Goal: Task Accomplishment & Management: Manage account settings

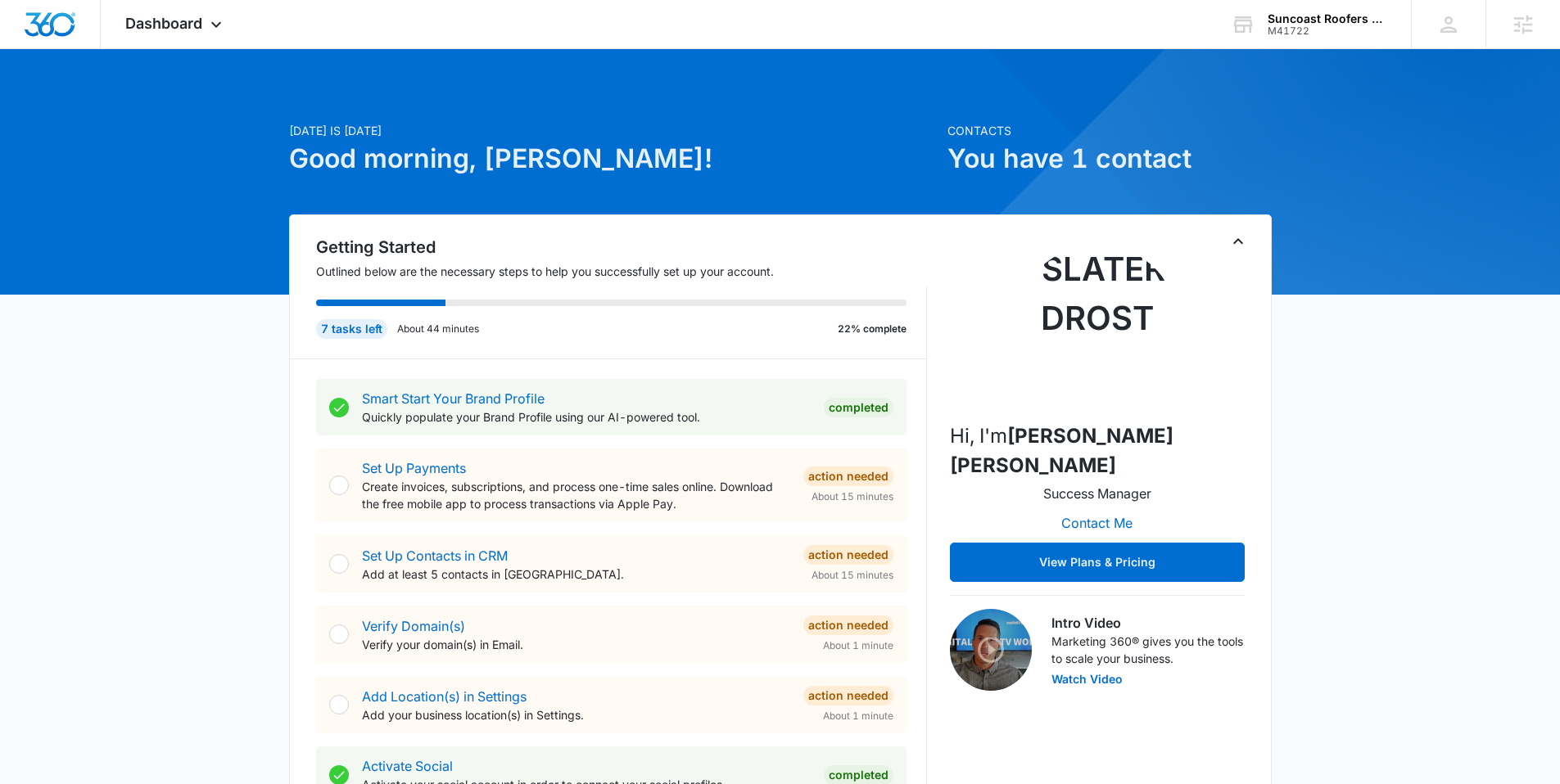
click at [1314, 67] on div at bounding box center [1518, 394] width 1395 height 1395
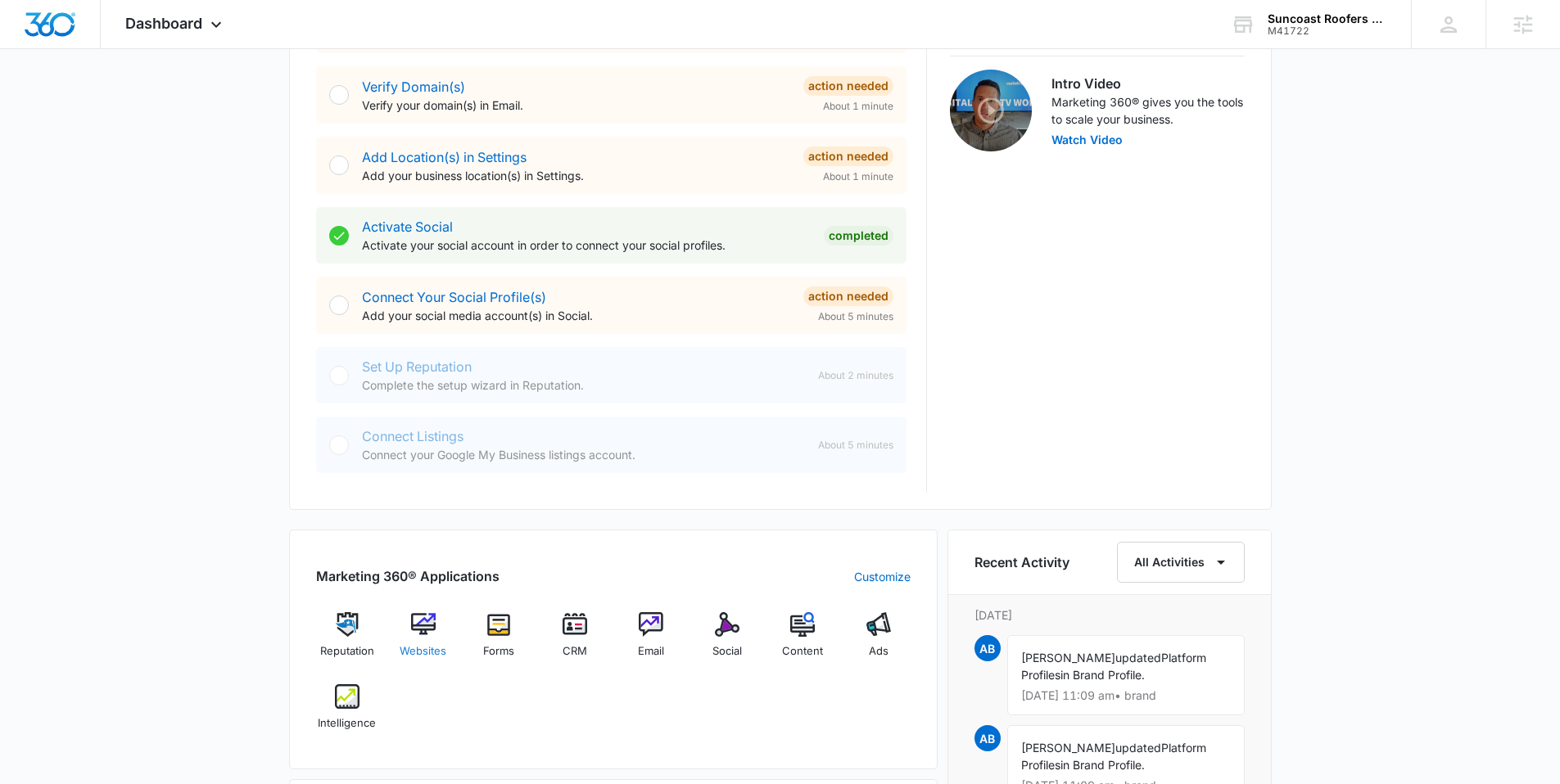
scroll to position [541, 0]
click at [428, 645] on span "Websites" at bounding box center [423, 650] width 47 height 16
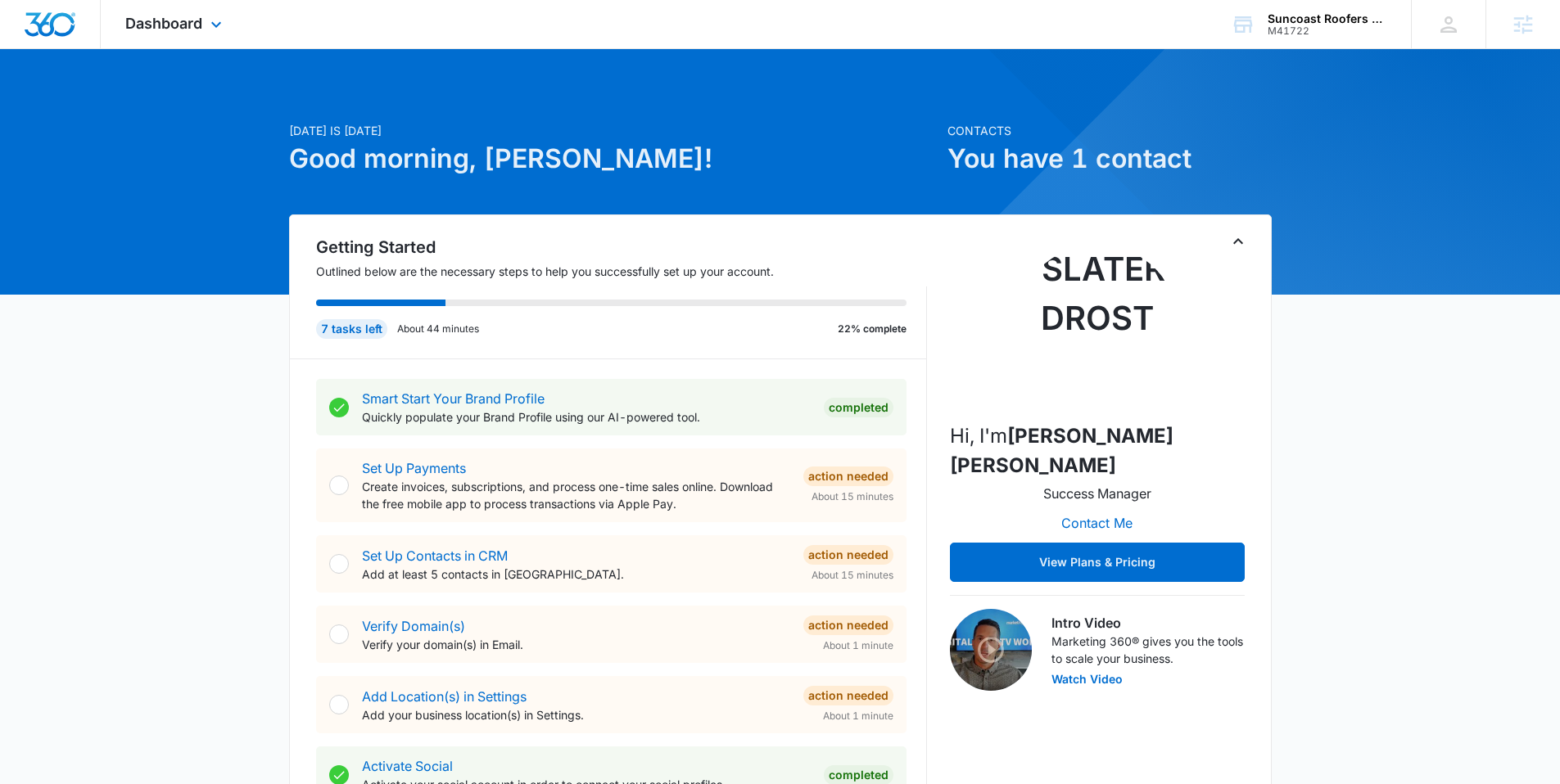
click at [169, 35] on div "Dashboard Apps Reputation Websites Forms CRM Email Social Content Ads Intellige…" at bounding box center [175, 24] width 150 height 48
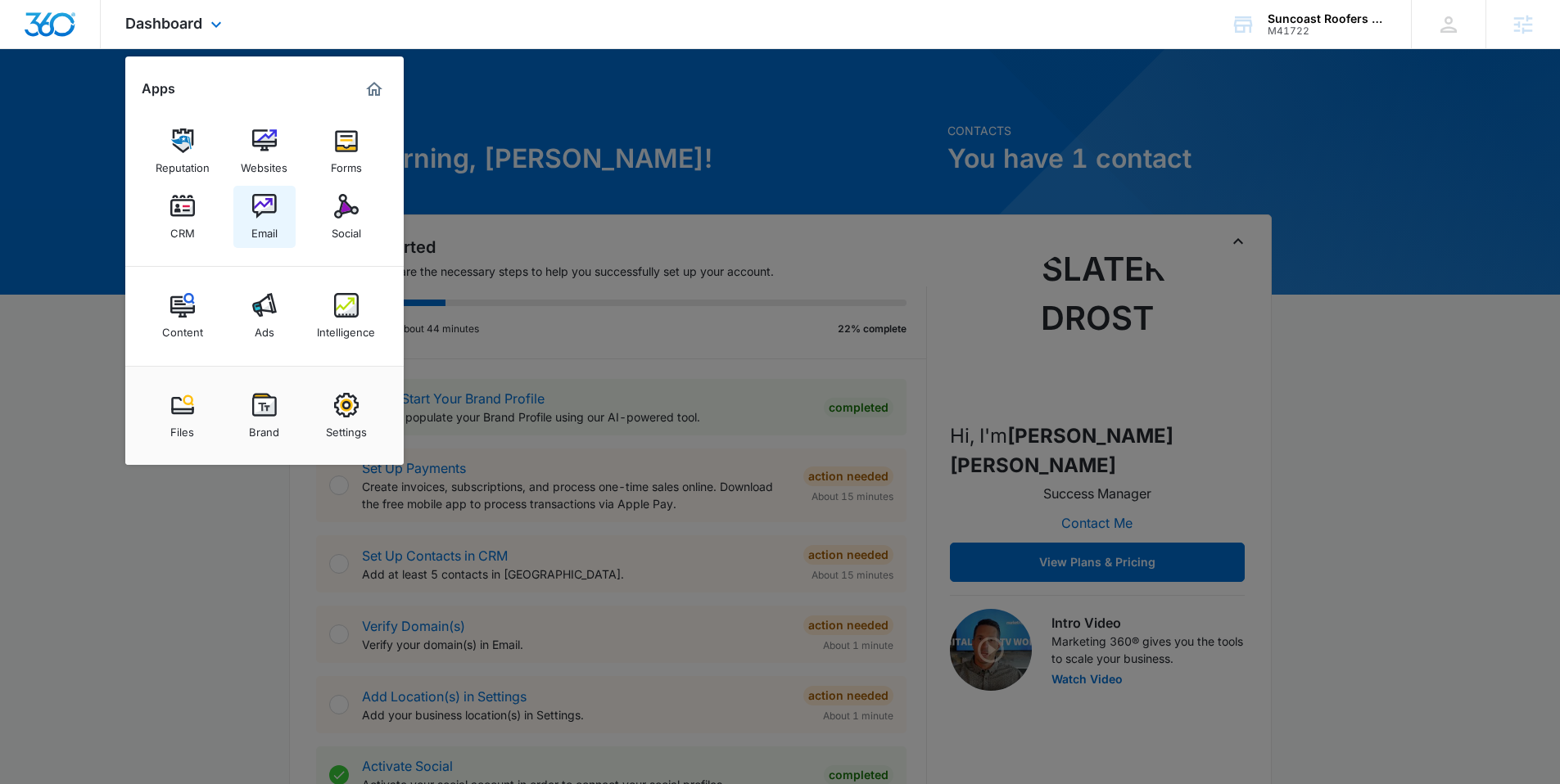
click at [243, 211] on link "Email" at bounding box center [264, 217] width 62 height 62
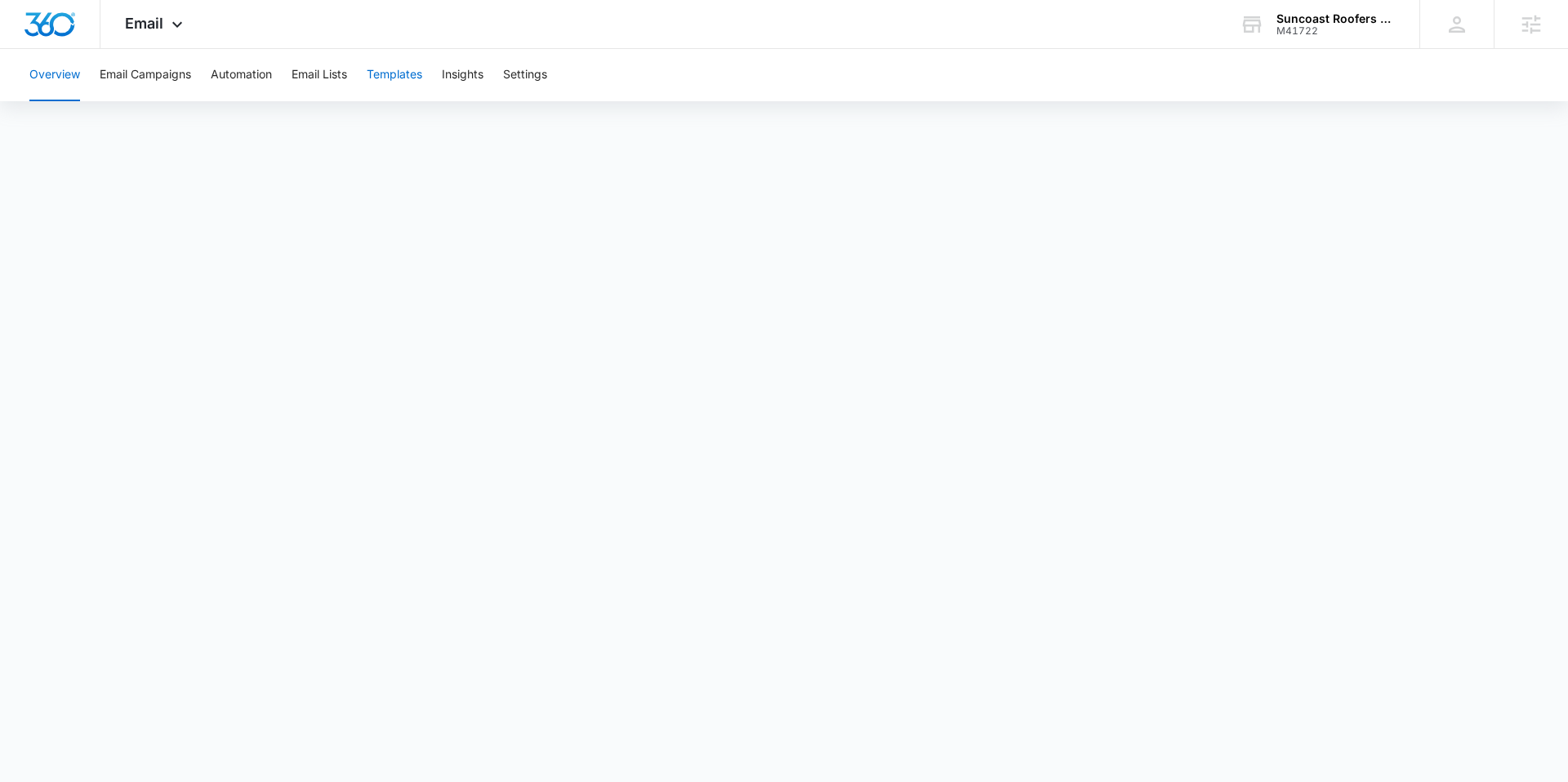
click at [399, 72] on button "Templates" at bounding box center [393, 75] width 55 height 53
click at [232, 75] on button "Automation" at bounding box center [241, 75] width 61 height 53
click at [1477, 74] on button "Add Branding" at bounding box center [1493, 75] width 112 height 39
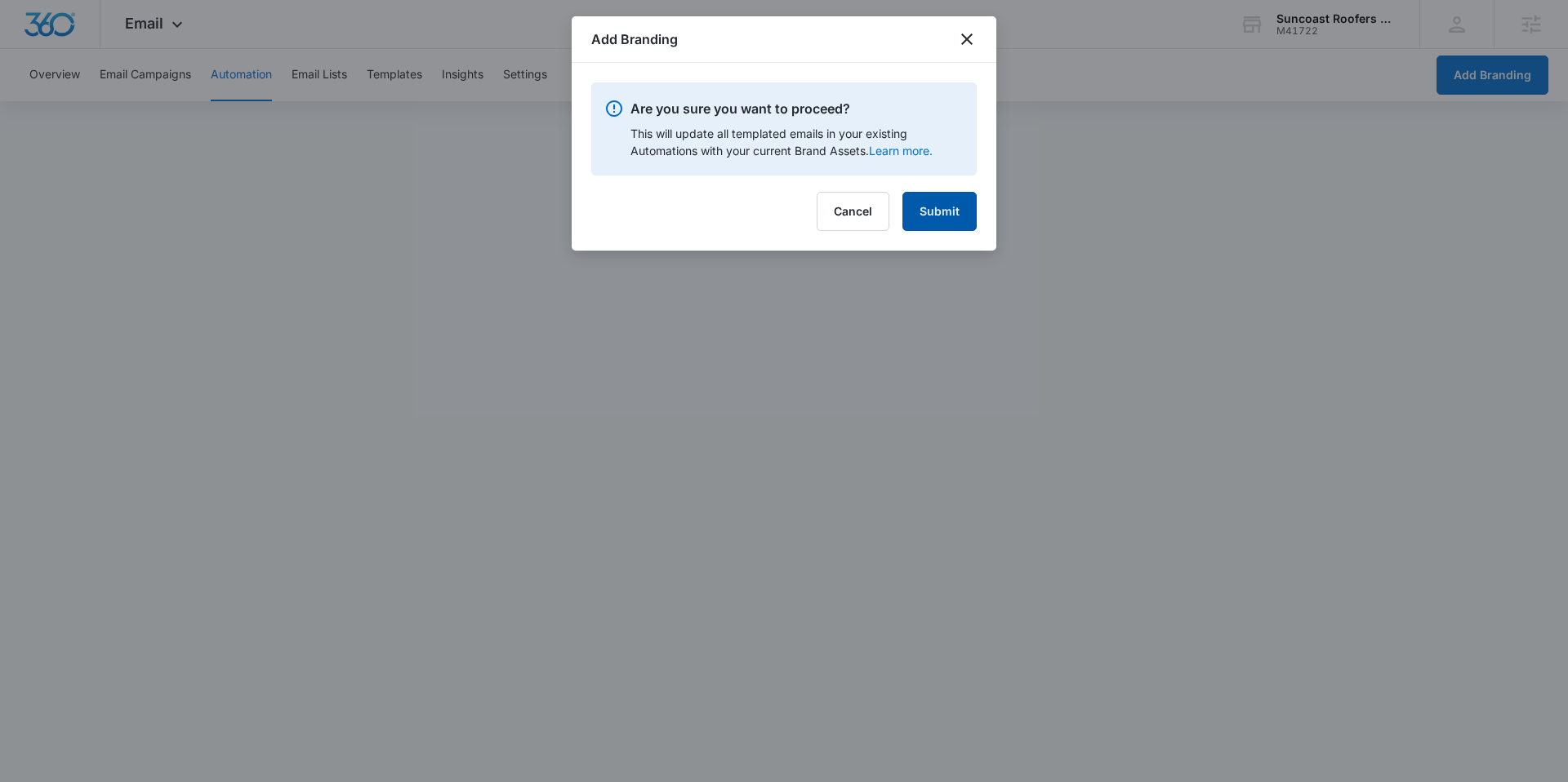
click at [969, 214] on button "Submit" at bounding box center [940, 211] width 75 height 39
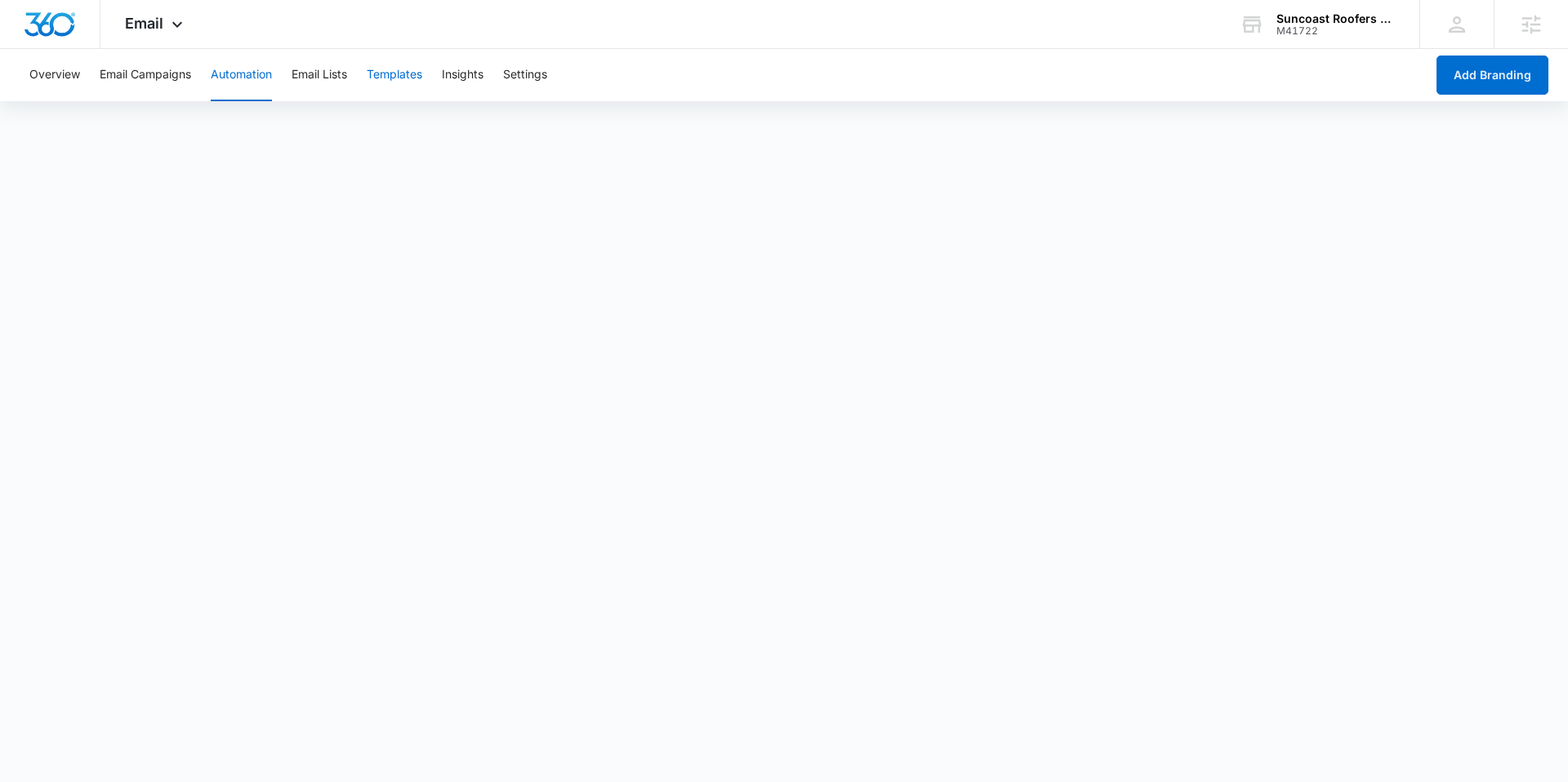
click at [405, 77] on button "Templates" at bounding box center [393, 75] width 55 height 53
click at [182, 19] on icon at bounding box center [176, 28] width 20 height 20
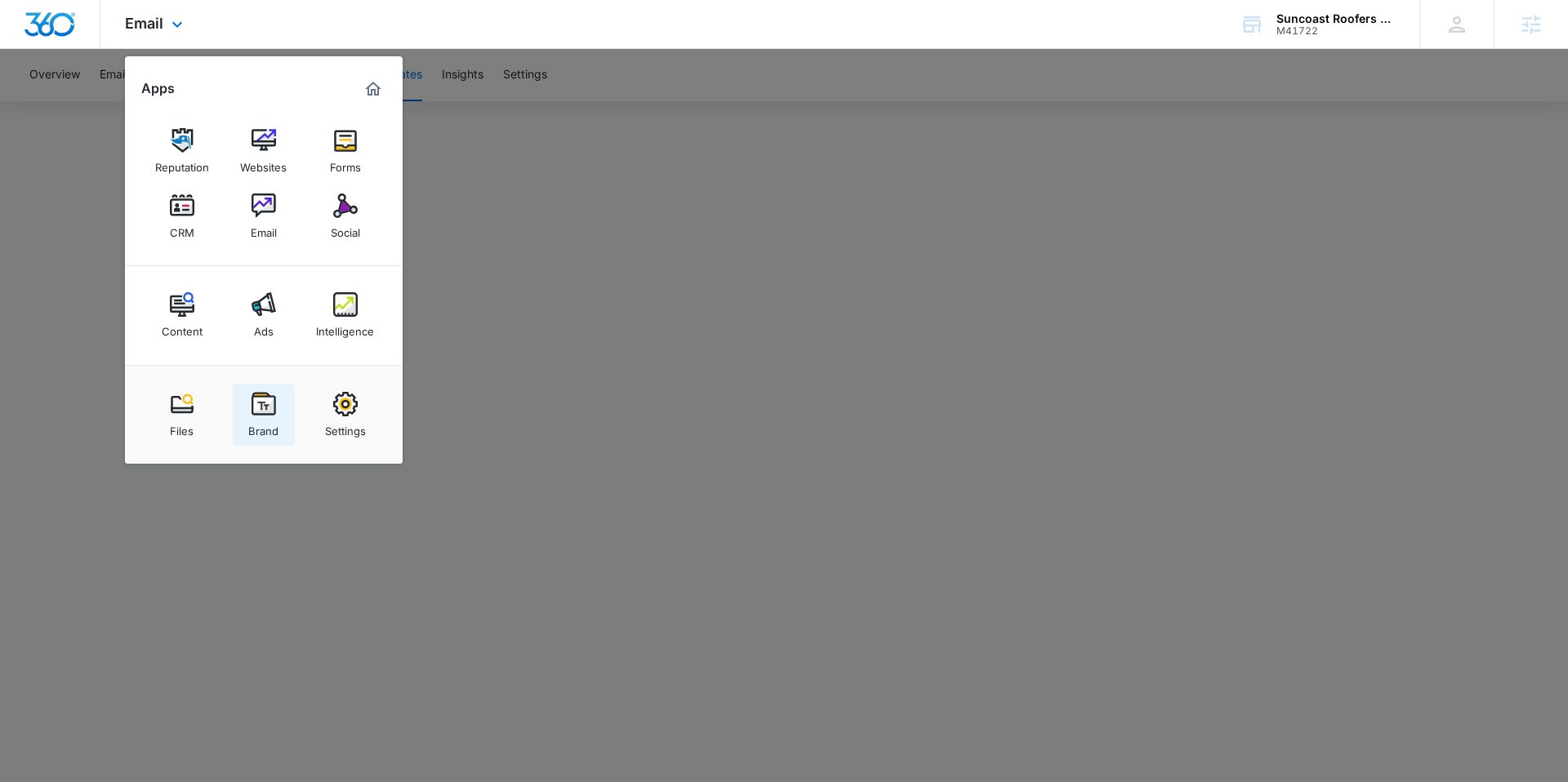
click at [265, 407] on img at bounding box center [264, 404] width 25 height 25
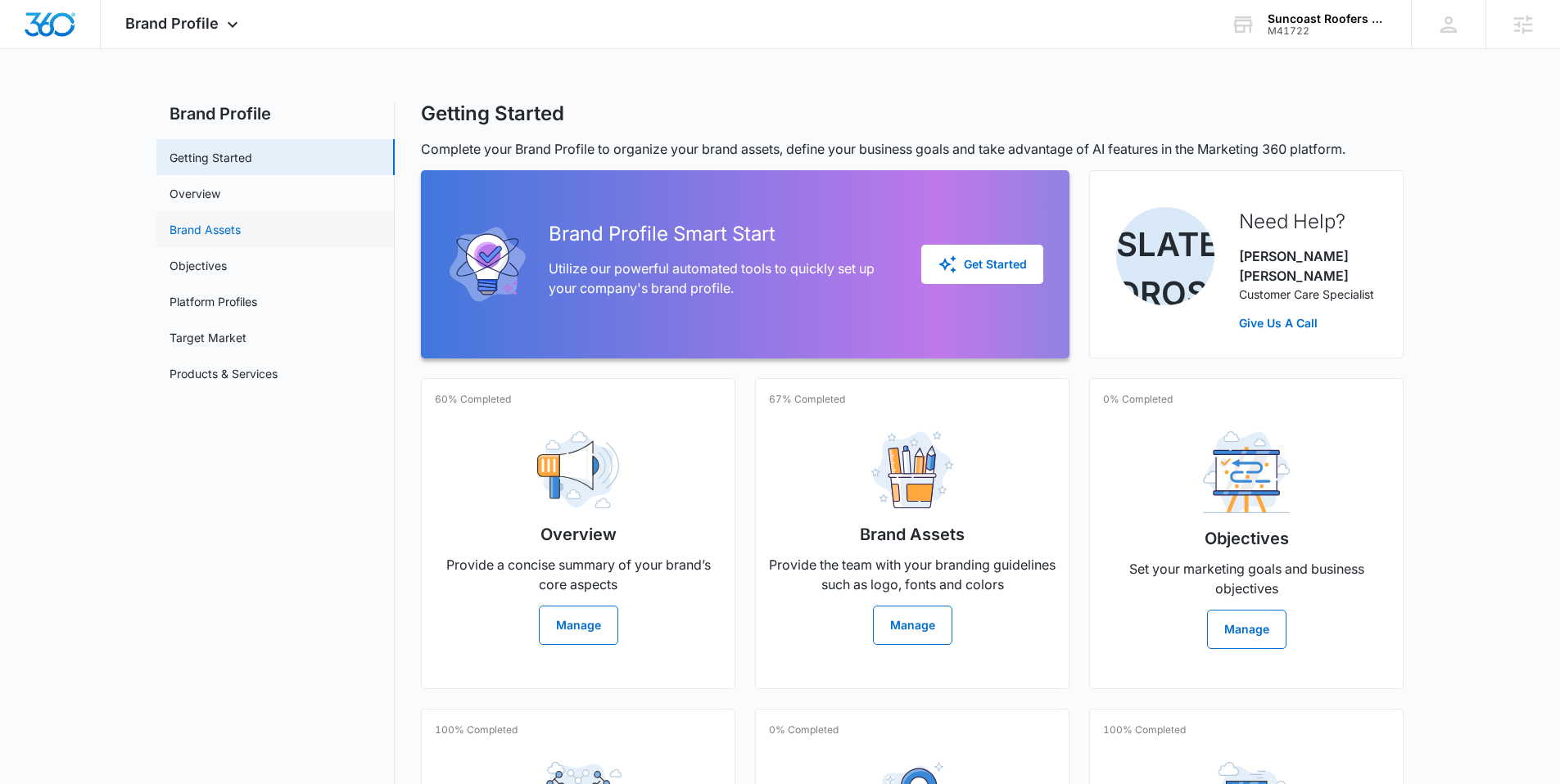
click at [234, 225] on link "Brand Assets" at bounding box center [205, 230] width 71 height 17
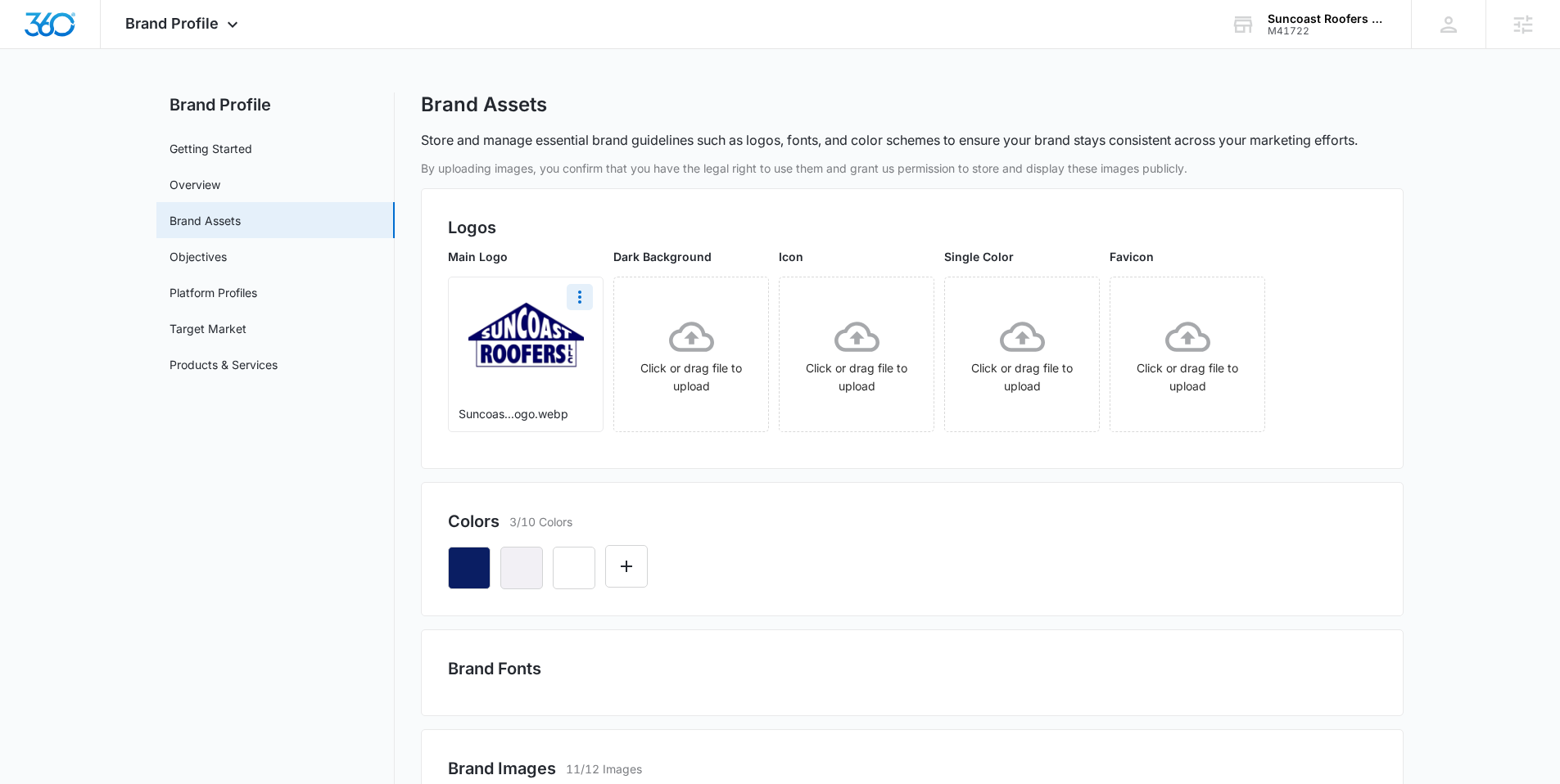
scroll to position [21, 0]
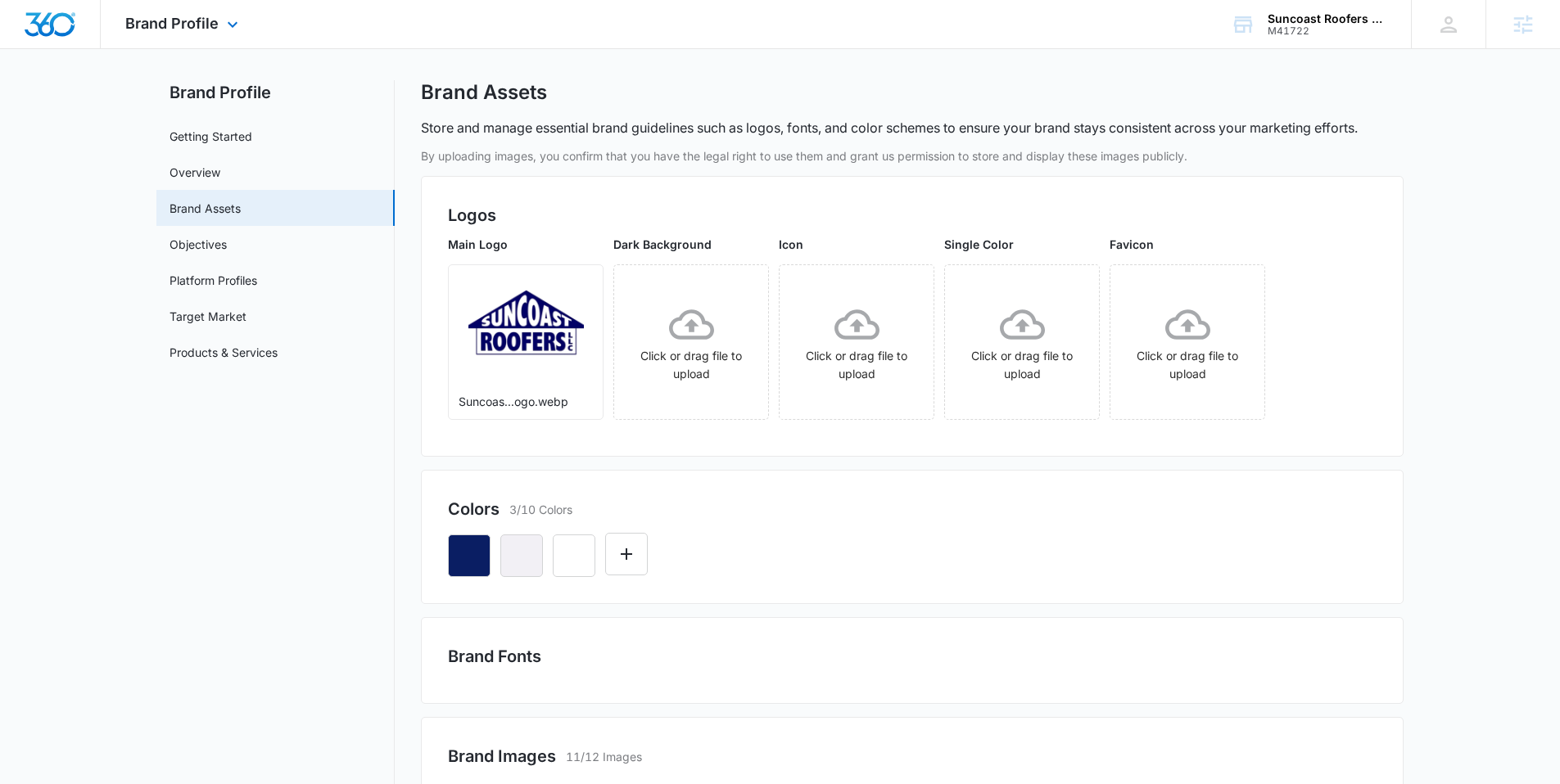
click at [47, 19] on img "Dashboard" at bounding box center [50, 24] width 53 height 25
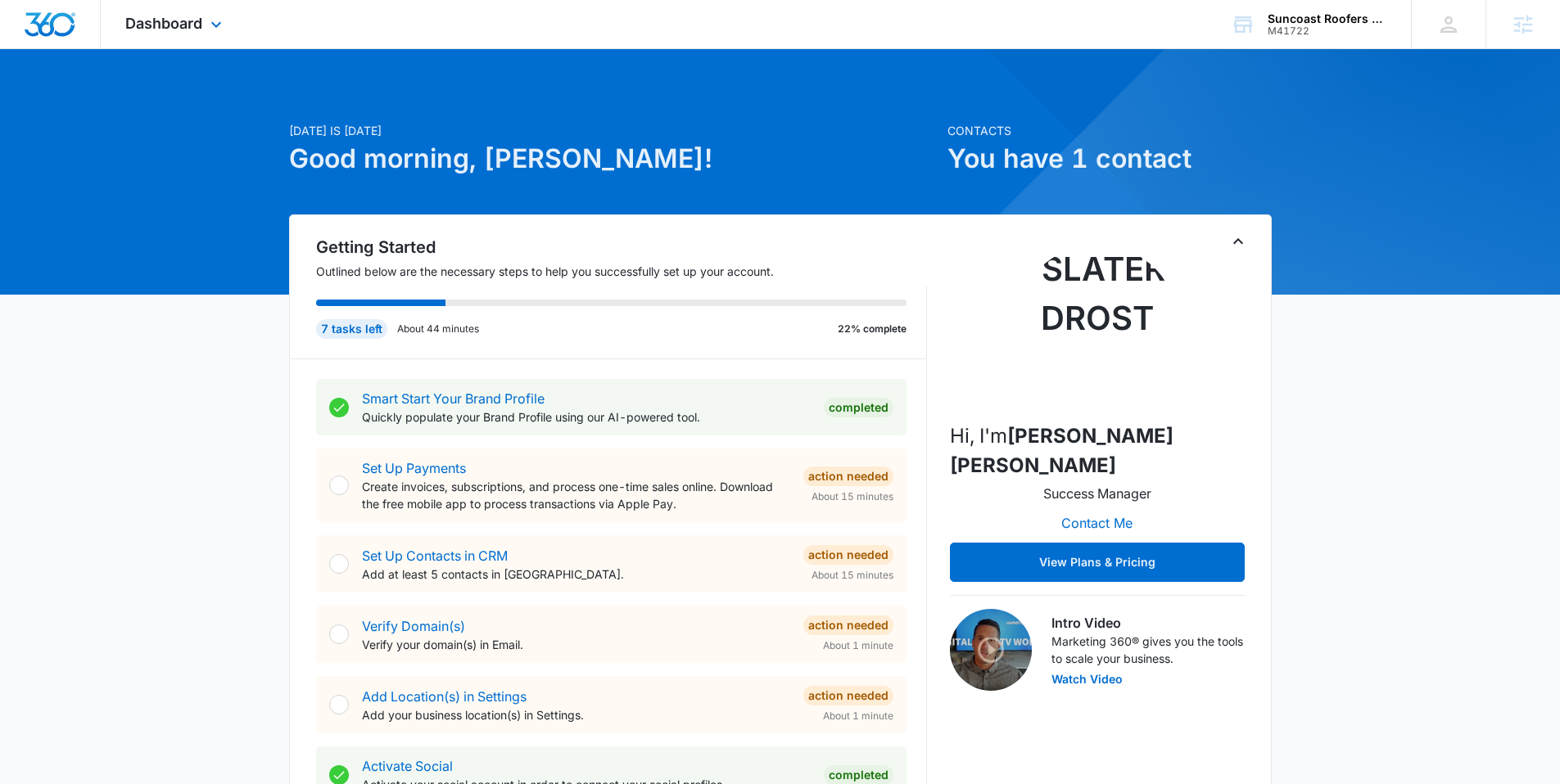
click at [158, 32] on div "Dashboard Apps Reputation Websites Forms CRM Email Social Content Ads Intellige…" at bounding box center [175, 24] width 150 height 48
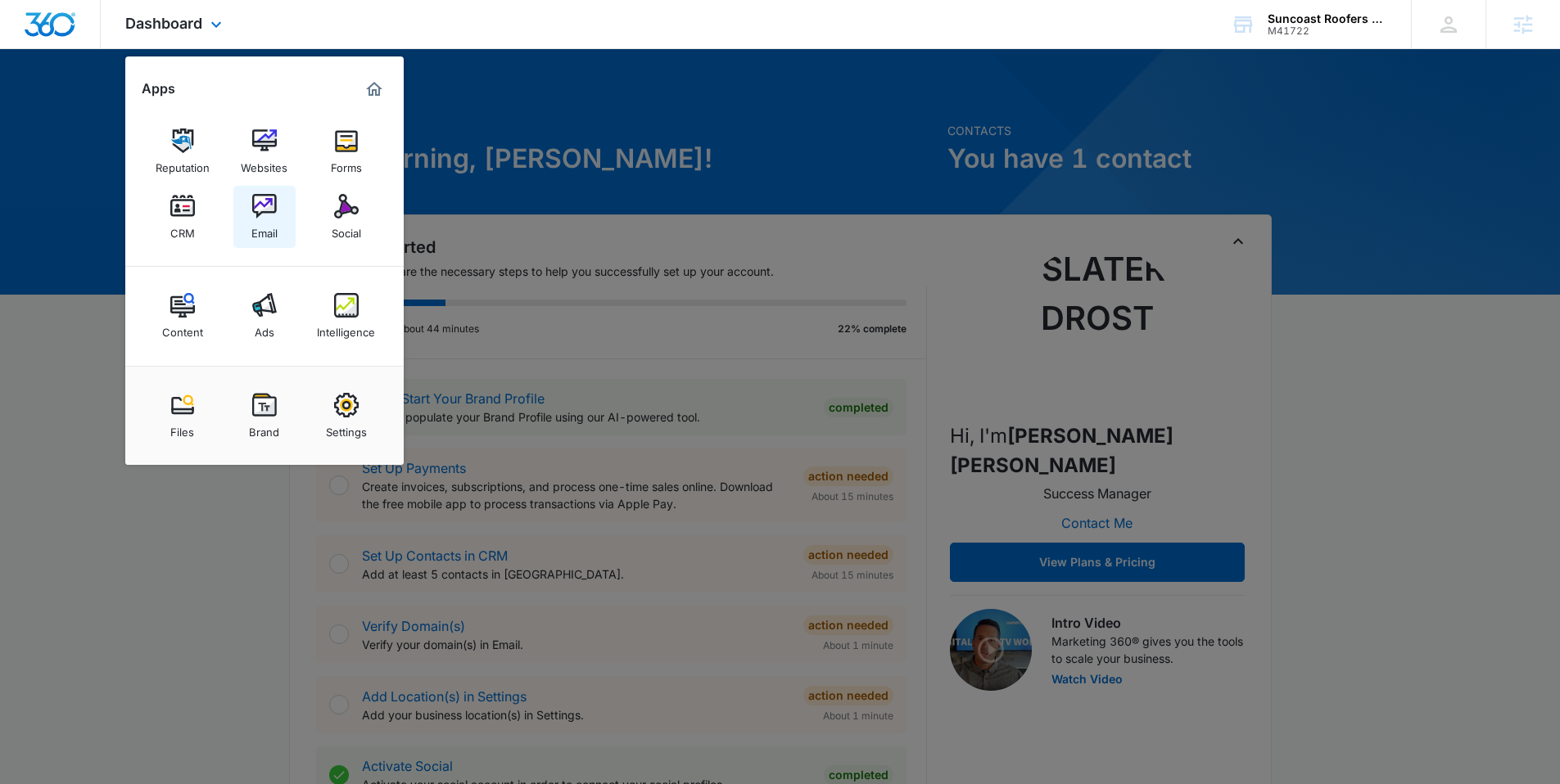
click at [270, 208] on img at bounding box center [265, 206] width 25 height 25
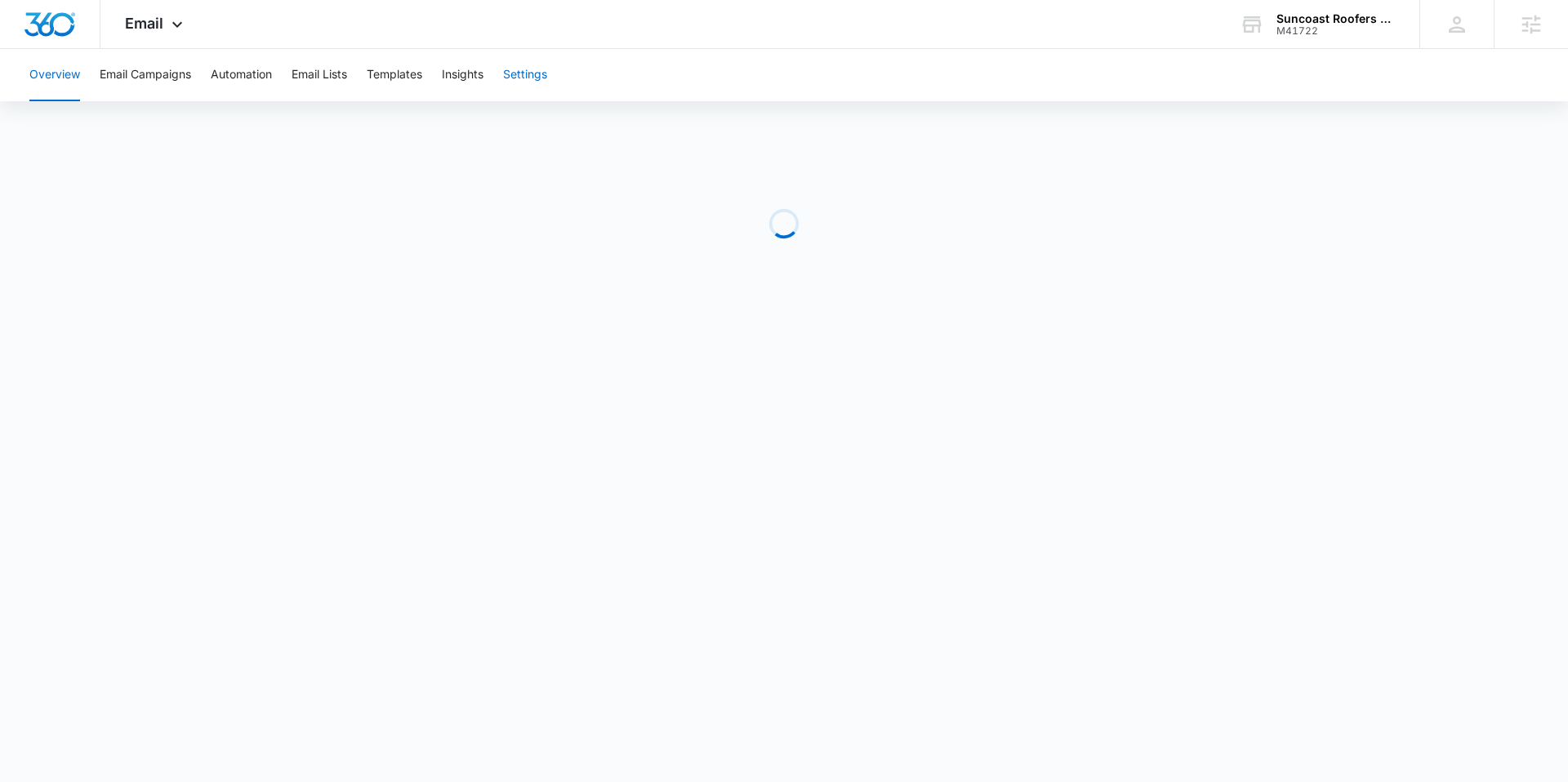
click at [540, 62] on button "Settings" at bounding box center [525, 75] width 44 height 53
click at [332, 72] on button "Email Lists" at bounding box center [319, 75] width 55 height 53
click at [250, 72] on button "Automation" at bounding box center [241, 75] width 61 height 53
click at [521, 77] on button "Settings" at bounding box center [525, 75] width 44 height 53
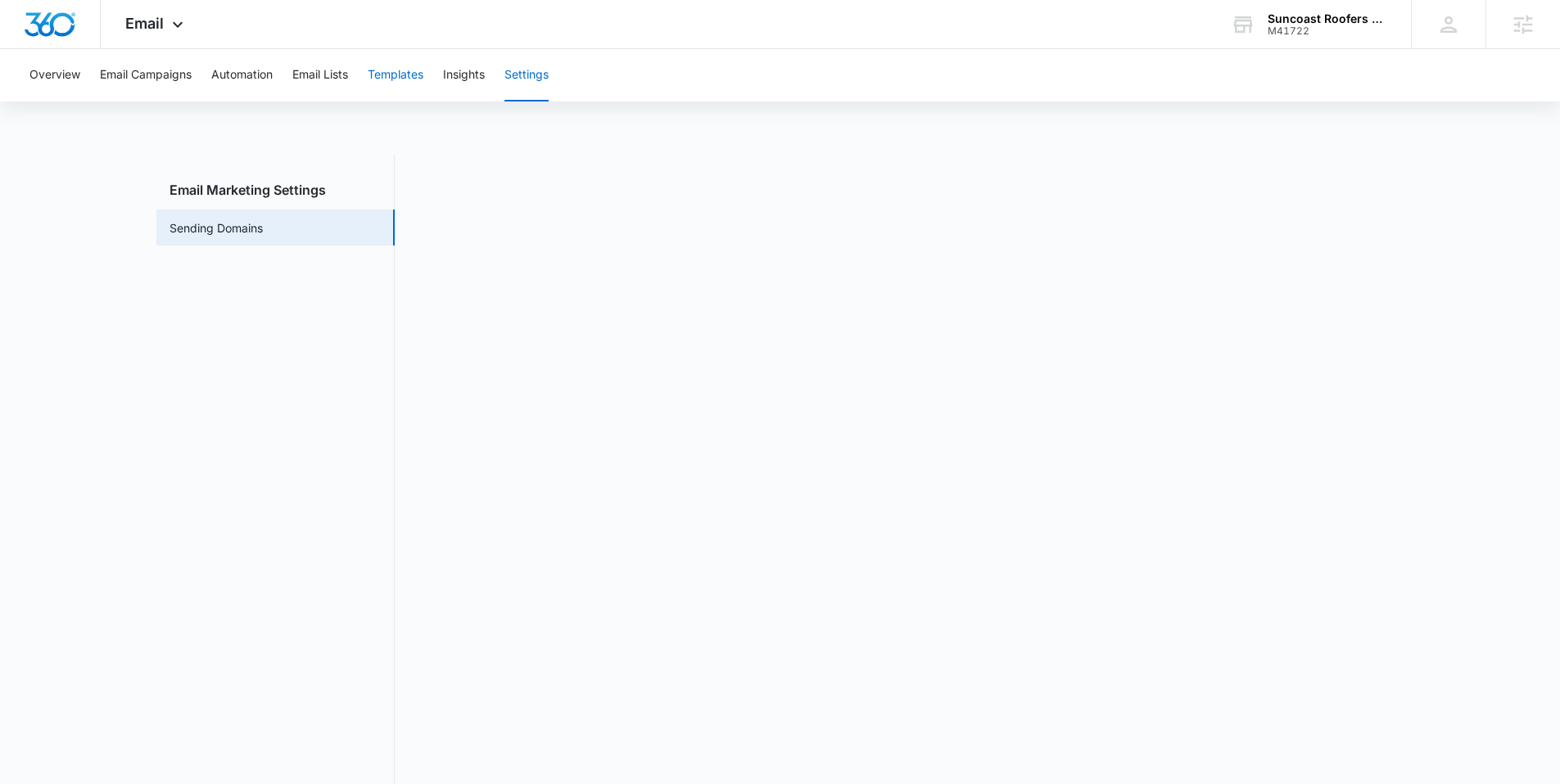
click at [415, 72] on button "Templates" at bounding box center [395, 76] width 55 height 53
click at [248, 91] on button "Automation" at bounding box center [242, 76] width 61 height 53
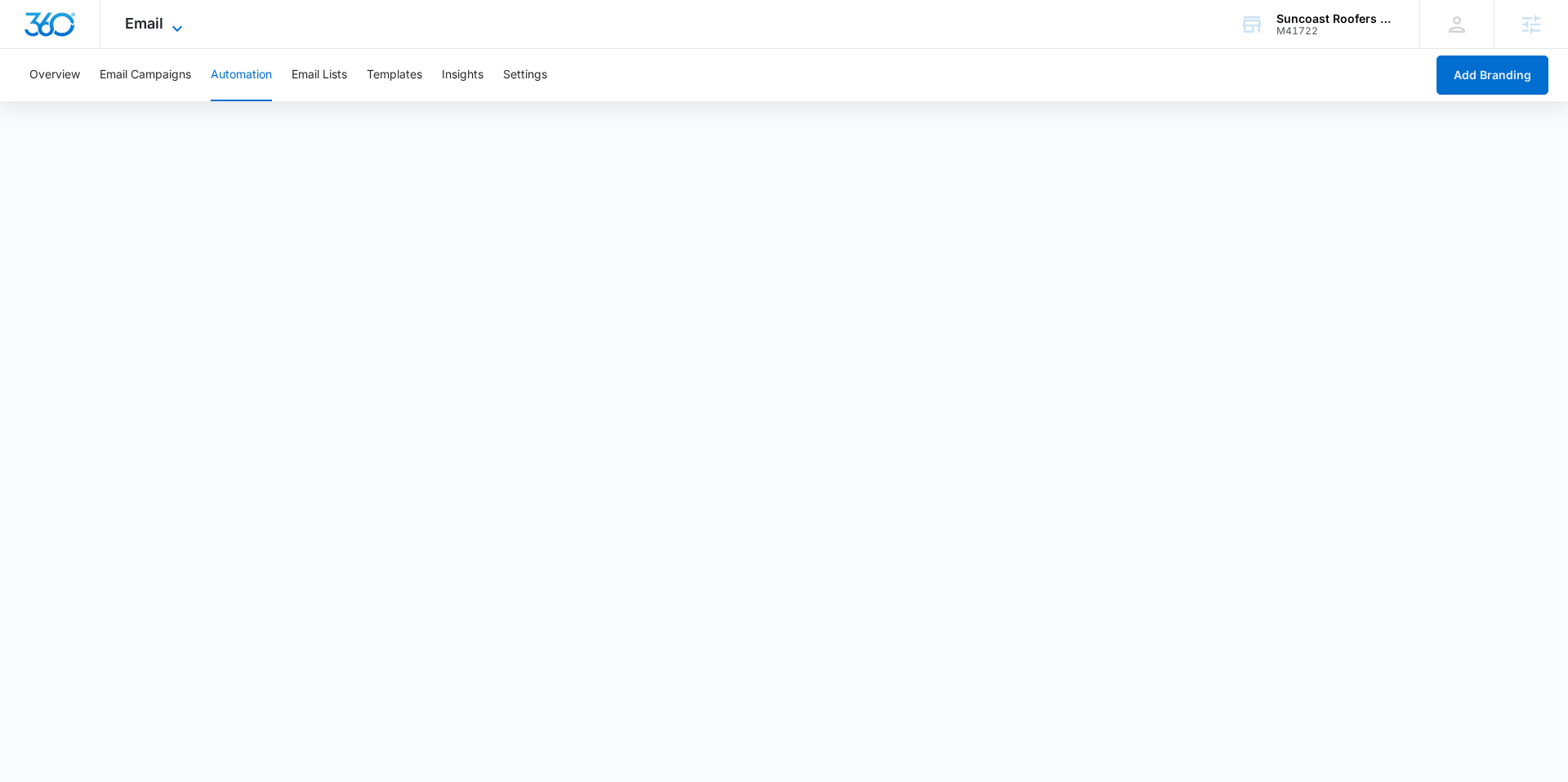
click at [176, 25] on icon at bounding box center [176, 28] width 20 height 20
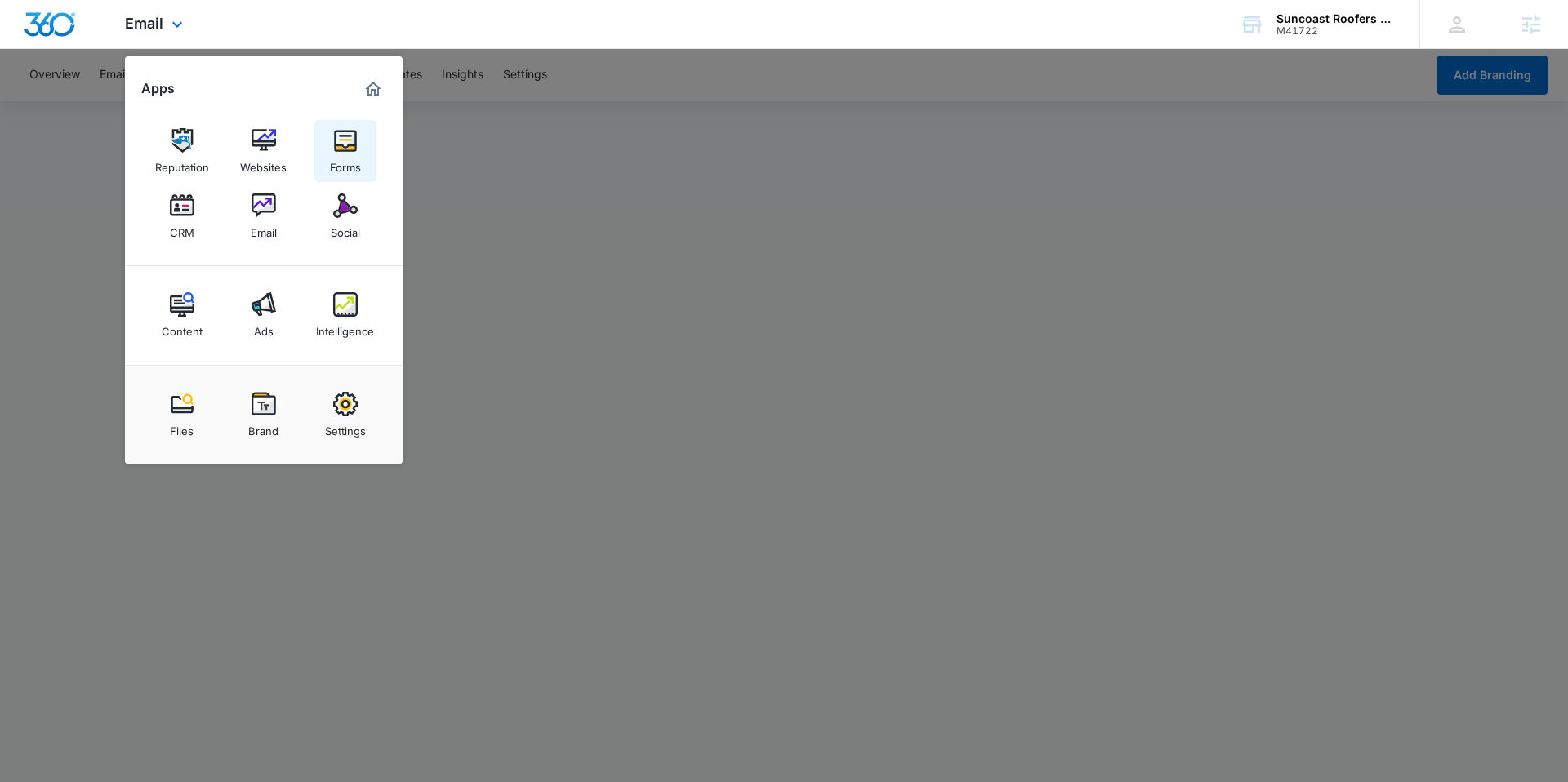
click at [343, 146] on img at bounding box center [345, 140] width 25 height 25
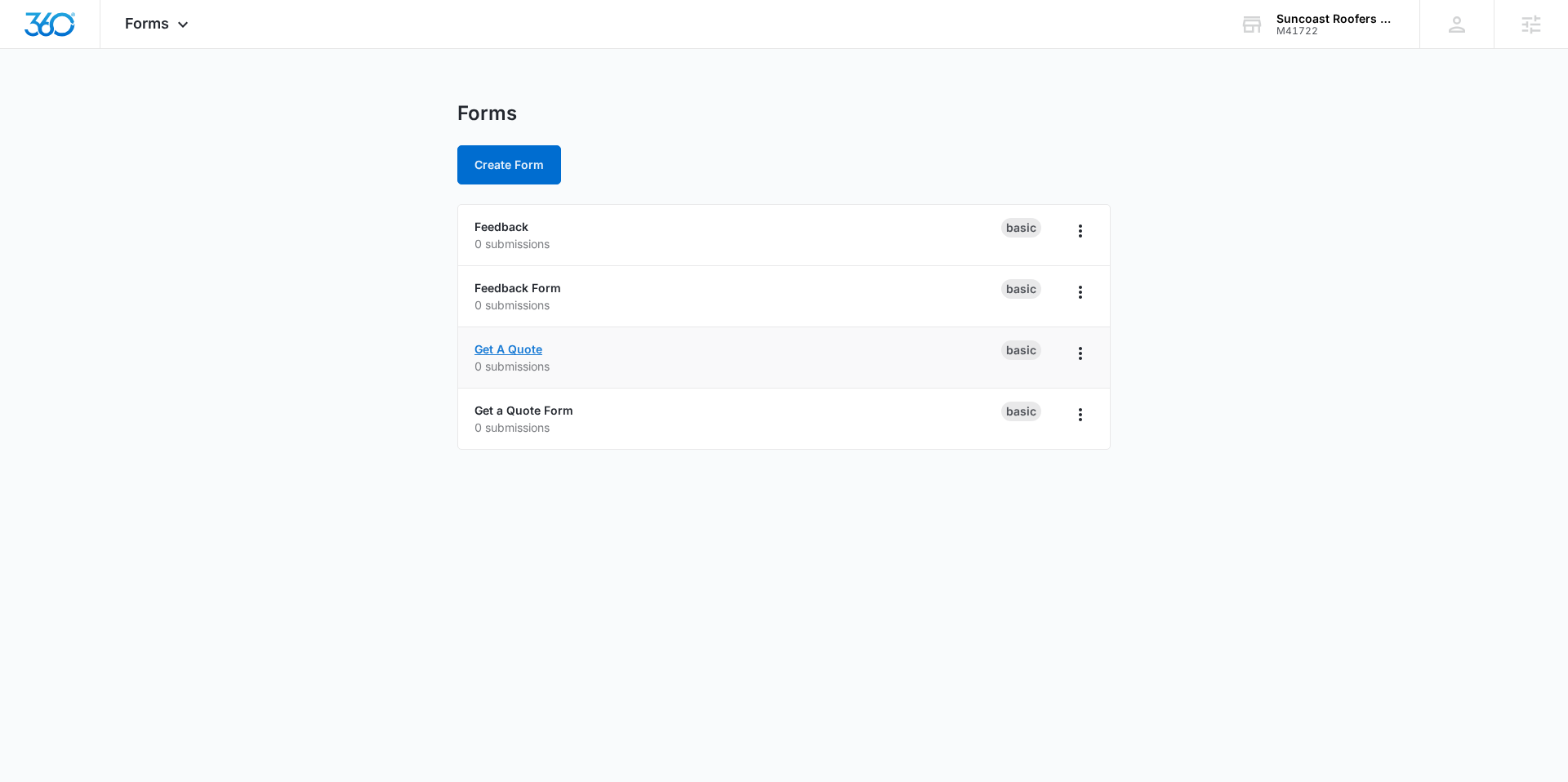
click at [521, 345] on link "Get A Quote" at bounding box center [508, 349] width 68 height 14
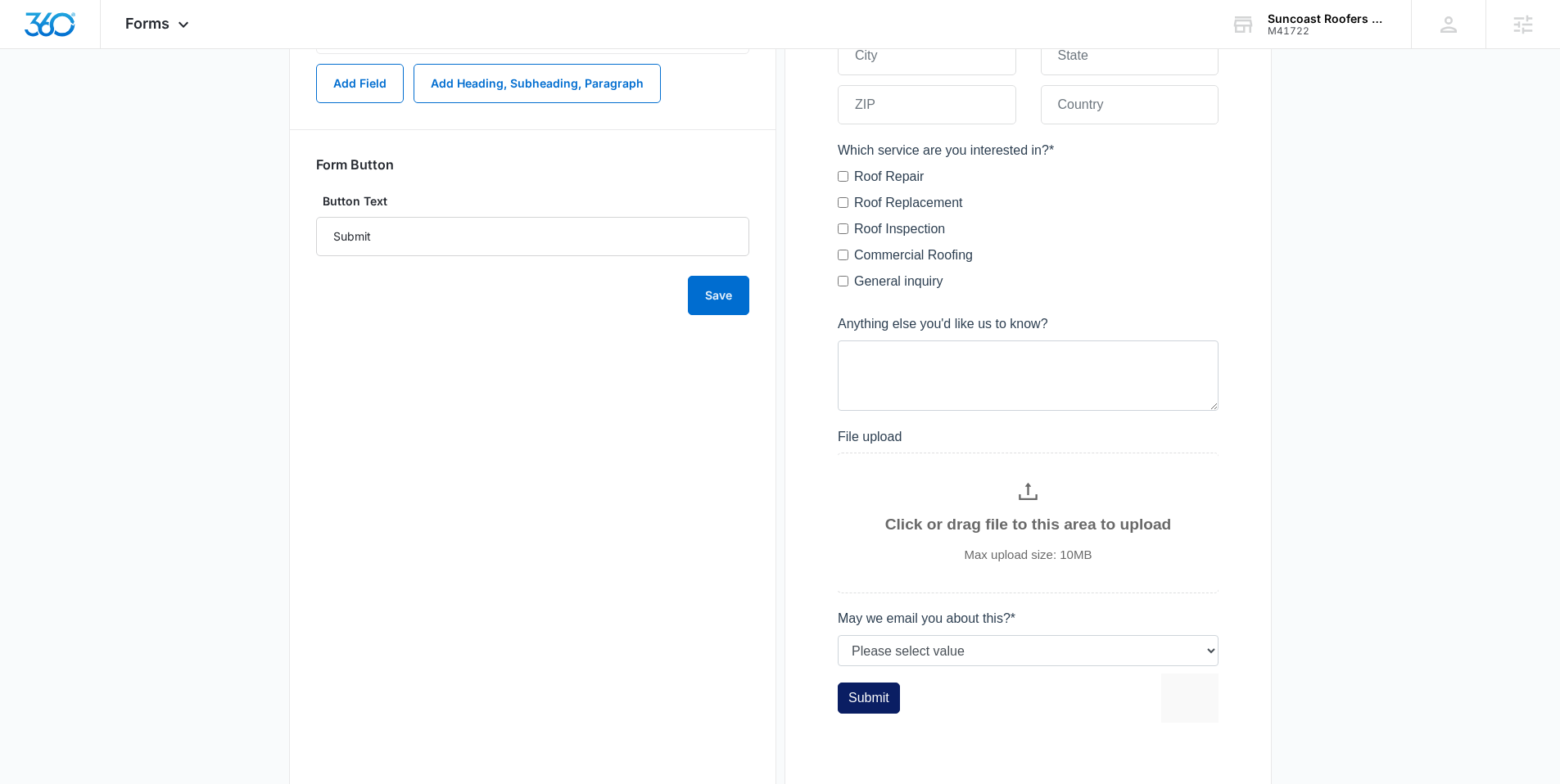
scroll to position [105, 0]
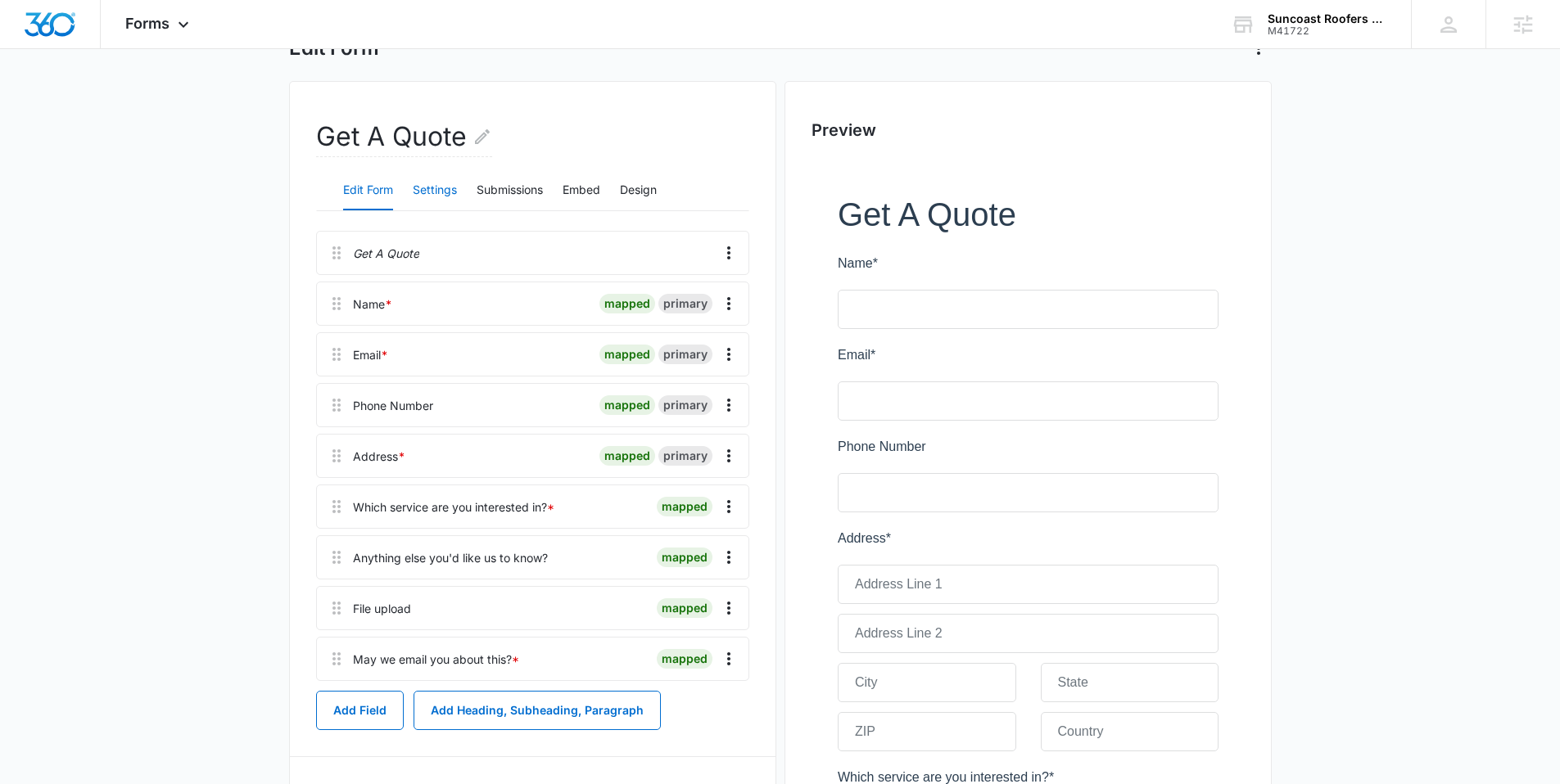
click at [447, 190] on button "Settings" at bounding box center [435, 190] width 44 height 39
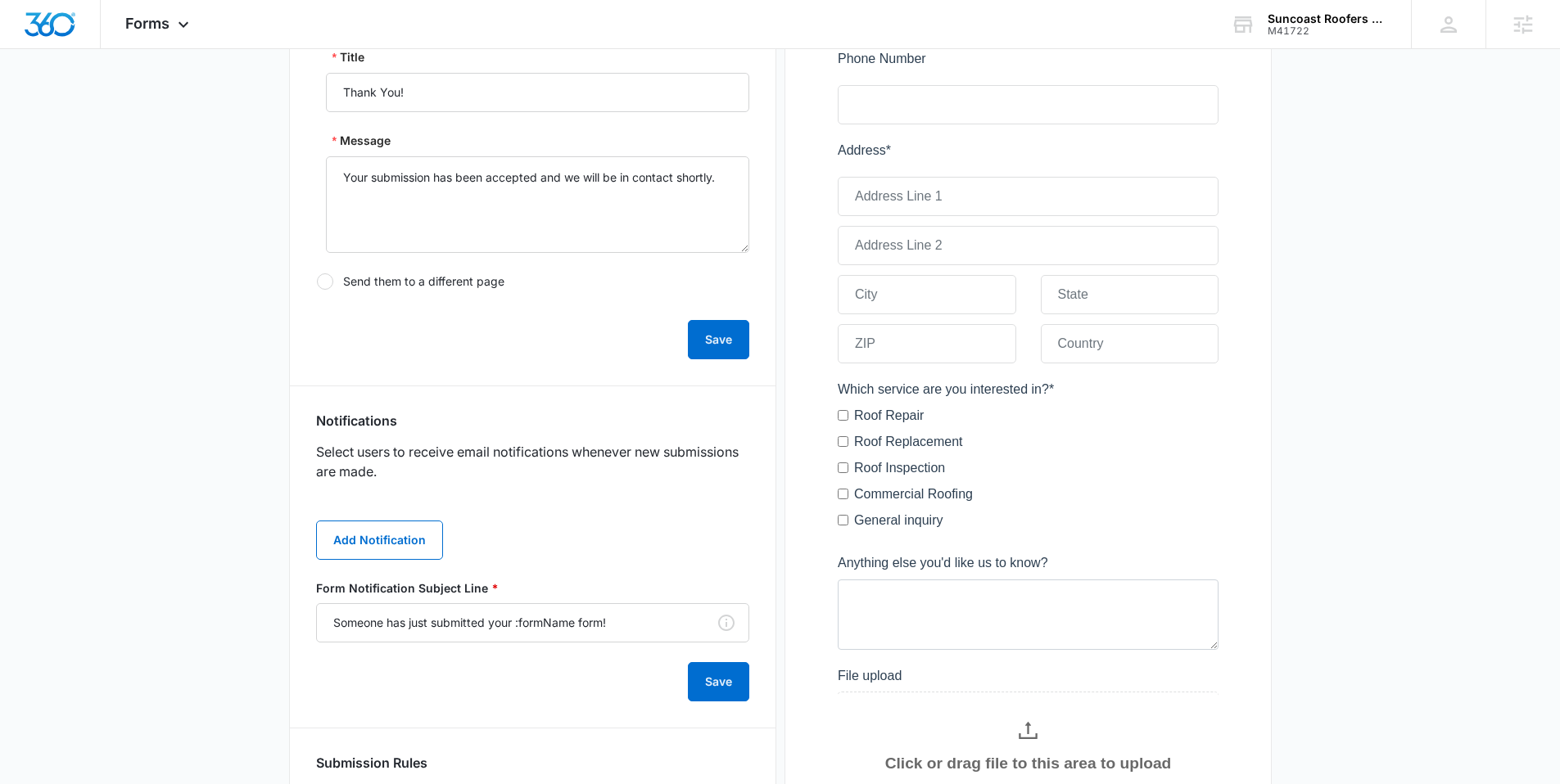
scroll to position [773, 0]
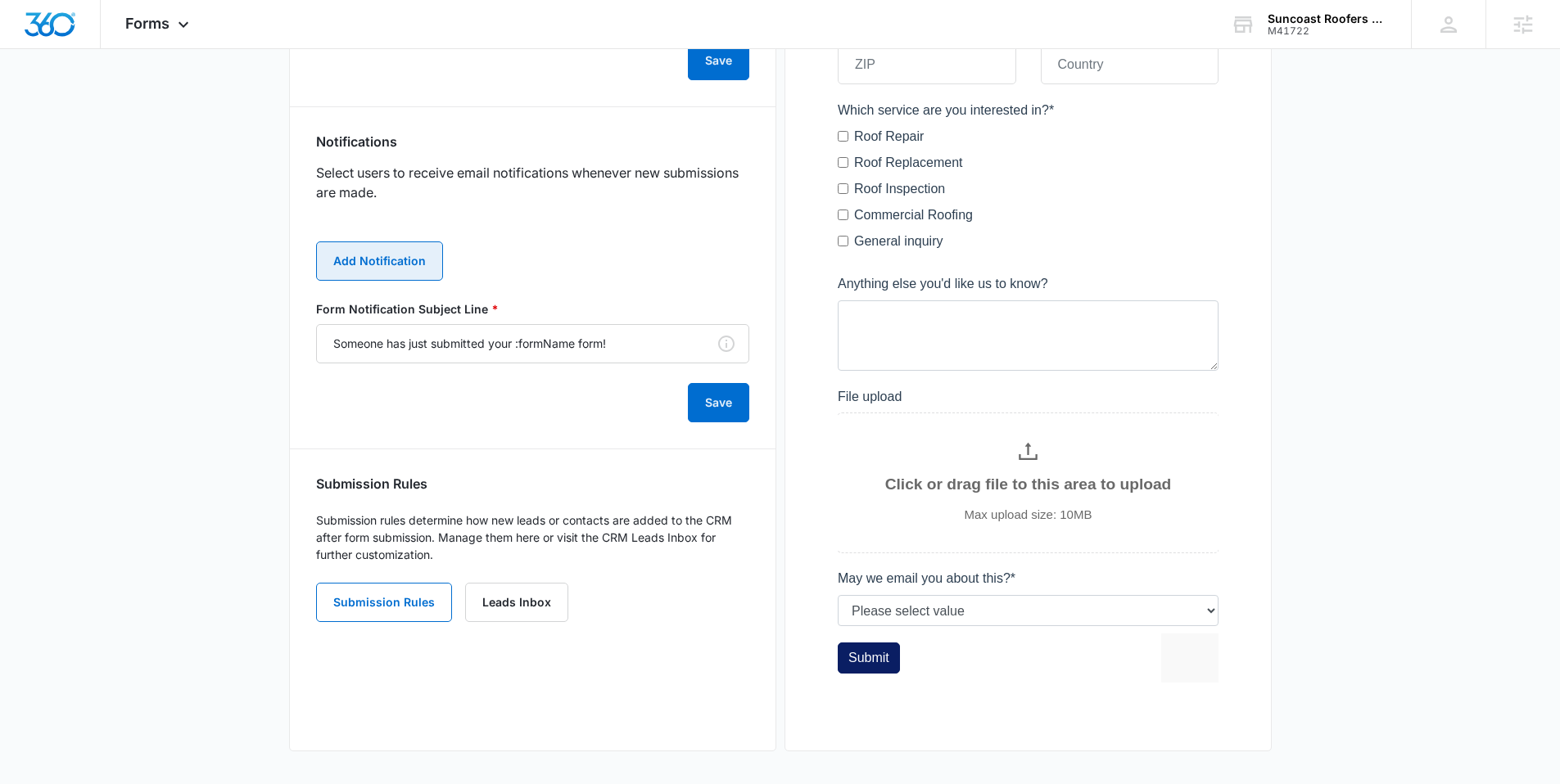
click at [378, 272] on button "Add Notification" at bounding box center [379, 261] width 127 height 39
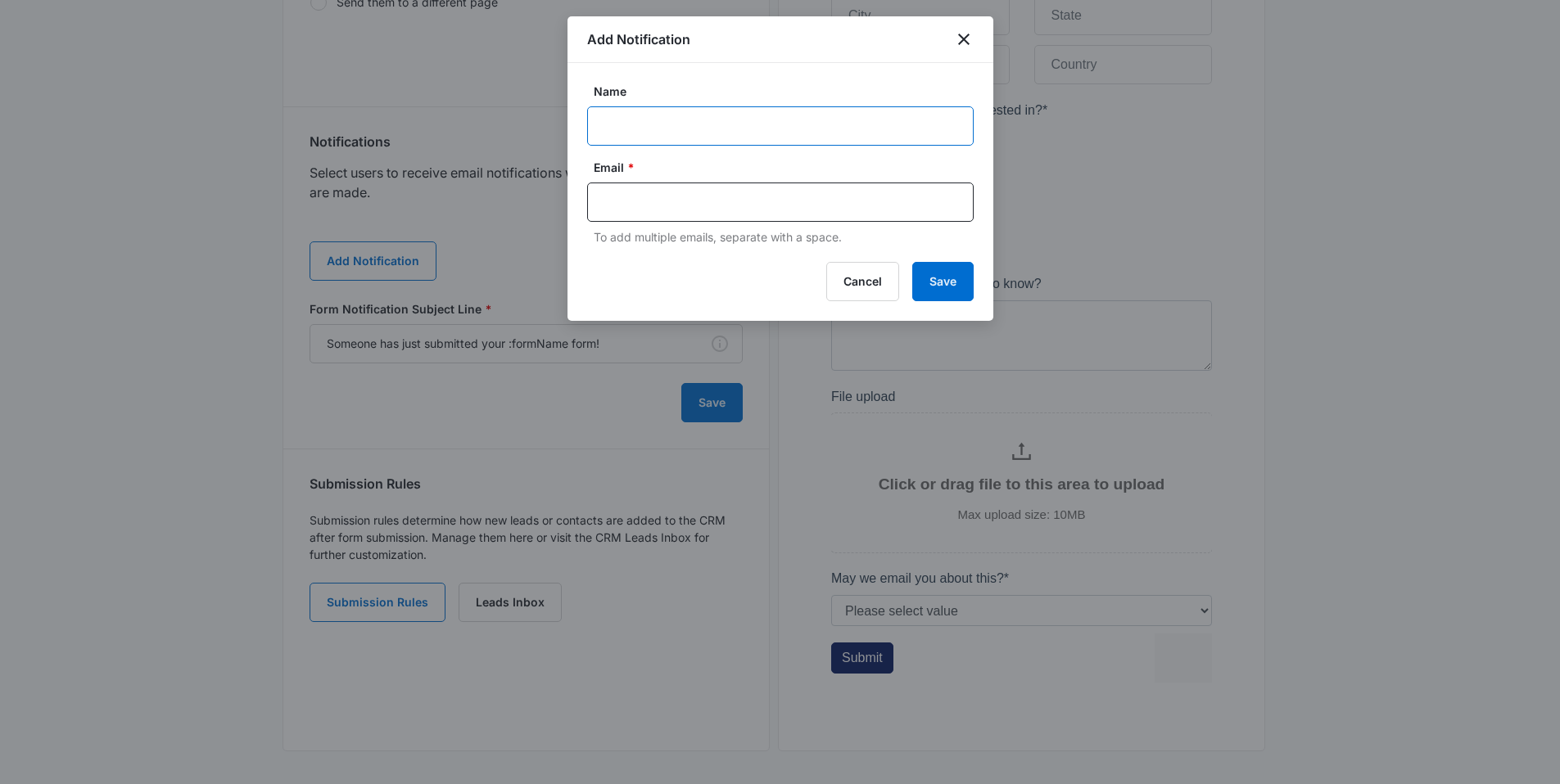
click at [611, 135] on input "Name" at bounding box center [780, 126] width 386 height 39
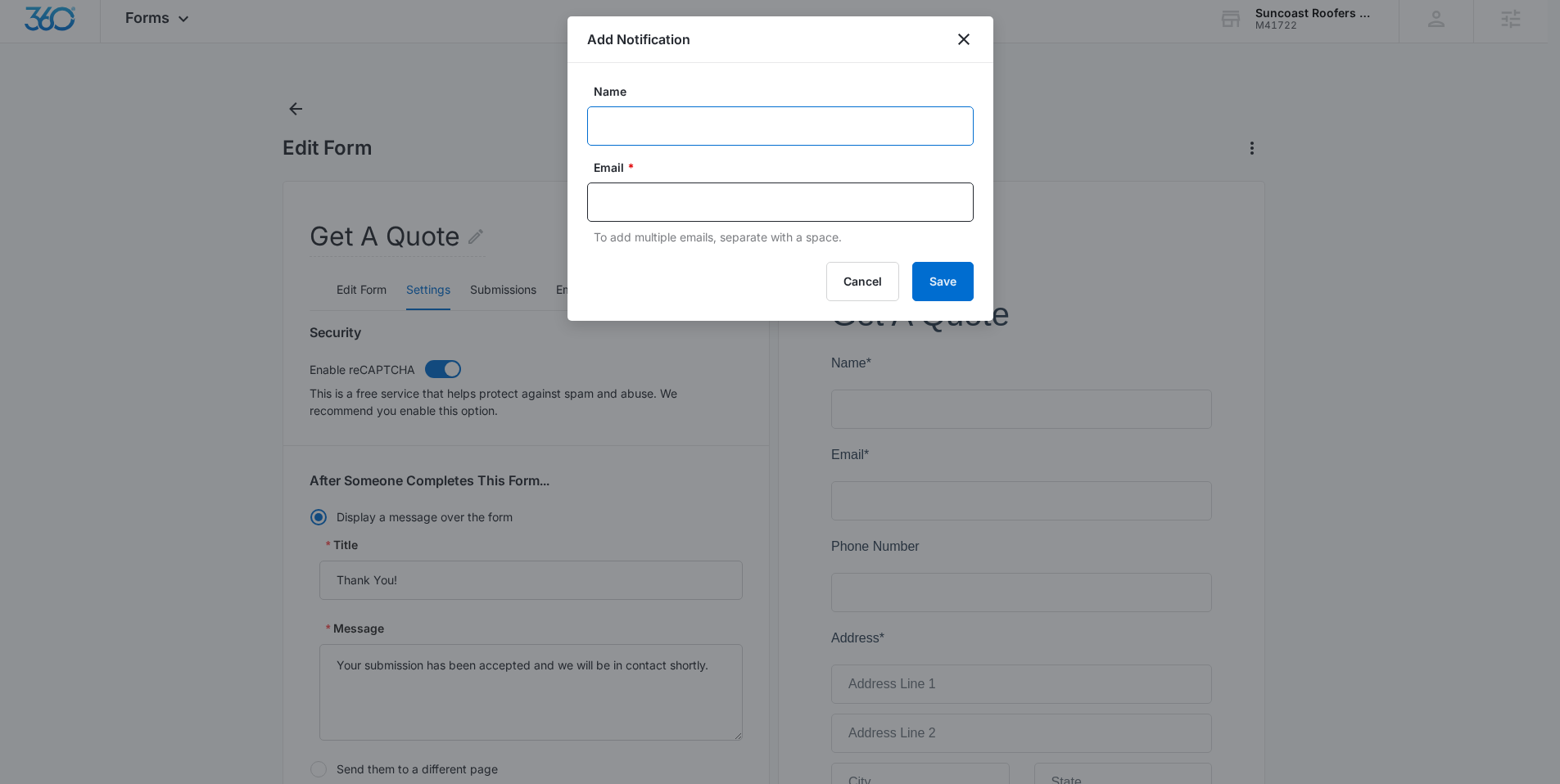
scroll to position [0, 0]
type input "MSM Notifitcation - M41722 Suncoast Roofters LLC"
click at [645, 190] on input "text" at bounding box center [783, 202] width 356 height 25
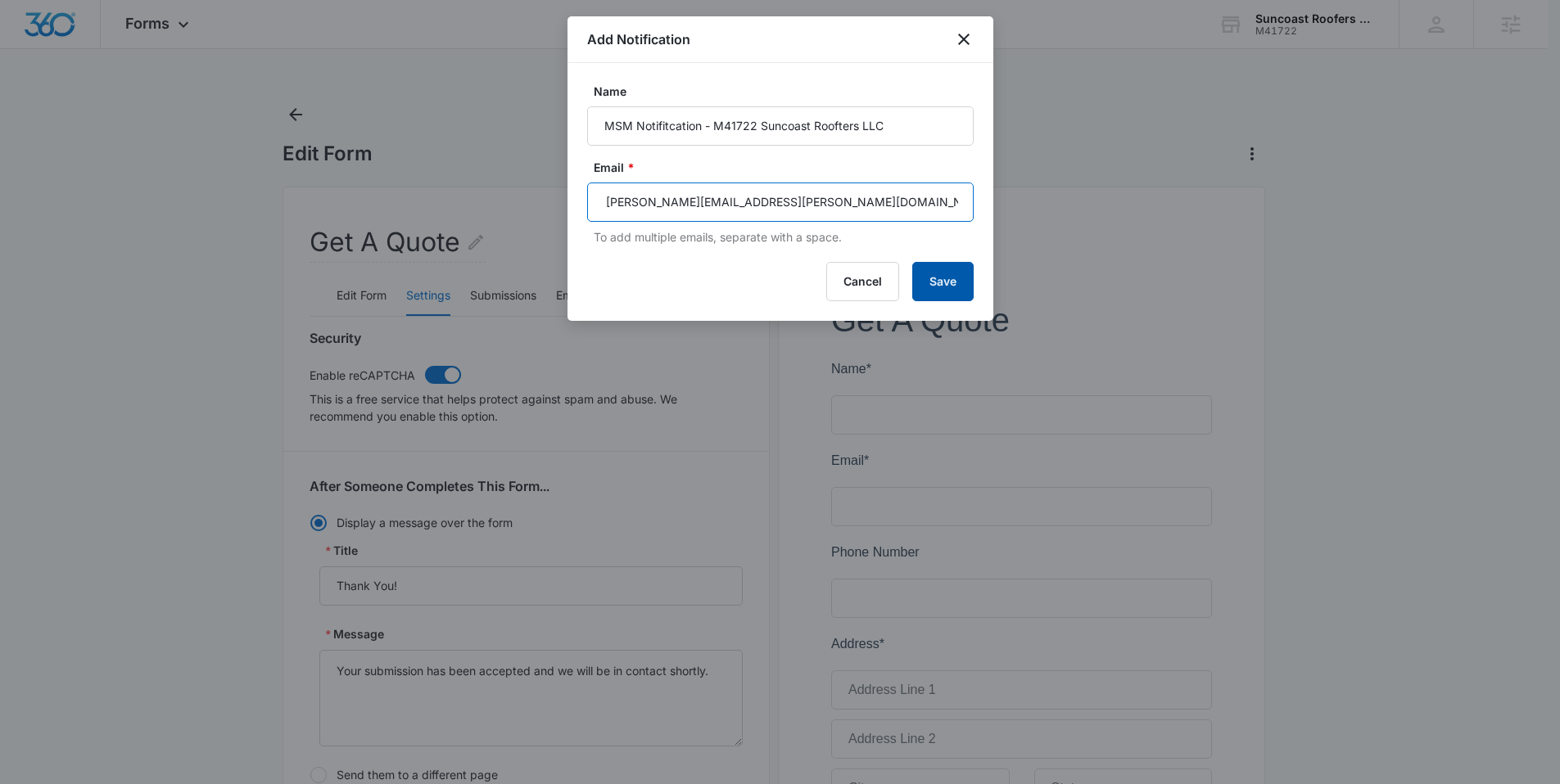
type input "slater.drost@madwire.com"
click at [945, 288] on button "Save" at bounding box center [943, 281] width 61 height 39
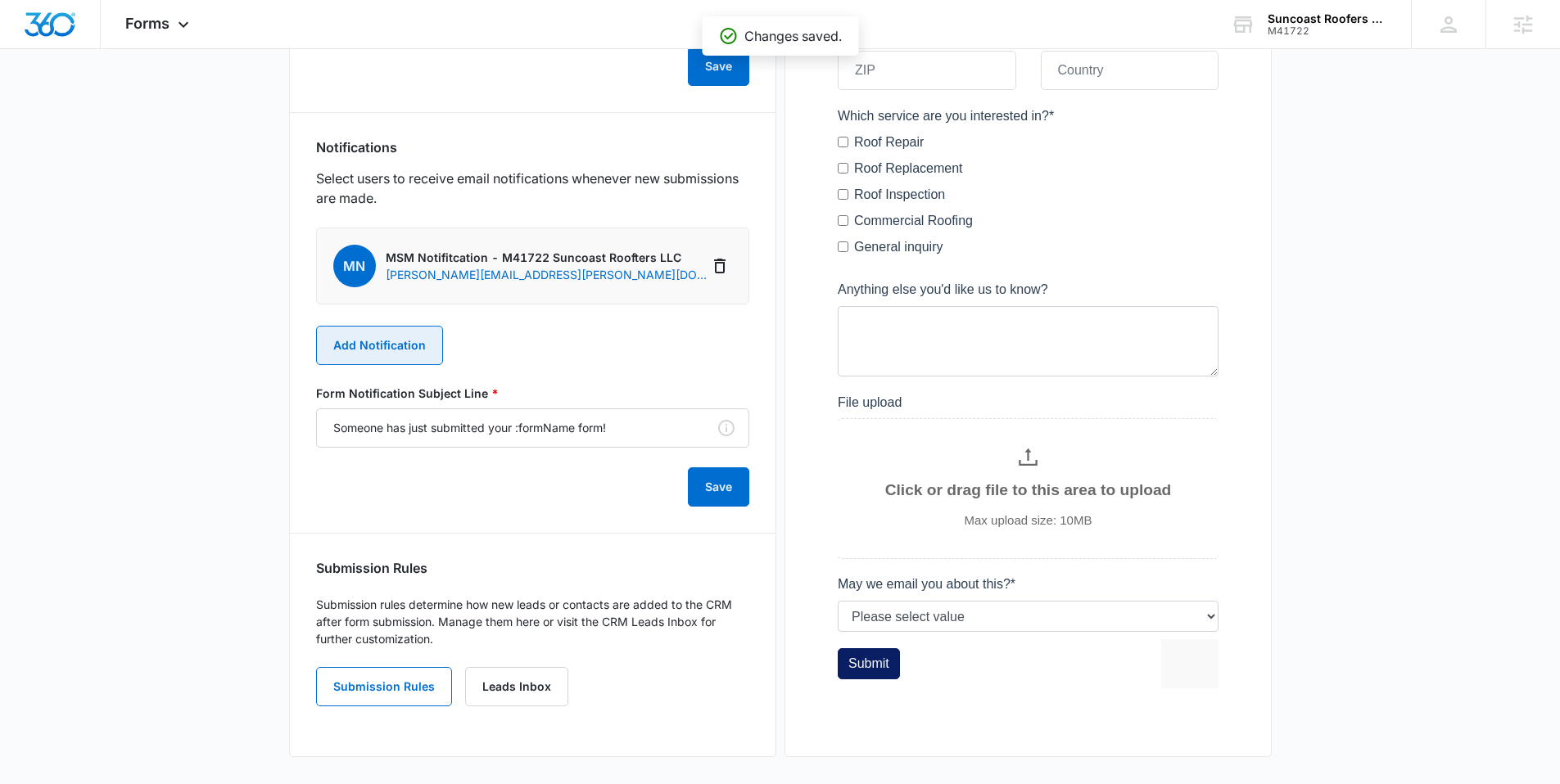
scroll to position [773, 0]
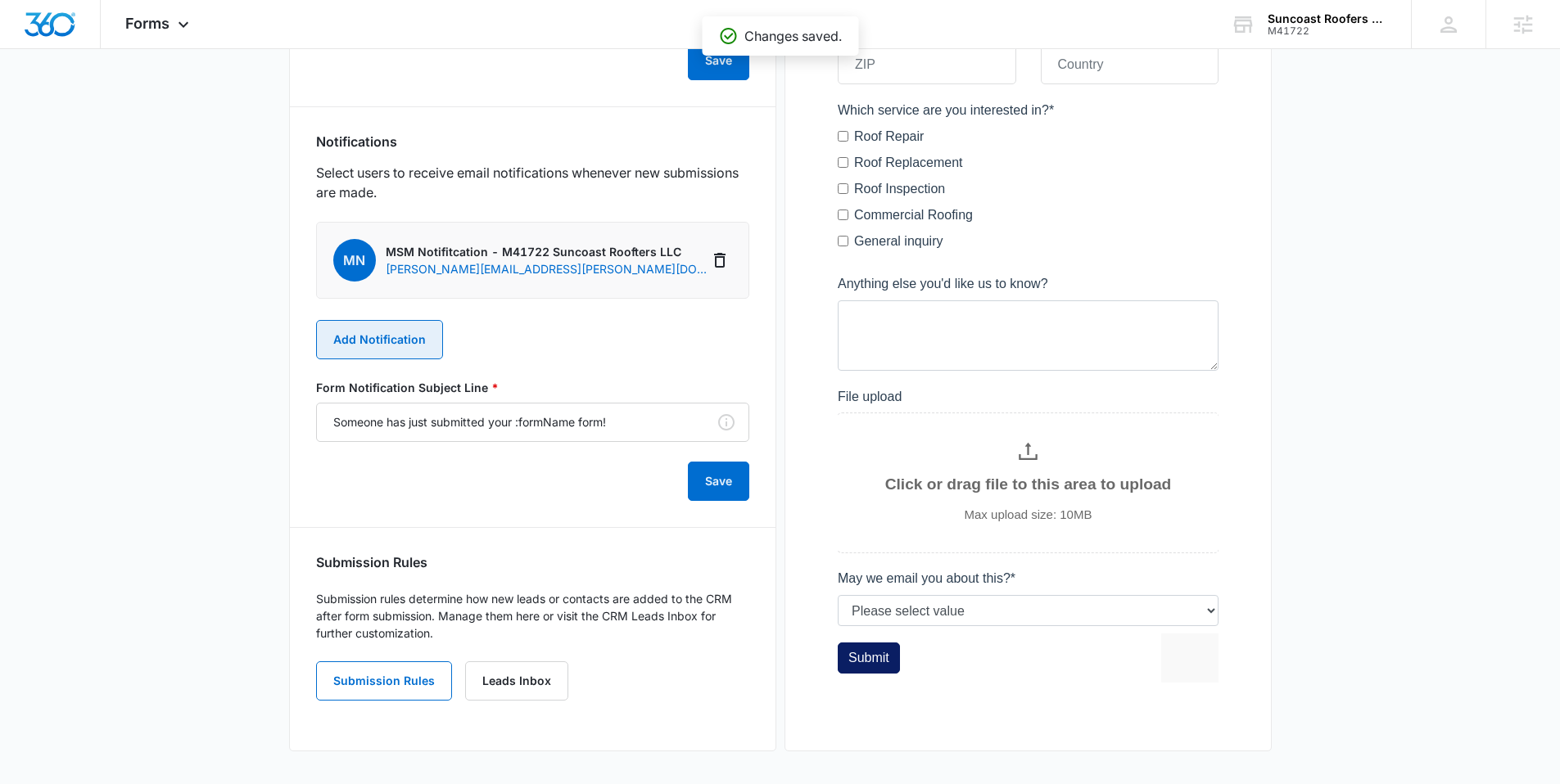
click at [386, 338] on button "Add Notification" at bounding box center [379, 339] width 127 height 39
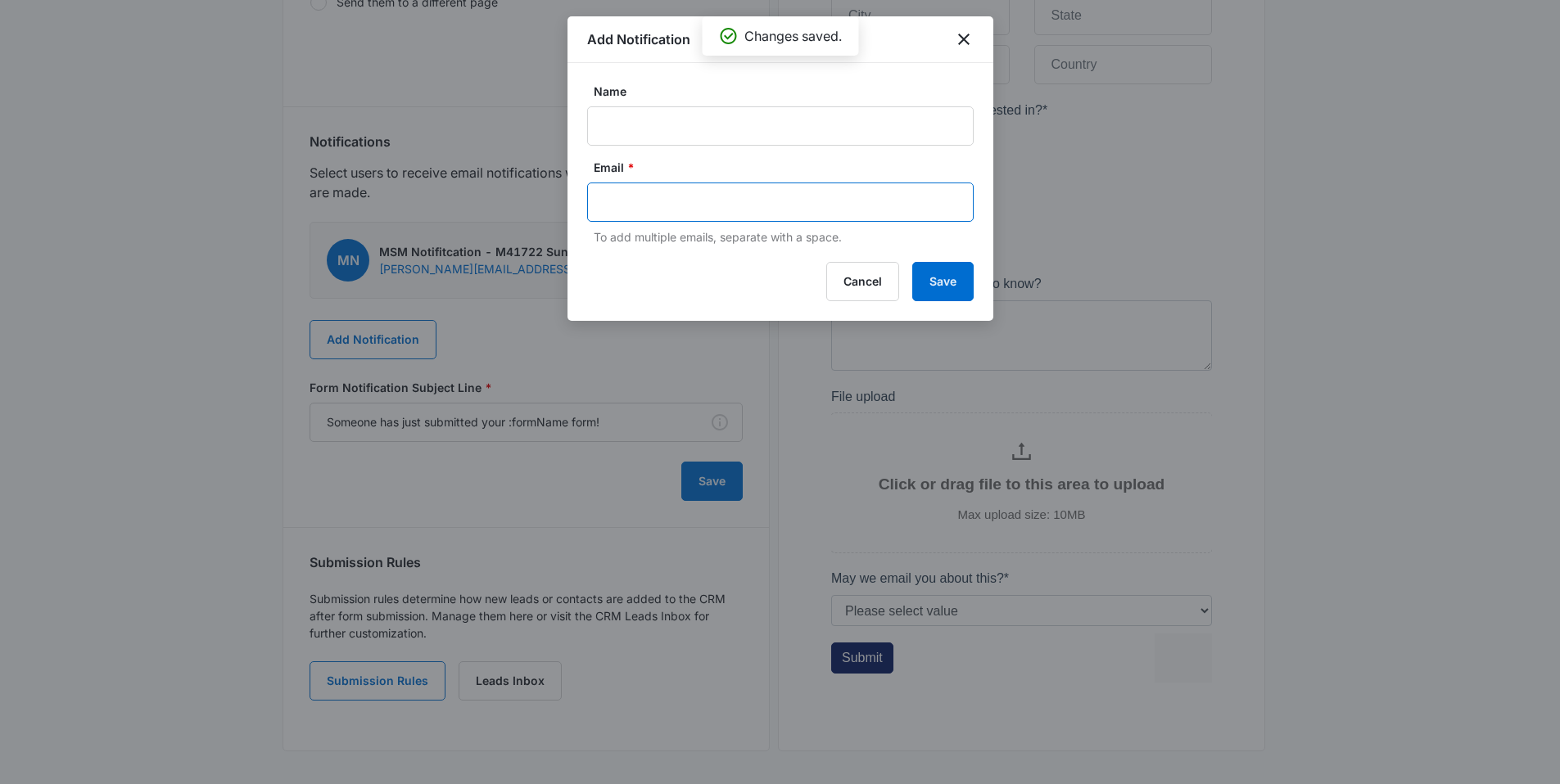
click at [635, 190] on input "text" at bounding box center [783, 202] width 356 height 25
type input "suncoastroofers@aol.com"
click at [626, 121] on input "Name" at bounding box center [780, 126] width 386 height 39
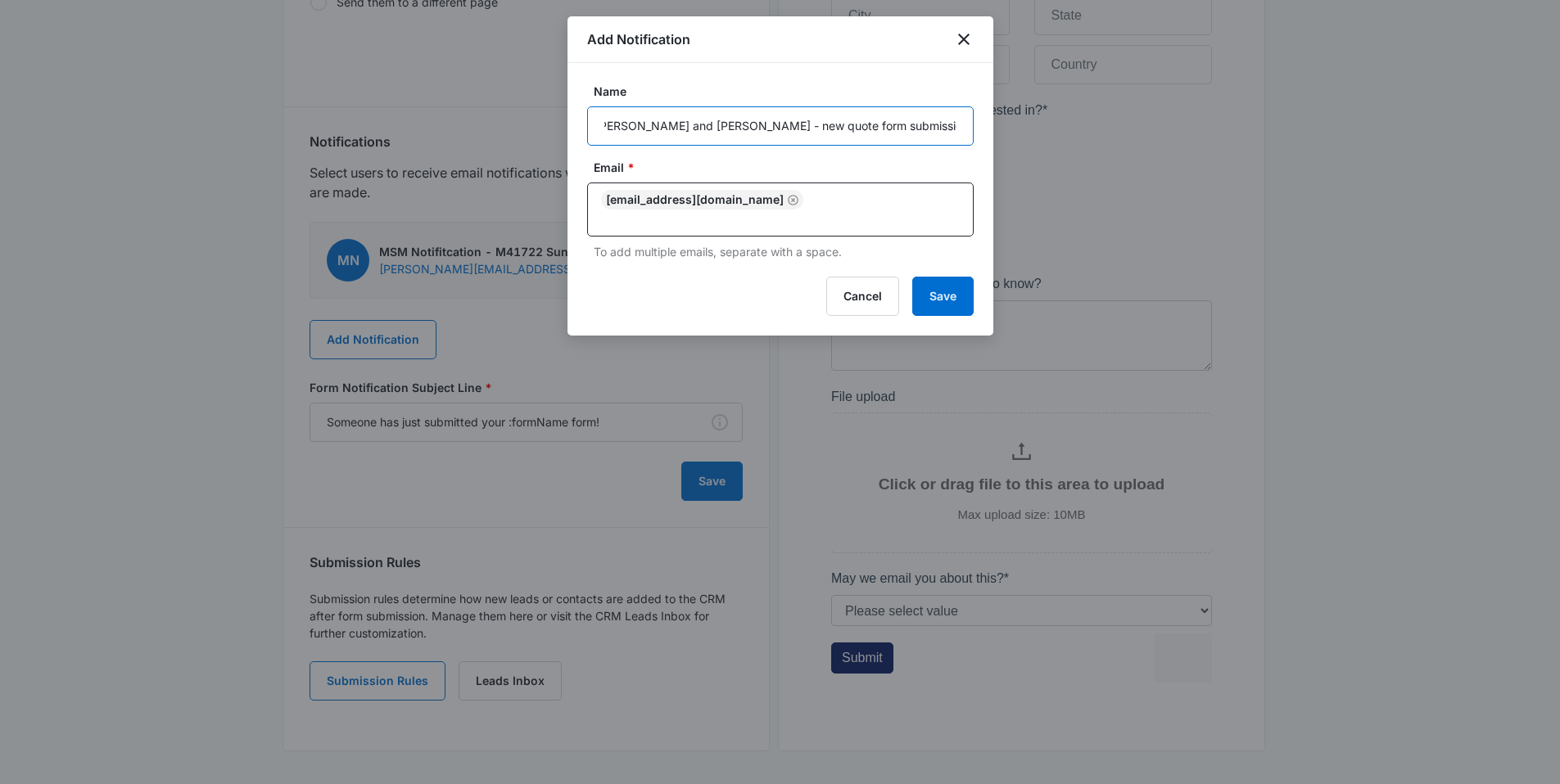
scroll to position [0, 24]
type input "David and Susan - new quote form submission Suncoast Roofers LLC"
click at [950, 276] on button "Save" at bounding box center [943, 296] width 61 height 39
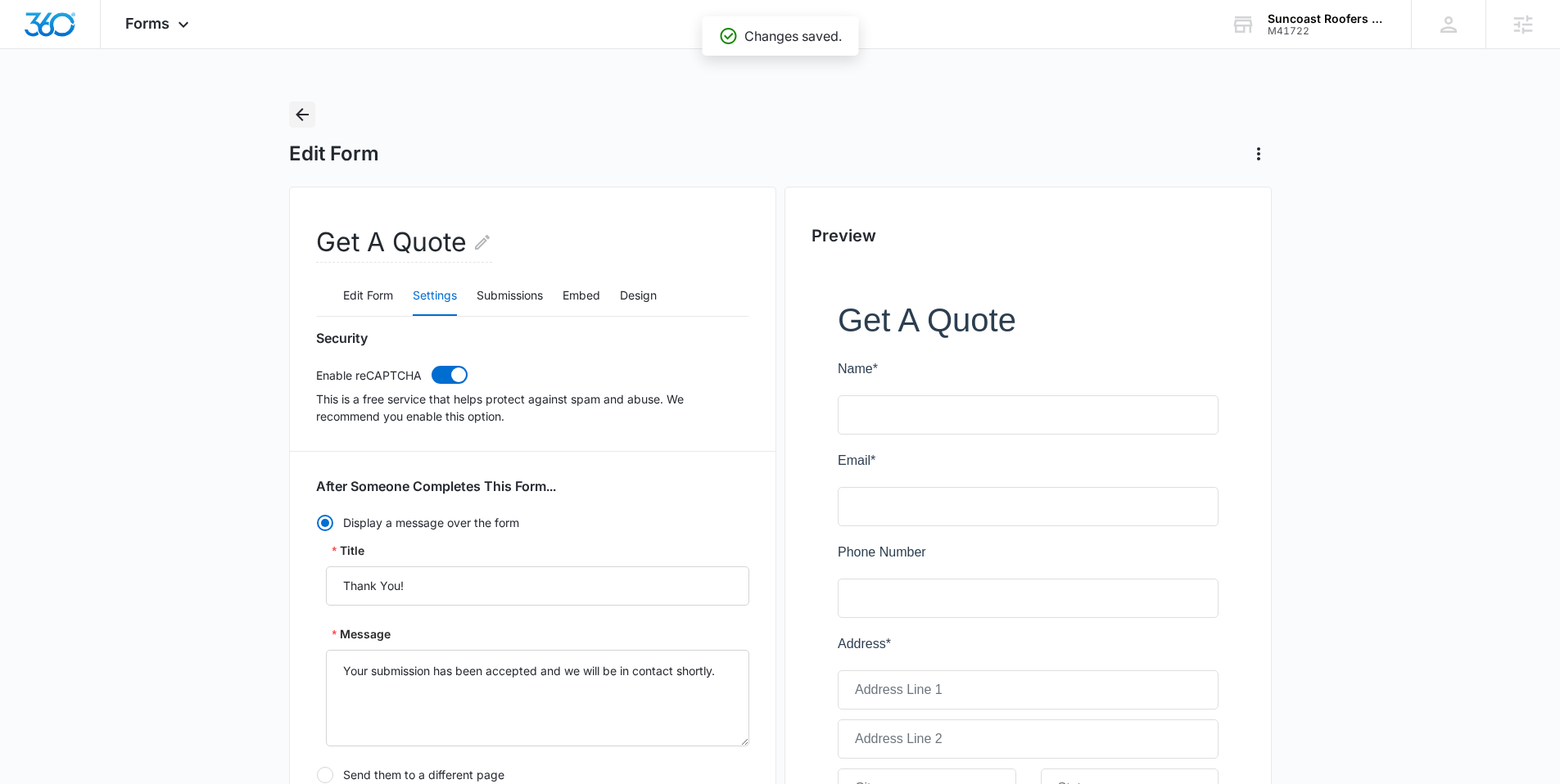
click at [298, 110] on icon "Back" at bounding box center [302, 114] width 20 height 20
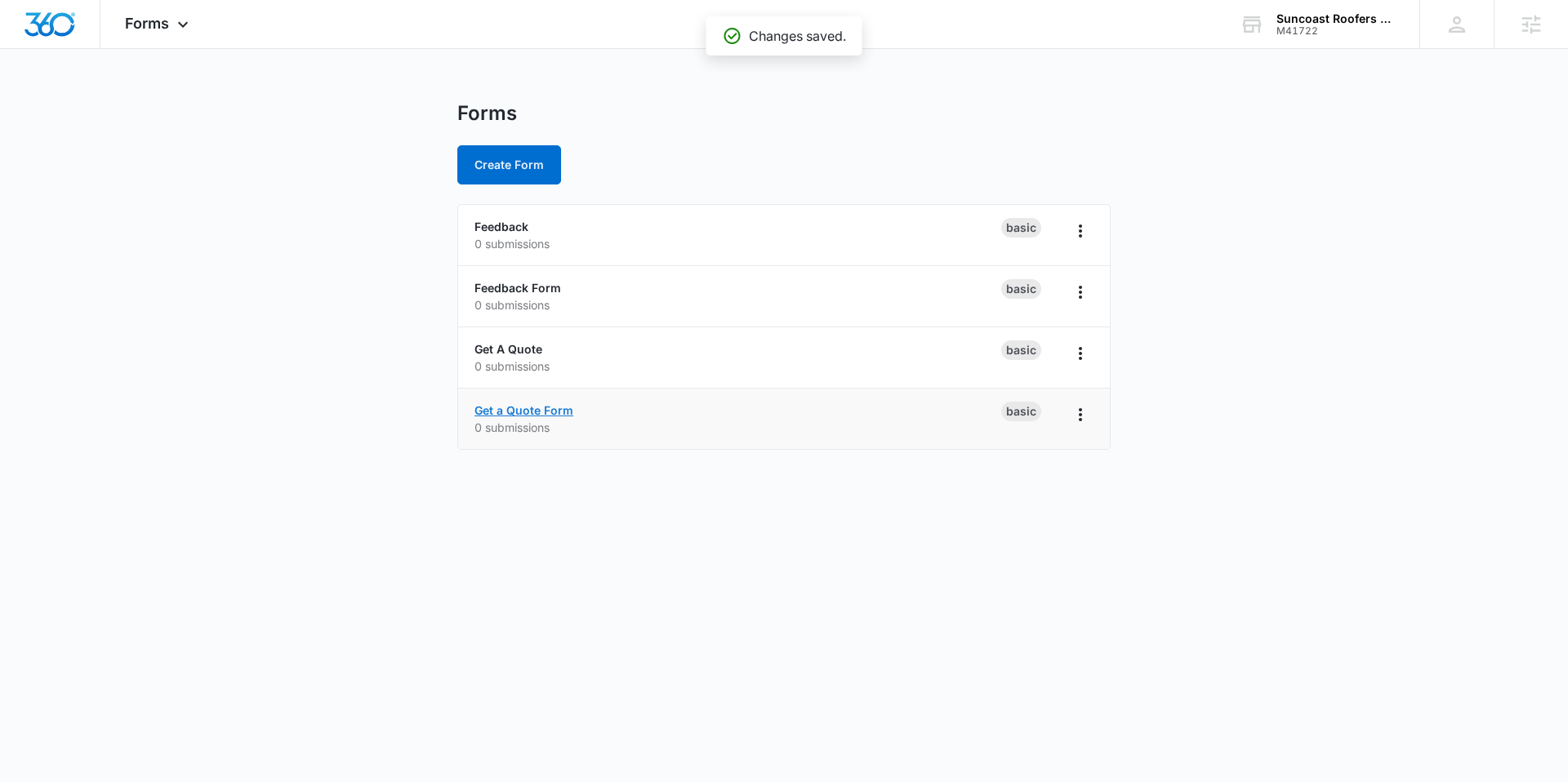
click at [562, 411] on link "Get a Quote Form" at bounding box center [523, 411] width 99 height 14
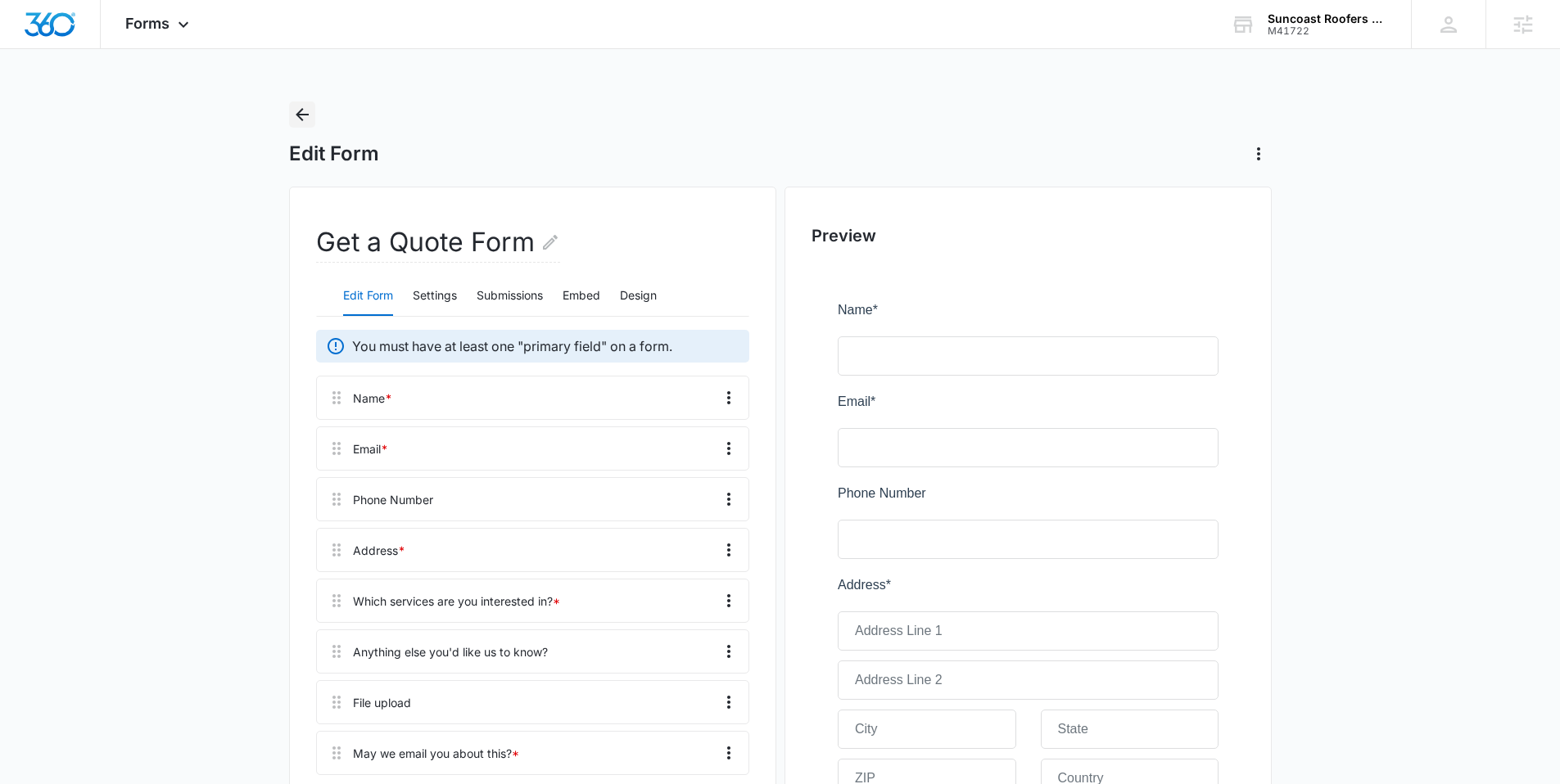
click at [297, 113] on icon "Back" at bounding box center [302, 114] width 13 height 13
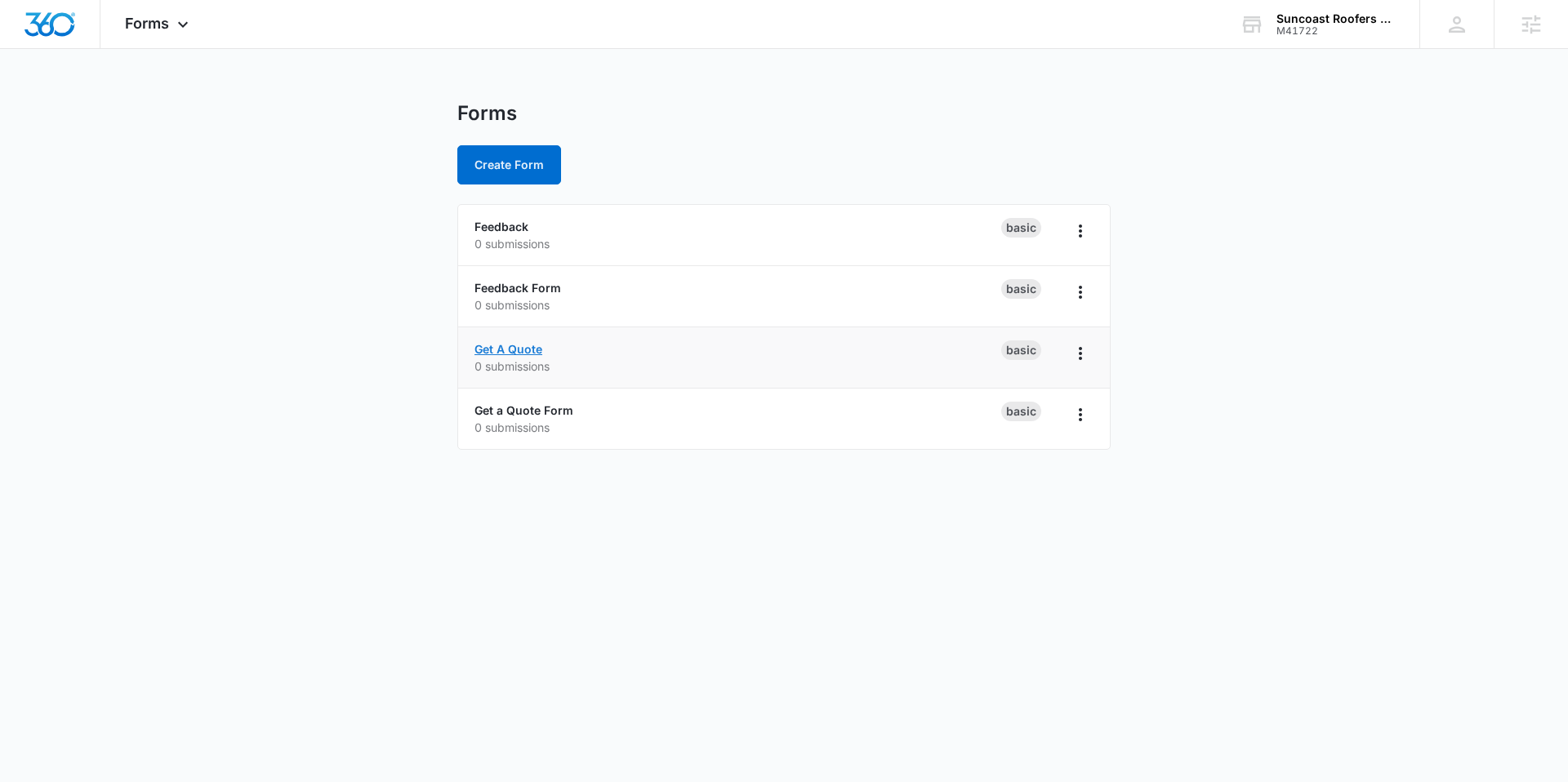
click at [515, 352] on link "Get A Quote" at bounding box center [508, 349] width 68 height 14
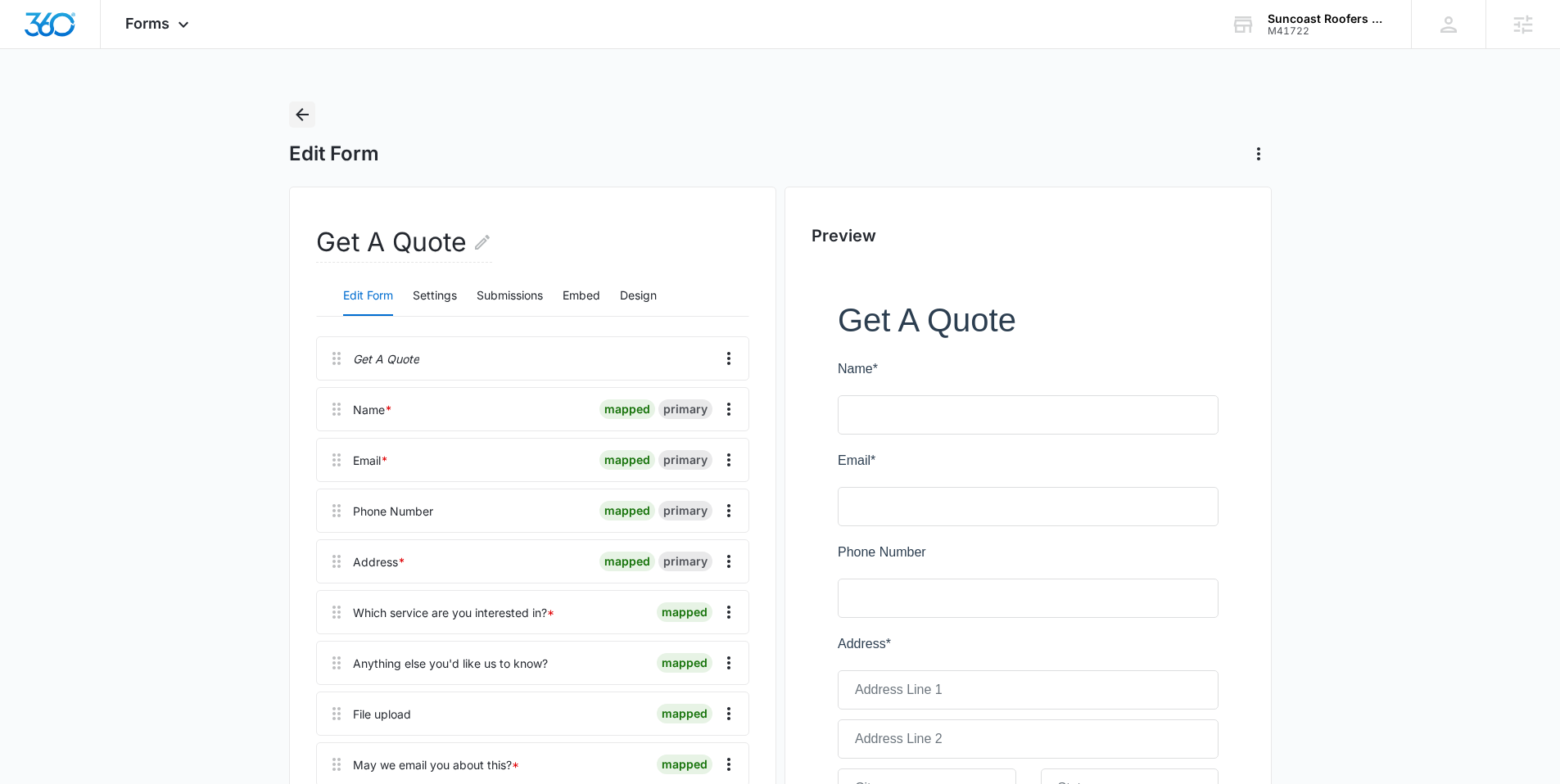
click at [309, 111] on icon "Back" at bounding box center [302, 114] width 20 height 20
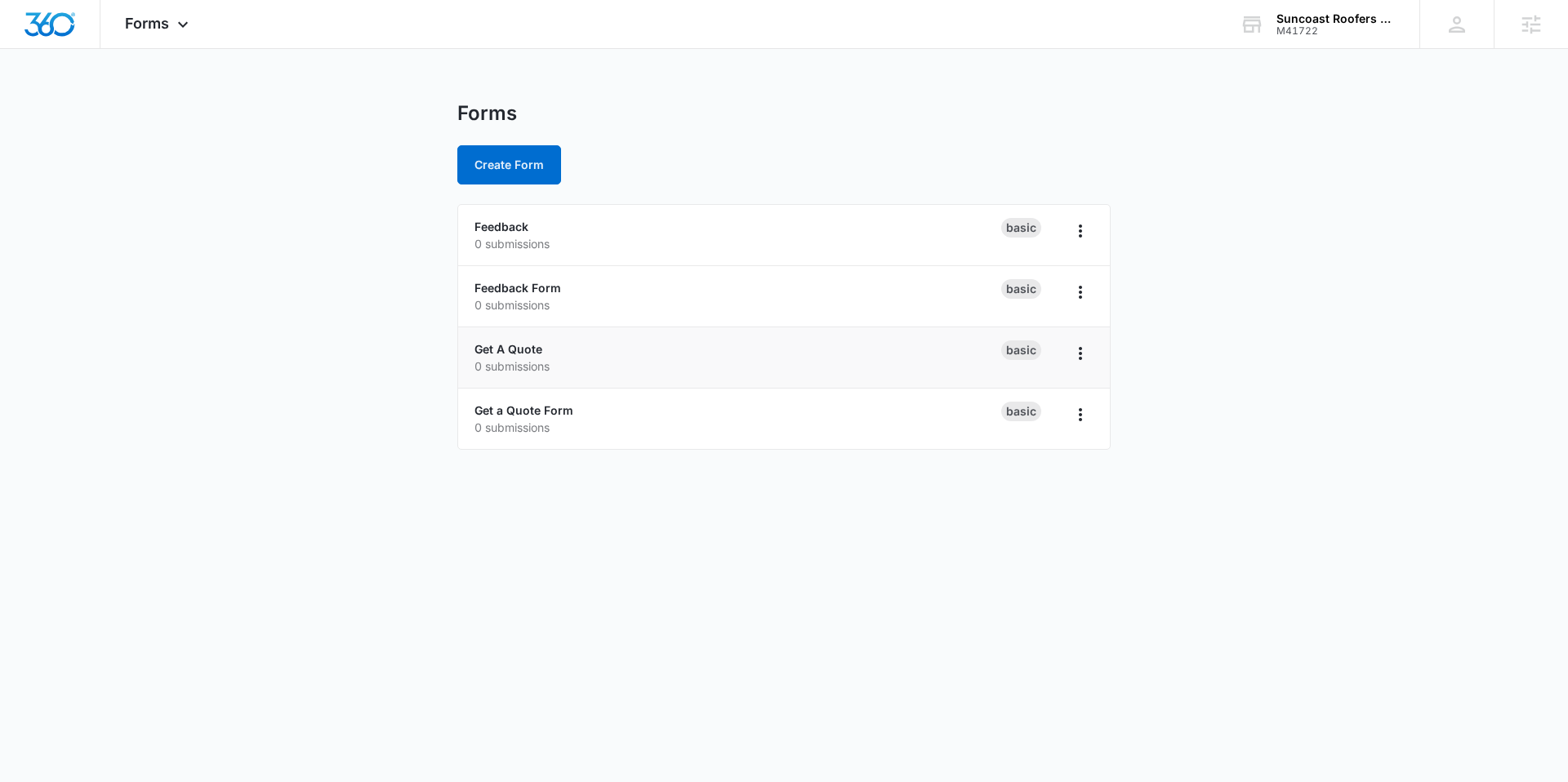
click at [1070, 339] on li "Get A Quote 0 submissions Basic" at bounding box center [784, 358] width 651 height 61
click at [1075, 353] on icon "Overflow Menu" at bounding box center [1080, 353] width 20 height 20
click at [1008, 443] on div "Delete" at bounding box center [1028, 448] width 51 height 11
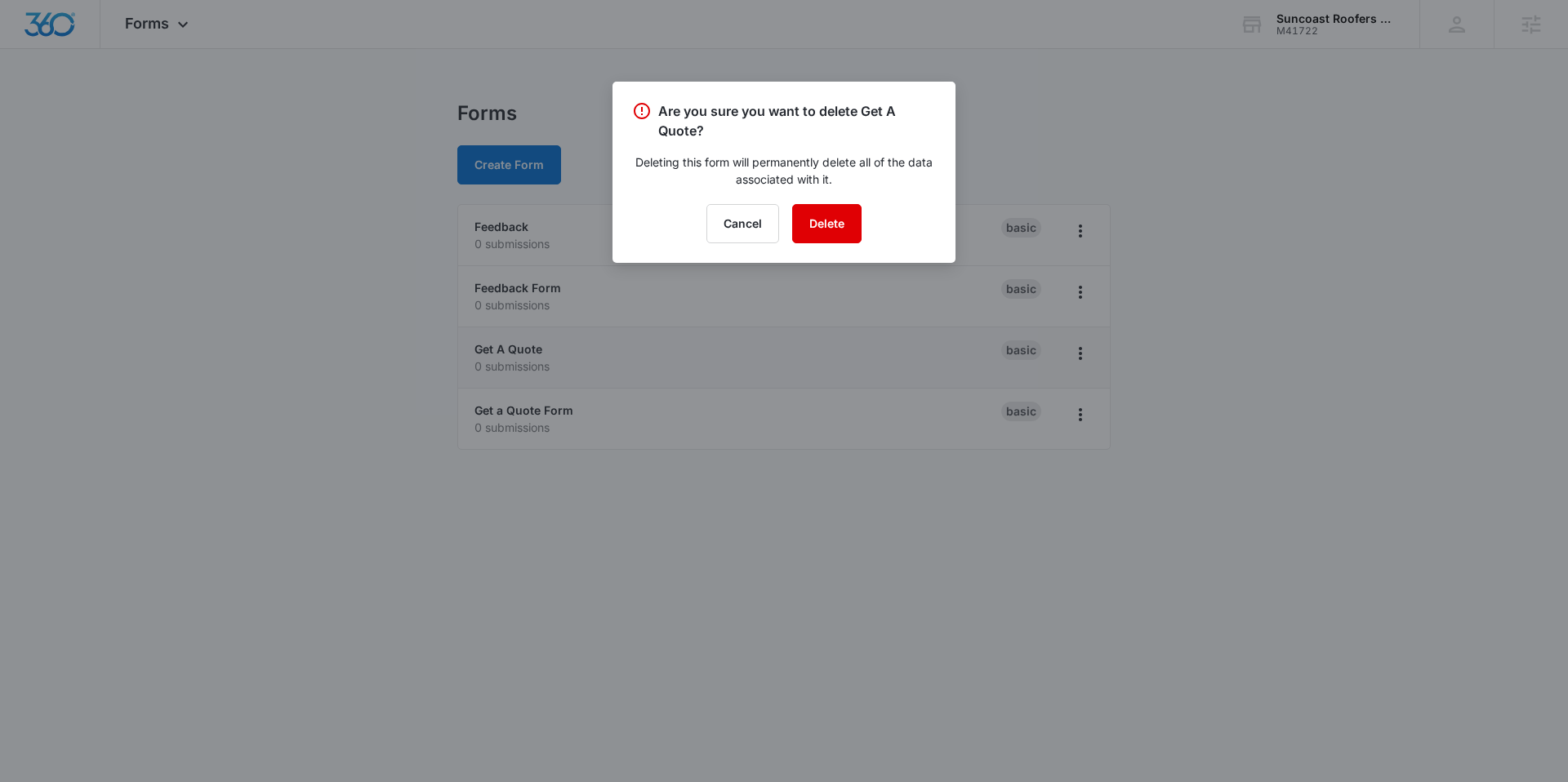
click at [842, 227] on button "Delete" at bounding box center [827, 224] width 70 height 39
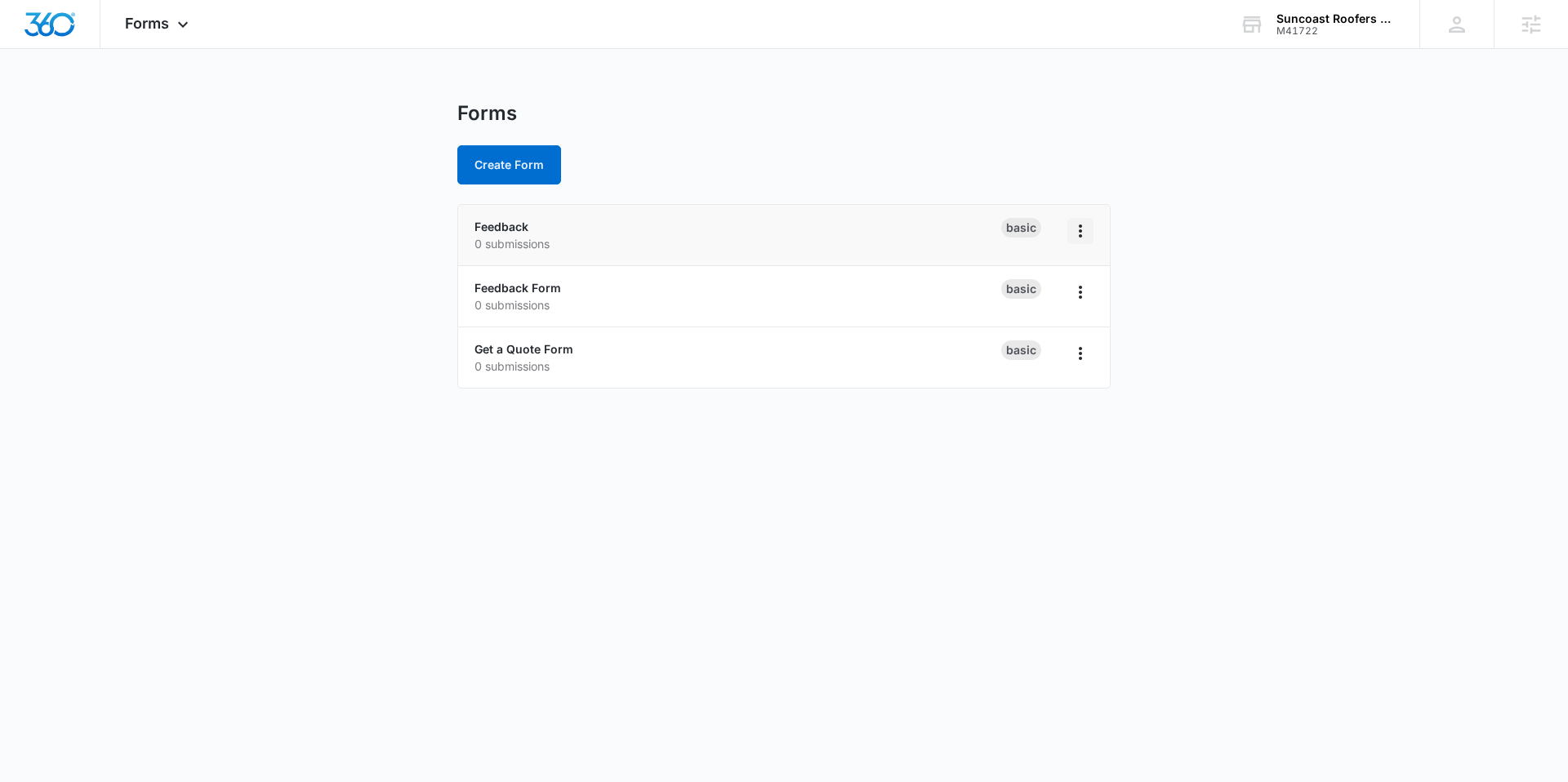
click at [1078, 226] on icon "Overflow Menu" at bounding box center [1080, 231] width 20 height 20
click at [1035, 325] on div "Delete" at bounding box center [1028, 325] width 51 height 11
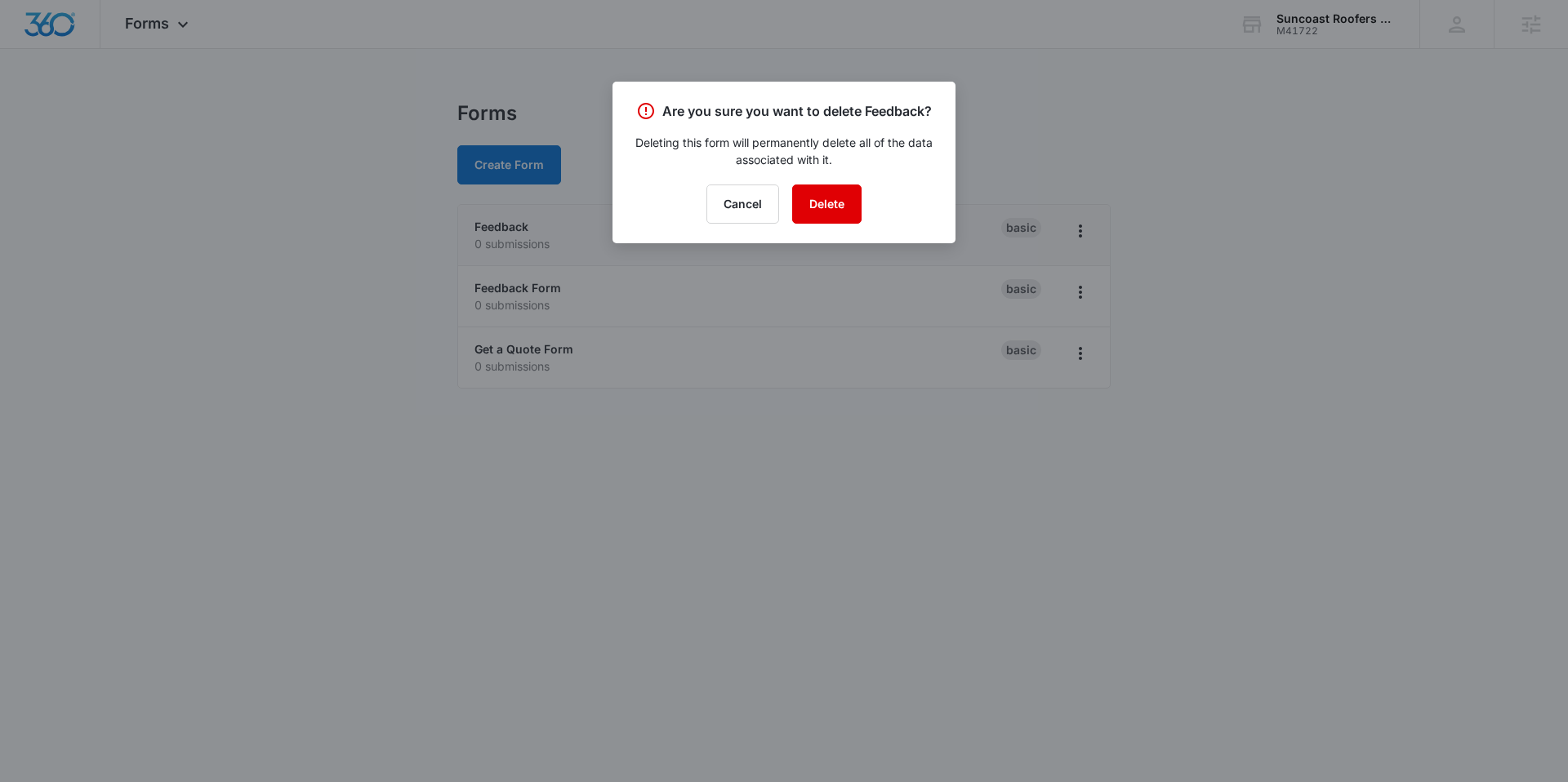
click at [814, 202] on button "Delete" at bounding box center [827, 204] width 70 height 39
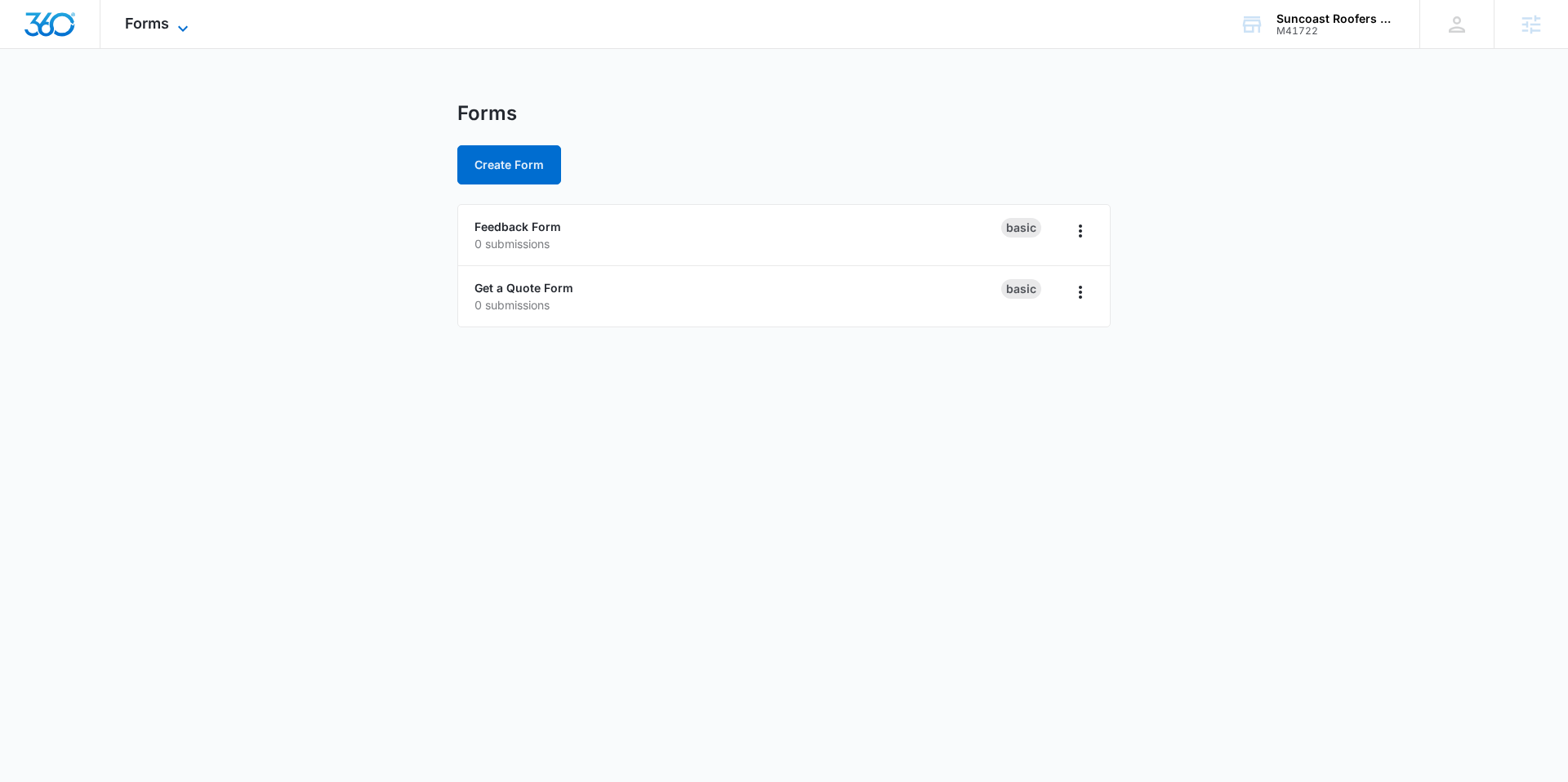
click at [126, 14] on span "Forms" at bounding box center [147, 23] width 44 height 17
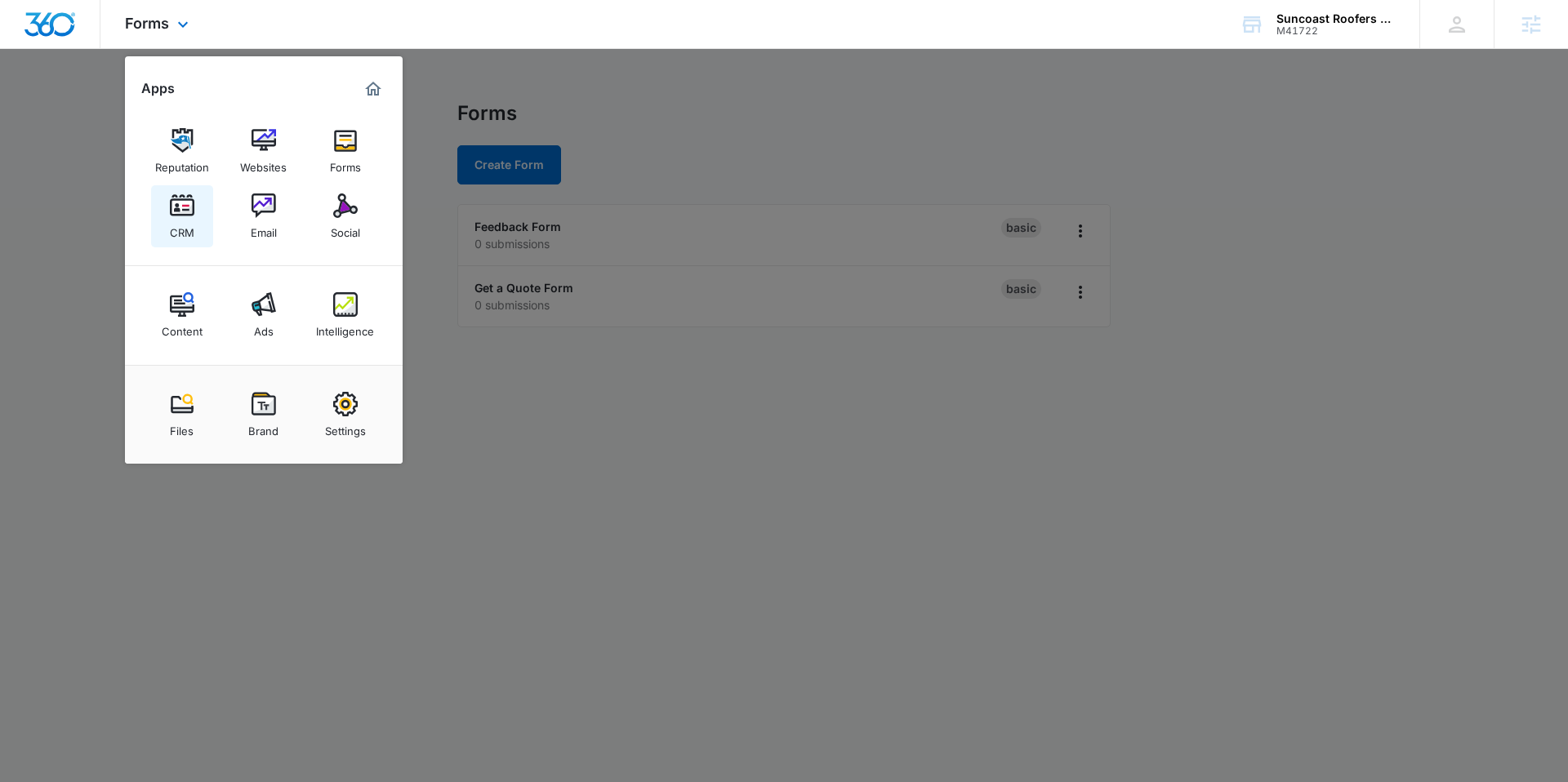
click at [173, 210] on img at bounding box center [181, 205] width 25 height 25
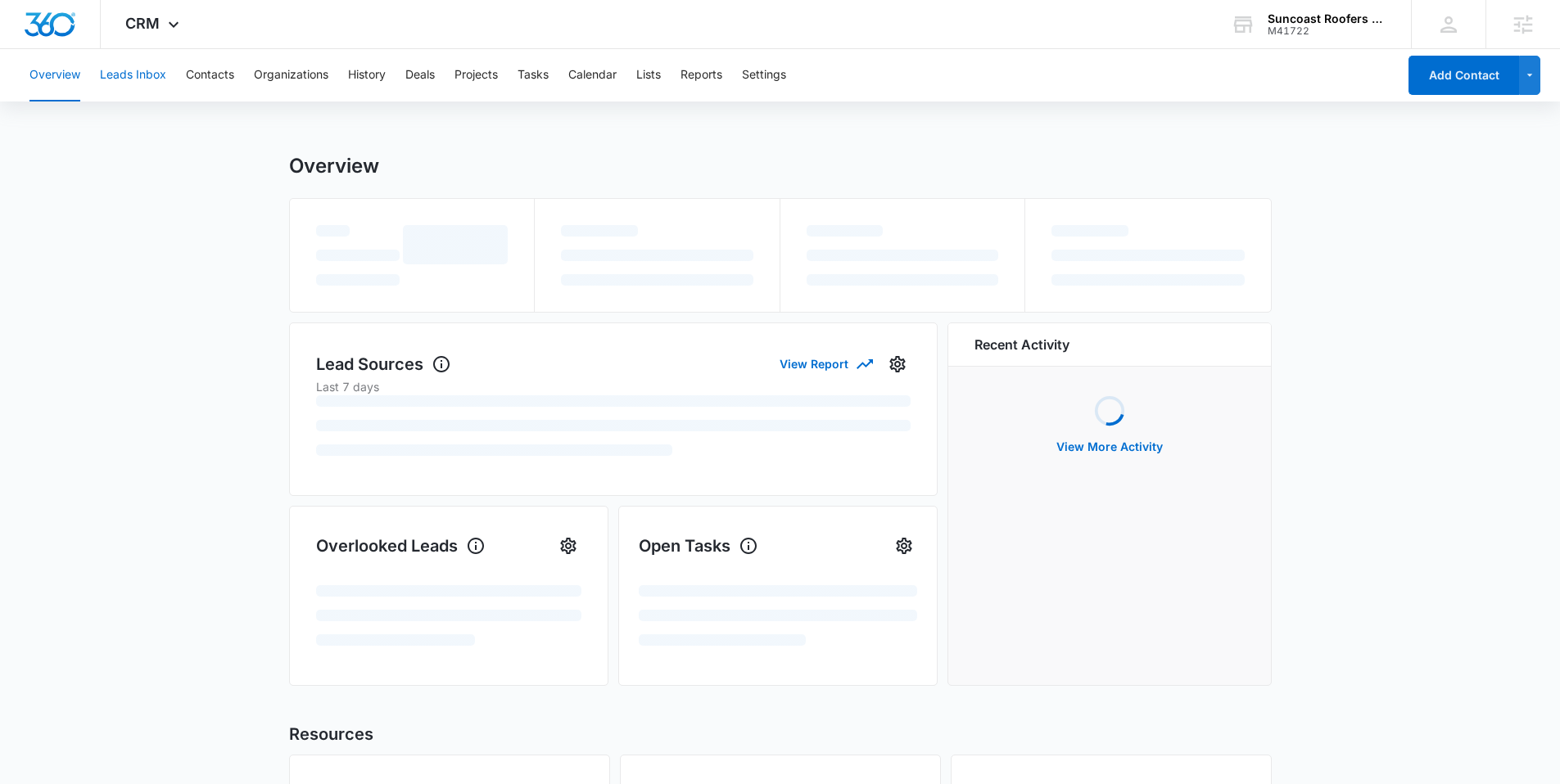
click at [141, 73] on button "Leads Inbox" at bounding box center [133, 76] width 66 height 53
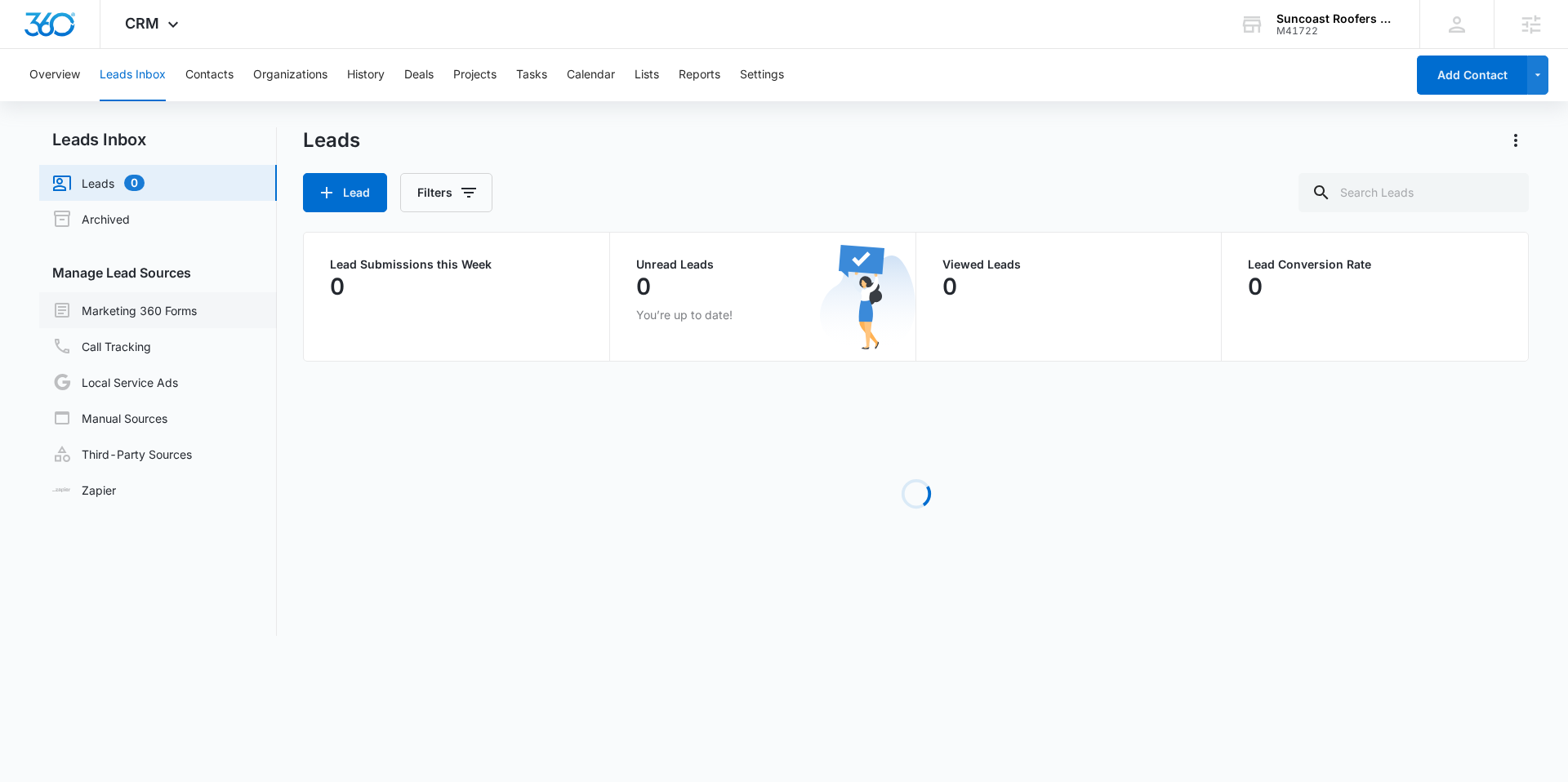
click at [170, 311] on link "Marketing 360 Forms" at bounding box center [125, 310] width 144 height 20
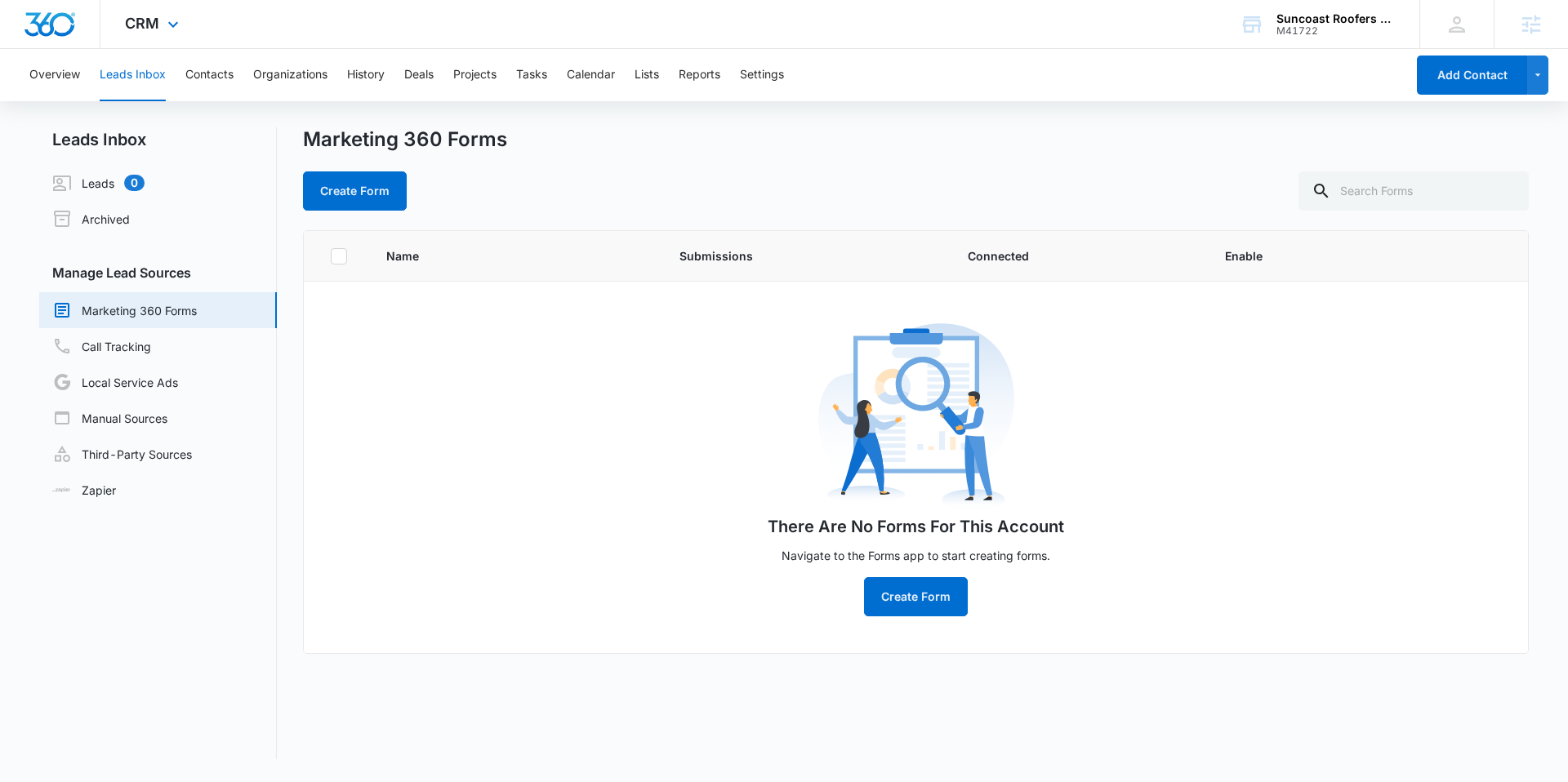
click at [49, 36] on div at bounding box center [50, 24] width 100 height 48
click at [15, 17] on div at bounding box center [50, 24] width 100 height 48
click at [36, 24] on img "Dashboard" at bounding box center [50, 24] width 53 height 25
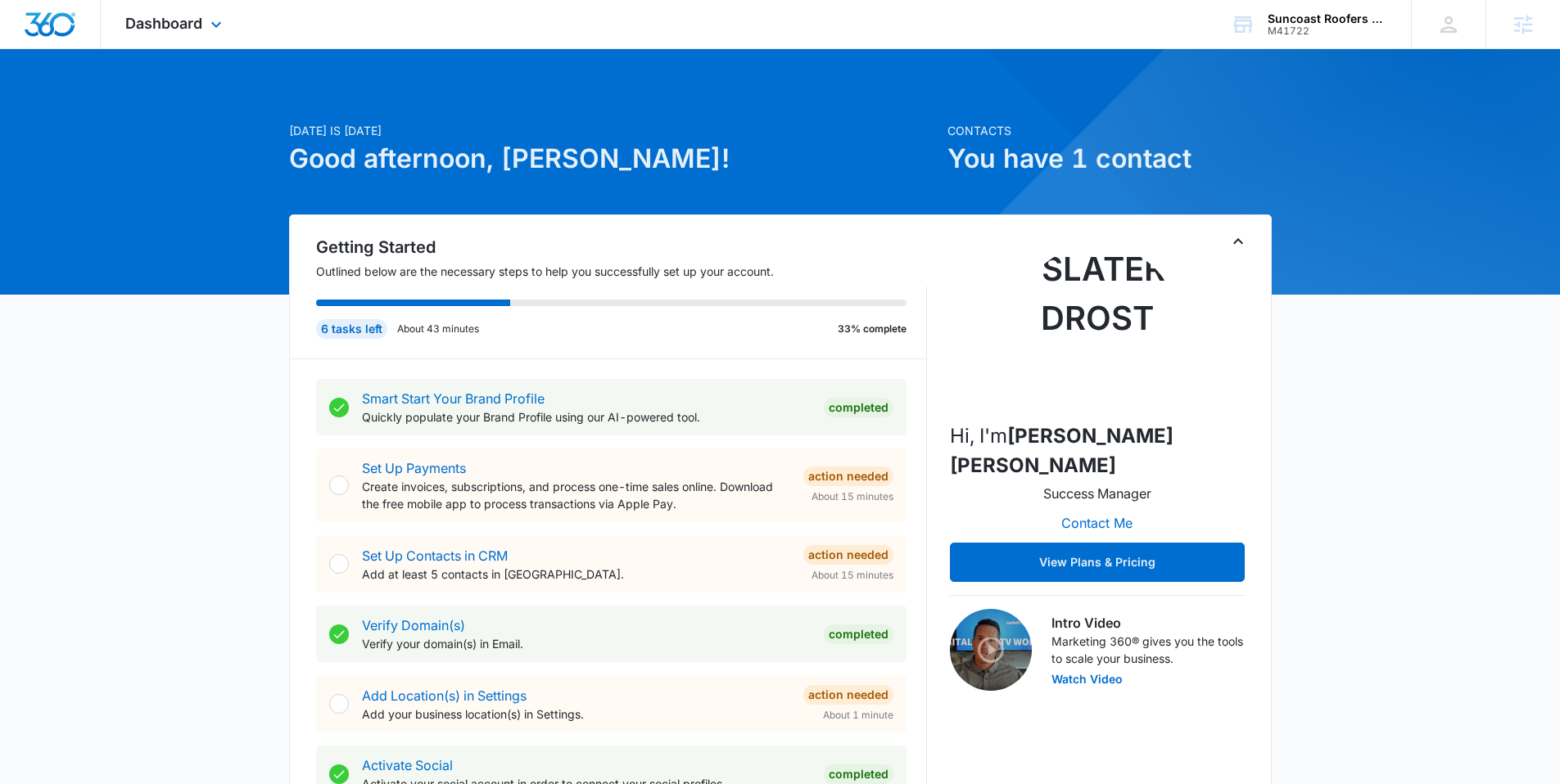
click at [193, 42] on div "Dashboard Apps Reputation Websites Forms CRM Email Social Content Ads Intellige…" at bounding box center [175, 24] width 150 height 48
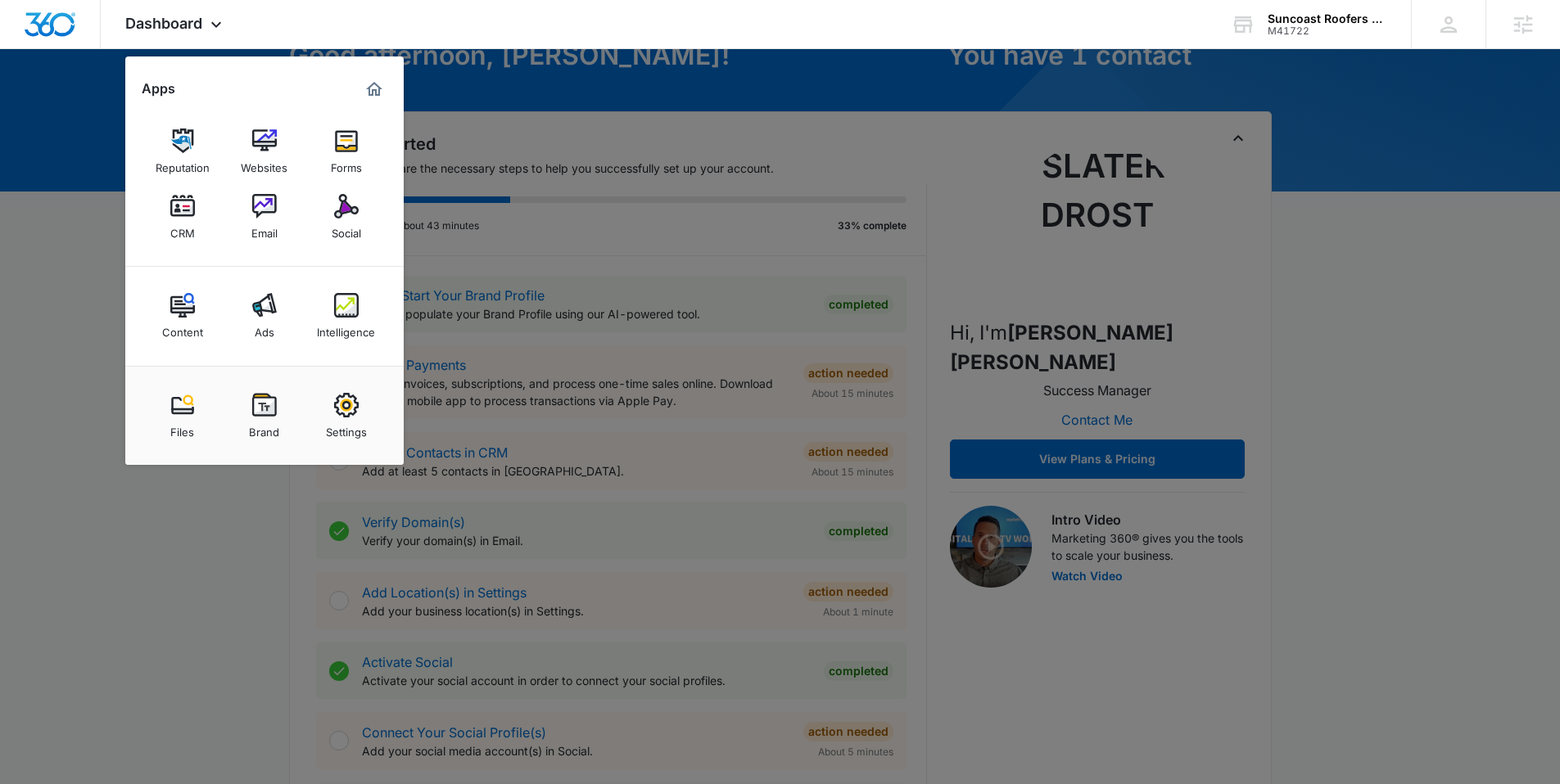
scroll to position [483, 0]
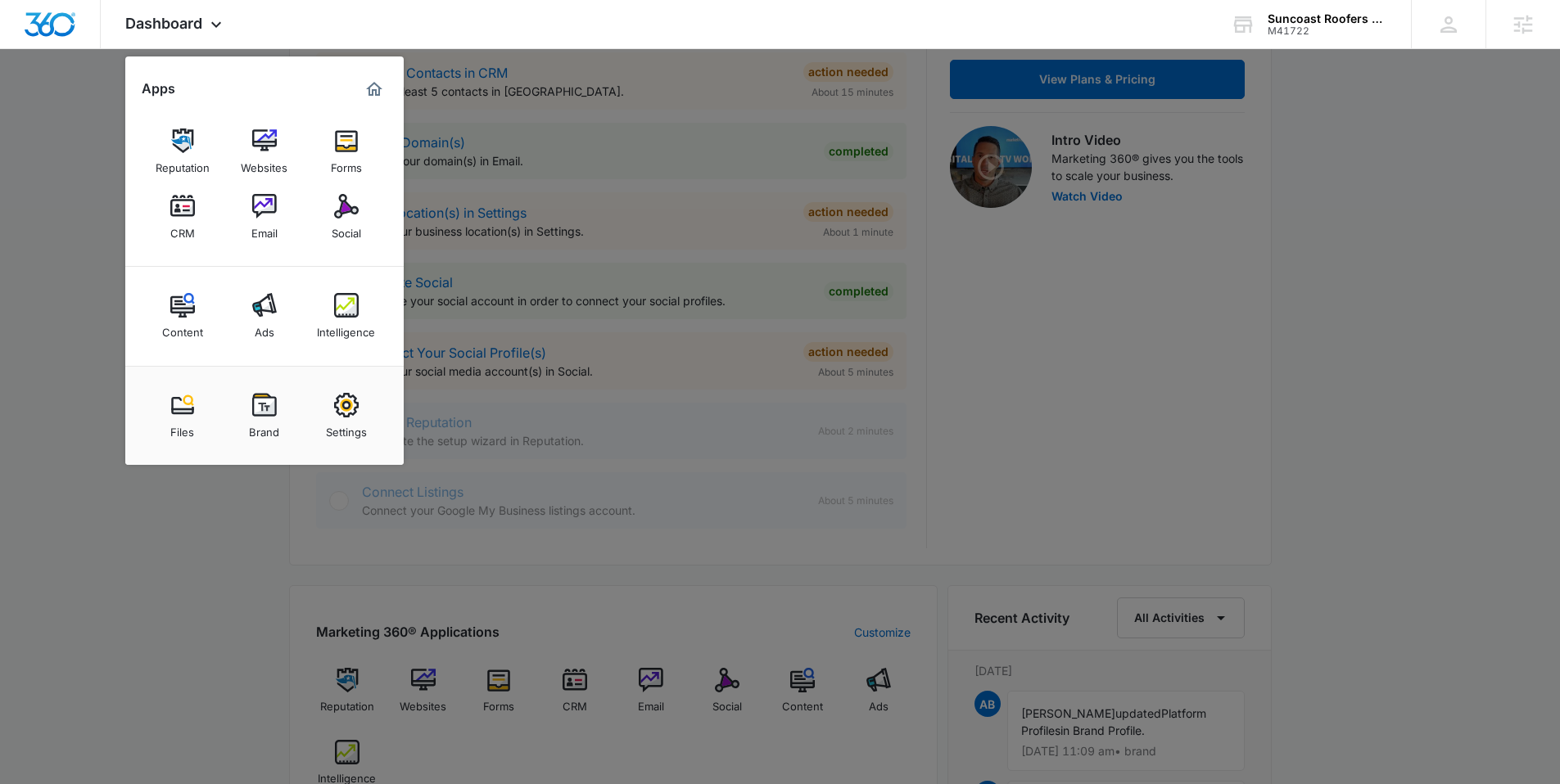
click at [546, 352] on div at bounding box center [780, 392] width 1560 height 784
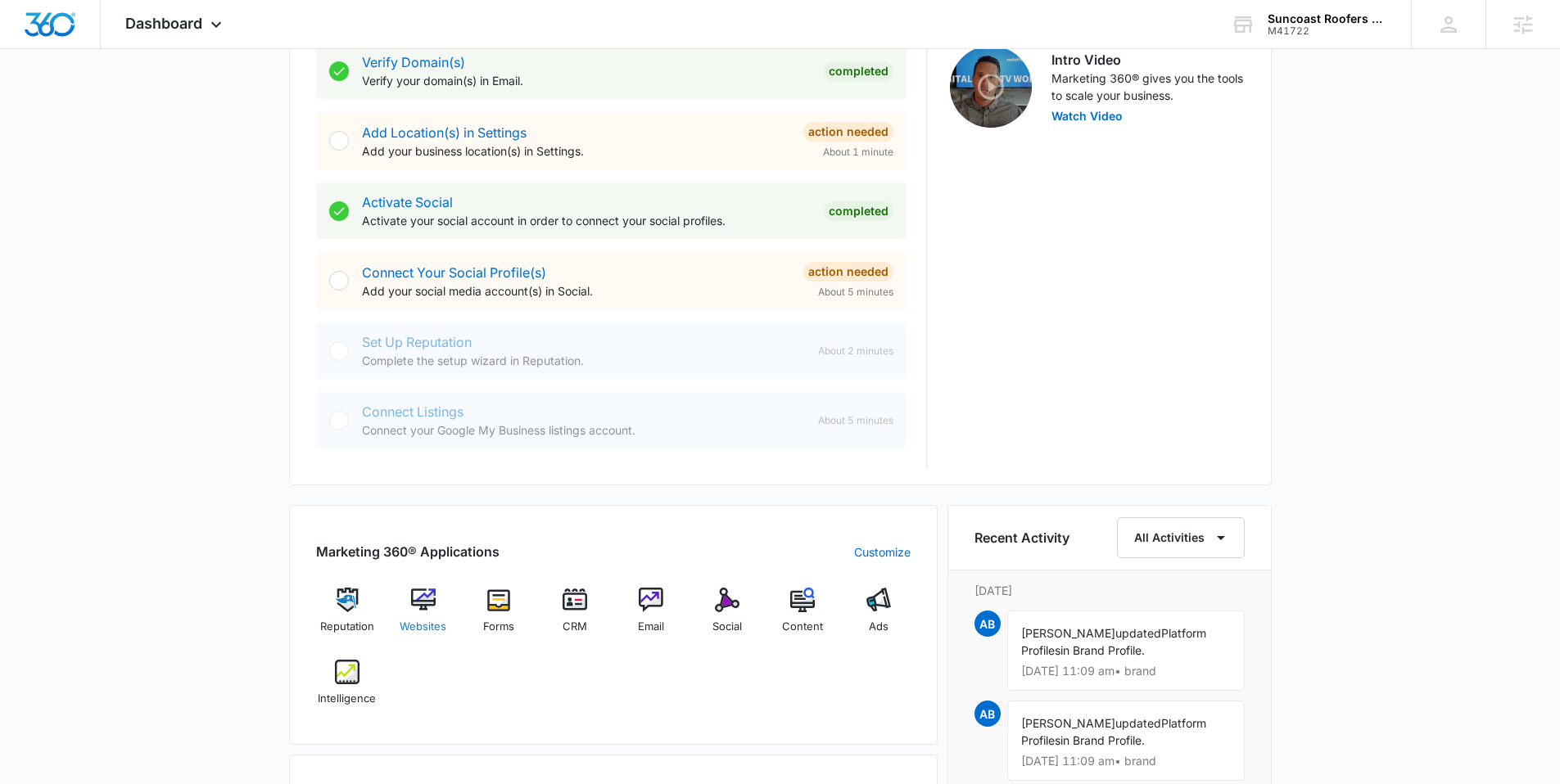
scroll to position [665, 0]
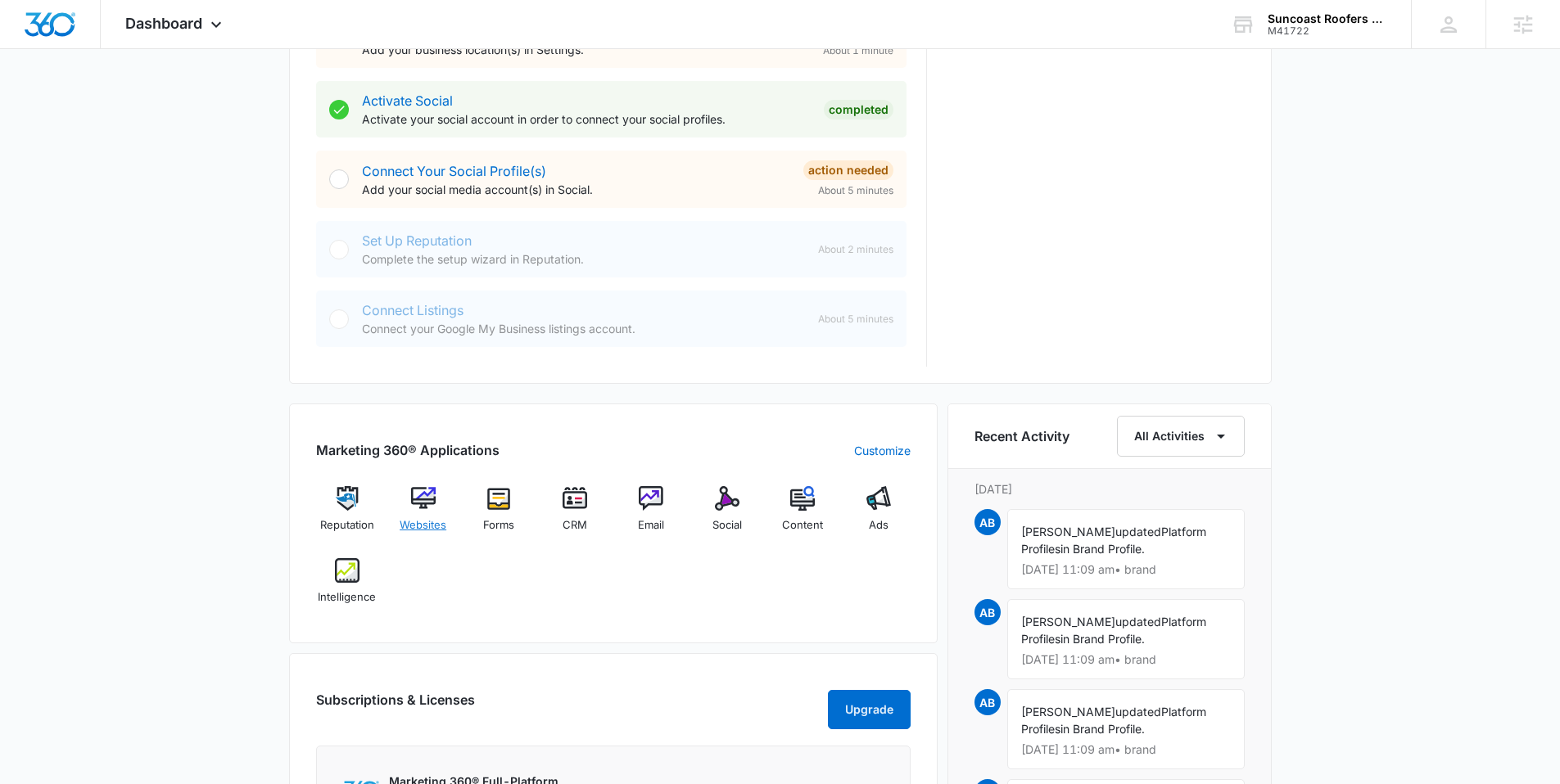
click at [436, 508] on div "Websites" at bounding box center [423, 515] width 63 height 59
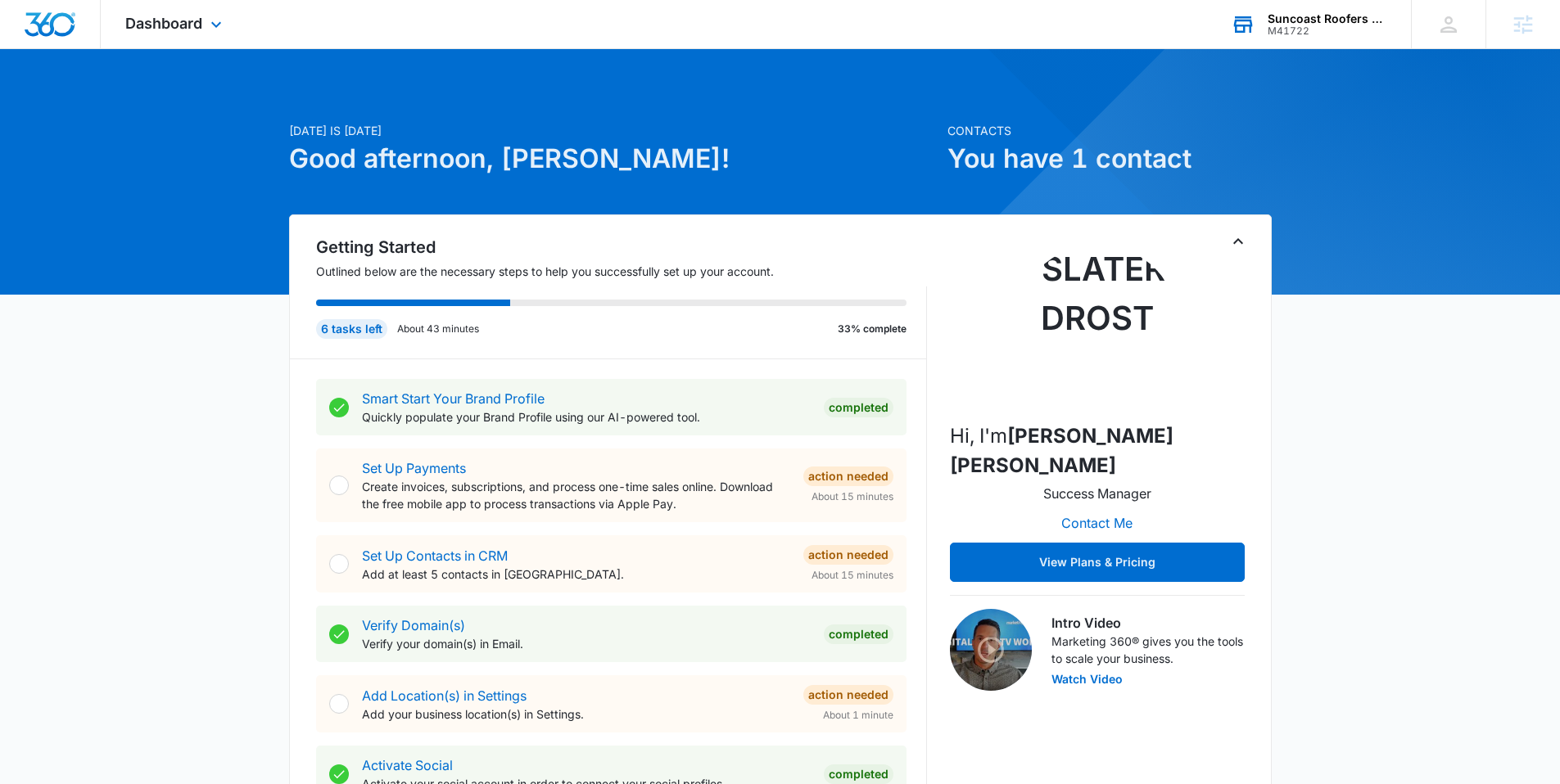
click at [1302, 26] on div "M41722" at bounding box center [1328, 31] width 120 height 11
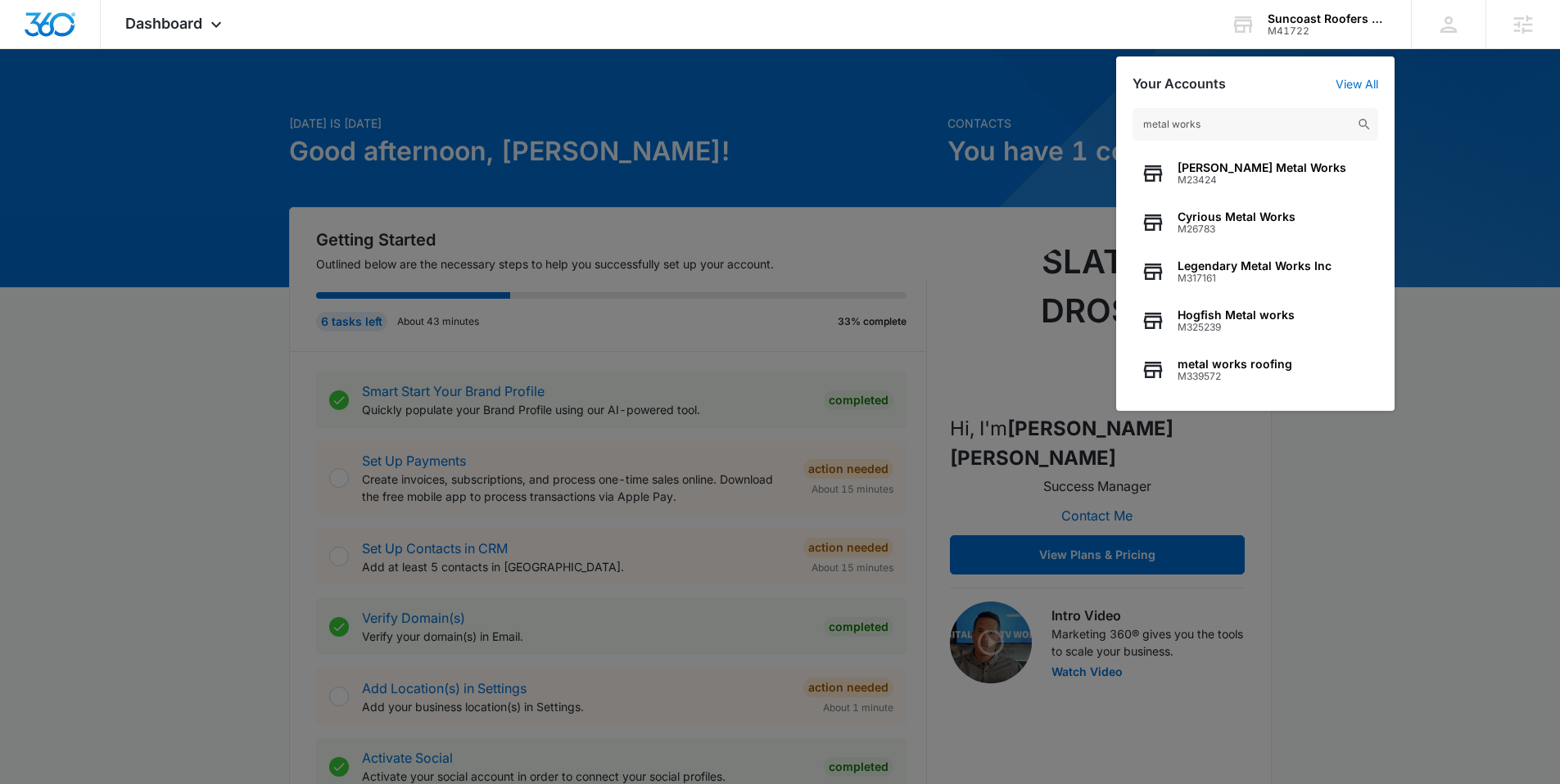
scroll to position [9, 0]
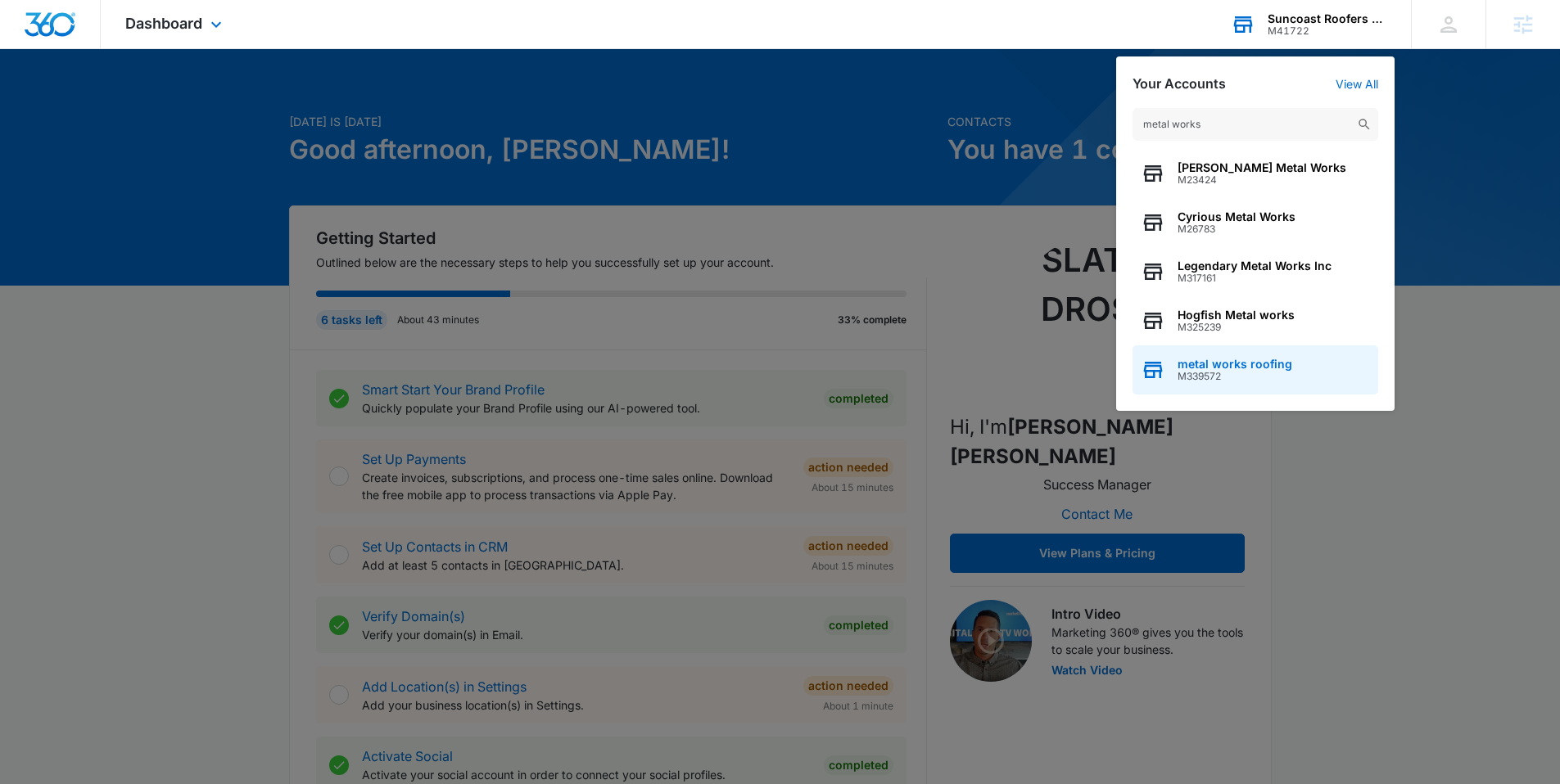
type input "metal works"
click at [1233, 363] on span "metal works roofing" at bounding box center [1235, 364] width 115 height 13
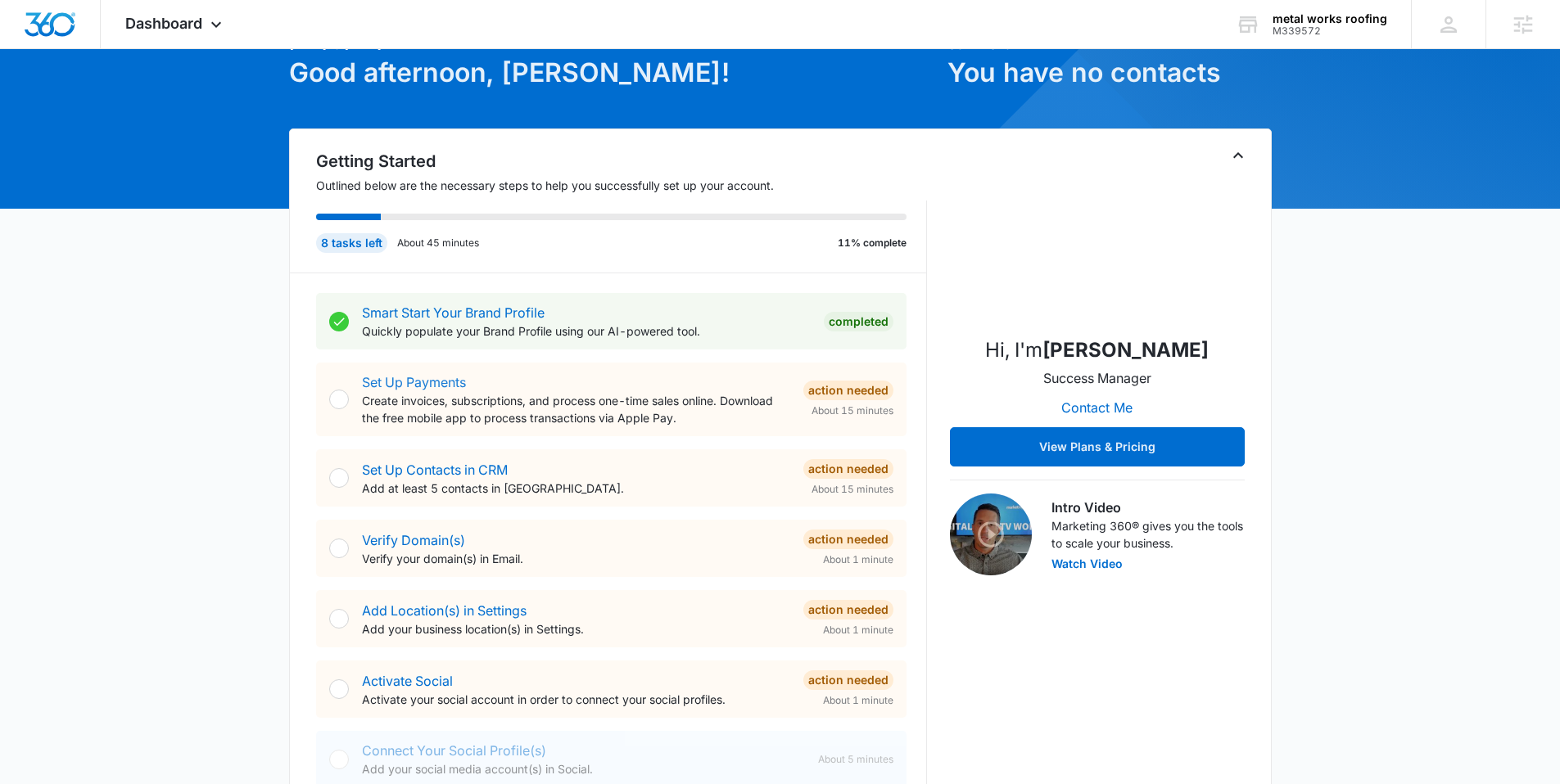
scroll to position [99, 0]
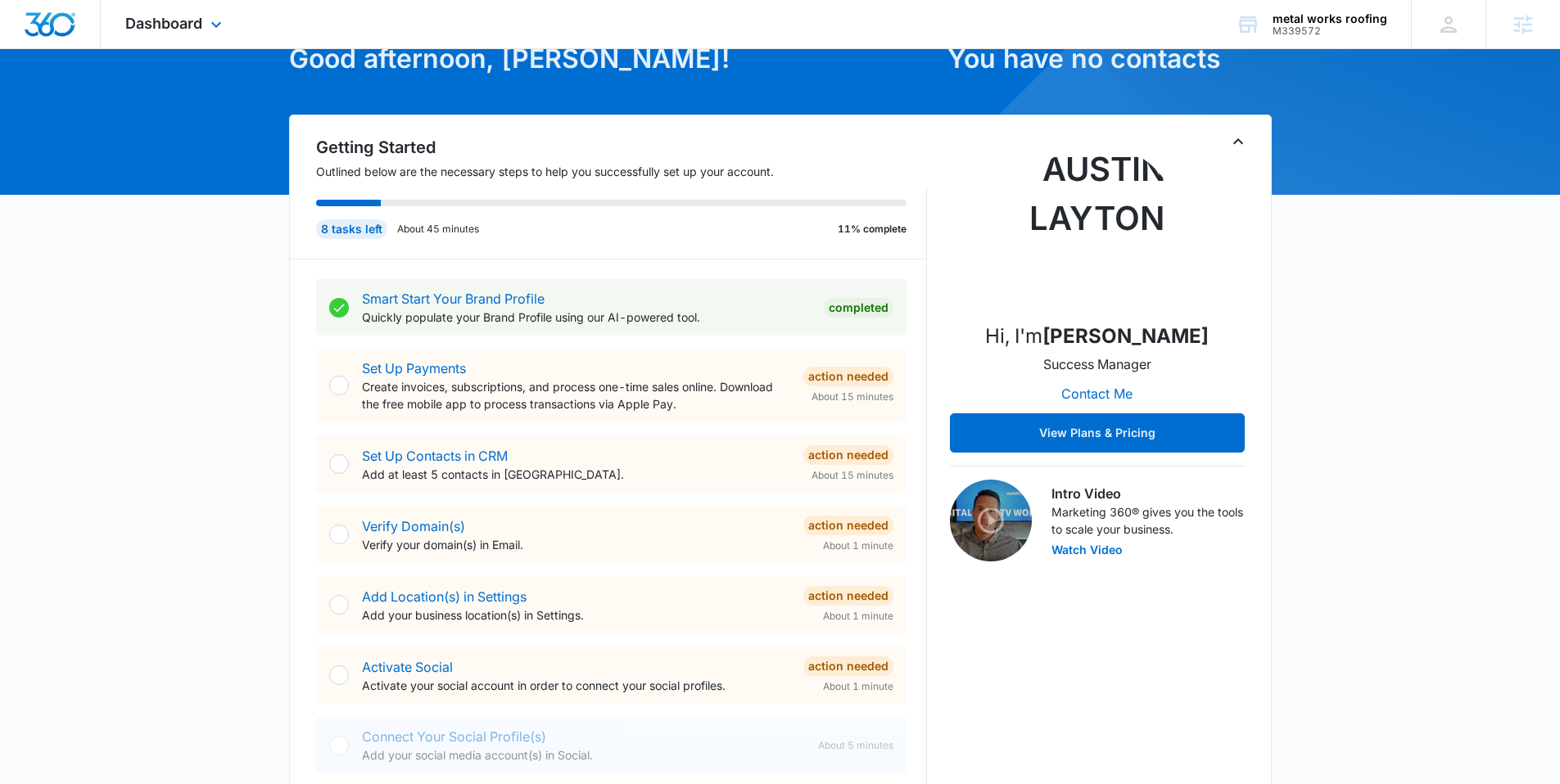
click at [213, 9] on div "Dashboard Apps Reputation Websites Forms CRM Email Social Shop Content Ads Inte…" at bounding box center [175, 24] width 150 height 48
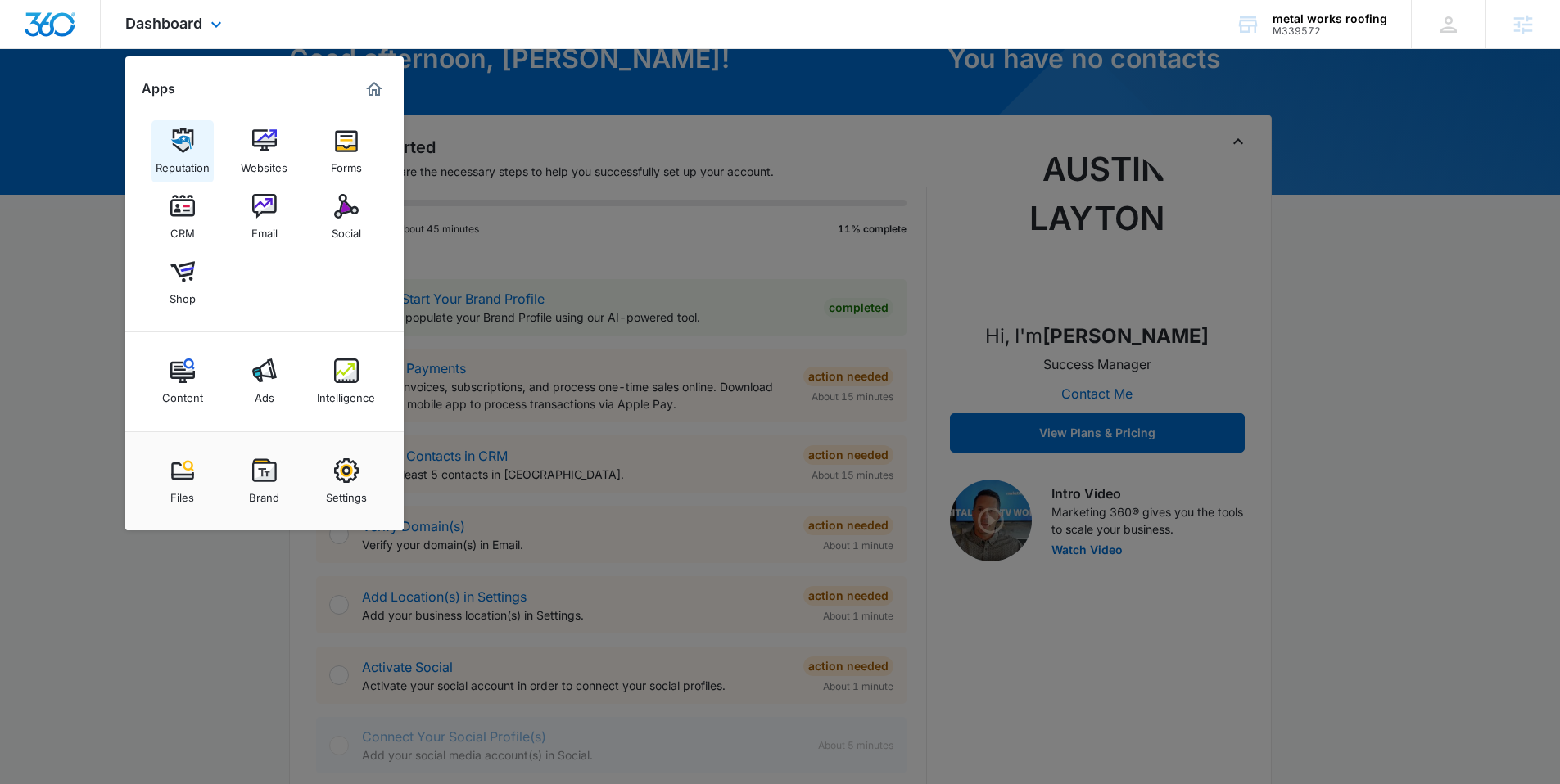
click at [187, 149] on img at bounding box center [182, 140] width 25 height 25
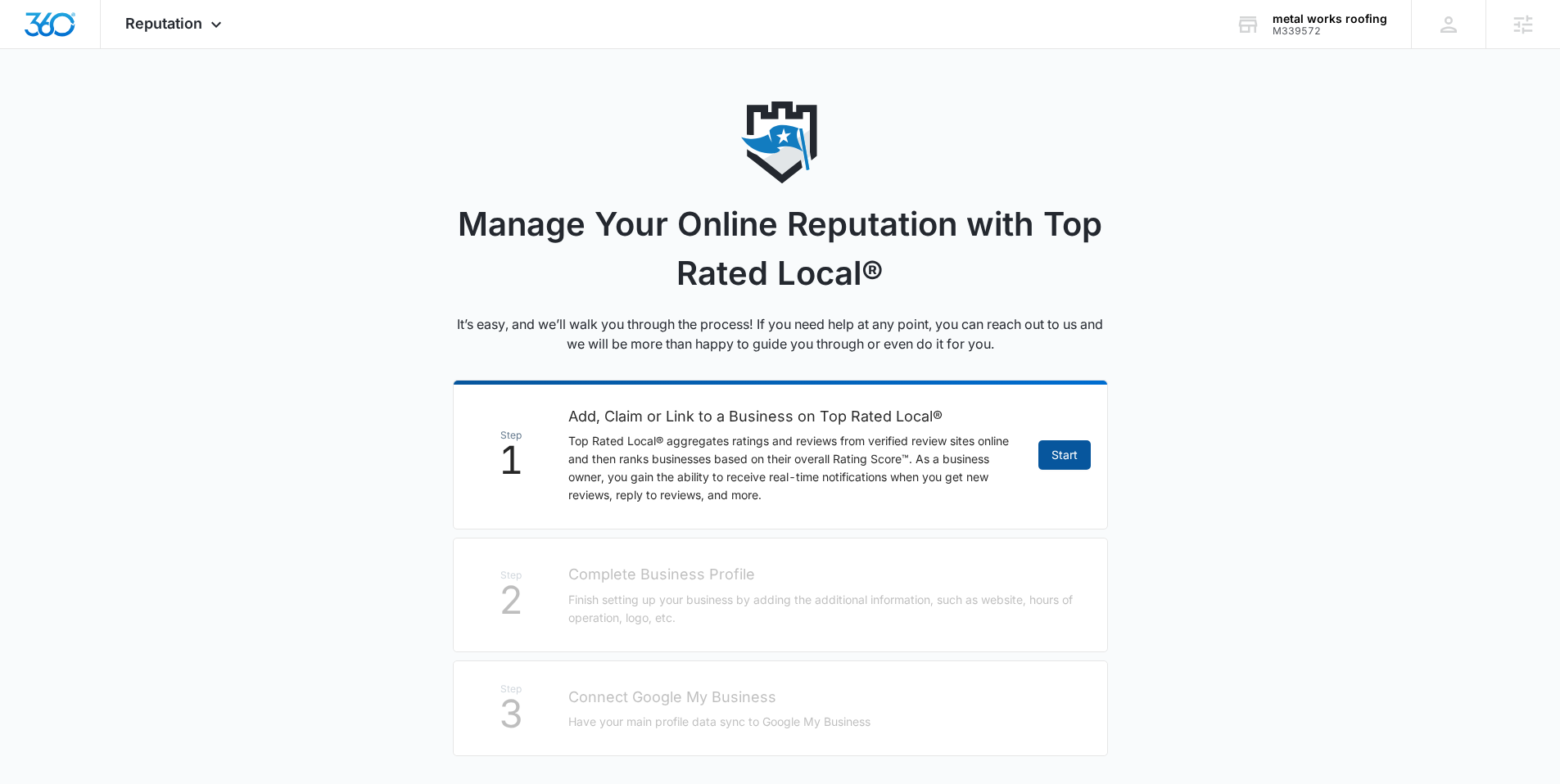
click at [1073, 463] on link "Start" at bounding box center [1065, 455] width 53 height 30
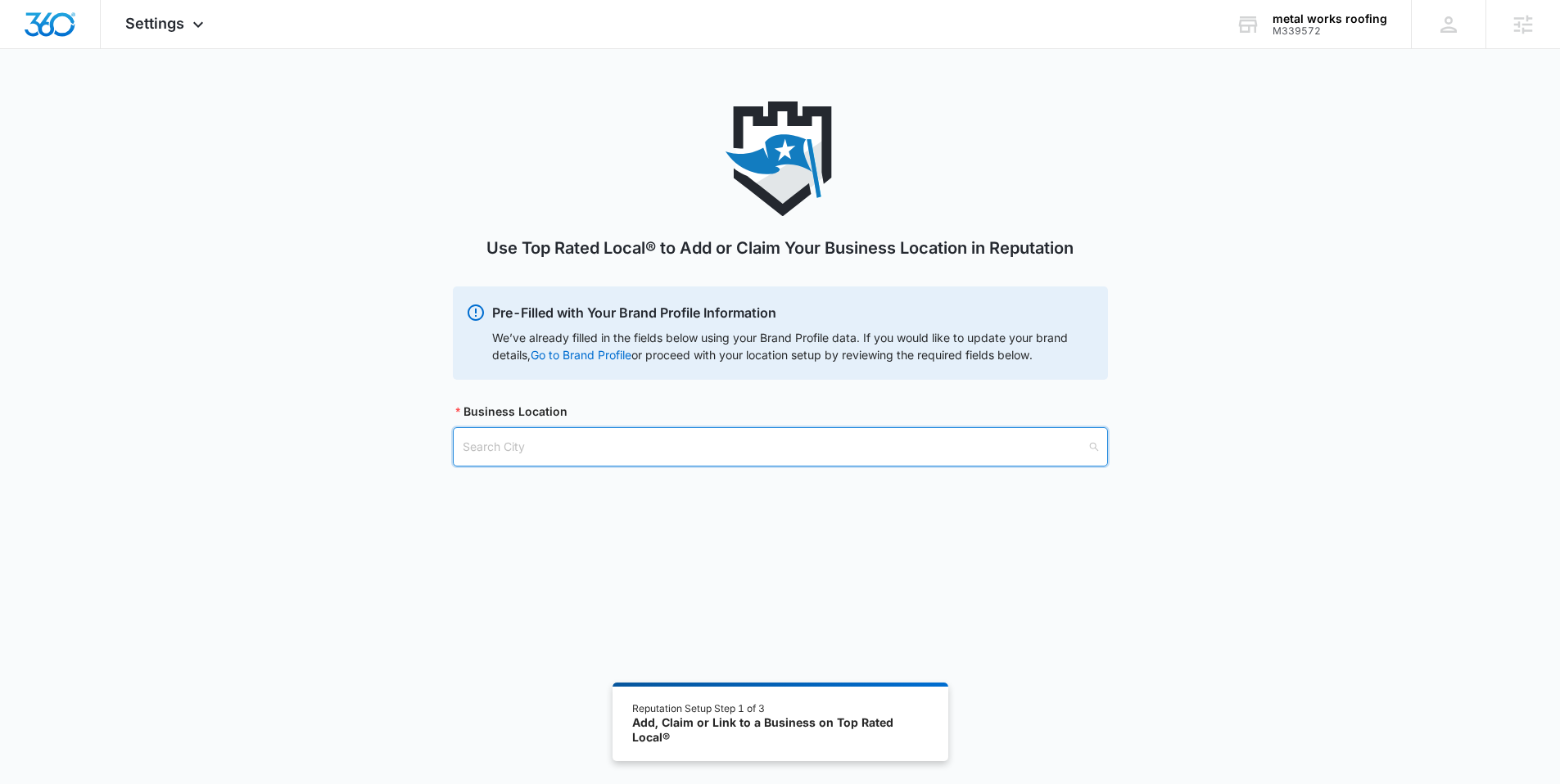
click at [576, 444] on input "search" at bounding box center [775, 447] width 624 height 37
type input "stover"
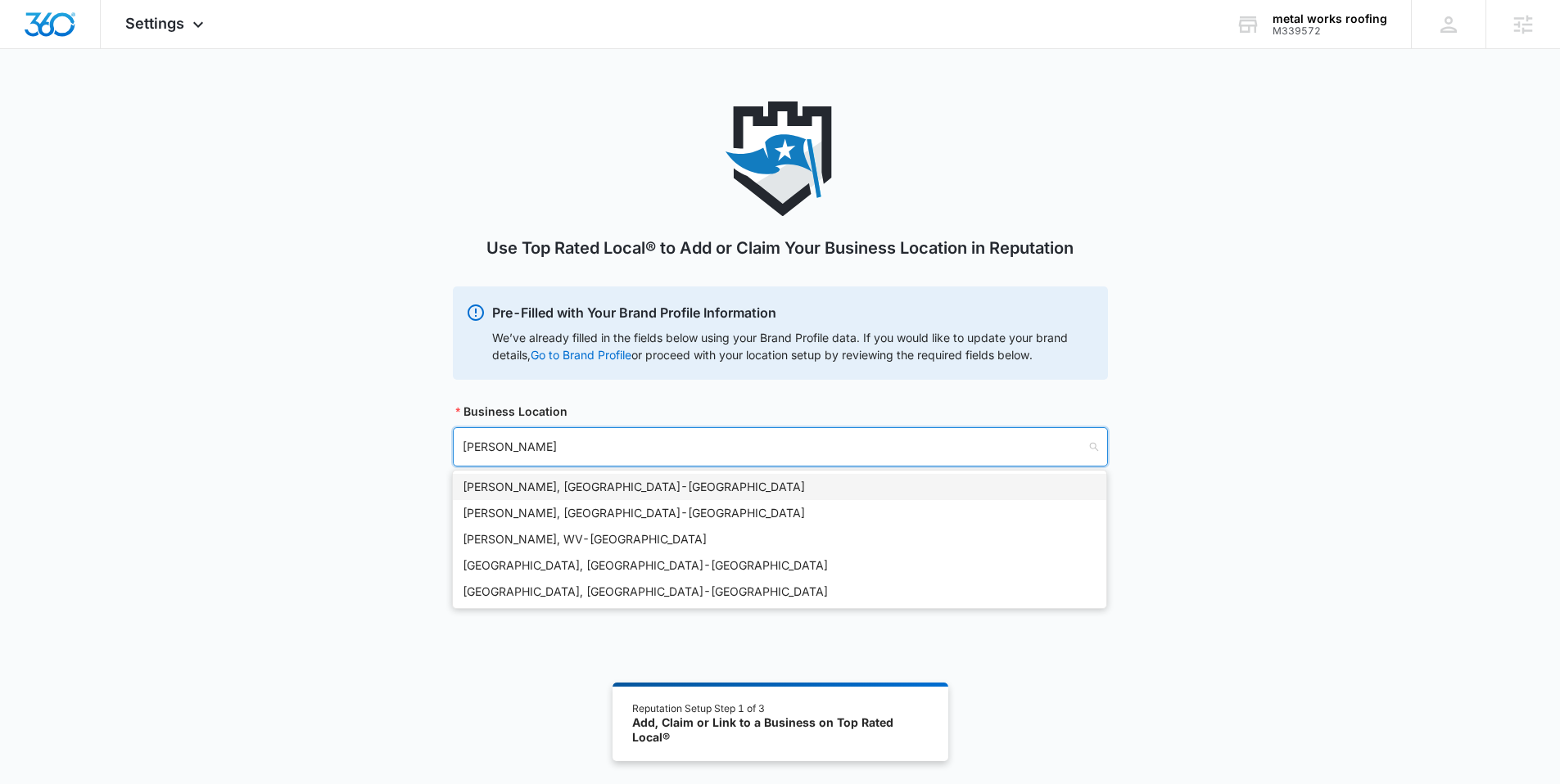
click at [544, 490] on div "Stover, MO - USA" at bounding box center [779, 486] width 634 height 18
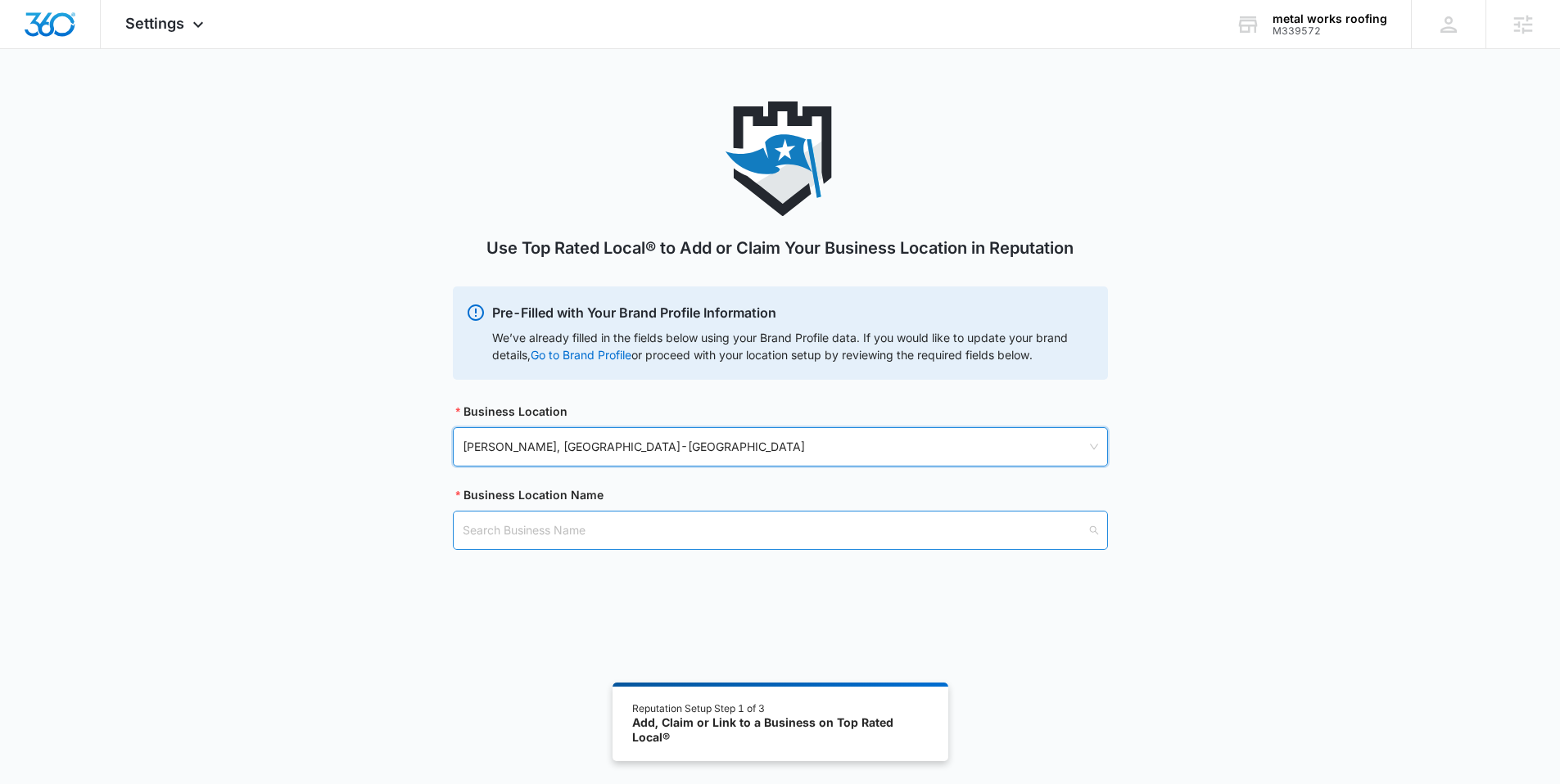
click at [530, 535] on input "search" at bounding box center [775, 531] width 624 height 37
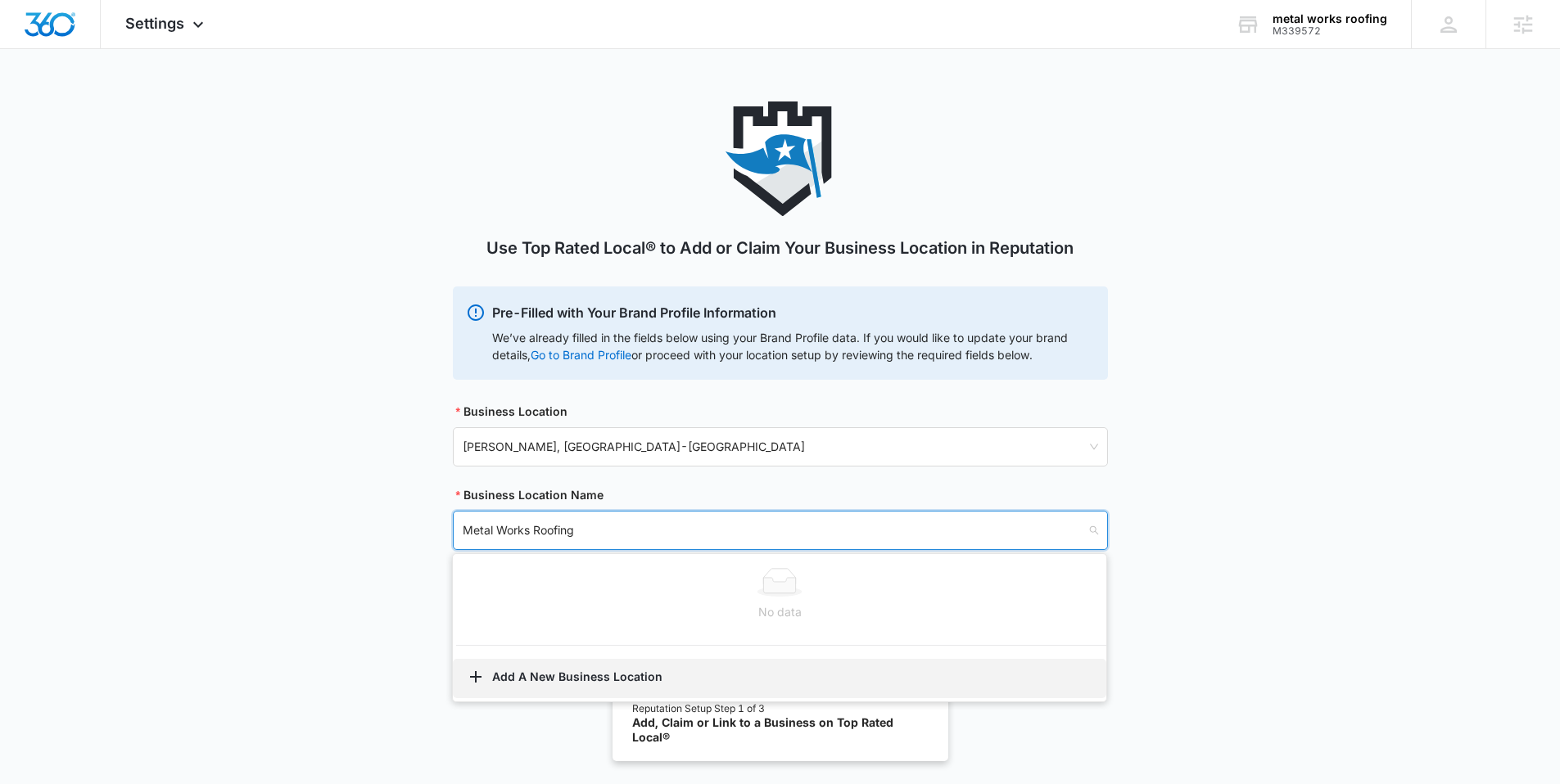
type input "Metal Works Roofing"
click at [566, 671] on button "Add A New Business Location" at bounding box center [779, 679] width 653 height 39
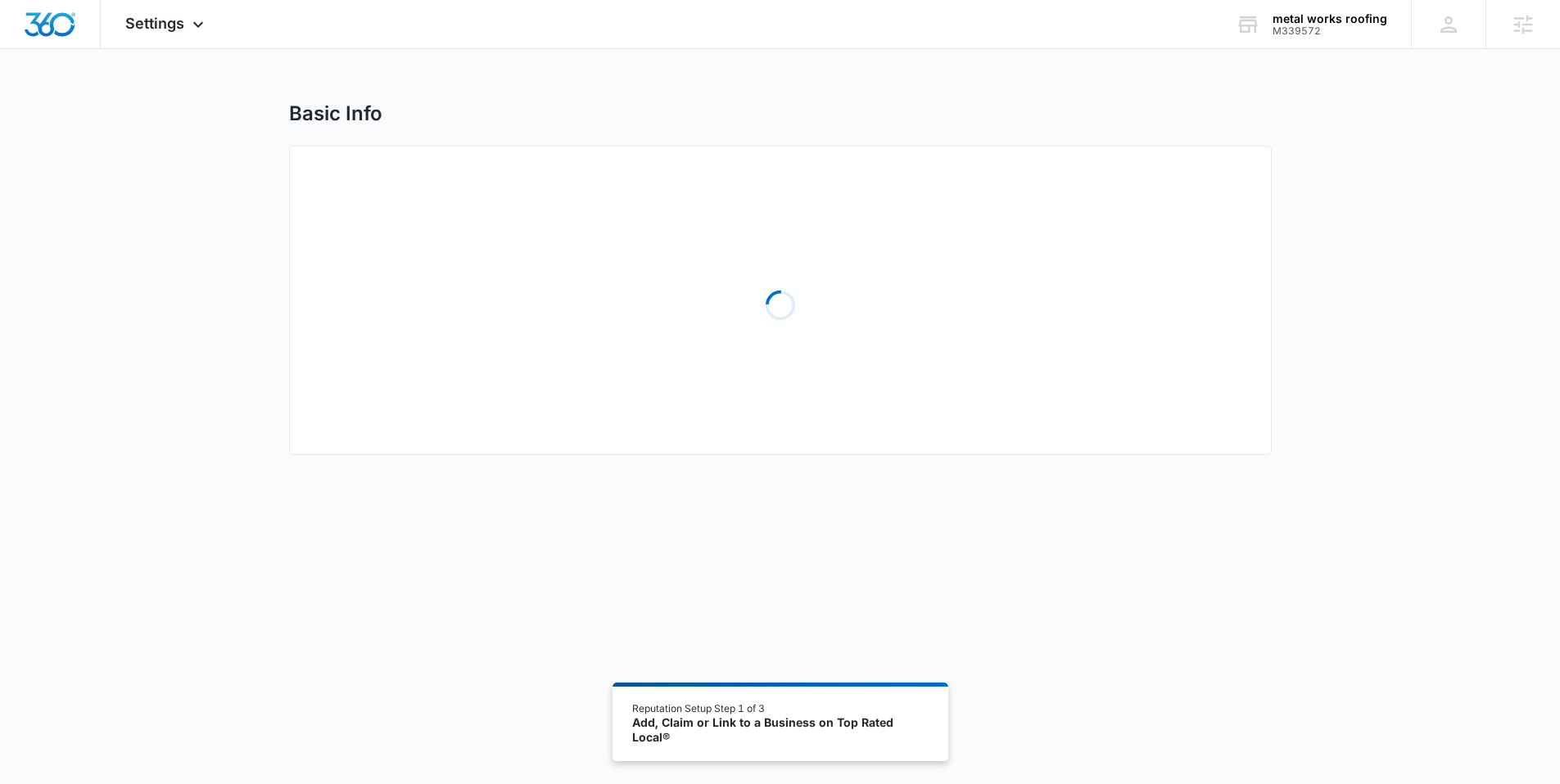
select select "Missouri"
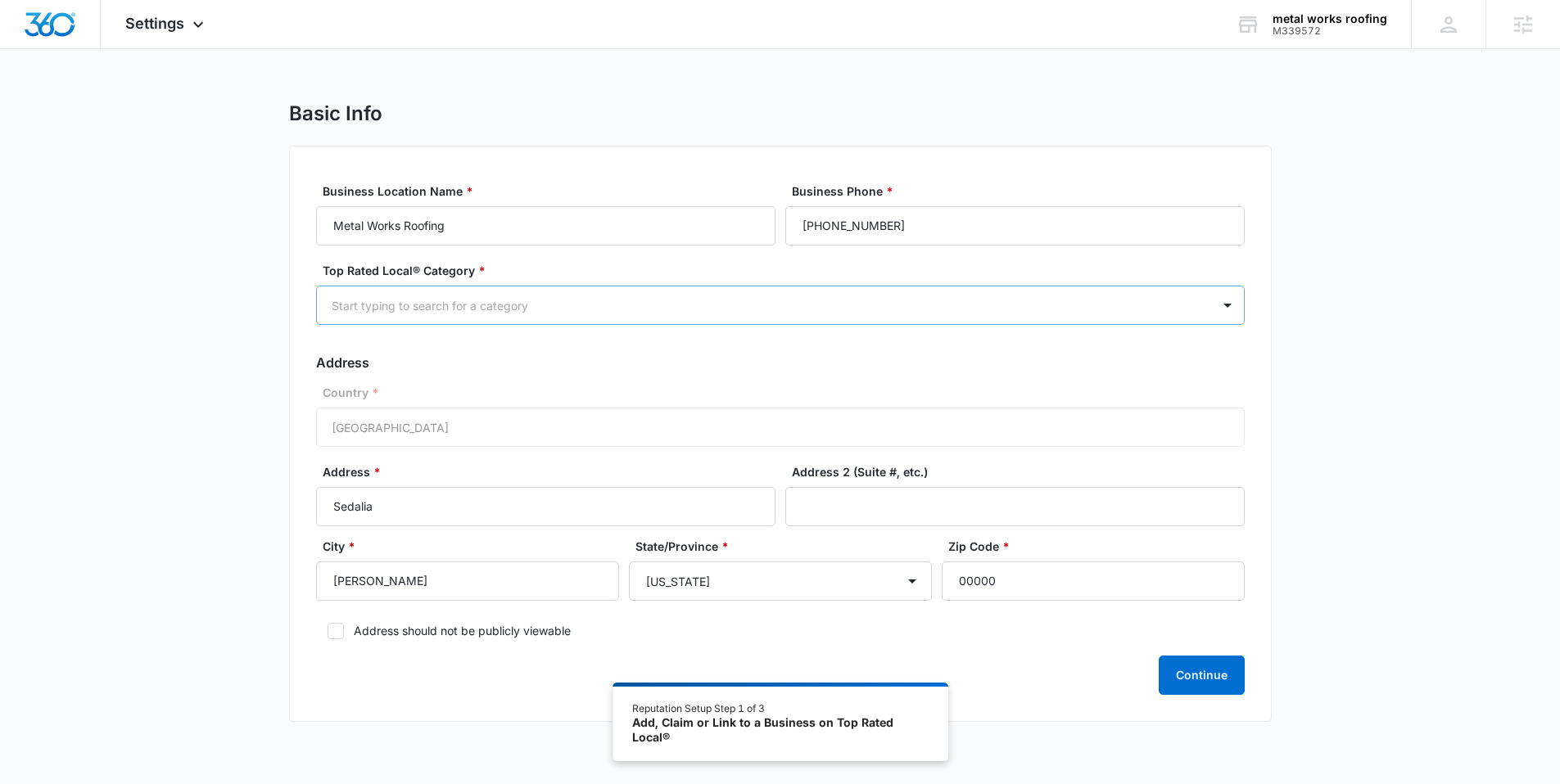
click at [393, 302] on div at bounding box center [760, 306] width 858 height 20
type input "roof"
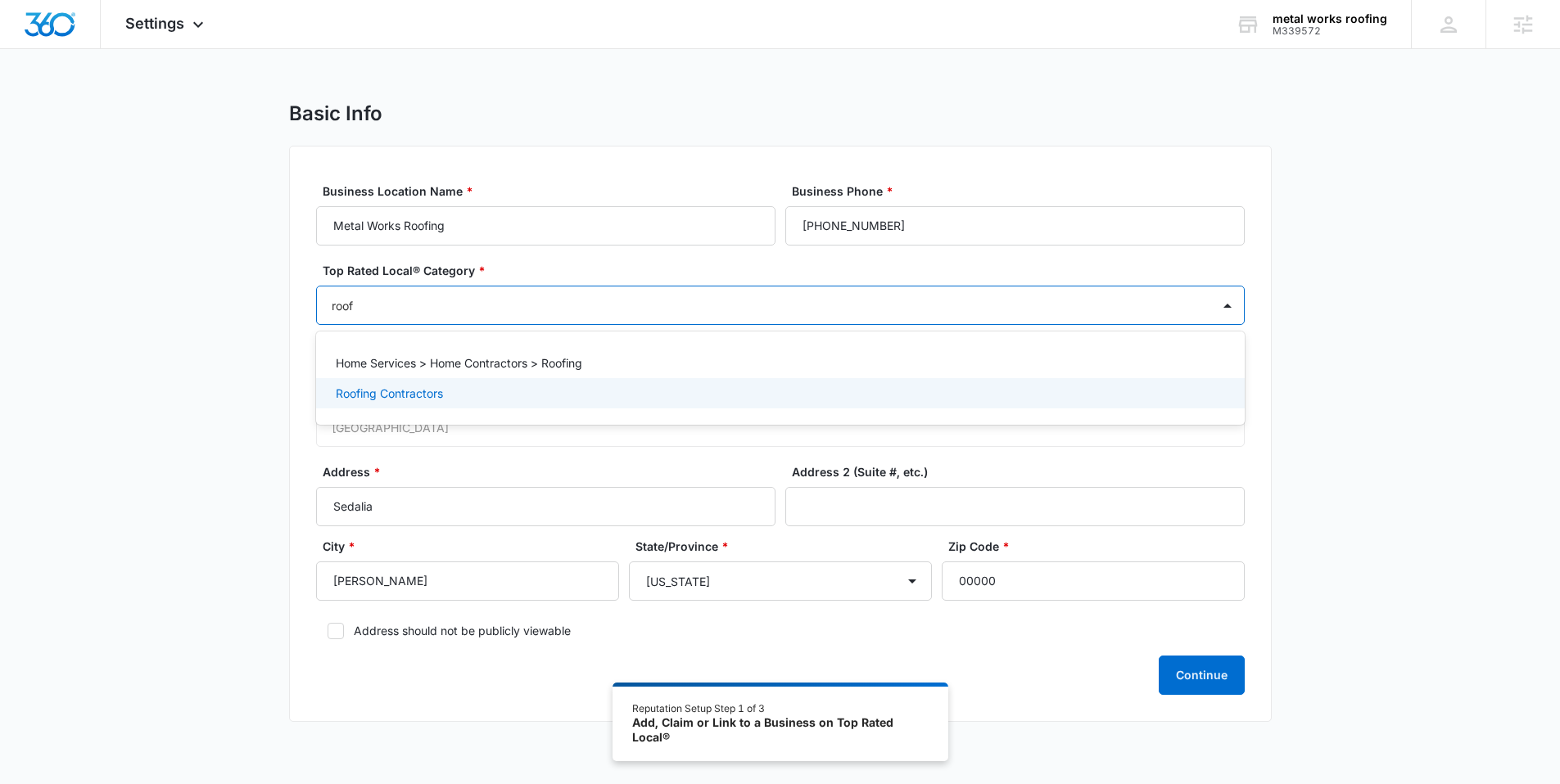
click at [407, 383] on div "Roofing Contractors" at bounding box center [781, 394] width 929 height 31
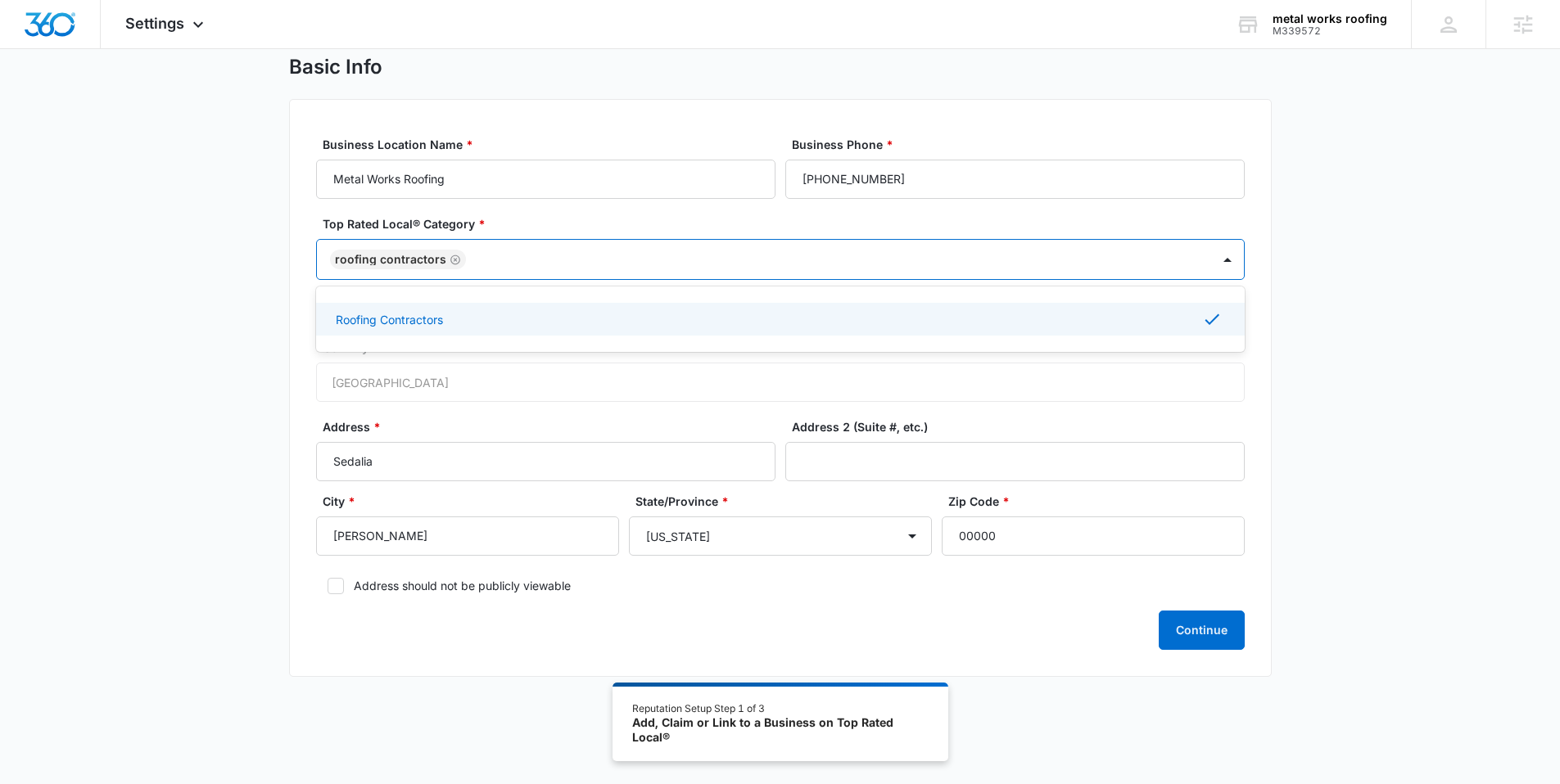
scroll to position [54, 0]
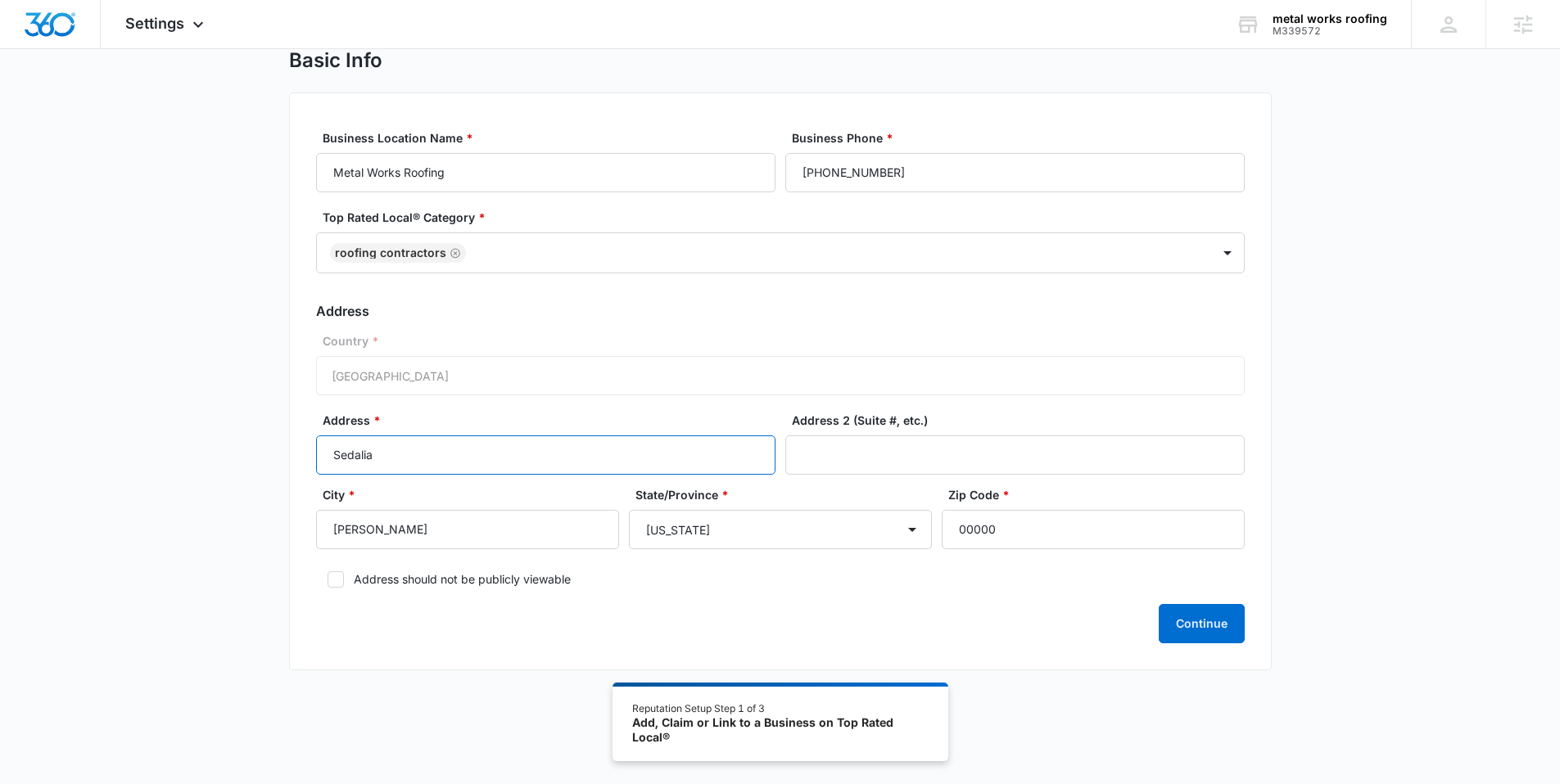
drag, startPoint x: 500, startPoint y: 452, endPoint x: 241, endPoint y: 457, distance: 259.0
click at [241, 457] on div "Basic Info Business Location Name * Metal Works Roofing Business Phone * (660) …" at bounding box center [780, 369] width 1560 height 642
paste input "3575 State Rte 52, Stover, MO 65078"
type input "3575 State Rte 52, Stover, MO 65078"
drag, startPoint x: 1036, startPoint y: 520, endPoint x: 913, endPoint y: 528, distance: 123.3
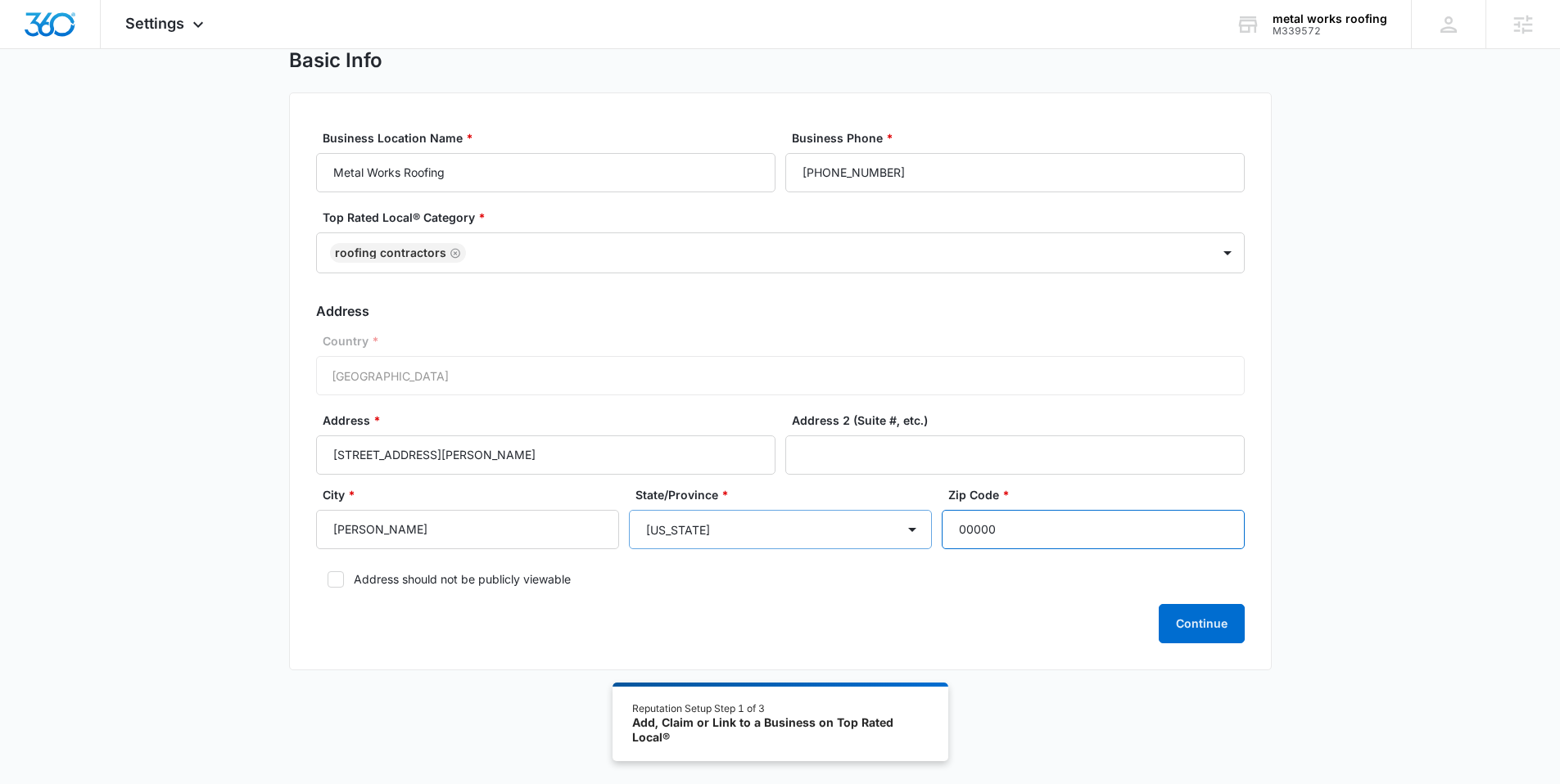
click at [913, 528] on div "City * Stover State/Province * Alabama Alaska Arizona Arkansas California Color…" at bounding box center [781, 524] width 929 height 75
type input "65078"
drag, startPoint x: 608, startPoint y: 448, endPoint x: 432, endPoint y: 446, distance: 176.0
click at [432, 446] on input "3575 State Rte 52, Stover, MO 65078" at bounding box center [546, 455] width 459 height 39
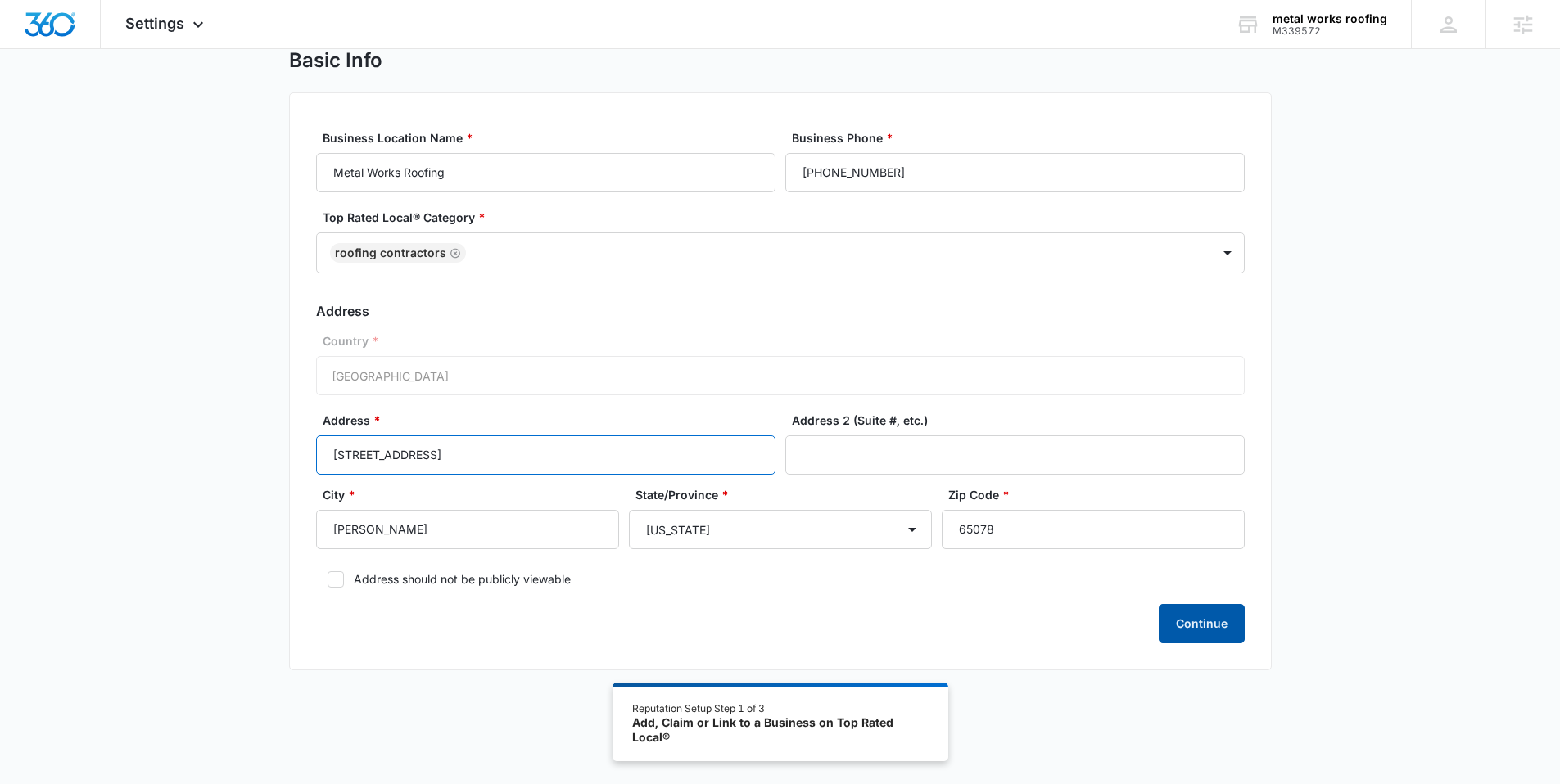
type input "3575 State Rte 52"
click at [1183, 611] on button "Continue" at bounding box center [1202, 624] width 86 height 39
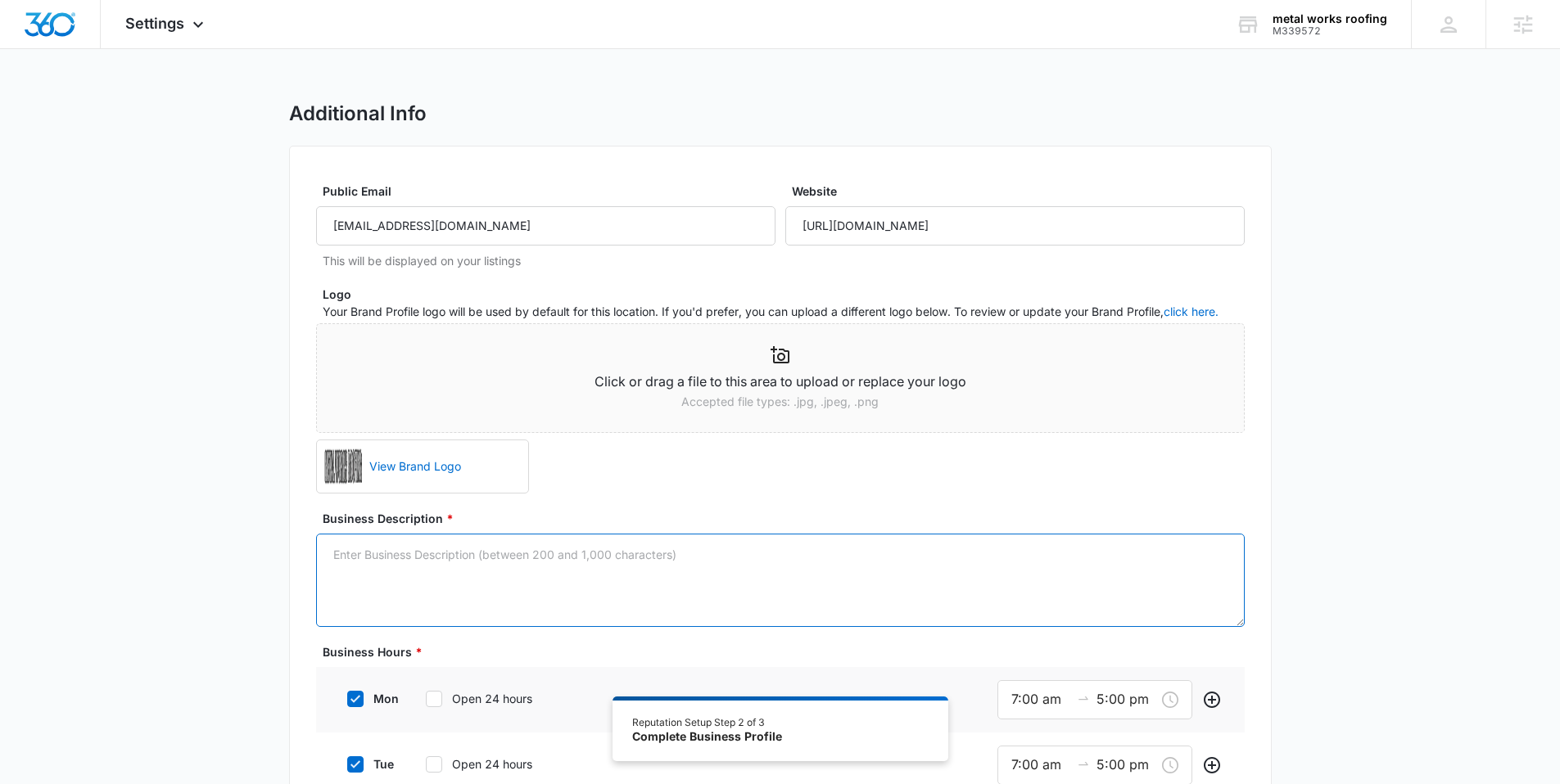
click at [375, 586] on textarea "Business Description *" at bounding box center [781, 581] width 929 height 94
paste textarea "Metal Works Roofing is a central Missouri-based contracting business with over …"
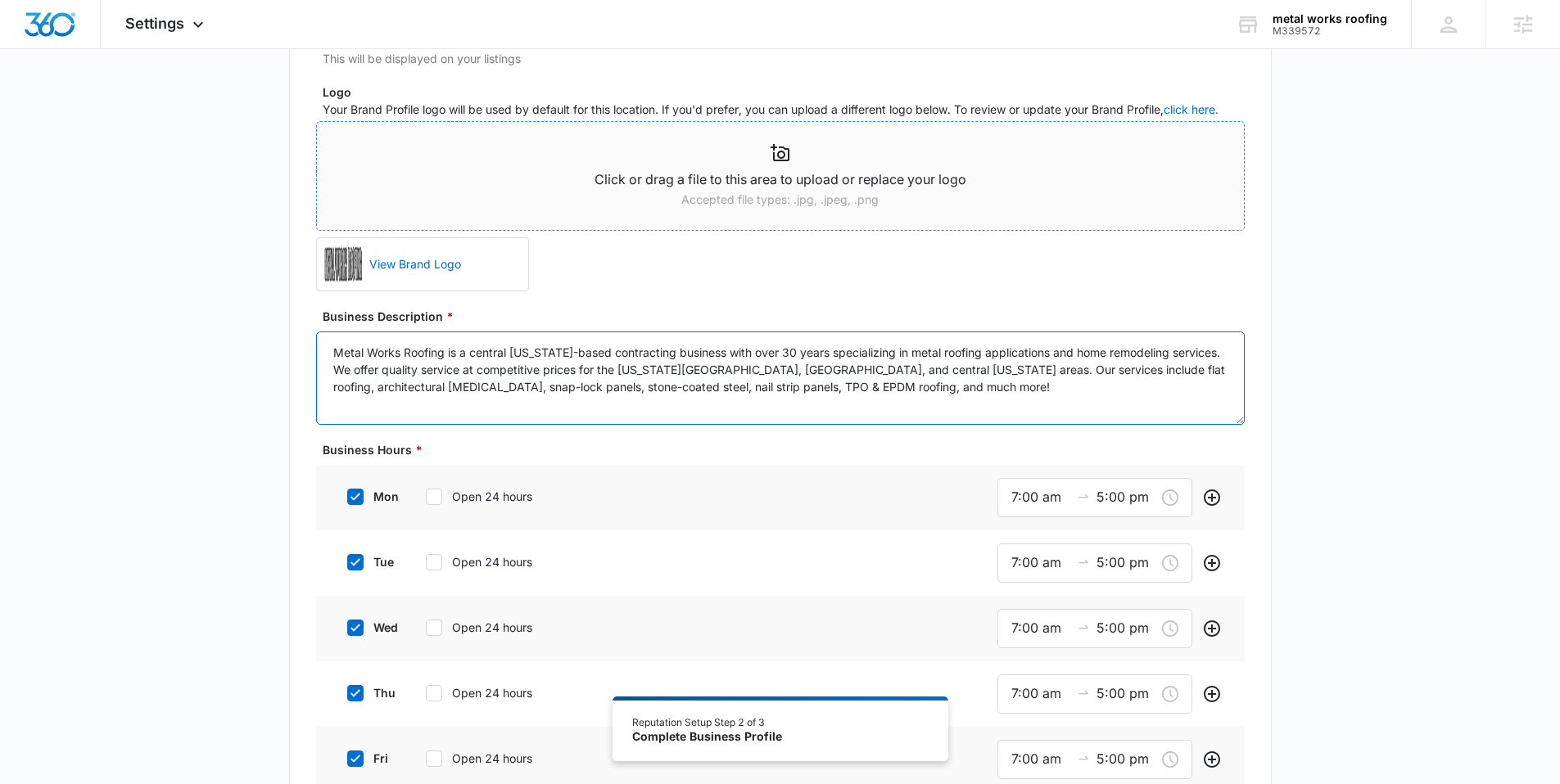
scroll to position [386, 0]
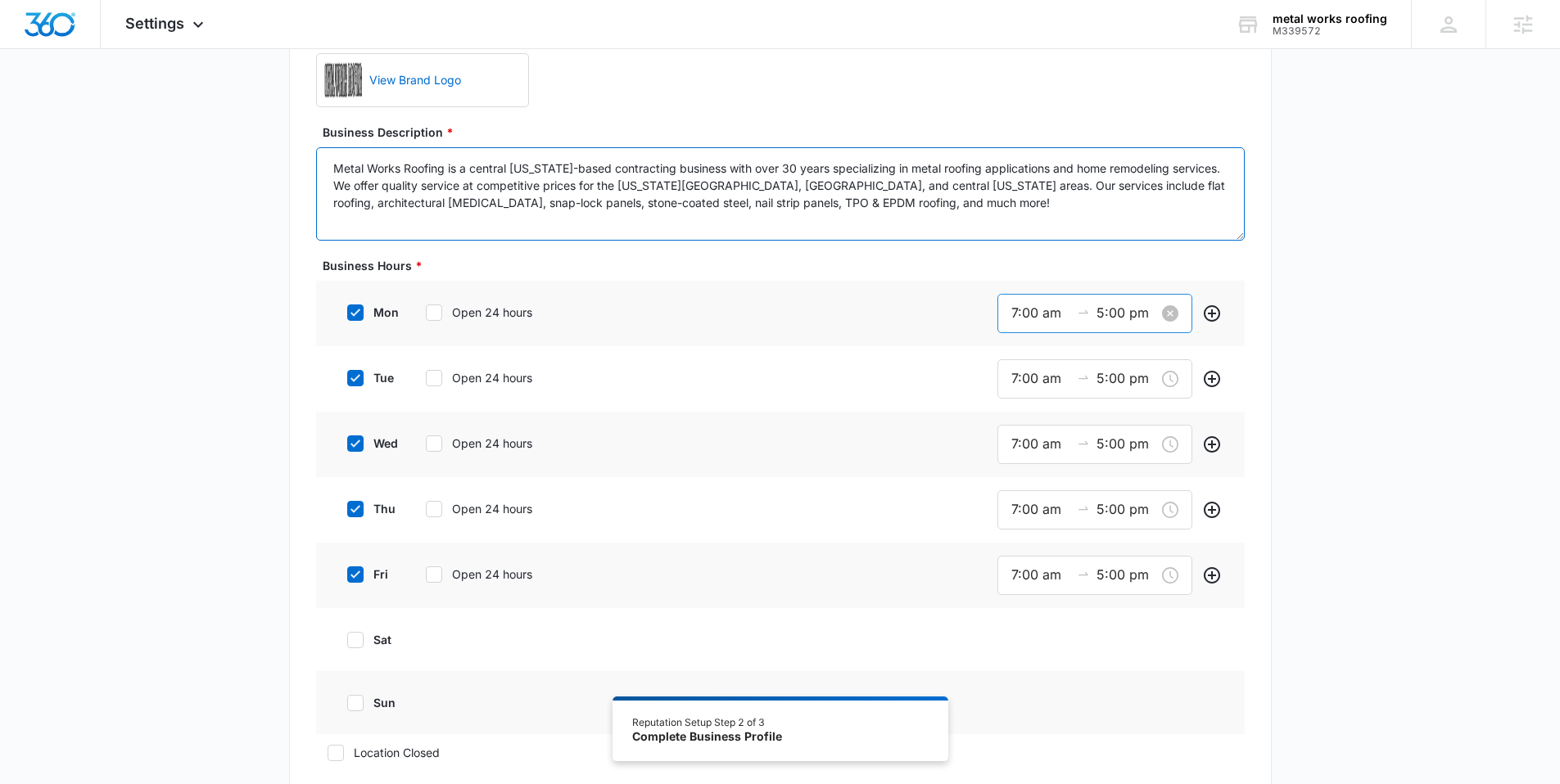
type textarea "Metal Works Roofing is a central Missouri-based contracting business with over …"
click at [1015, 314] on input "7:00 am" at bounding box center [1040, 313] width 59 height 20
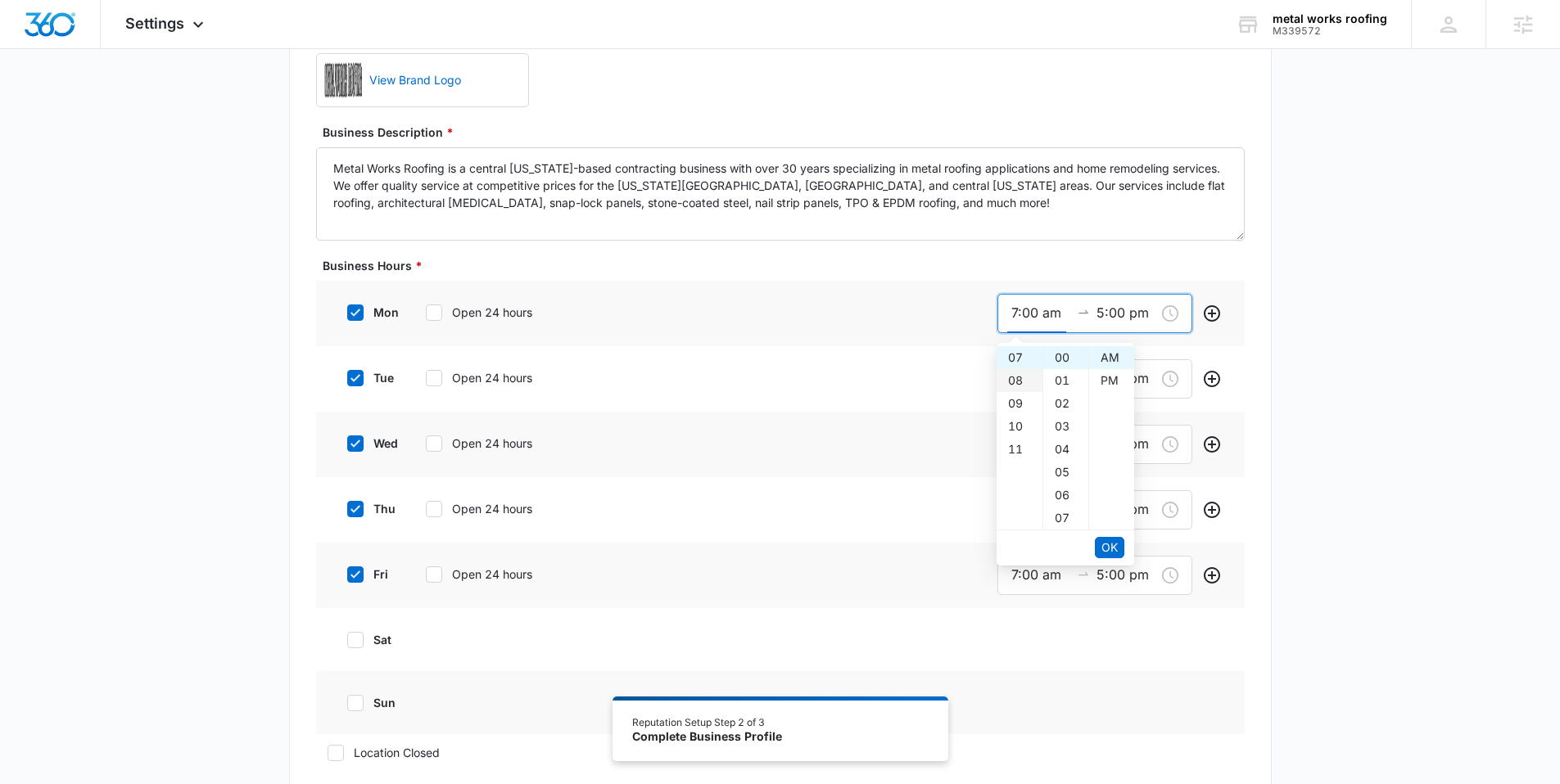
click at [1008, 379] on div "08" at bounding box center [1020, 380] width 46 height 23
type input "8:00 am"
click at [1112, 549] on span "OK" at bounding box center [1109, 548] width 16 height 18
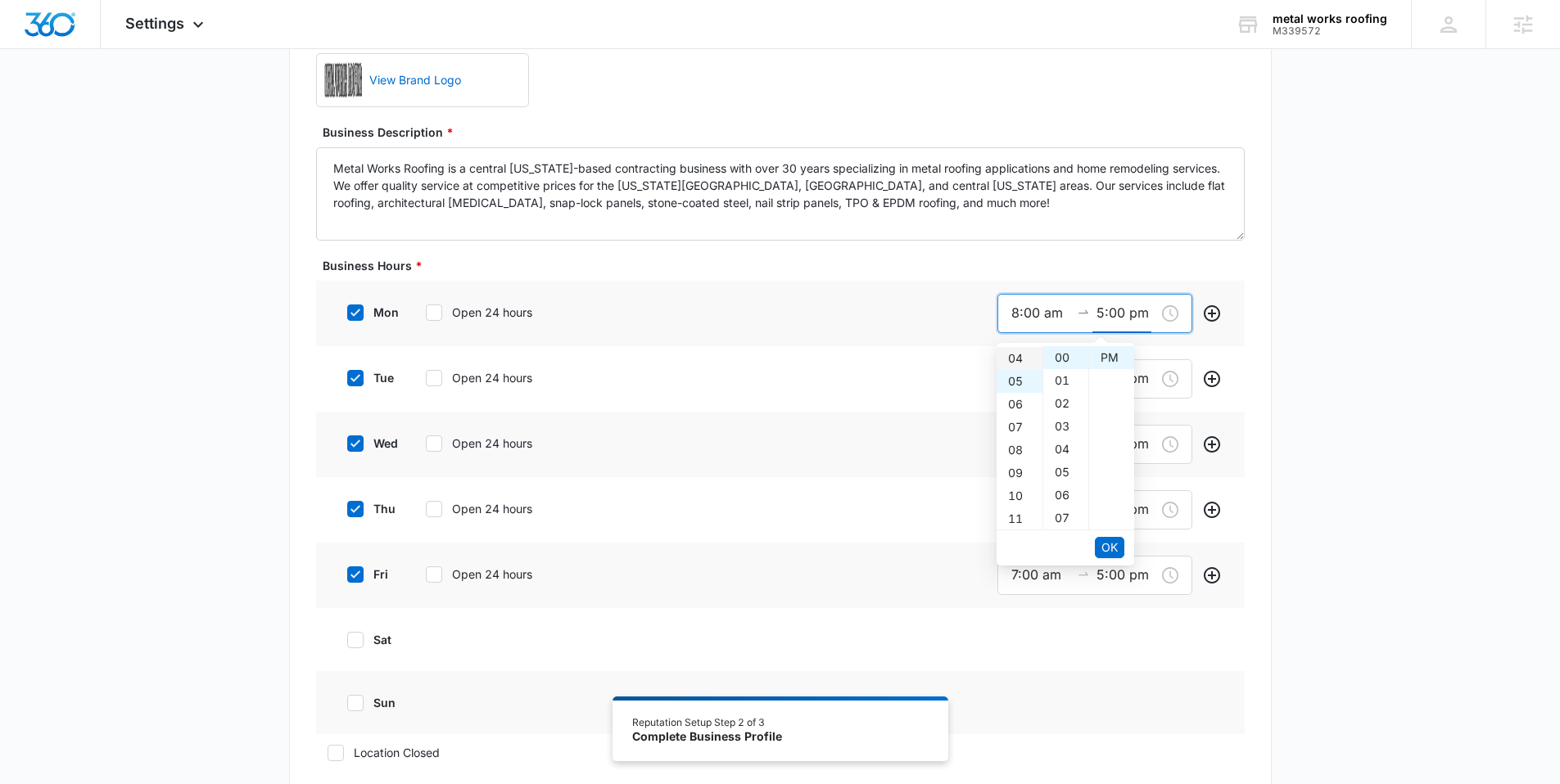
click at [1010, 360] on div "04" at bounding box center [1020, 358] width 46 height 23
type input "4:00 pm"
click at [1114, 548] on span "OK" at bounding box center [1109, 548] width 16 height 18
click at [1019, 372] on input "7:00 am" at bounding box center [1040, 378] width 59 height 20
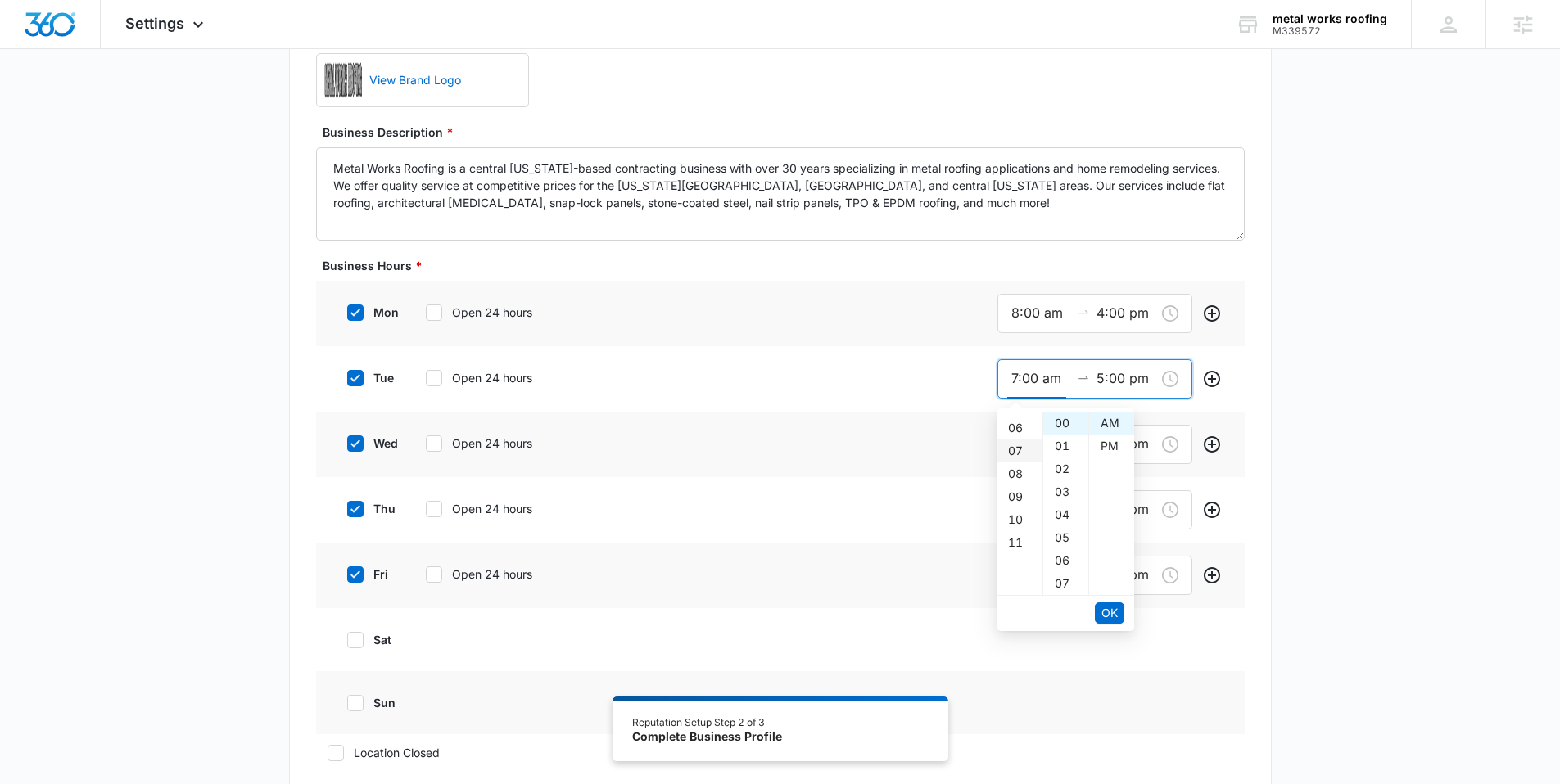
scroll to position [132, 0]
click at [1022, 470] on div "08" at bounding box center [1020, 474] width 46 height 23
type input "8:00 am"
click at [1104, 601] on li "OK" at bounding box center [1109, 613] width 30 height 28
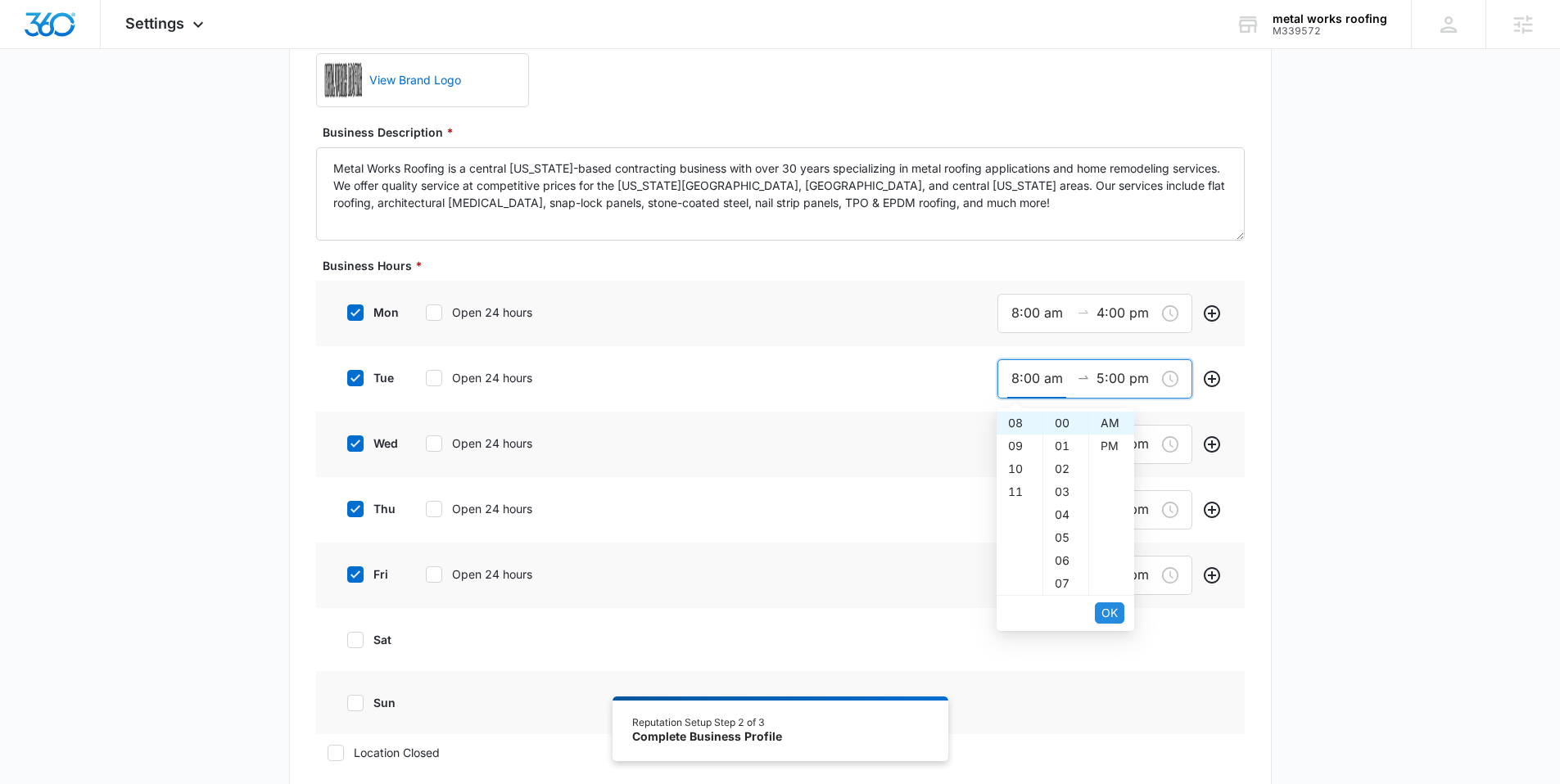
click at [1108, 603] on button "OK" at bounding box center [1109, 613] width 30 height 21
click at [1016, 430] on div "04" at bounding box center [1020, 425] width 46 height 23
type input "4:00 pm"
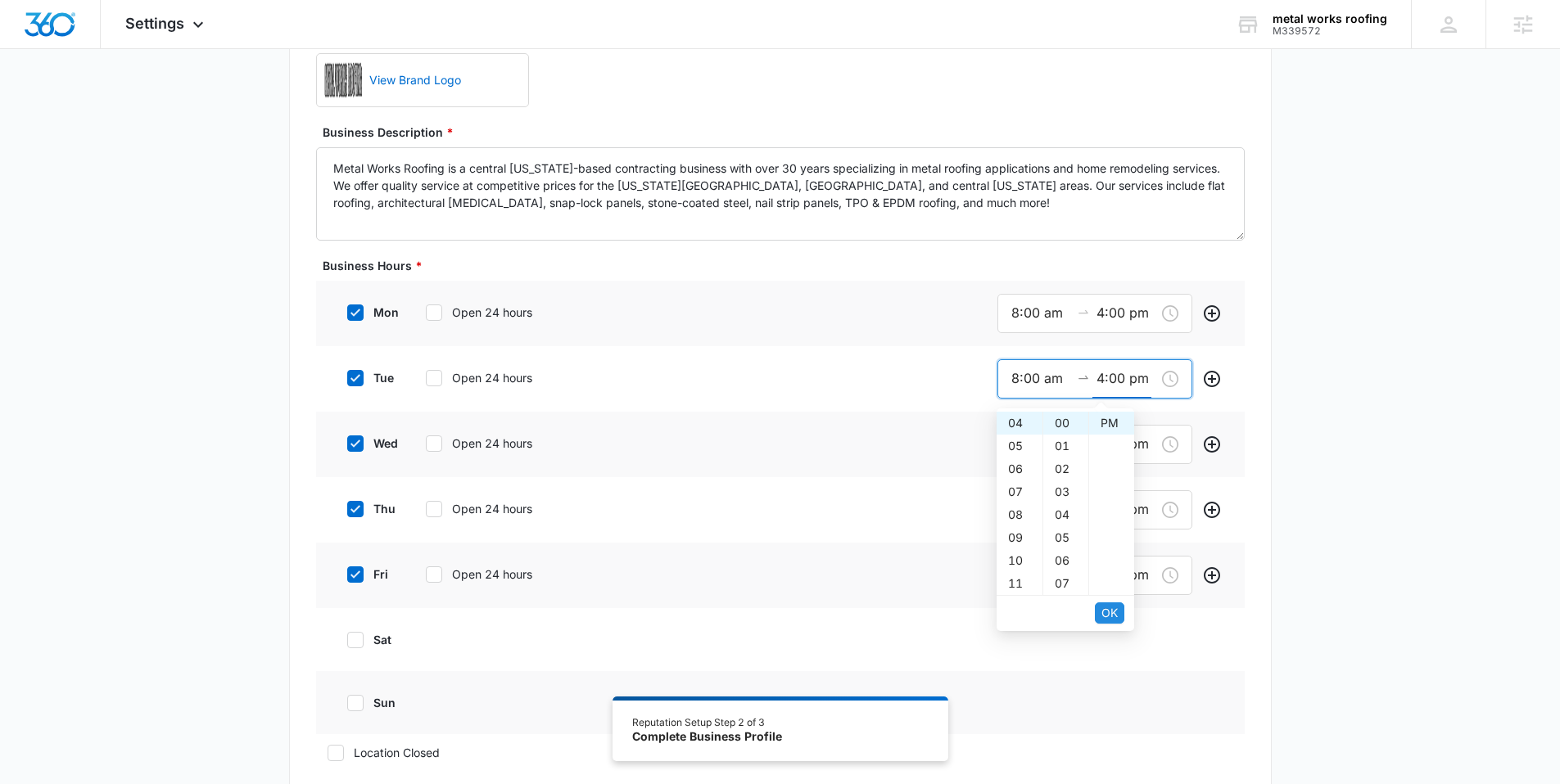
click at [1115, 605] on span "OK" at bounding box center [1109, 613] width 16 height 18
click at [1019, 454] on input "7:00 am" at bounding box center [1040, 444] width 59 height 20
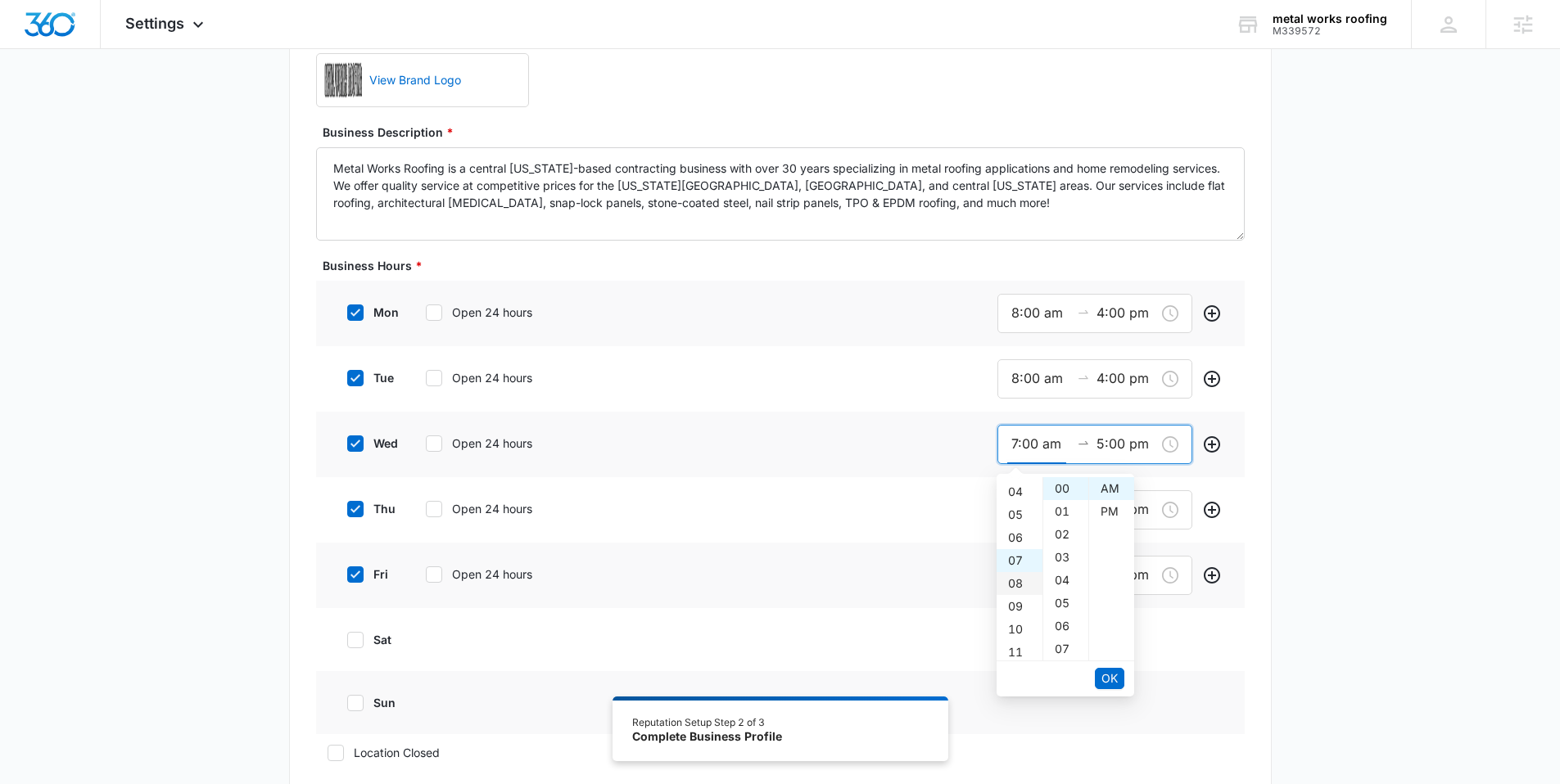
click at [1016, 580] on div "08" at bounding box center [1020, 583] width 46 height 23
type input "8:00 am"
click at [1105, 673] on span "OK" at bounding box center [1109, 679] width 16 height 18
click at [1012, 490] on div "04" at bounding box center [1020, 486] width 46 height 23
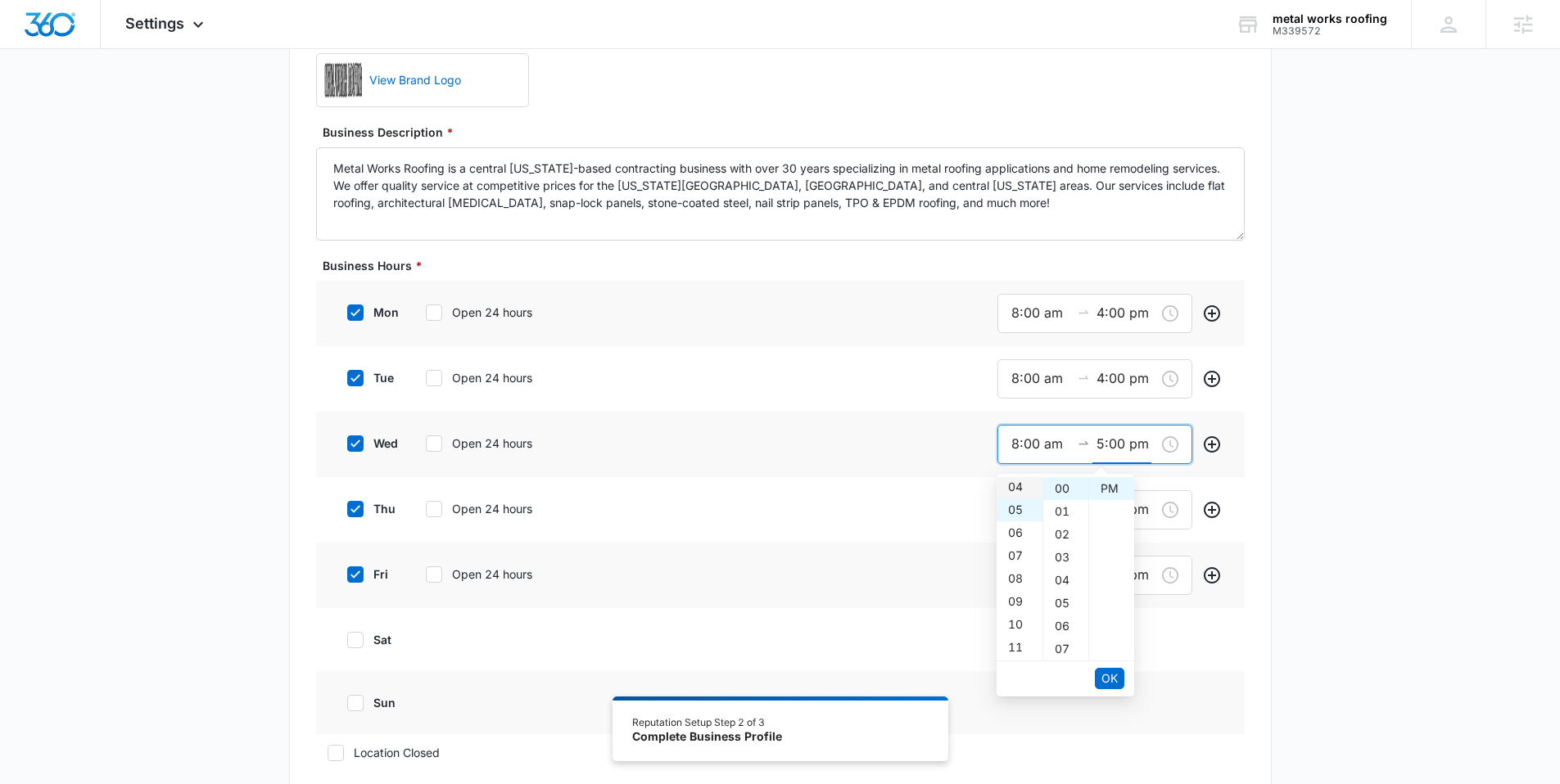
type input "4:00 pm"
click at [1119, 682] on button "OK" at bounding box center [1109, 679] width 30 height 21
click at [1013, 503] on input "7:00 am" at bounding box center [1040, 509] width 59 height 20
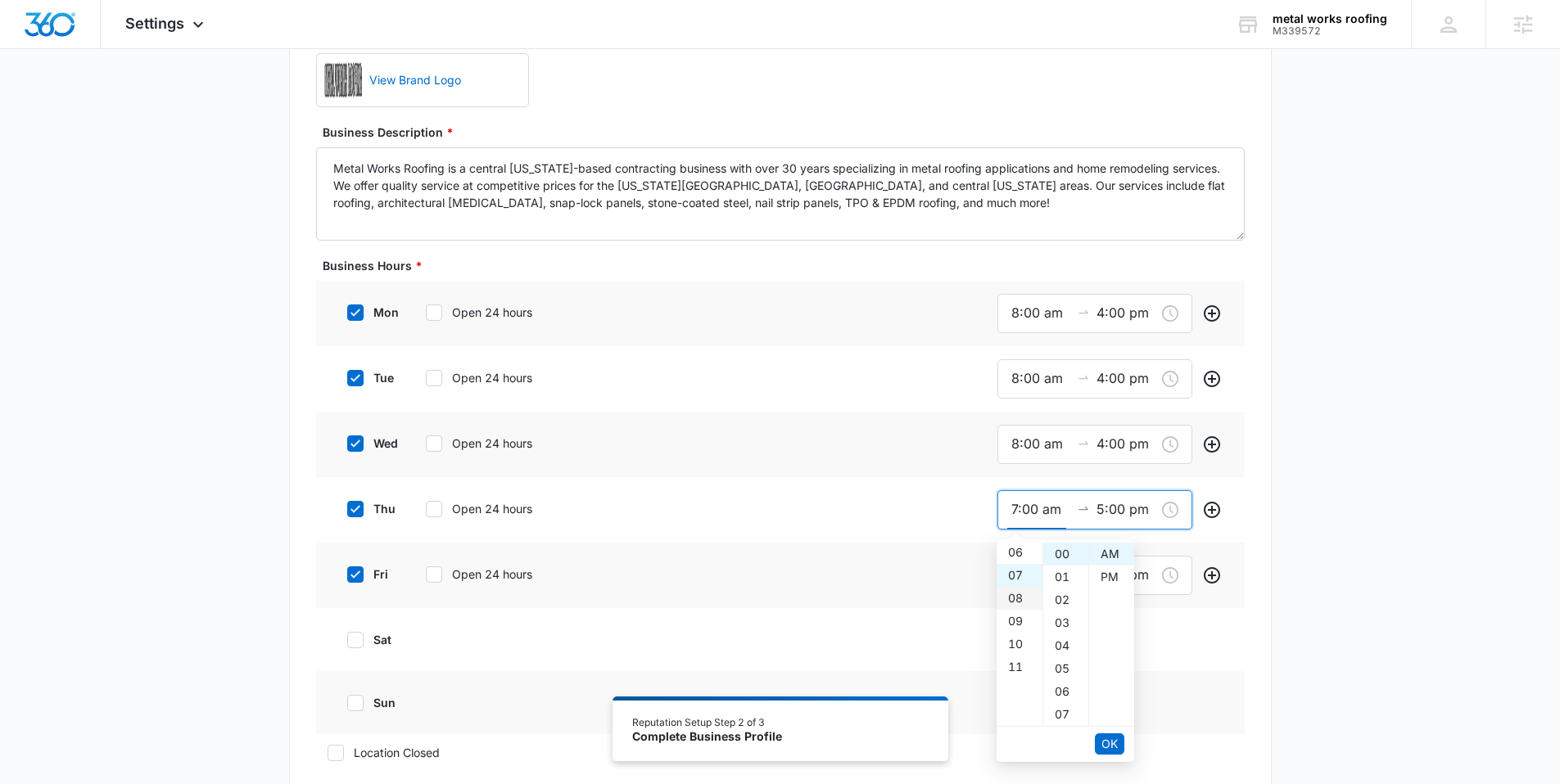
click at [1016, 588] on div "08" at bounding box center [1020, 598] width 46 height 23
type input "8:00 am"
click at [1116, 749] on span "OK" at bounding box center [1109, 744] width 16 height 18
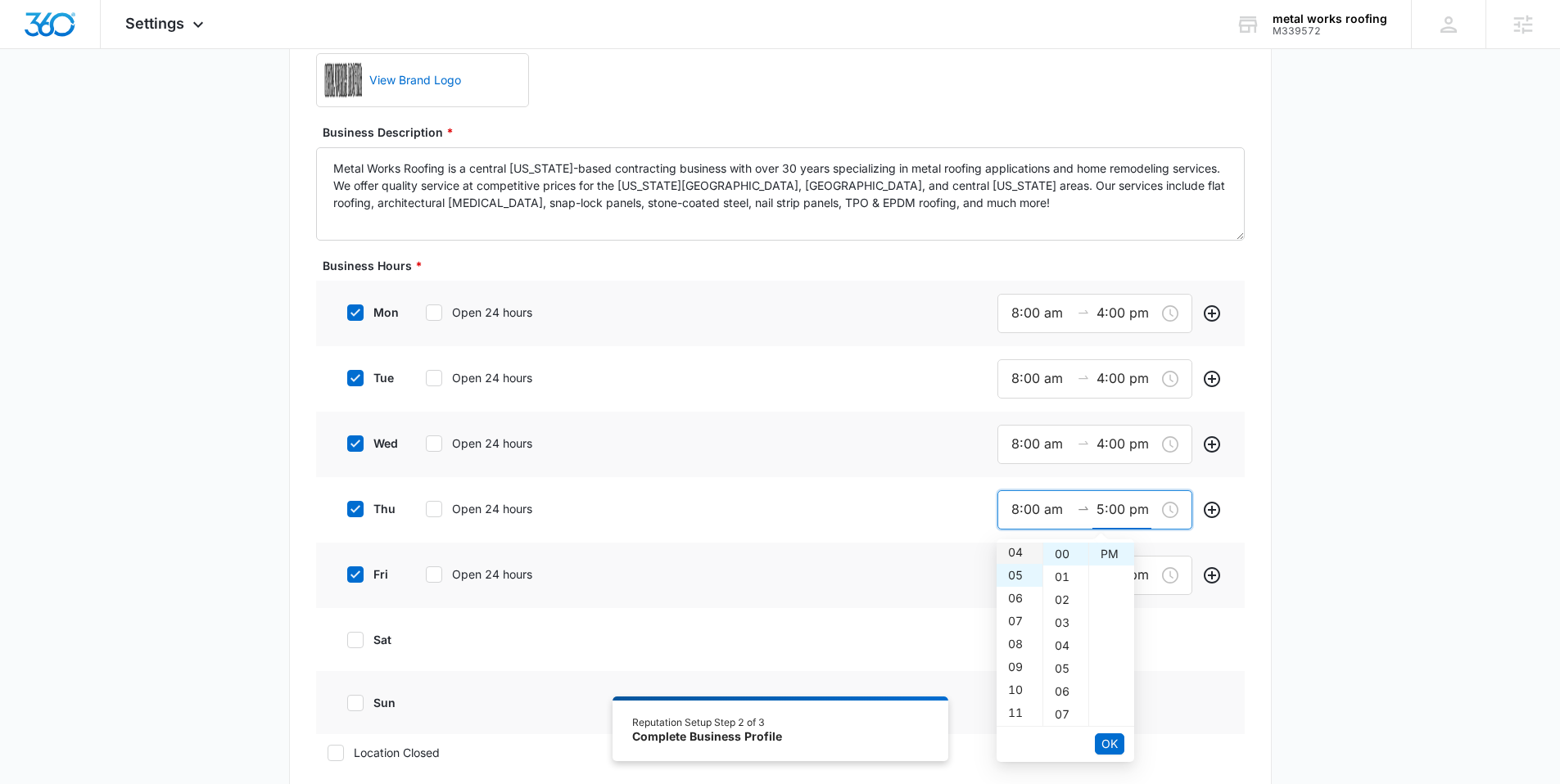
click at [1014, 555] on div "04" at bounding box center [1020, 552] width 46 height 23
type input "4:00 pm"
click at [1108, 740] on span "OK" at bounding box center [1109, 744] width 16 height 18
click at [1025, 578] on input "7:00 am" at bounding box center [1040, 575] width 59 height 20
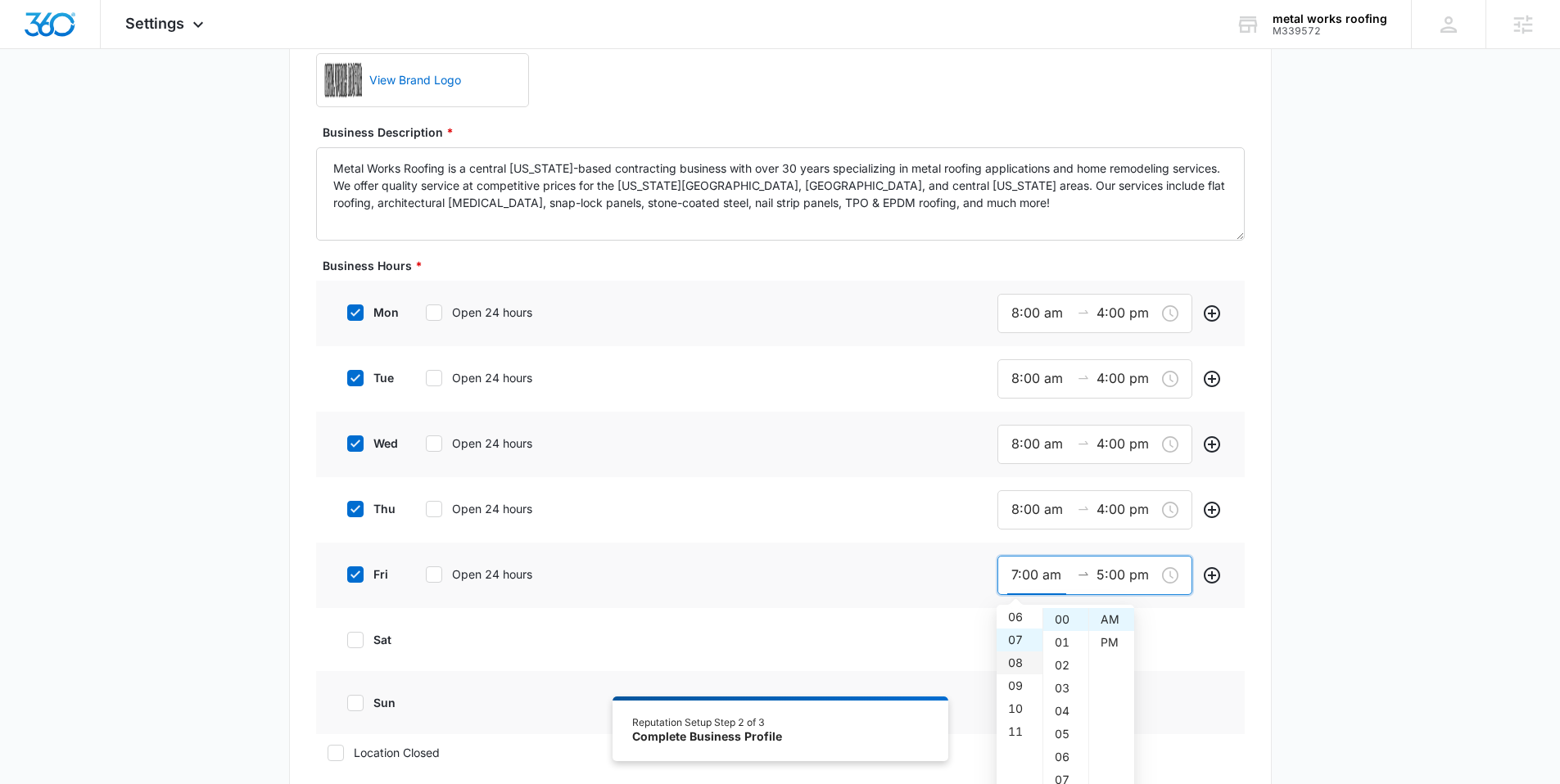
scroll to position [139, 0]
click at [1023, 663] on div "08" at bounding box center [1020, 663] width 46 height 23
type input "8:00 am"
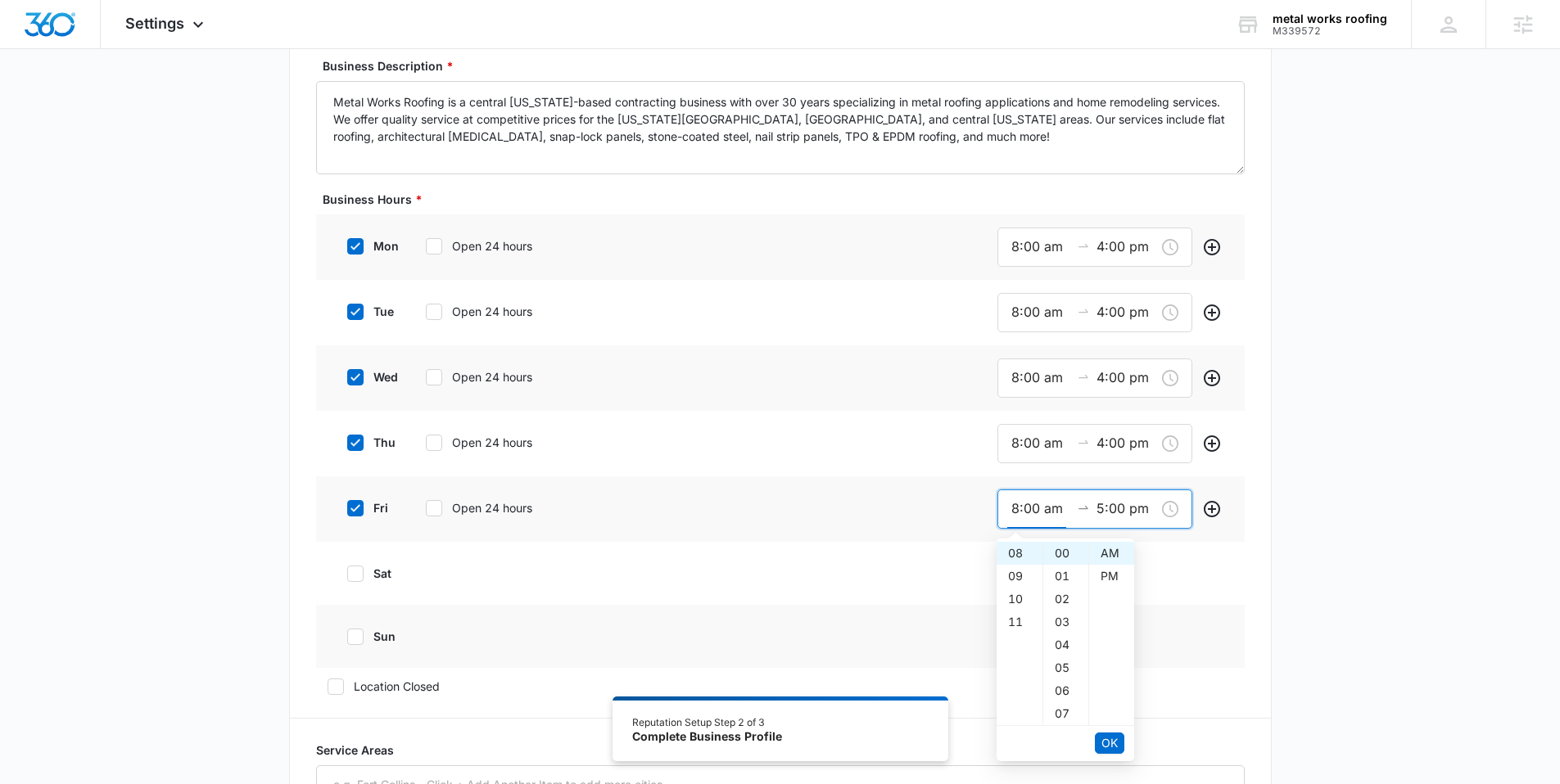
scroll to position [453, 0]
click at [1113, 743] on span "OK" at bounding box center [1109, 742] width 16 height 18
click at [1014, 565] on div "04" at bounding box center [1020, 566] width 46 height 23
type input "4:00 pm"
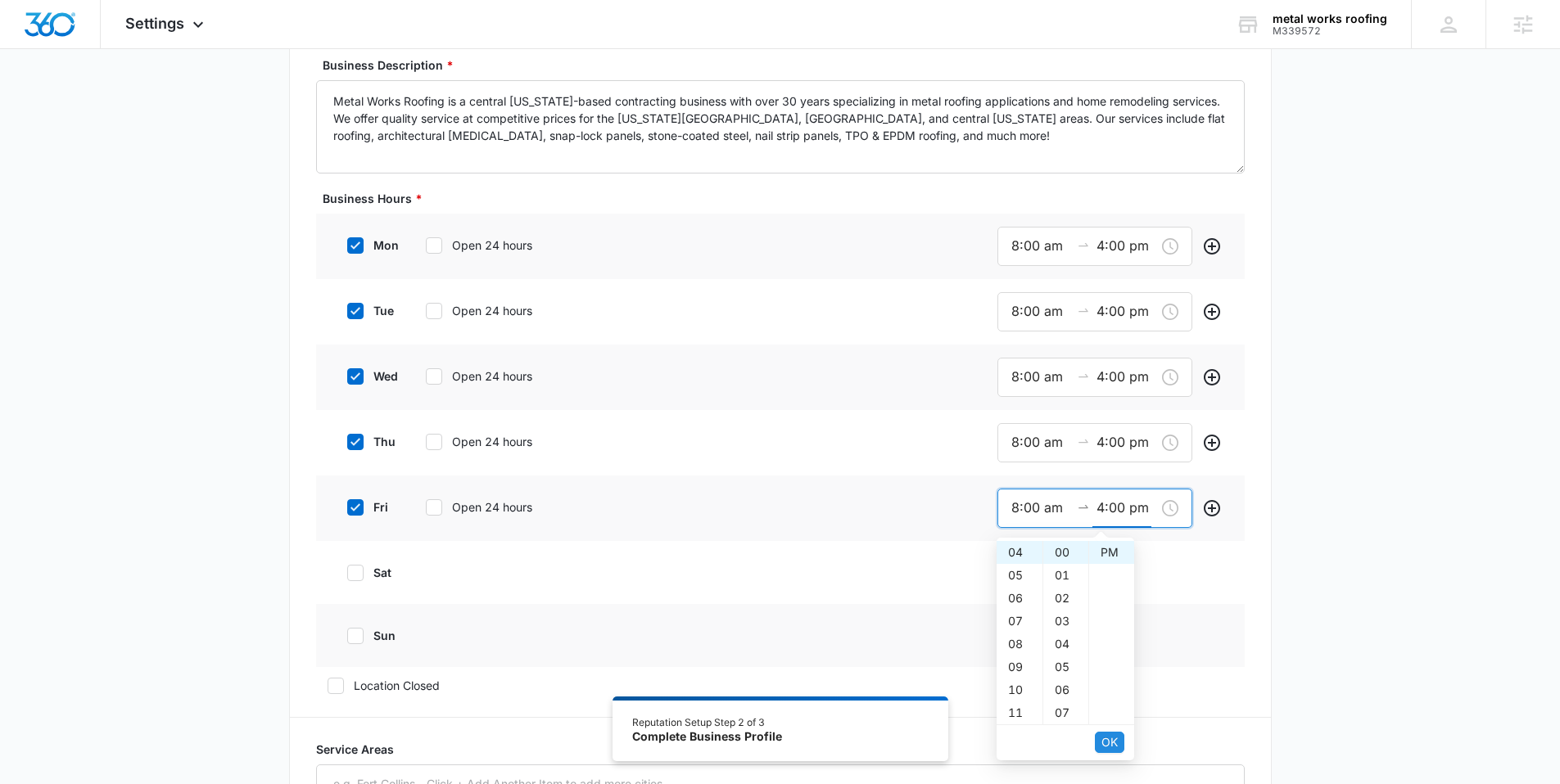
click at [1109, 743] on span "OK" at bounding box center [1109, 742] width 16 height 18
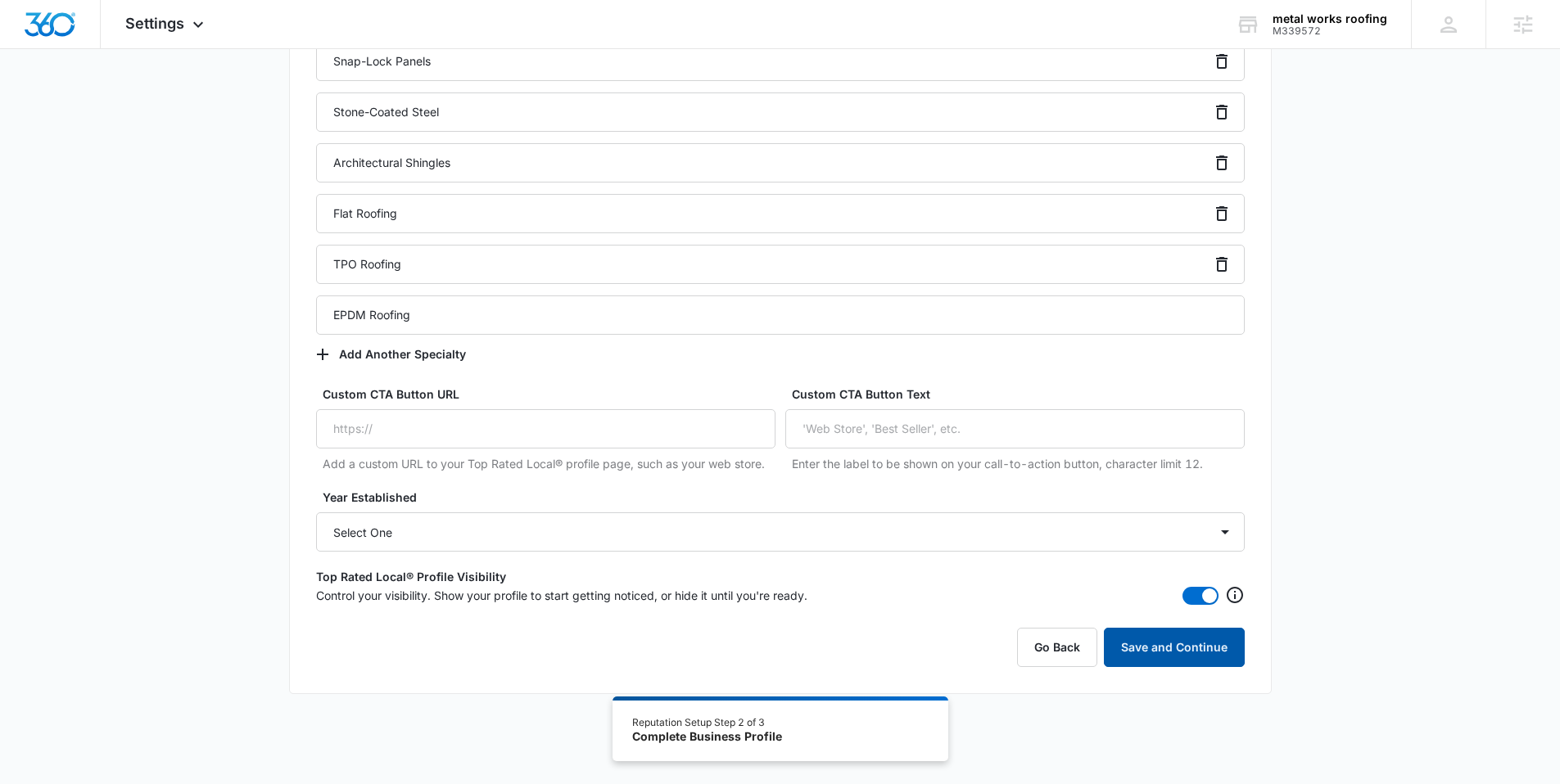
click at [1165, 642] on button "Save and Continue" at bounding box center [1175, 648] width 141 height 39
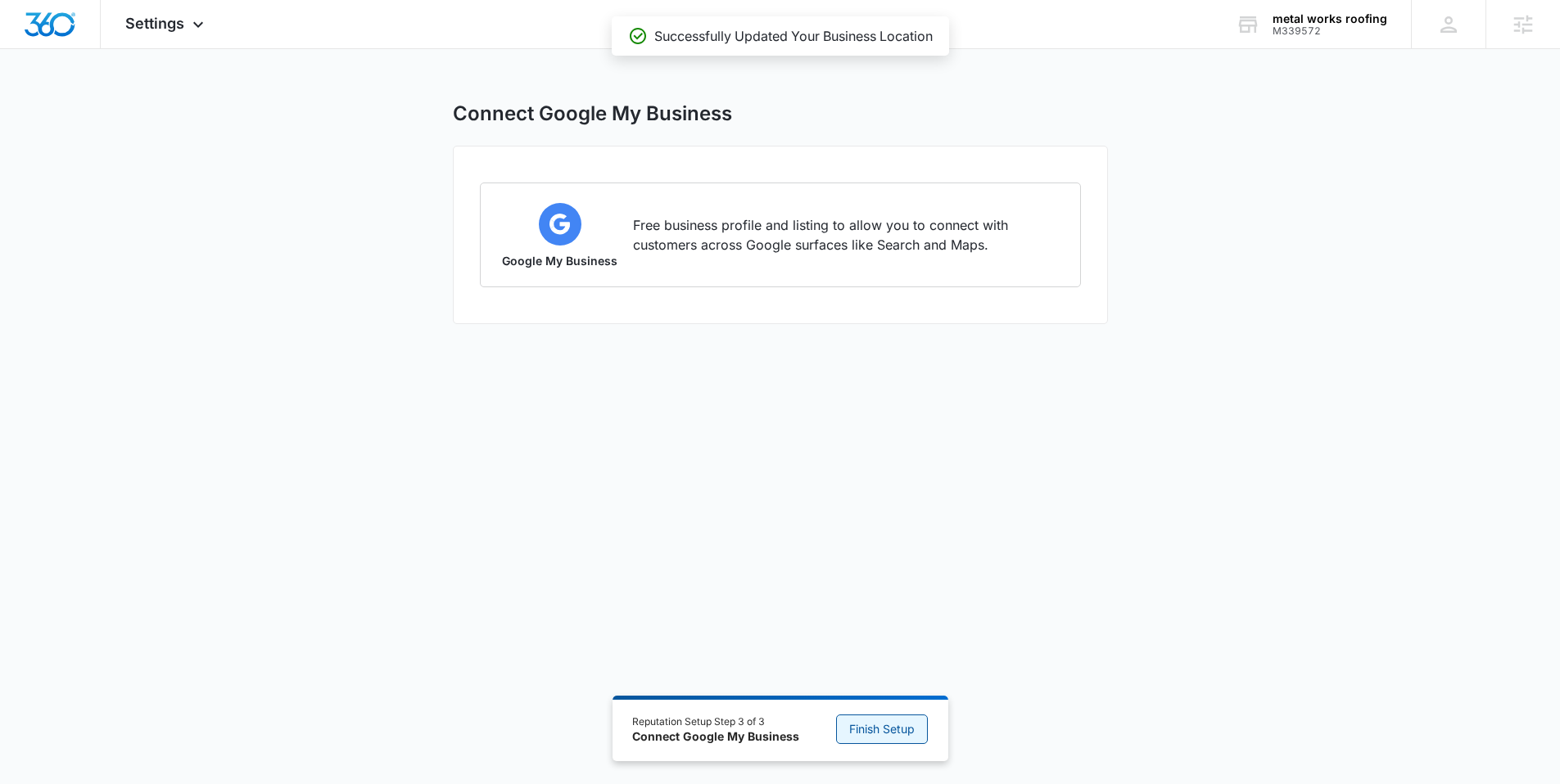
click at [907, 738] on span "Finish Setup" at bounding box center [882, 729] width 65 height 18
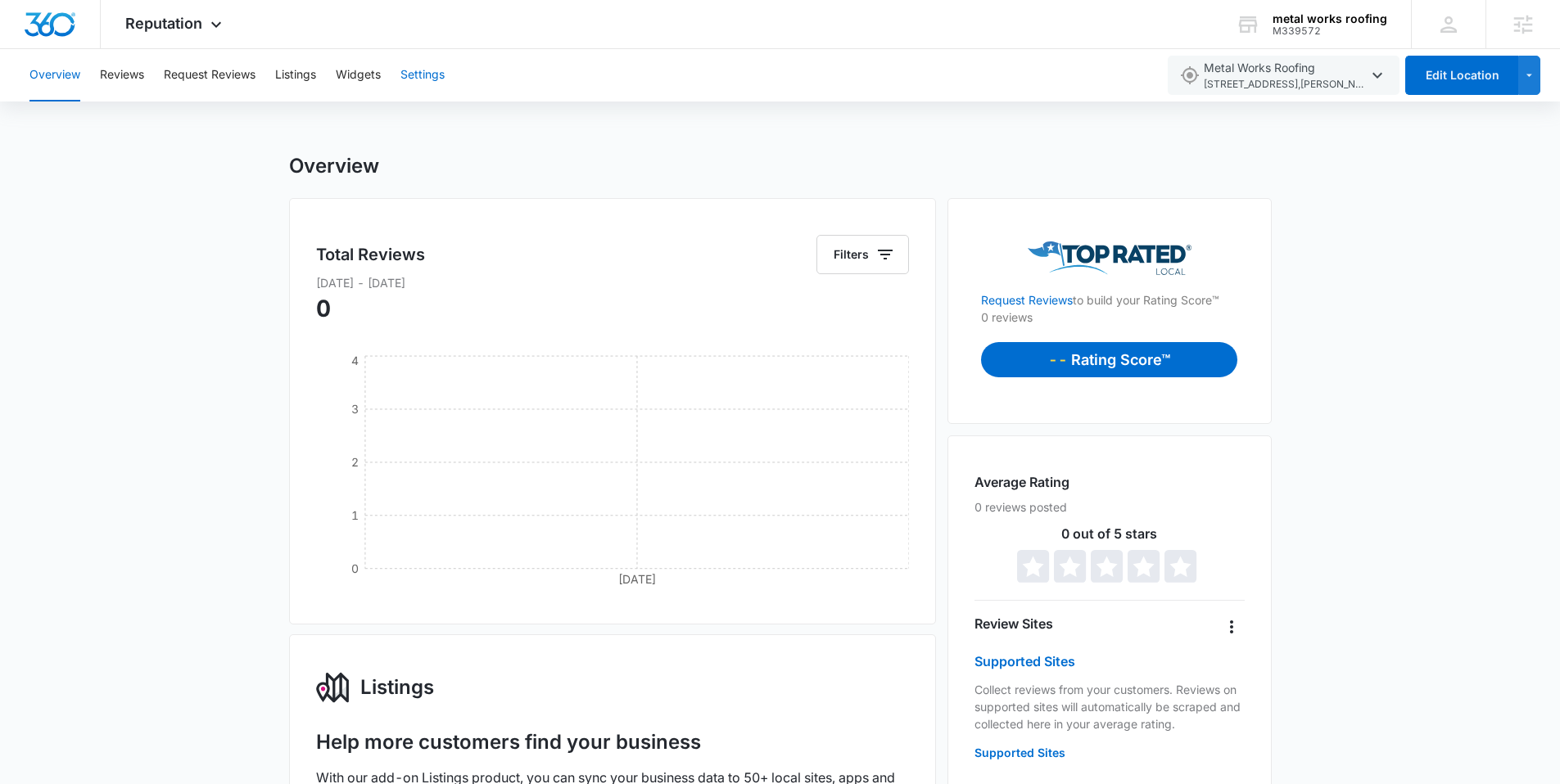
click at [424, 77] on button "Settings" at bounding box center [423, 76] width 44 height 53
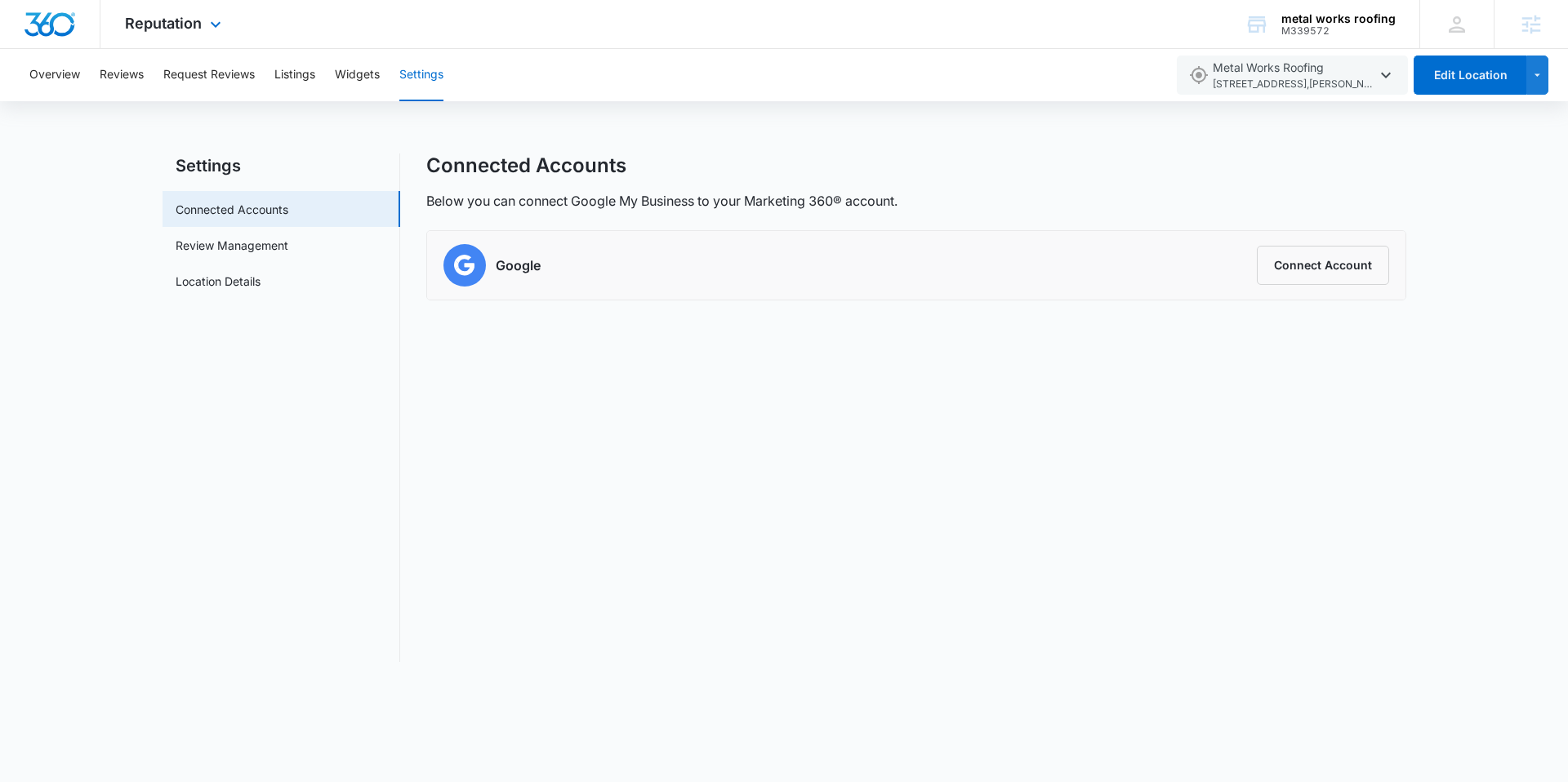
click at [32, 1] on div at bounding box center [50, 24] width 100 height 48
click at [34, 28] on img "Dashboard" at bounding box center [50, 24] width 53 height 25
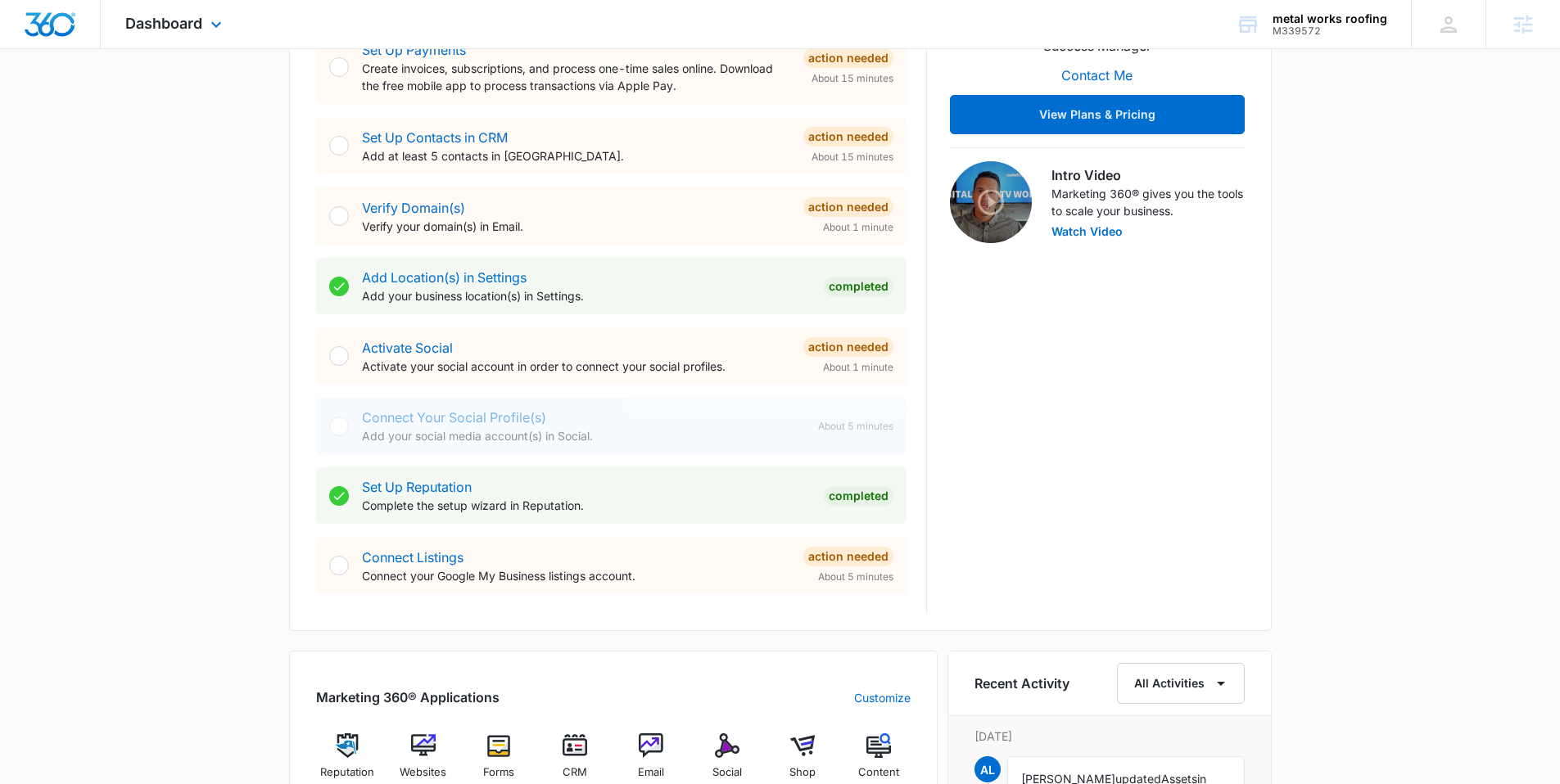
click at [187, 32] on div "Dashboard Apps Reputation Websites Forms CRM Email Social Shop Content Ads Inte…" at bounding box center [175, 24] width 150 height 48
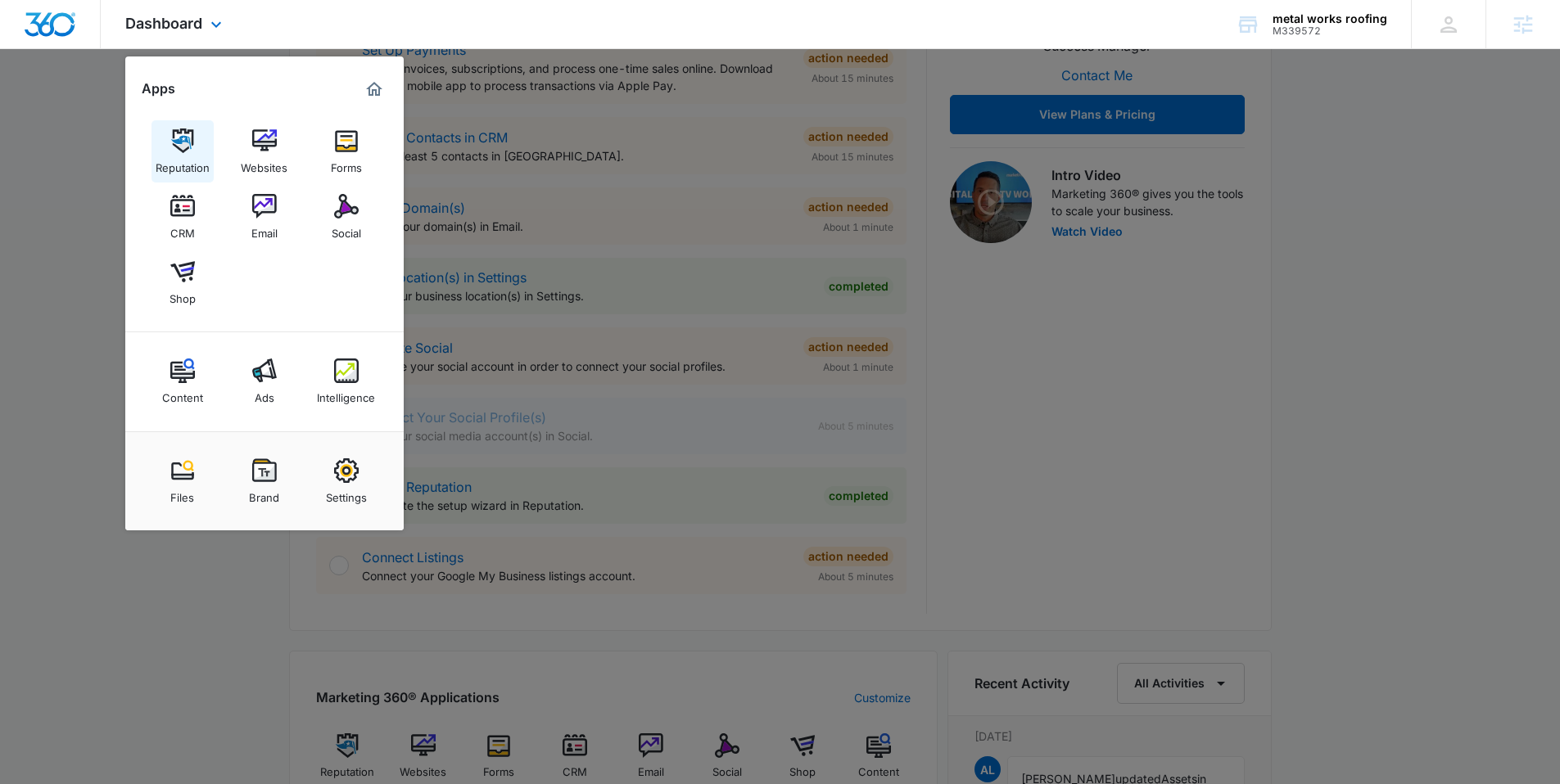
click at [166, 156] on div "Reputation" at bounding box center [183, 163] width 54 height 21
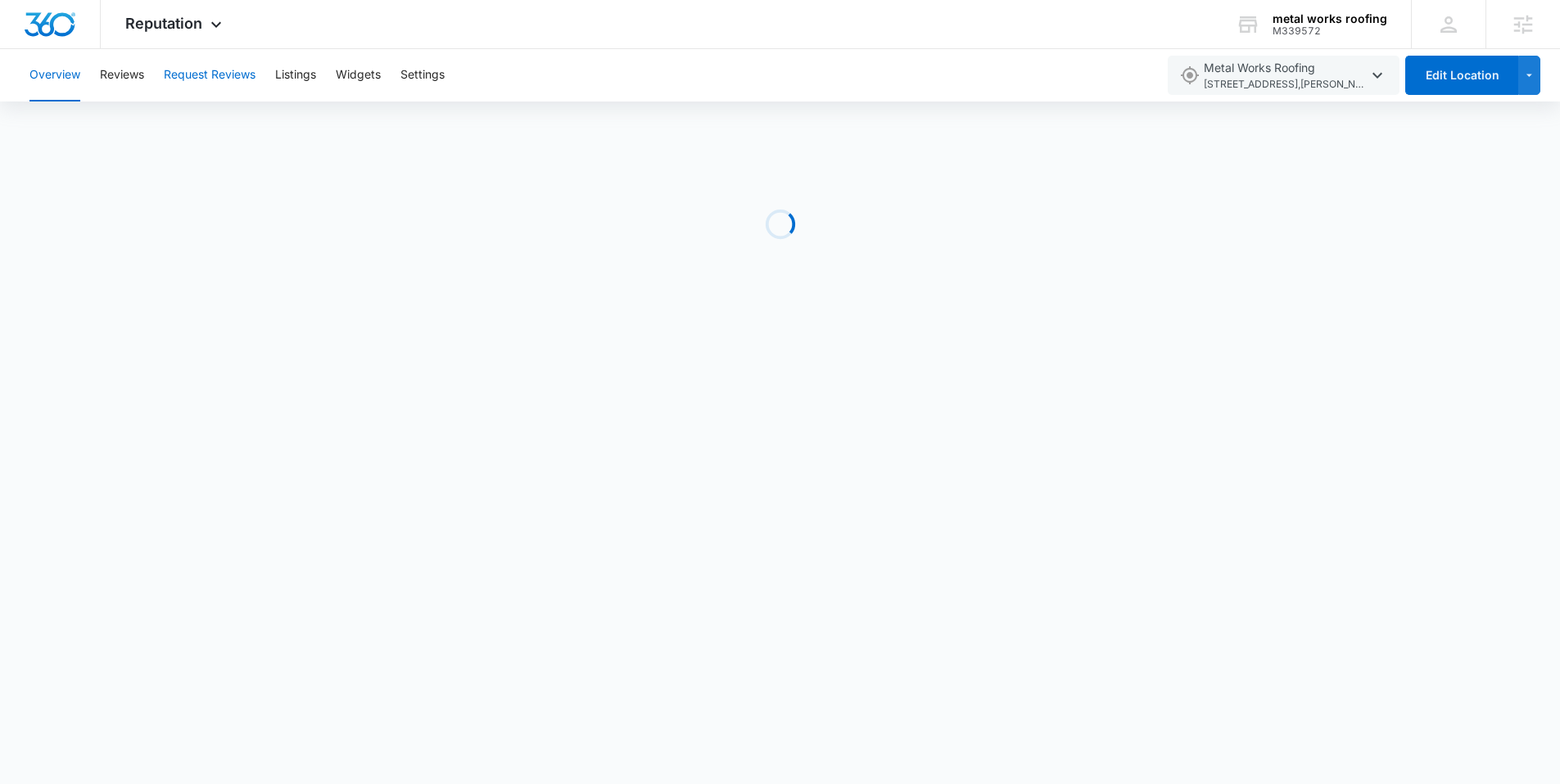
click at [221, 81] on button "Request Reviews" at bounding box center [210, 76] width 92 height 53
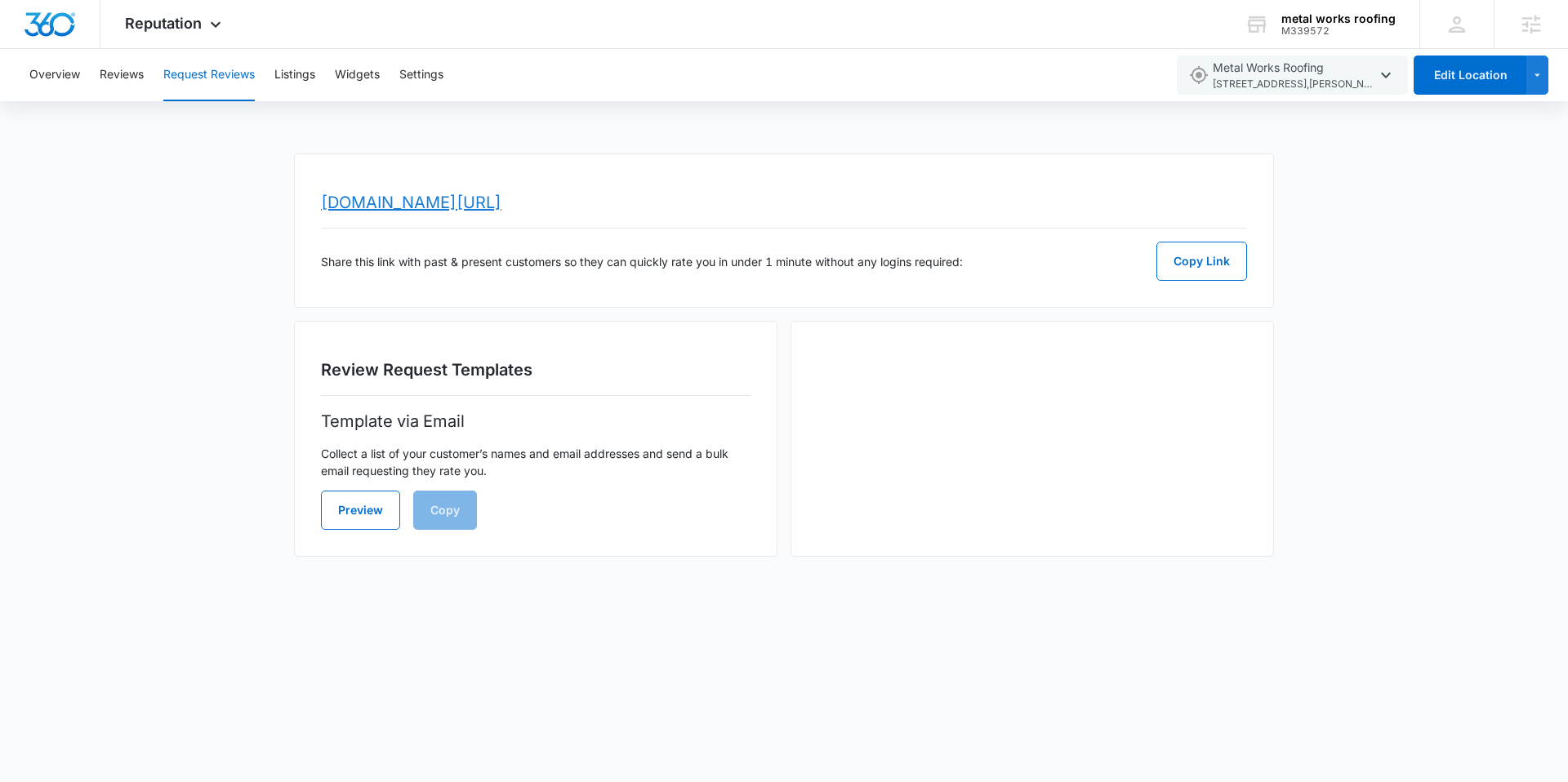
click at [501, 199] on link "www.topratedlocal.com/review/metal-works-roofing-reviews" at bounding box center [410, 202] width 181 height 20
click at [46, 29] on img "Dashboard" at bounding box center [50, 24] width 53 height 25
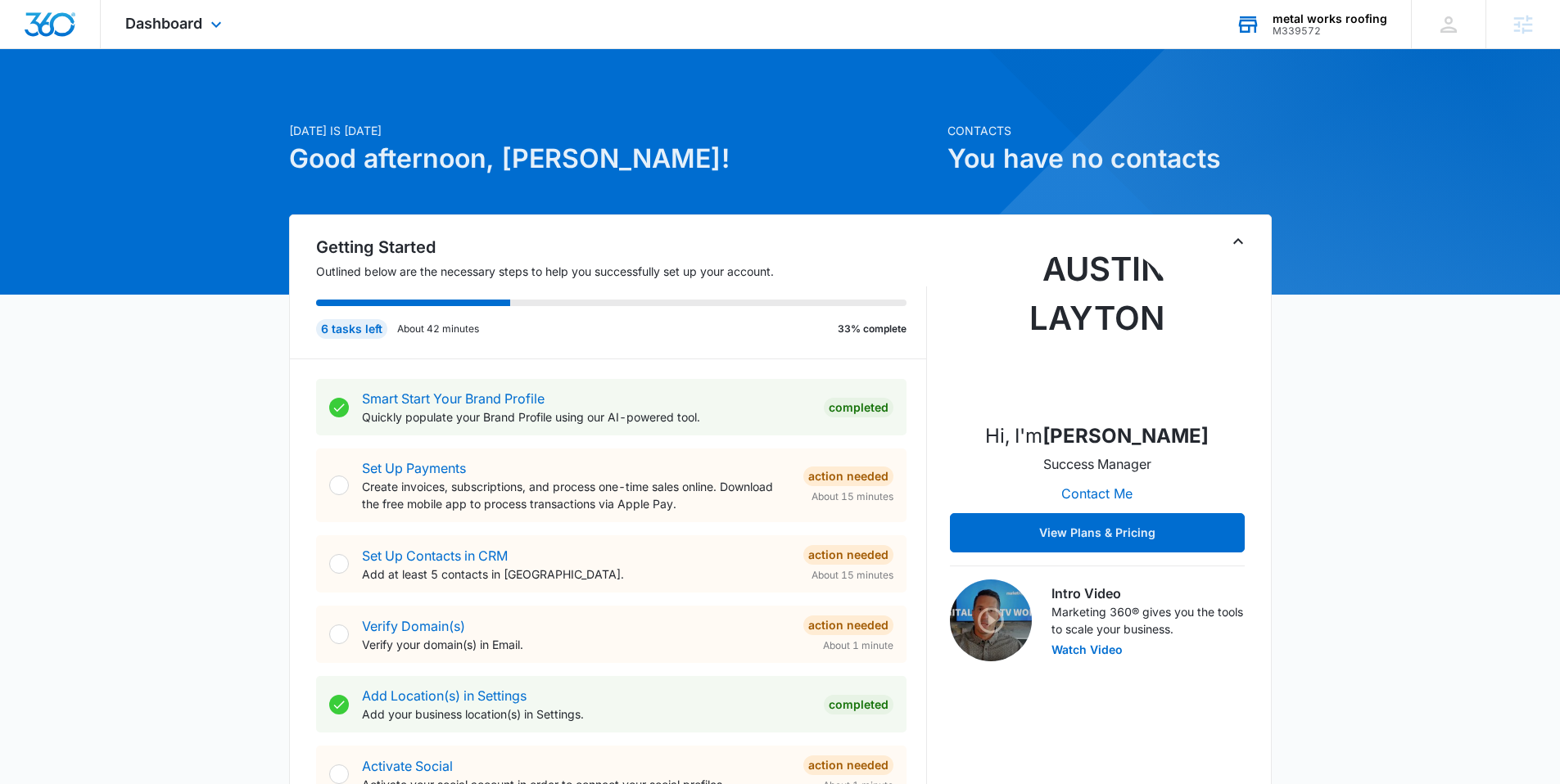
click at [1291, 33] on div "M339572" at bounding box center [1329, 31] width 115 height 11
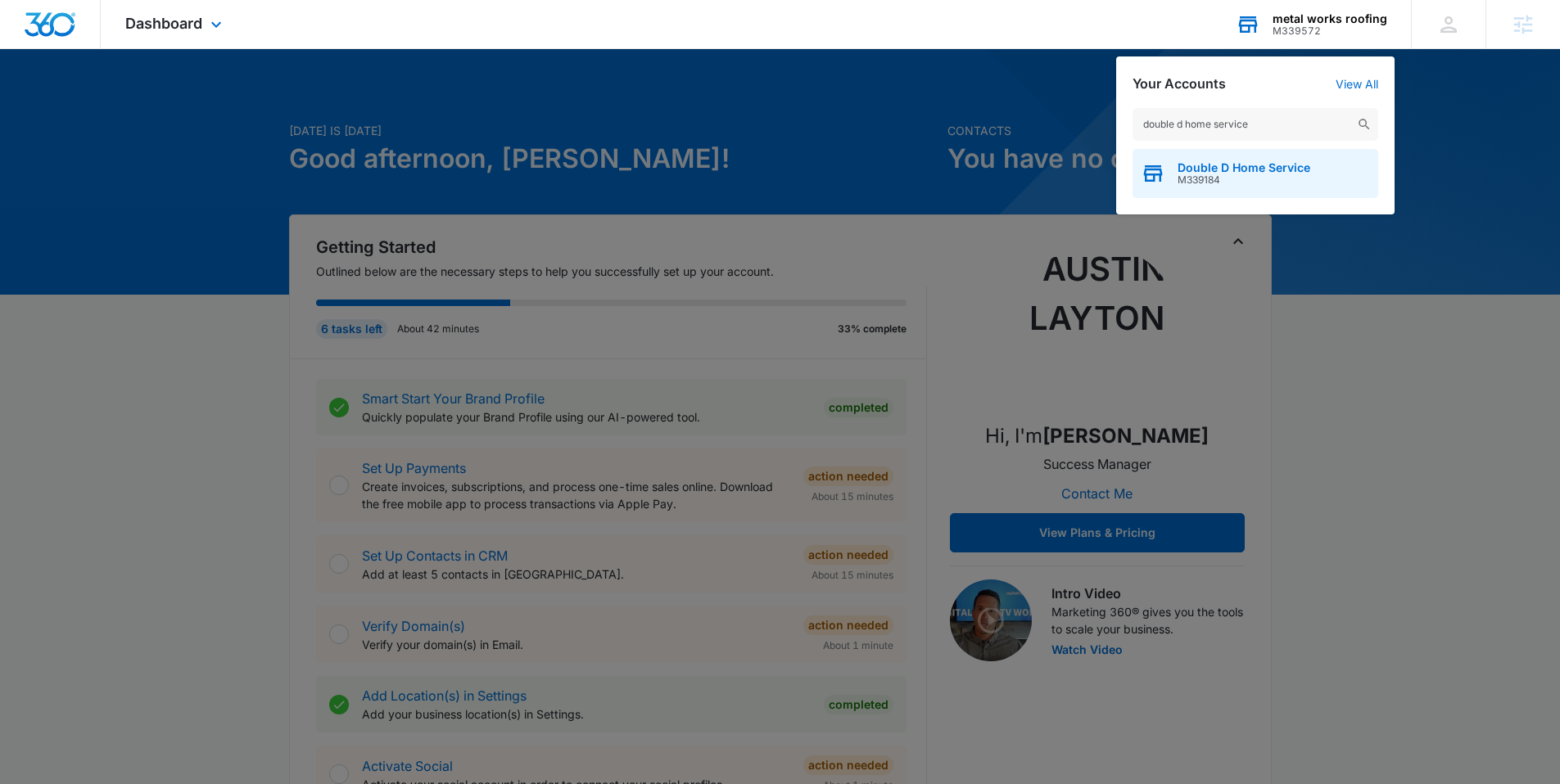
type input "double d home service"
click at [1208, 173] on span "Double D Home Service" at bounding box center [1244, 168] width 133 height 13
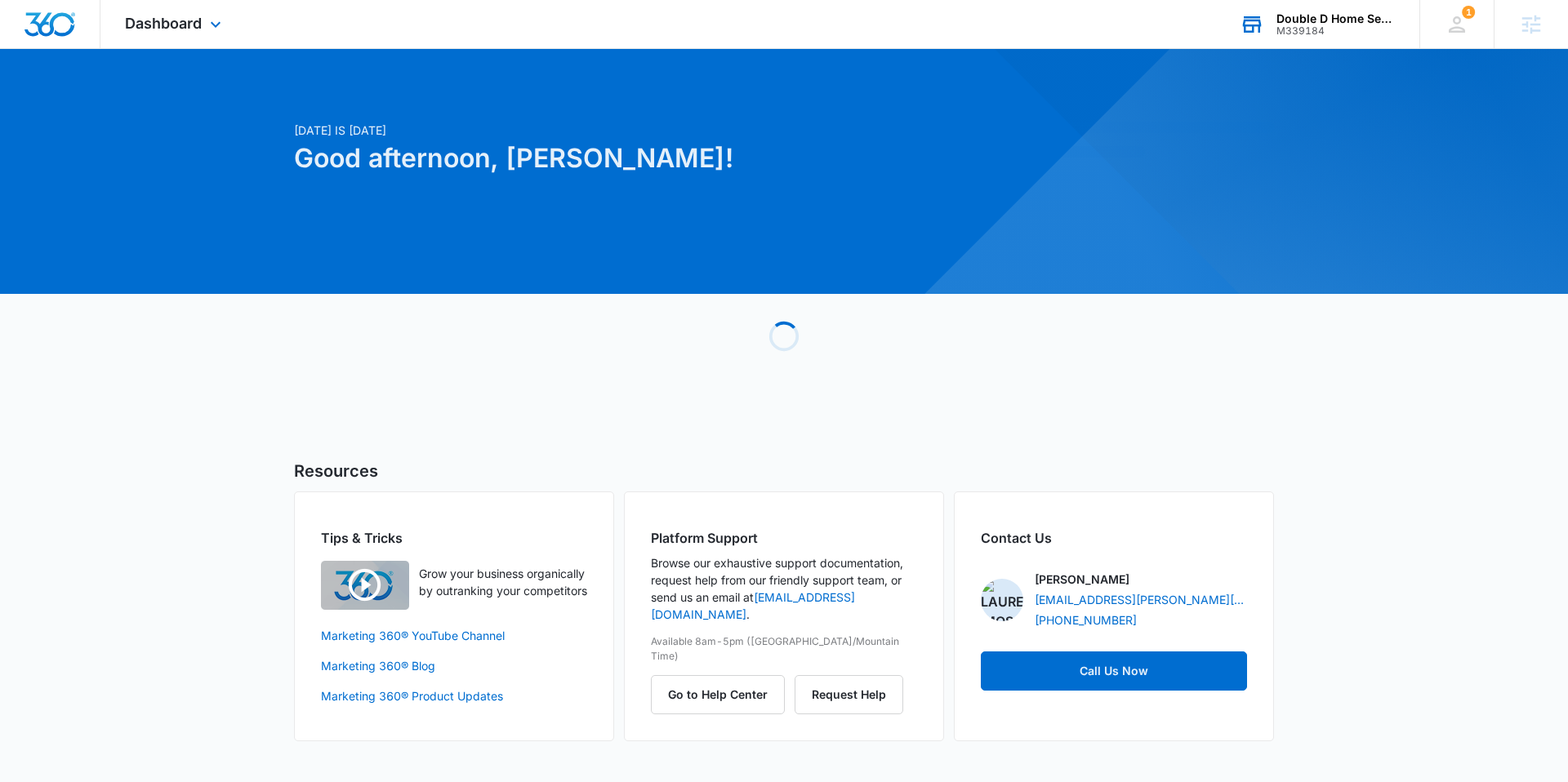
click at [228, 22] on div "Dashboard Apps Reputation Websites Forms CRM Email Social Shop Content Ads Inte…" at bounding box center [175, 24] width 149 height 48
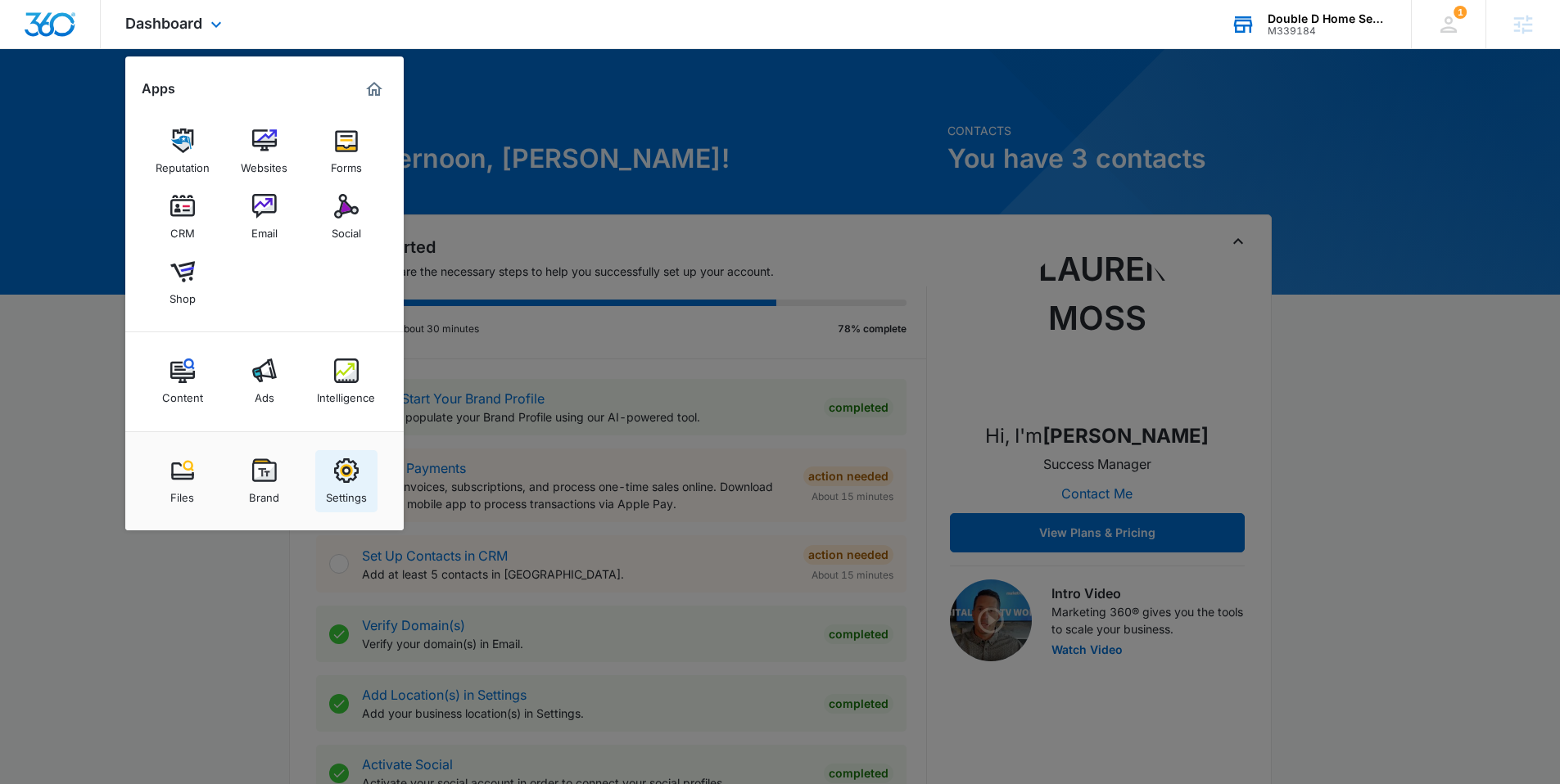
click at [339, 486] on div "Settings" at bounding box center [346, 493] width 41 height 21
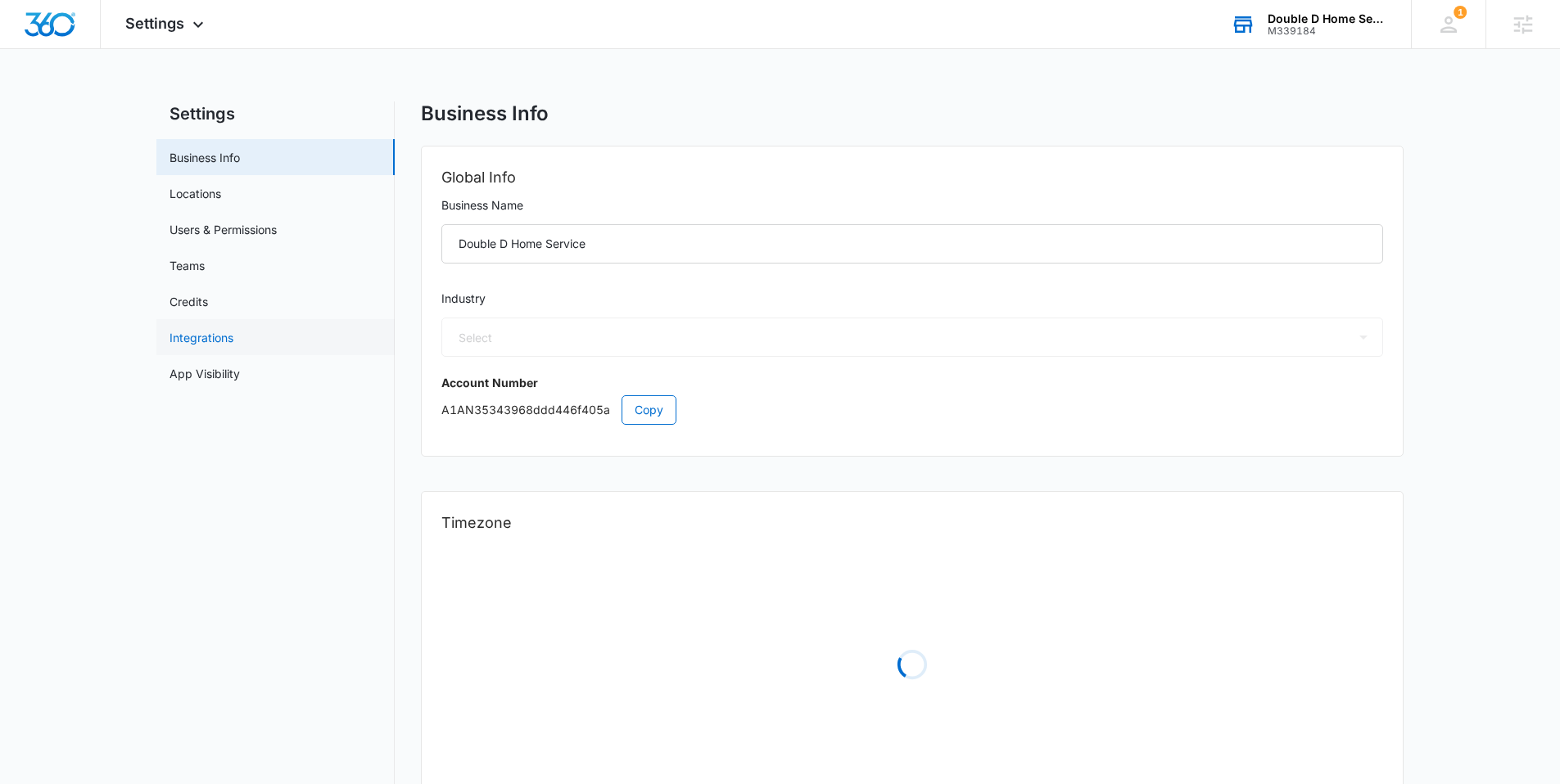
select select "4"
select select "US"
select select "America/Chicago"
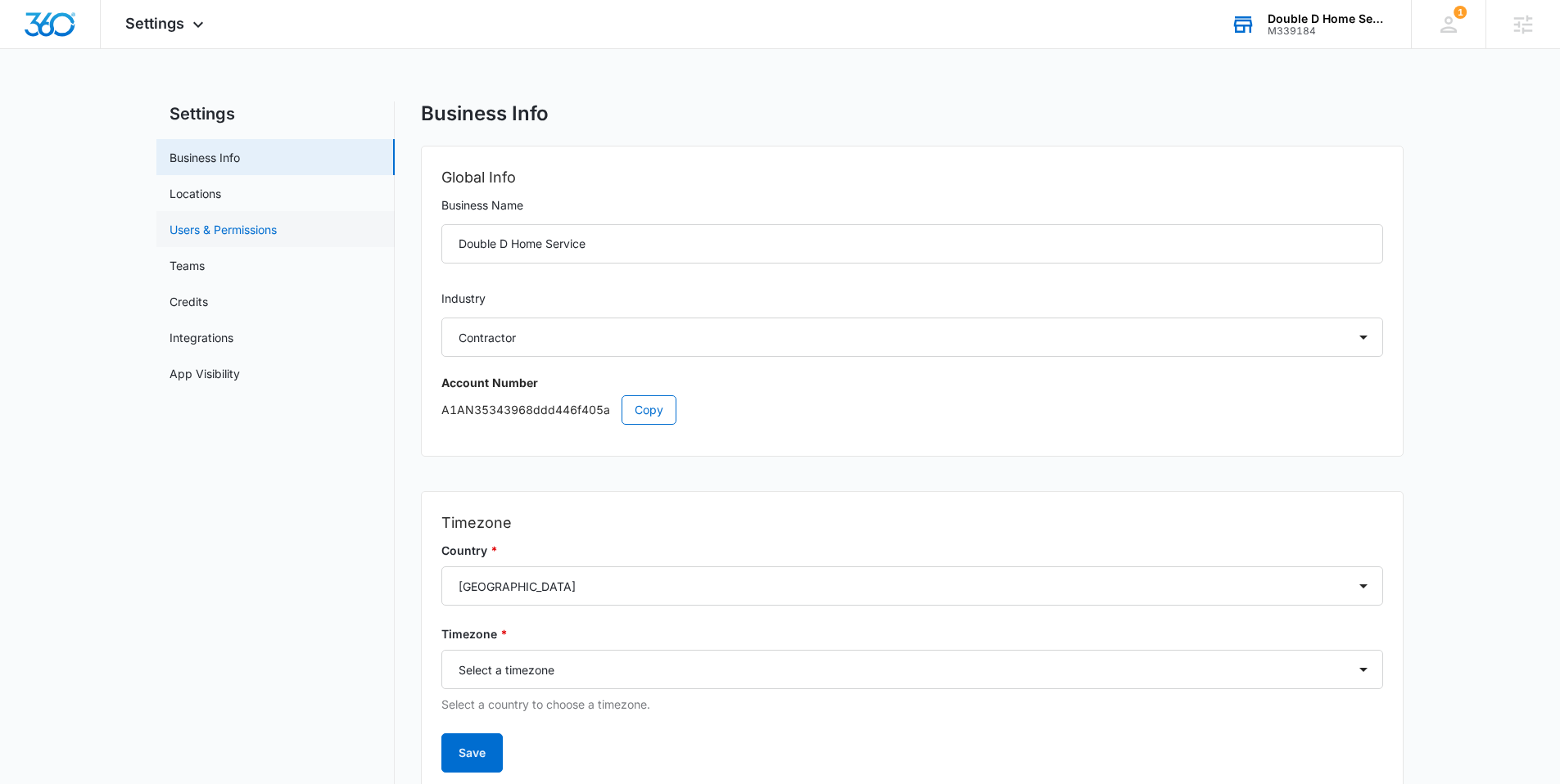
click at [204, 228] on link "Users & Permissions" at bounding box center [223, 230] width 107 height 17
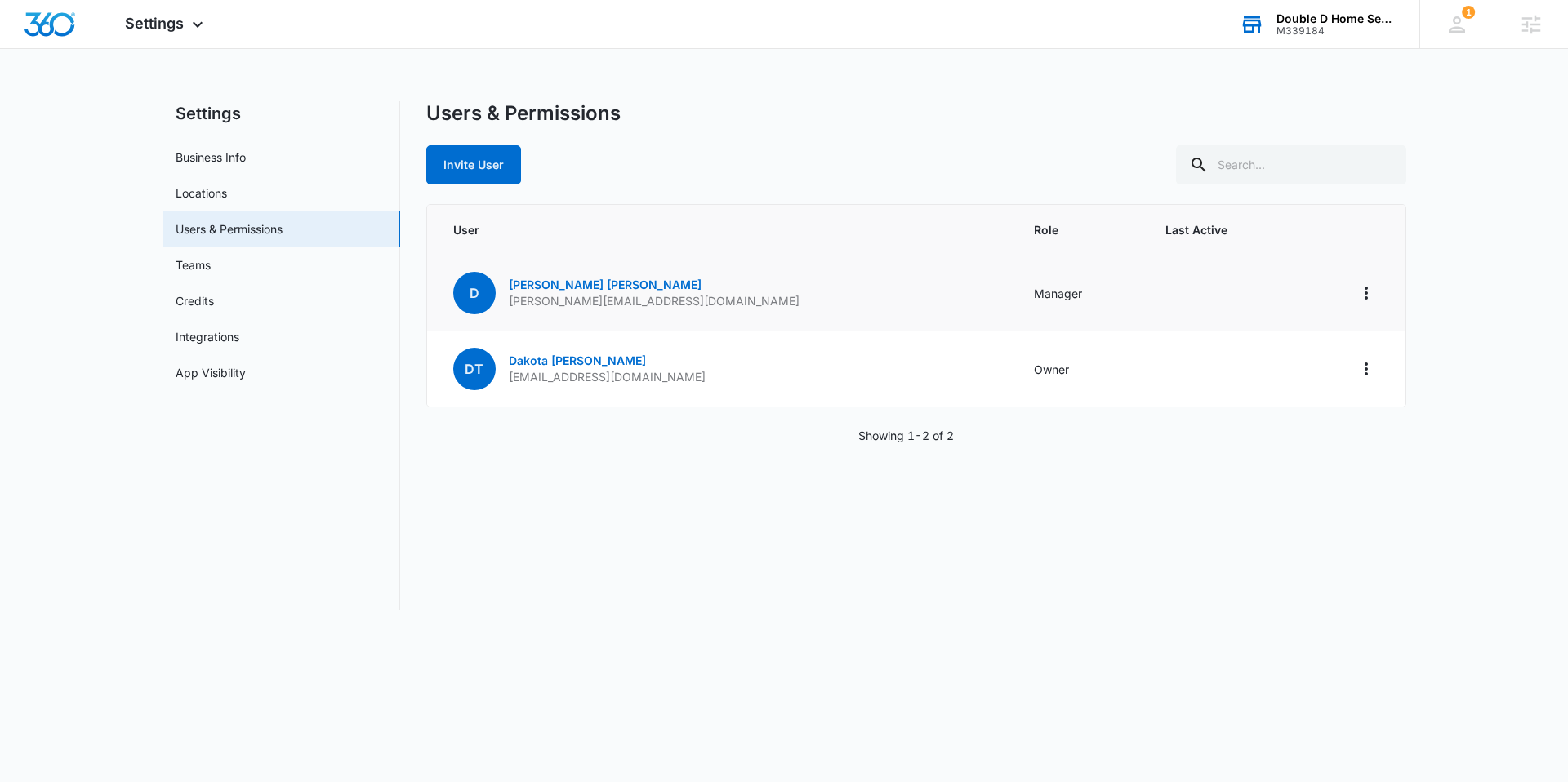
click at [693, 302] on td "D Dan Jacob dan@doubledhomeservice.com" at bounding box center [721, 293] width 588 height 76
click at [40, 31] on img "Dashboard" at bounding box center [50, 24] width 53 height 25
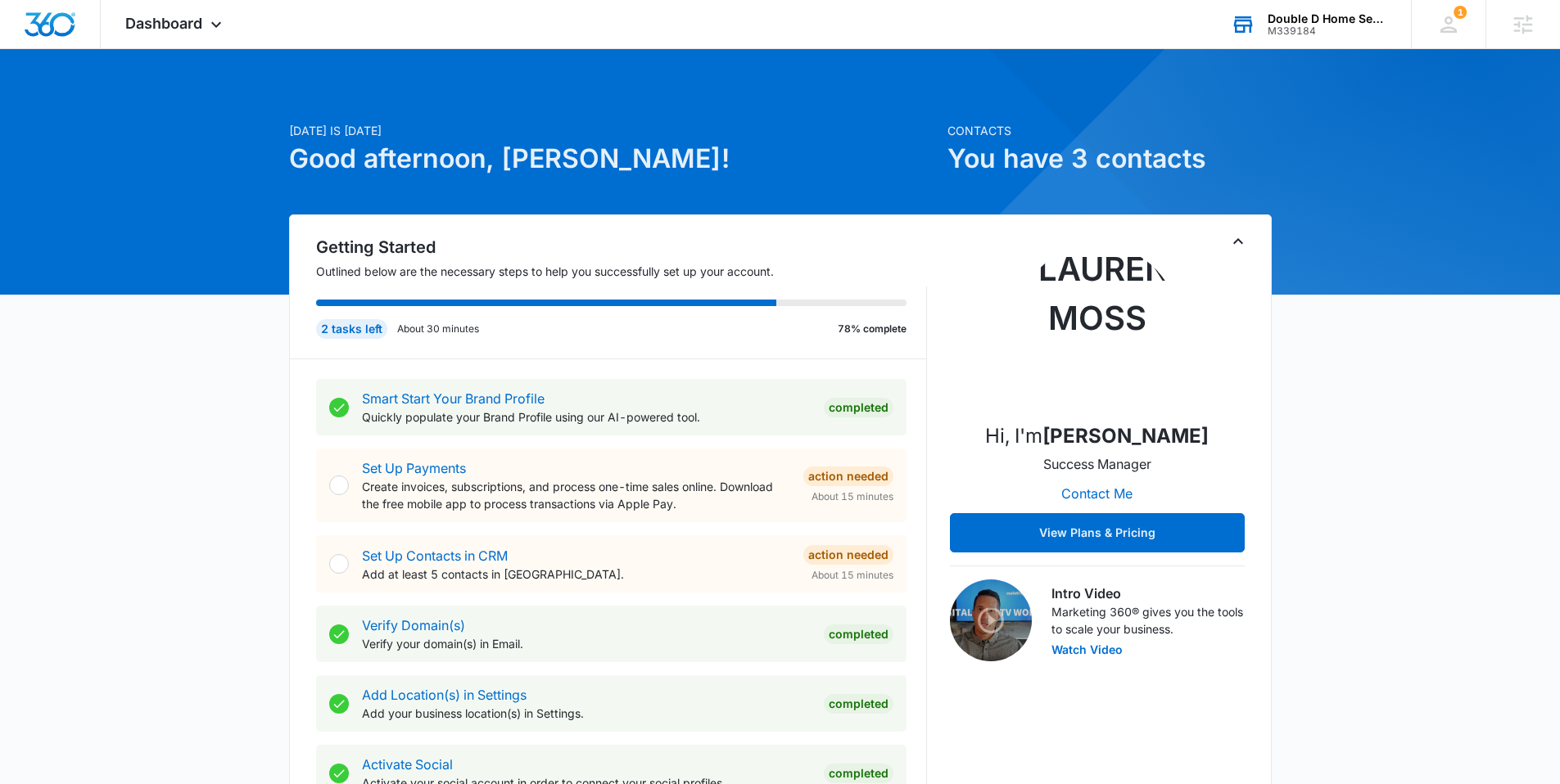
click at [1257, 15] on div "Double D Home Service M339184 Your Accounts View All" at bounding box center [1308, 24] width 205 height 48
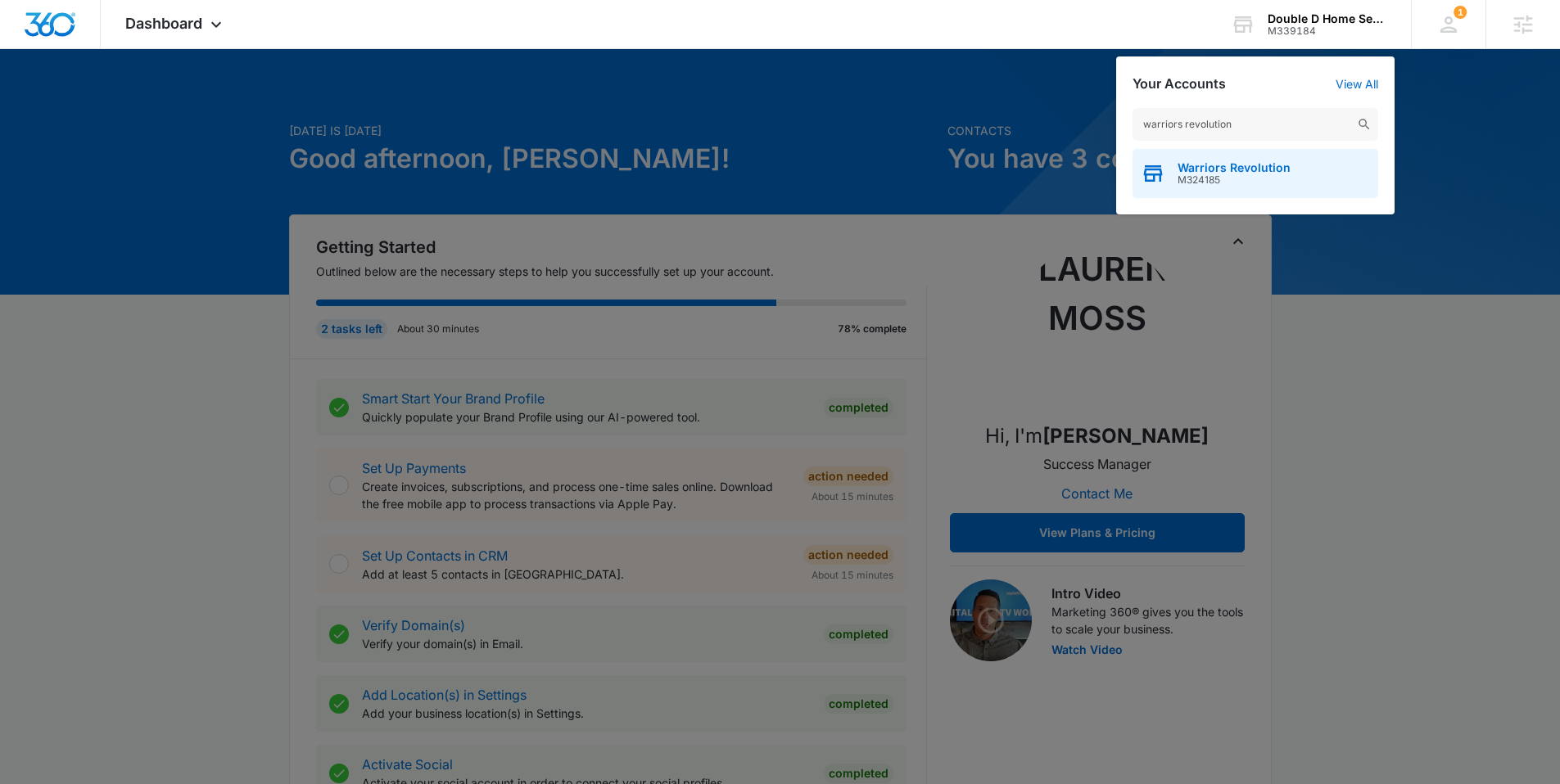
type input "warriors revolution"
click at [1233, 152] on div "Warriors Revolution M324185" at bounding box center [1255, 173] width 246 height 49
click at [1233, 162] on span "Warriors Revolution" at bounding box center [1234, 168] width 113 height 13
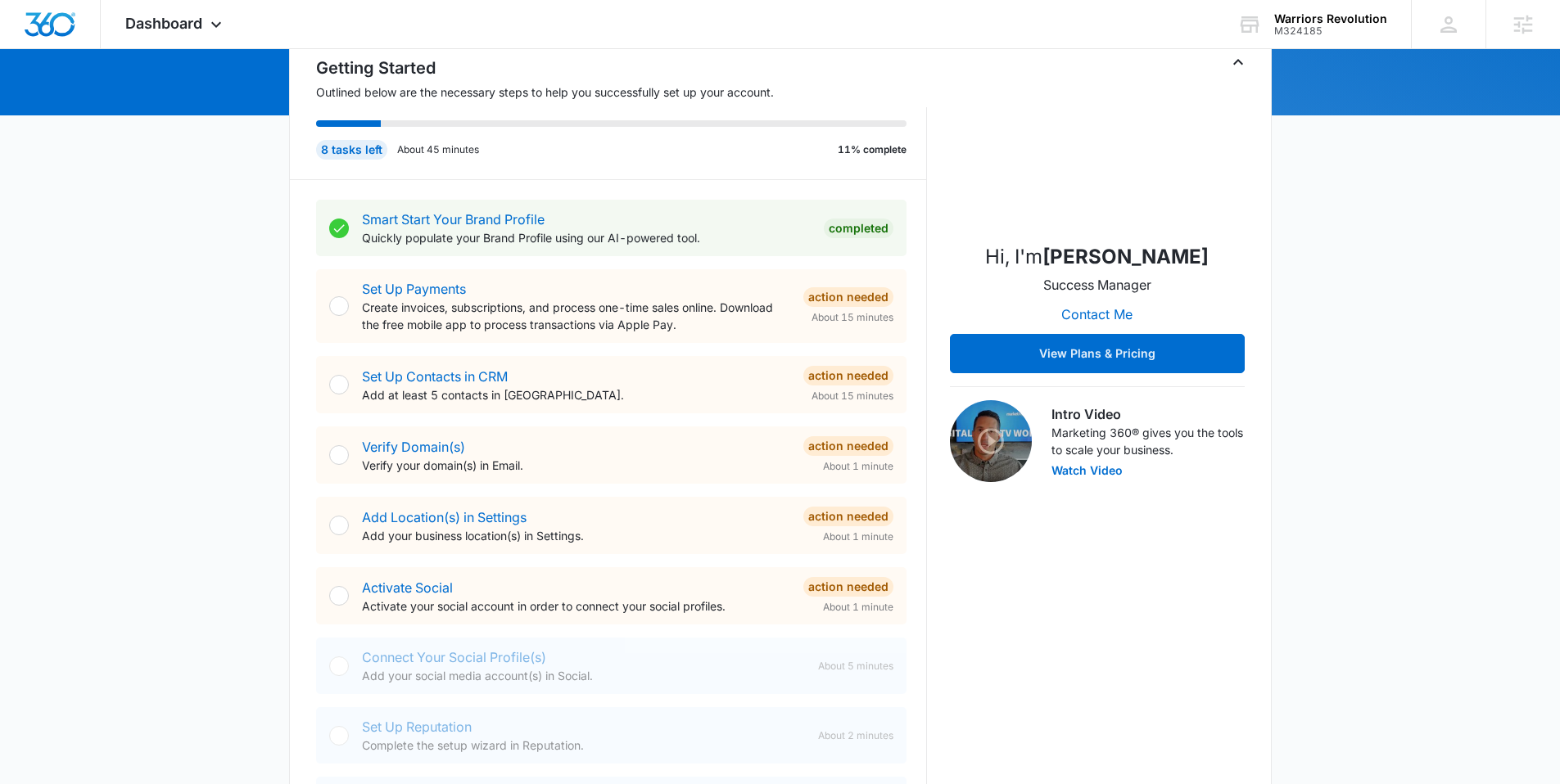
scroll to position [238, 0]
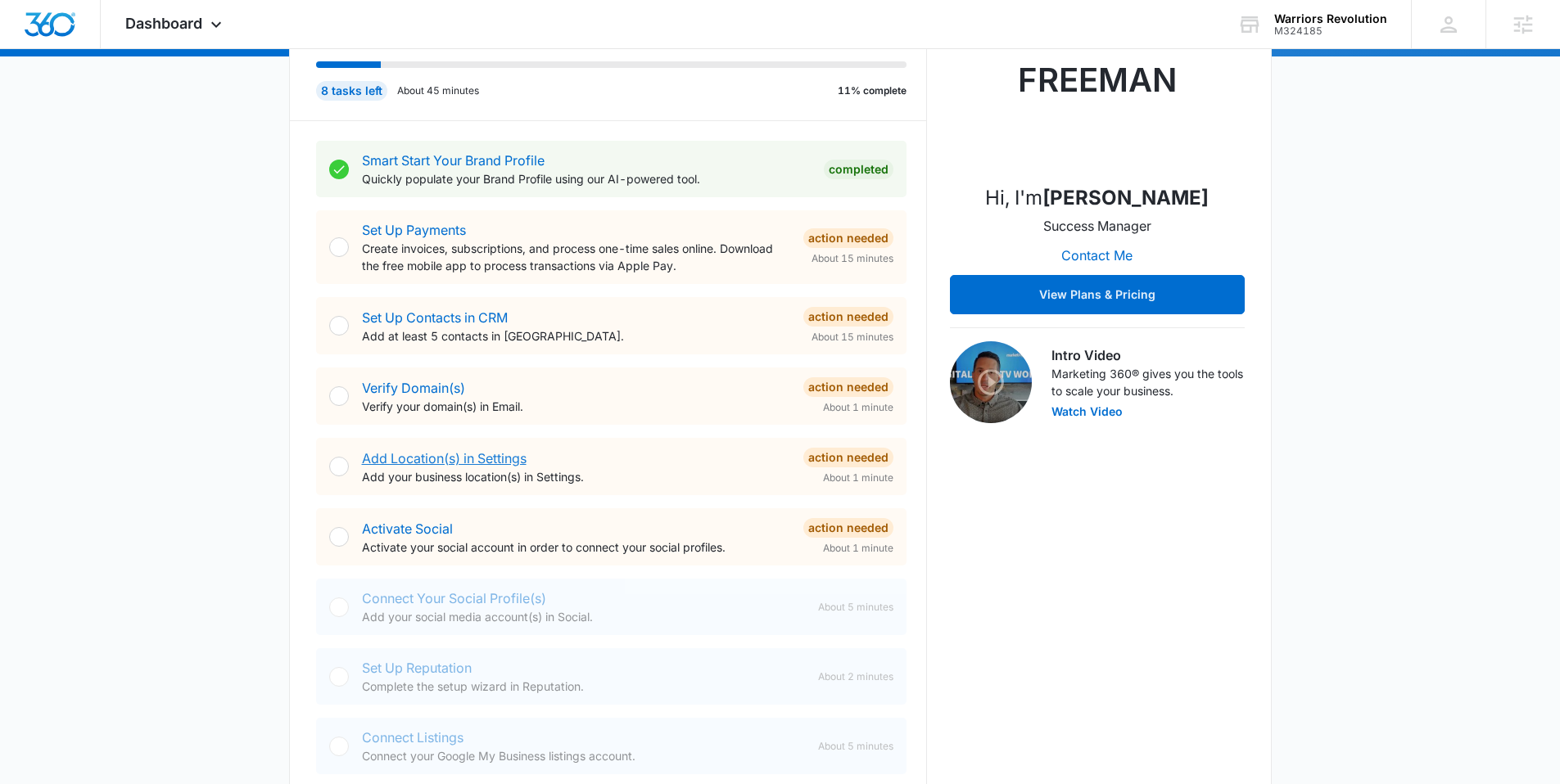
click at [407, 457] on link "Add Location(s) in Settings" at bounding box center [445, 458] width 165 height 16
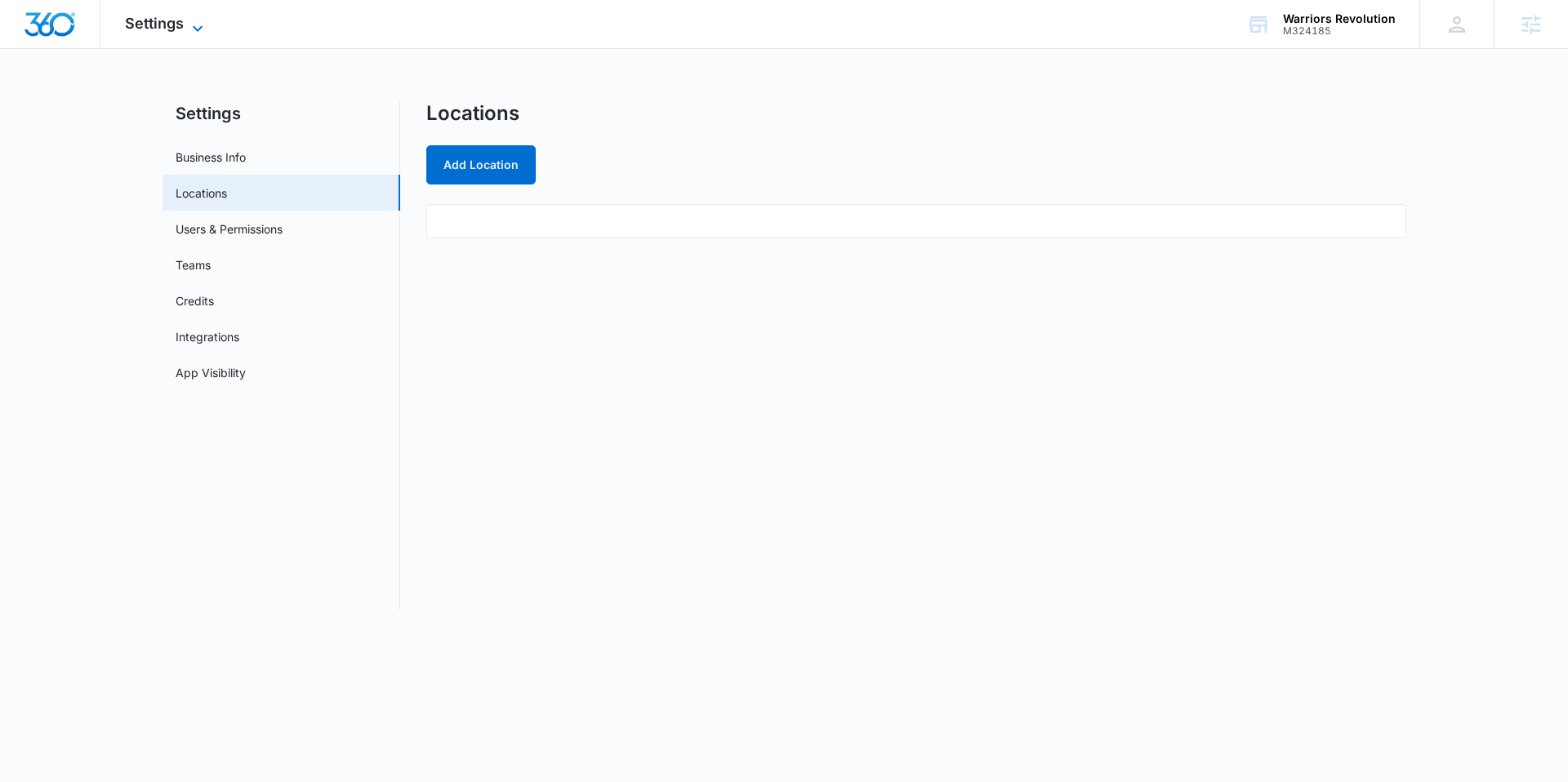
click at [193, 24] on icon at bounding box center [197, 28] width 20 height 20
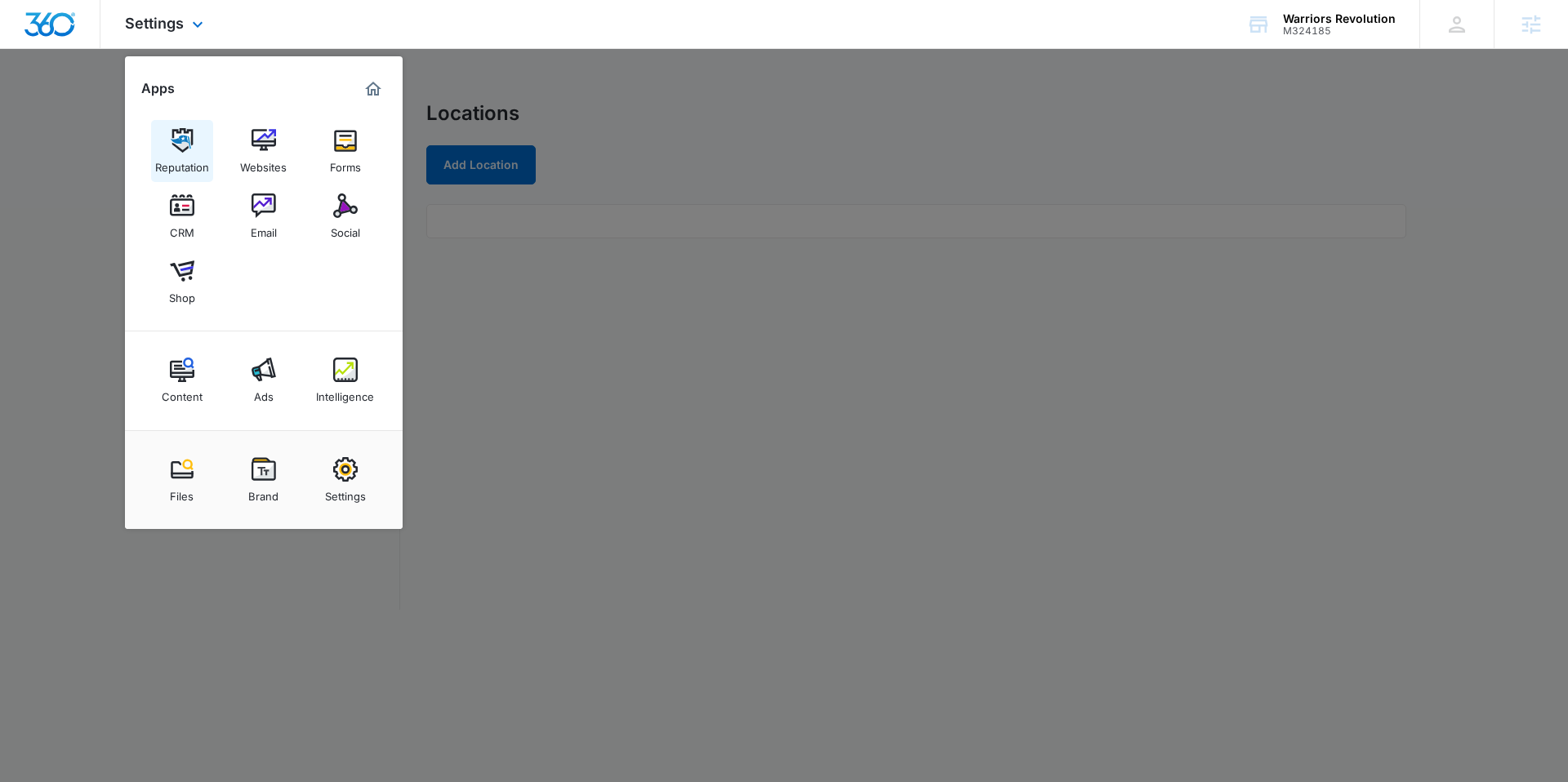
click at [177, 148] on img at bounding box center [181, 140] width 25 height 25
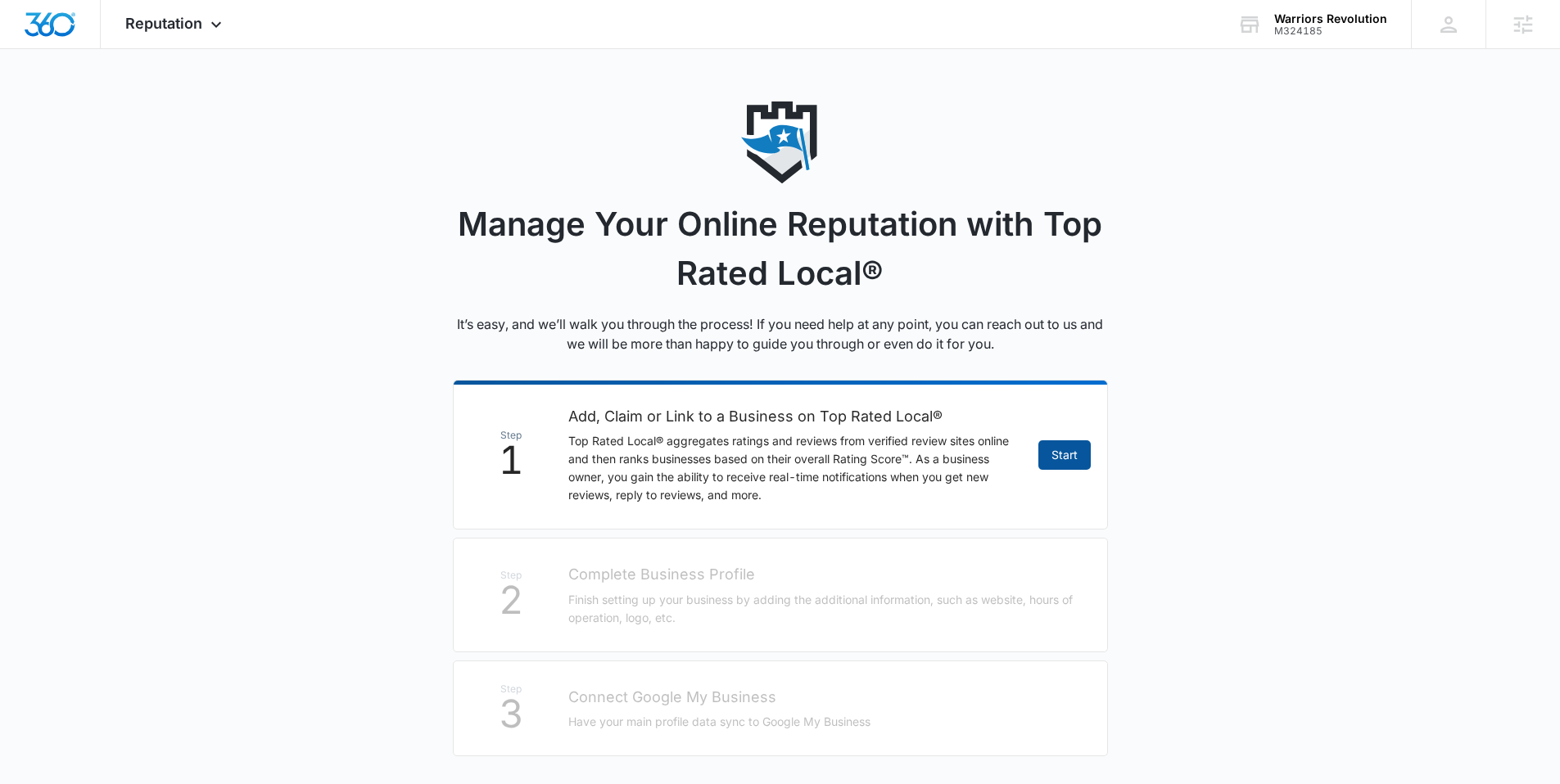
click at [1056, 453] on link "Start" at bounding box center [1065, 455] width 53 height 30
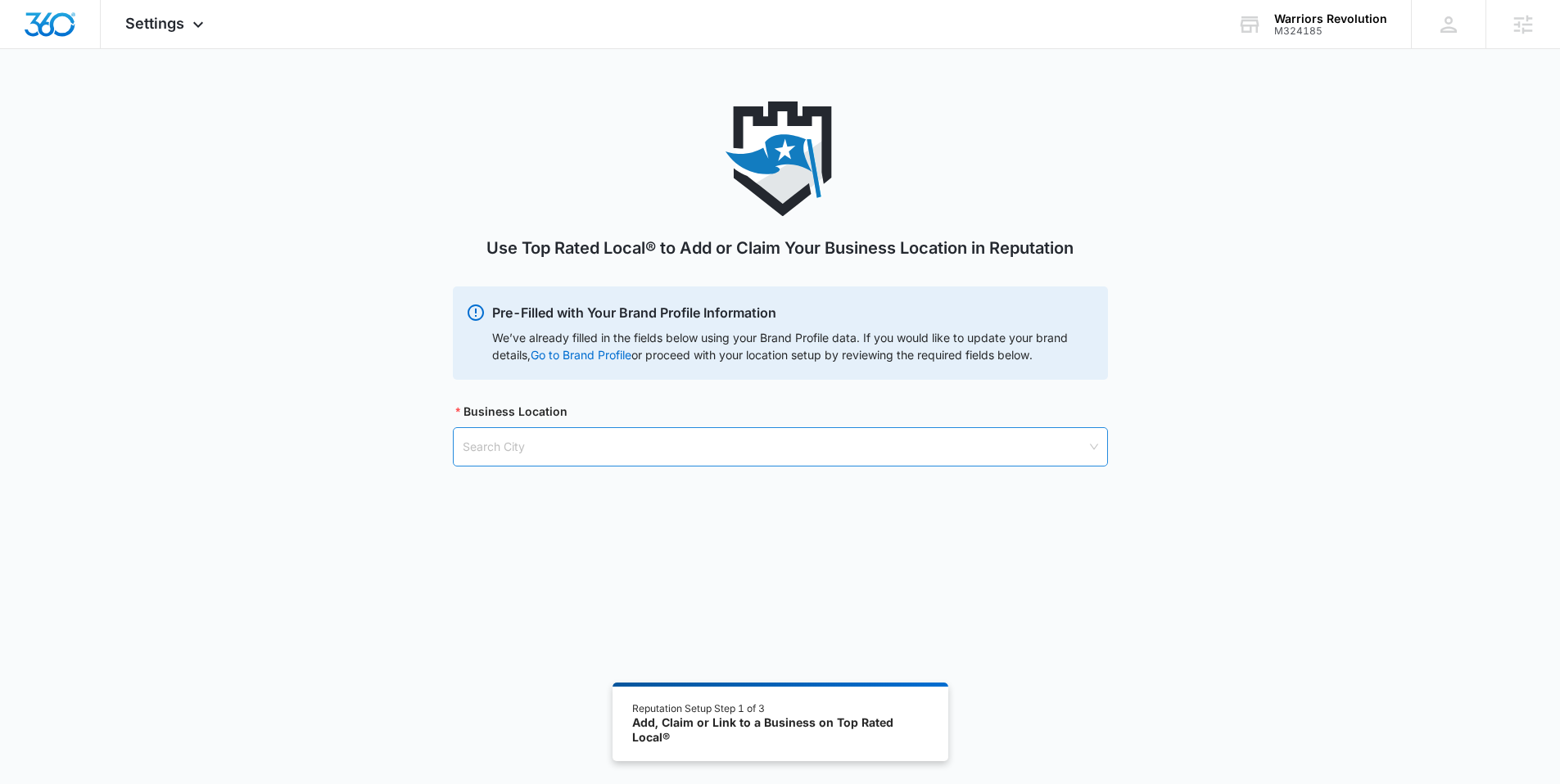
click at [586, 447] on input "search" at bounding box center [775, 447] width 624 height 37
type input "longmont"
click at [572, 497] on div "Longmont, CO - USA" at bounding box center [779, 487] width 653 height 26
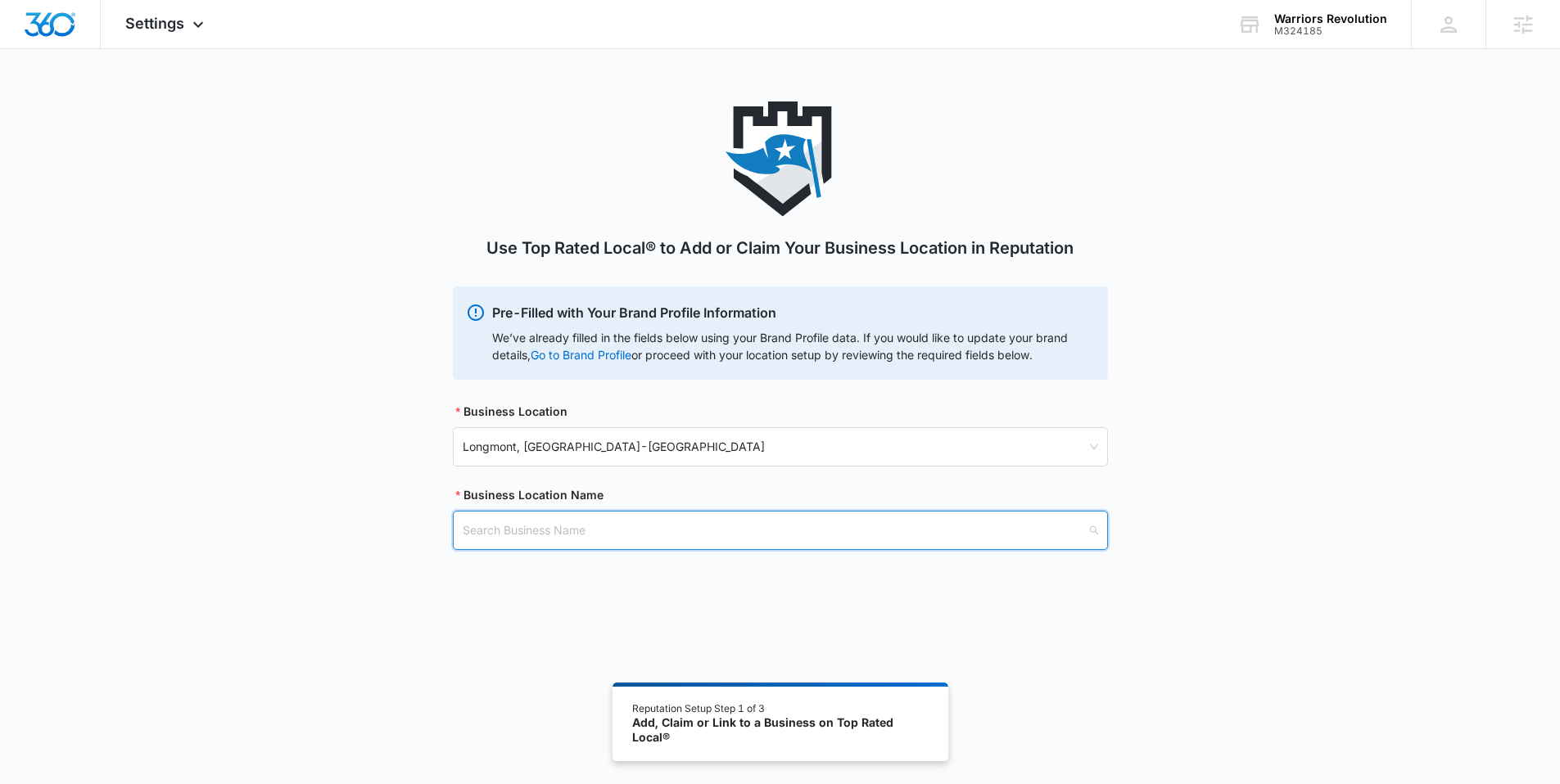
click at [546, 527] on input "search" at bounding box center [775, 531] width 624 height 37
type input "warrio"
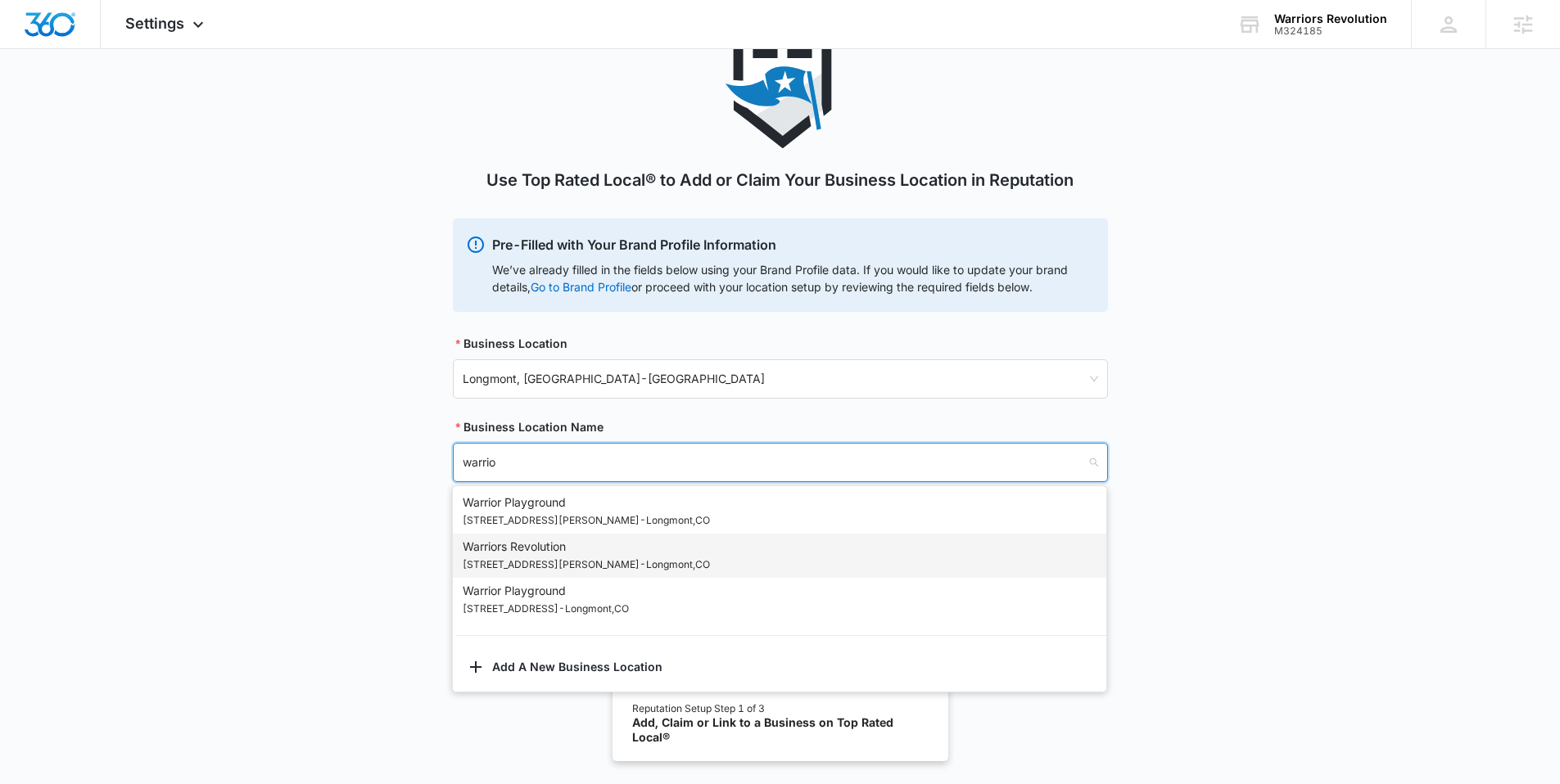
click at [554, 557] on p "1240 Ken Pratt blvd - Longmont , CO" at bounding box center [586, 565] width 248 height 18
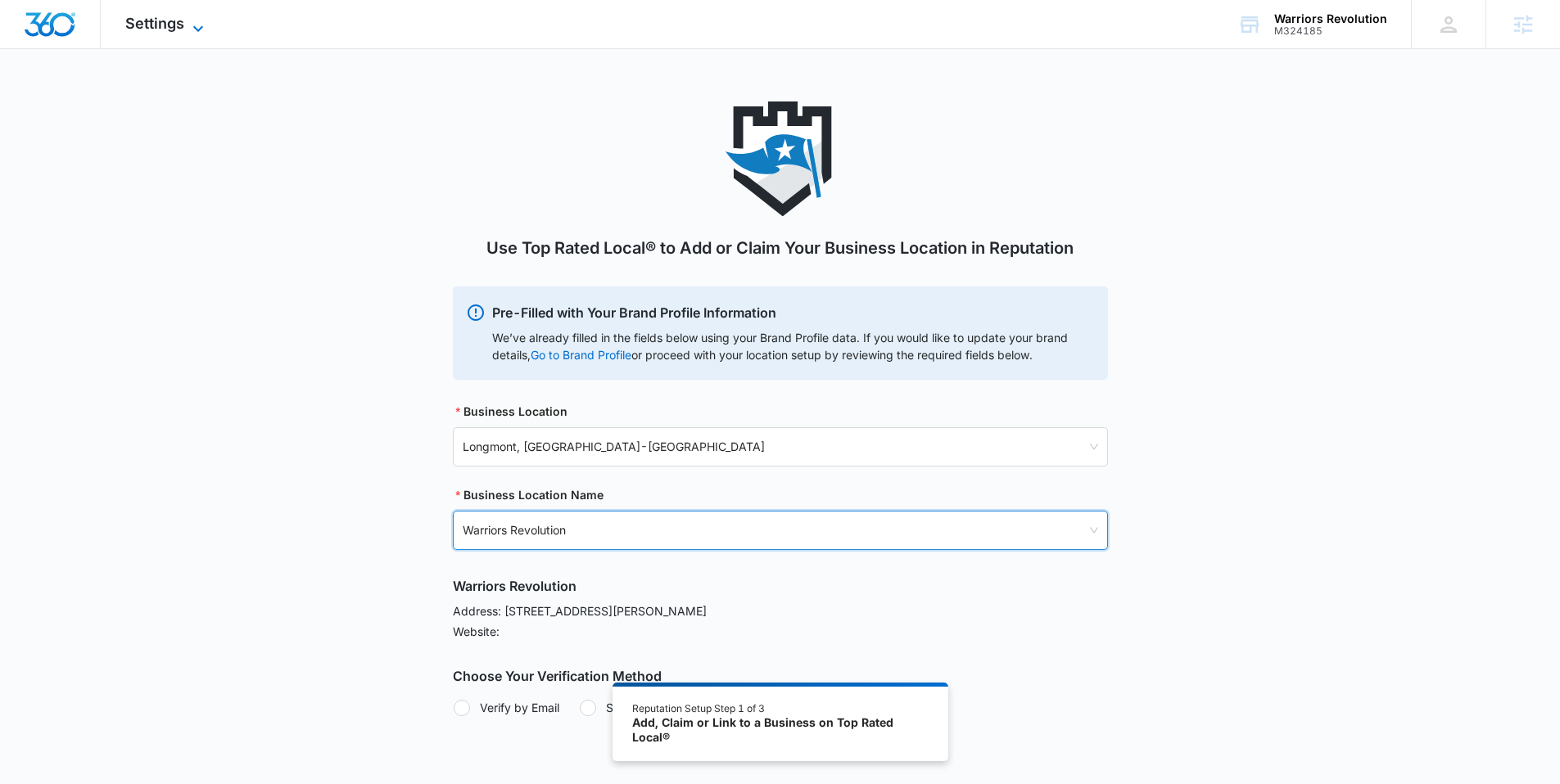
click at [145, 29] on span "Settings" at bounding box center [154, 23] width 59 height 17
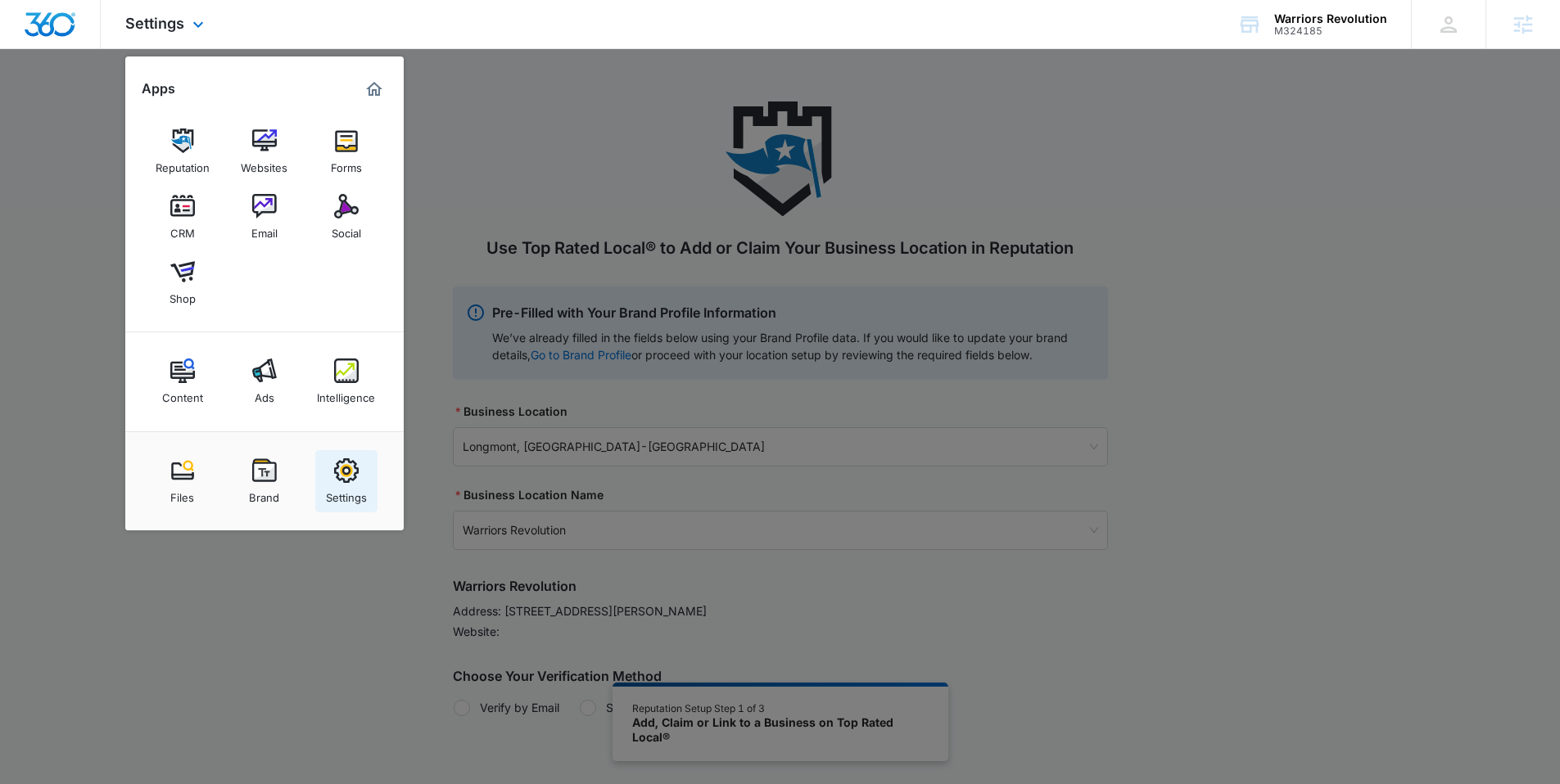
click at [361, 480] on link "Settings" at bounding box center [346, 481] width 62 height 62
select select "52"
select select "US"
select select "America/Denver"
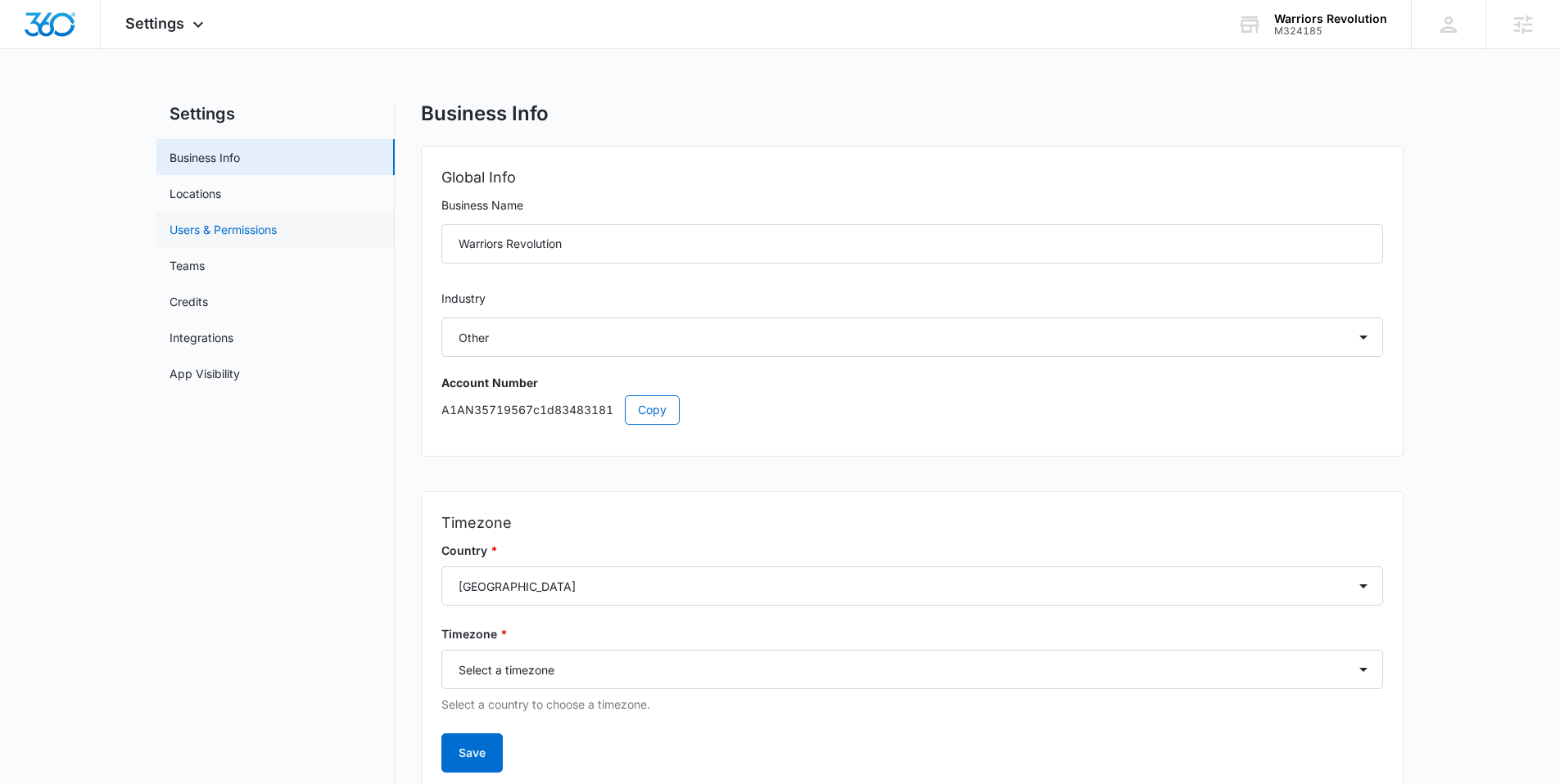
click at [220, 226] on link "Users & Permissions" at bounding box center [223, 230] width 107 height 17
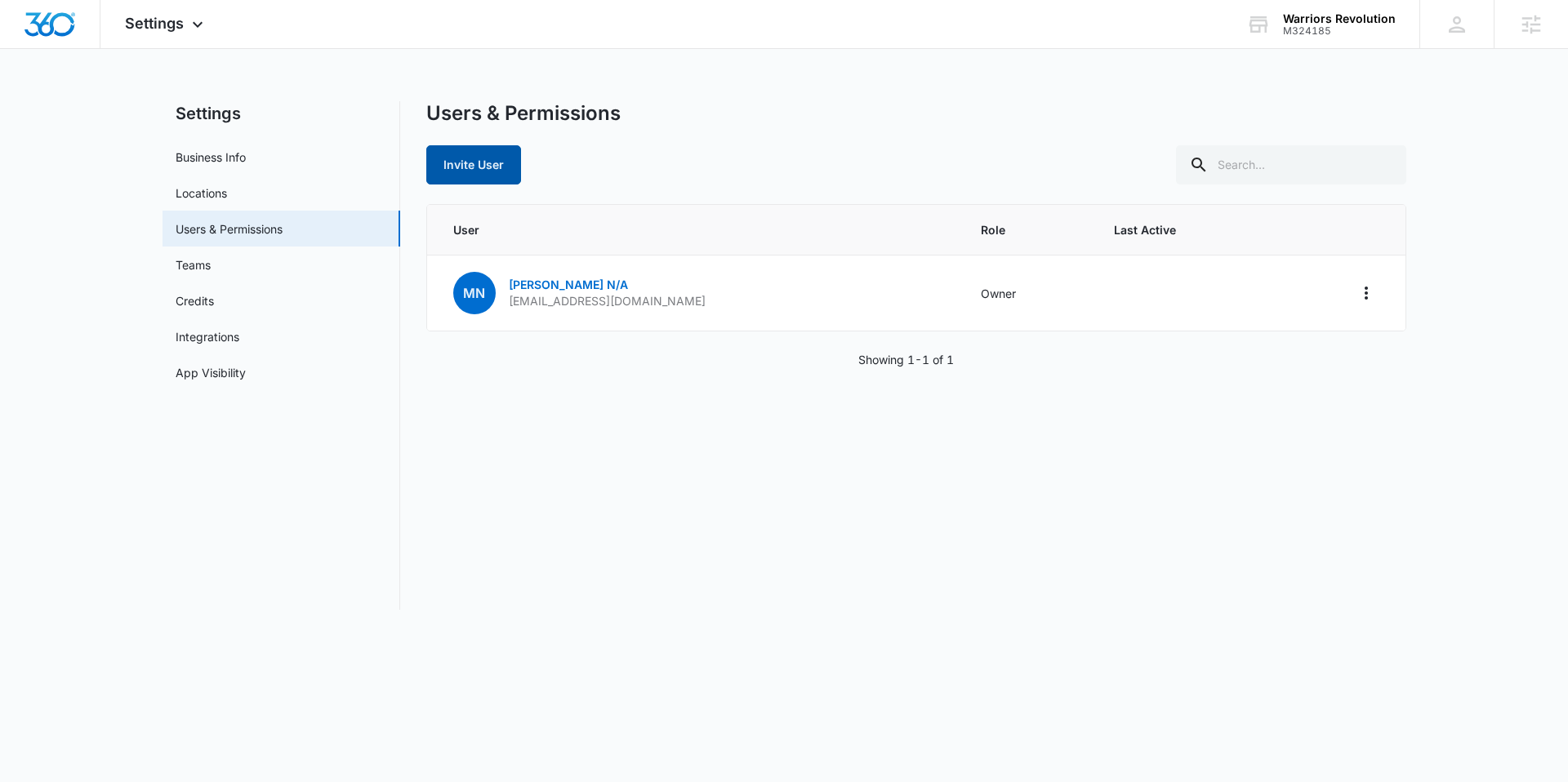
click at [508, 161] on button "Invite User" at bounding box center [474, 165] width 95 height 39
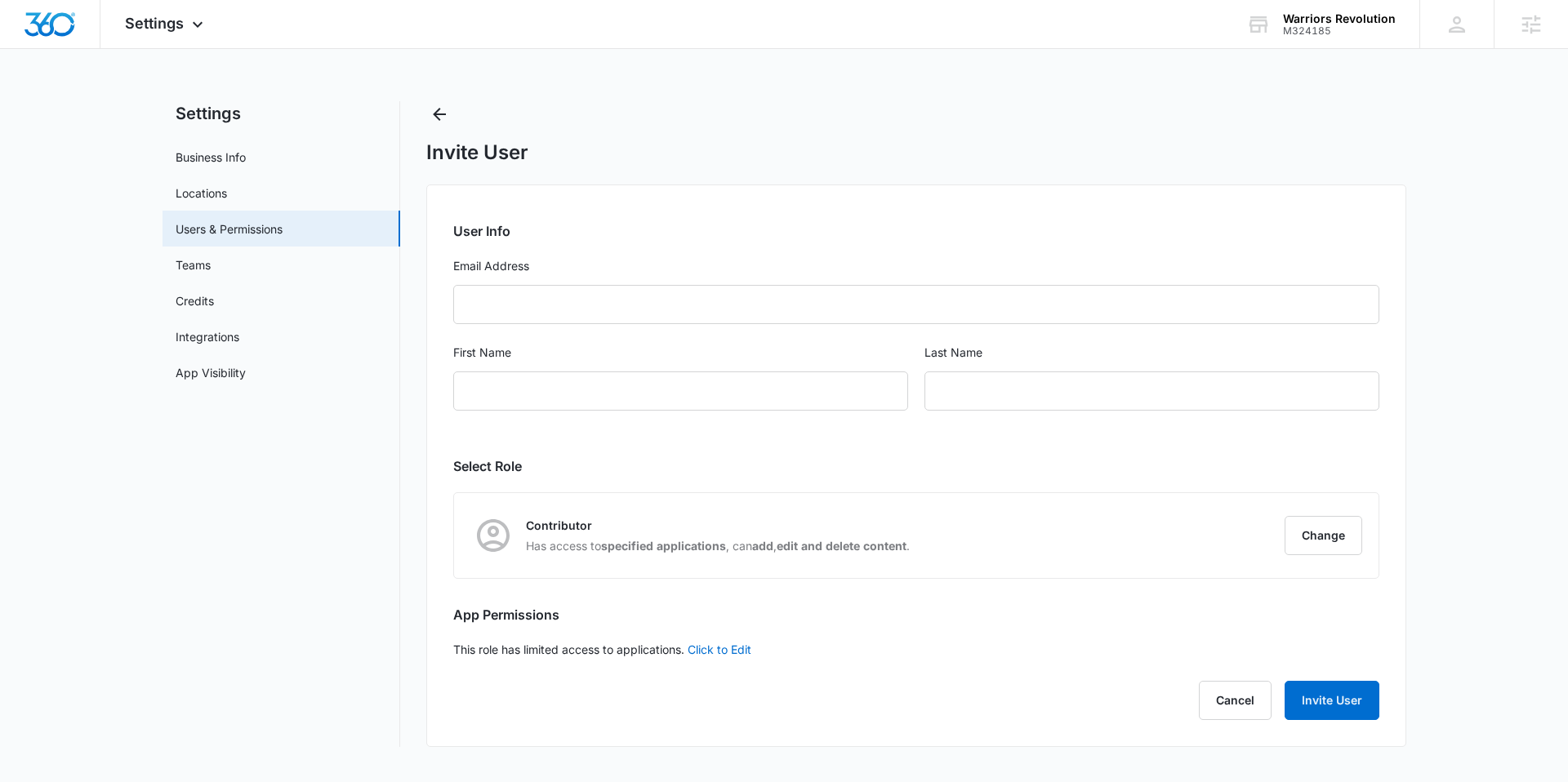
radio input "true"
click at [538, 316] on input "Email Address" at bounding box center [916, 304] width 926 height 39
paste input "contact@eliteluxeautomotive.com"
type input "contact@eliteluxeautomotive.com"
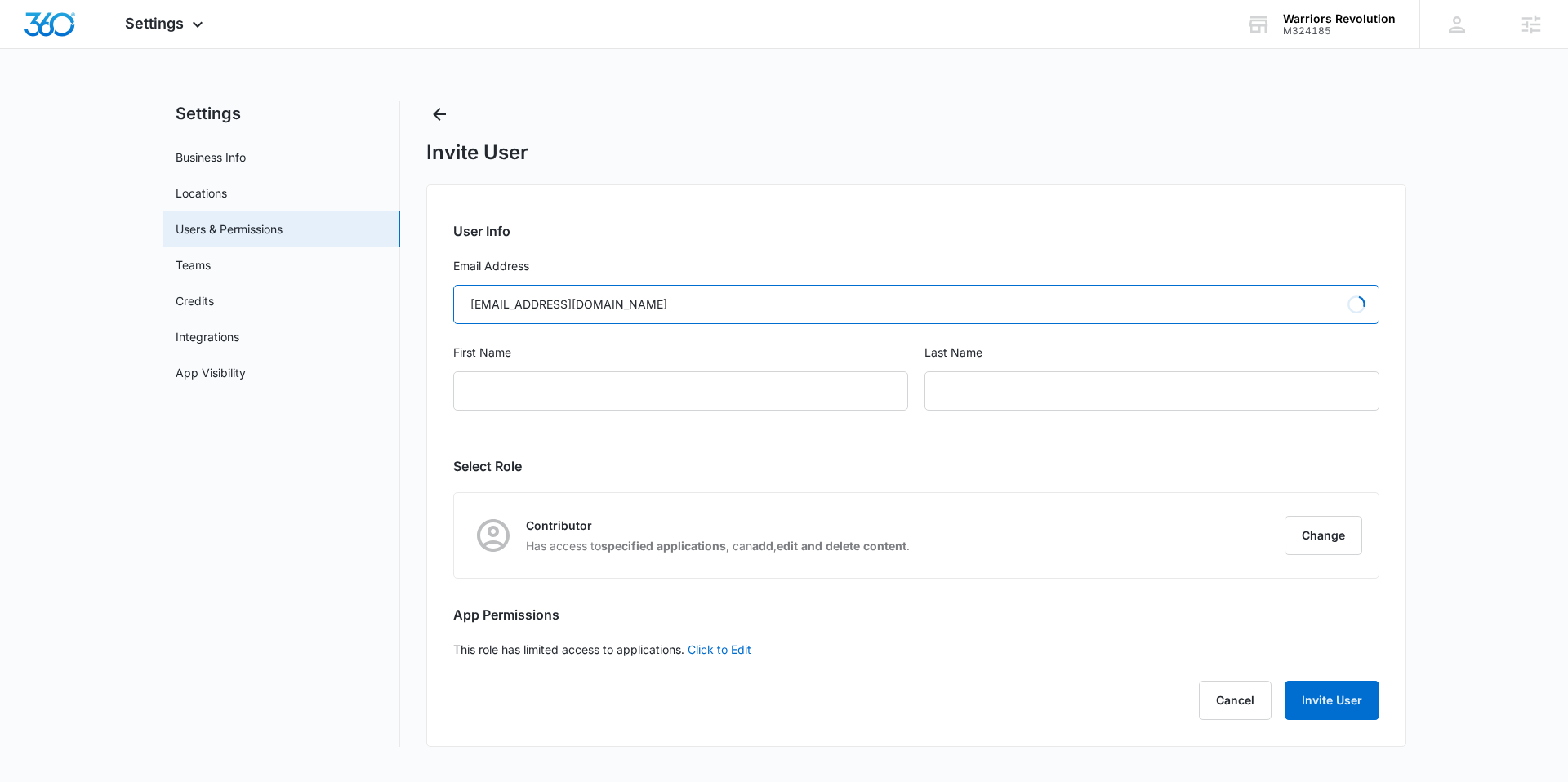
type input "Mike"
type input "n/a"
type input "contact@eliteluxeautomotive.com"
click at [1331, 531] on button "Change" at bounding box center [1323, 536] width 77 height 39
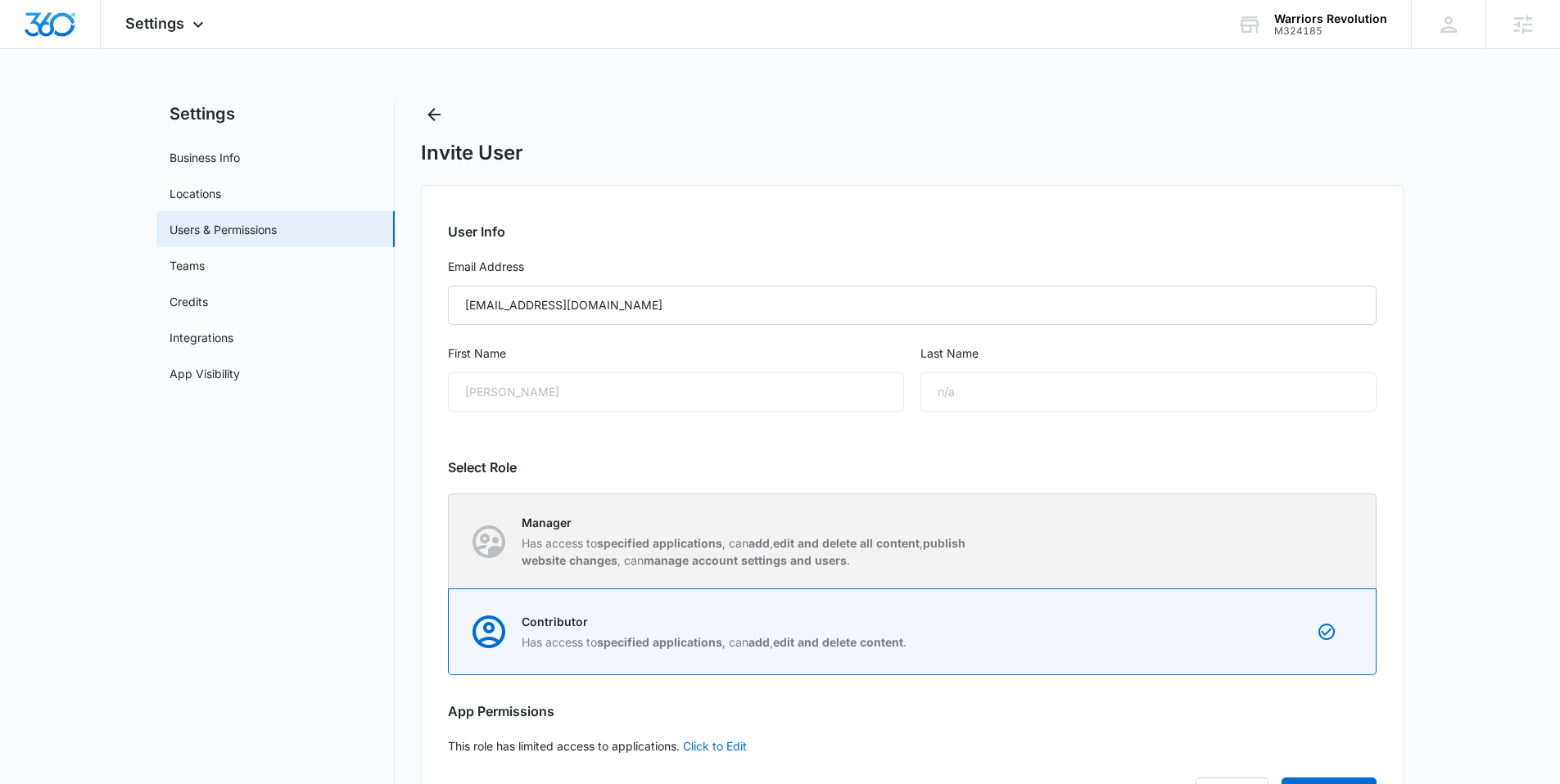
click at [693, 544] on strong "specified applications" at bounding box center [659, 543] width 125 height 14
click at [450, 542] on input "Manager Has access to specified applications , can add , edit and delete all co…" at bounding box center [449, 541] width 1 height 1
radio input "true"
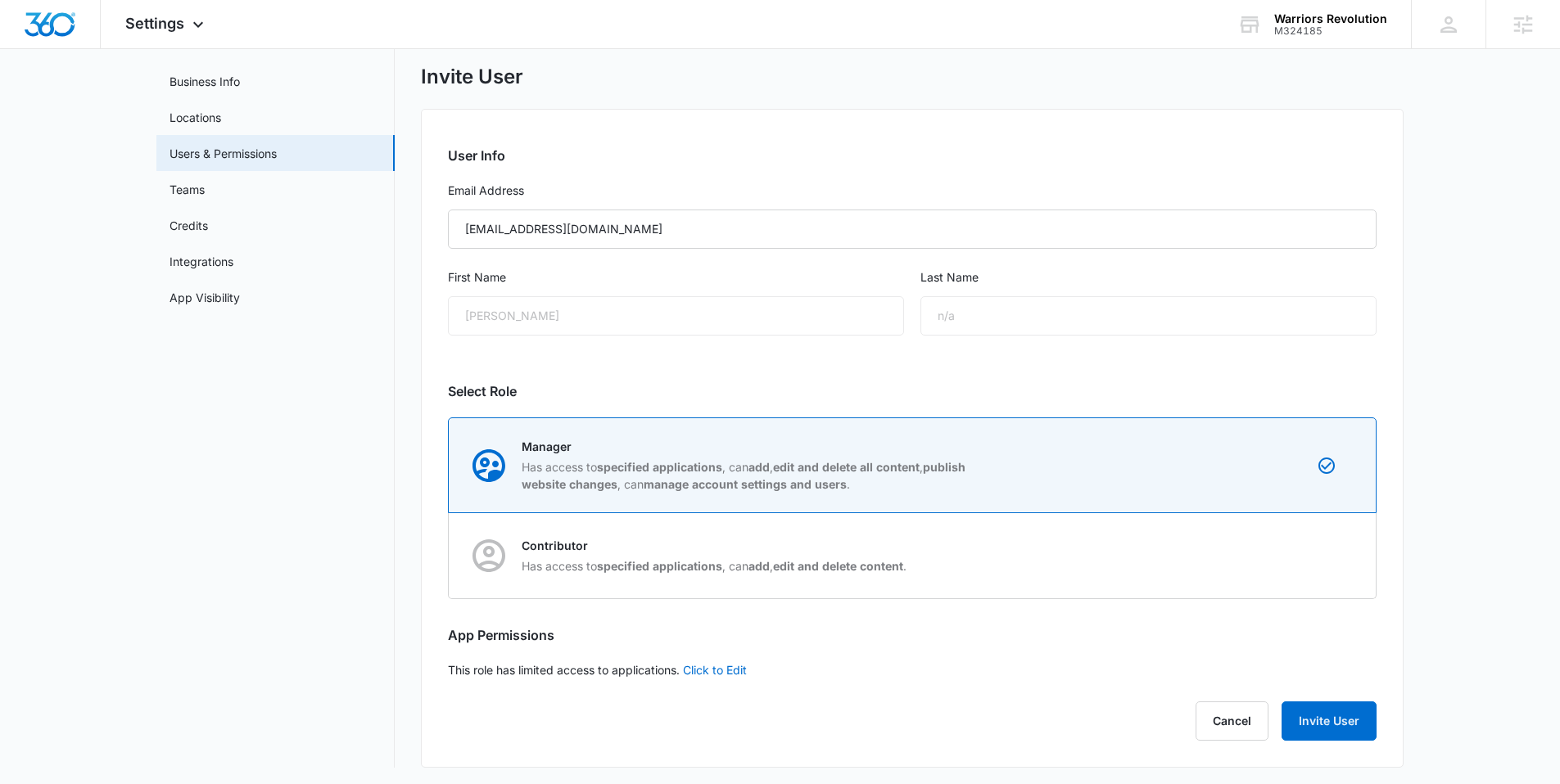
scroll to position [79, 0]
click at [1329, 708] on button "Invite User" at bounding box center [1329, 718] width 95 height 39
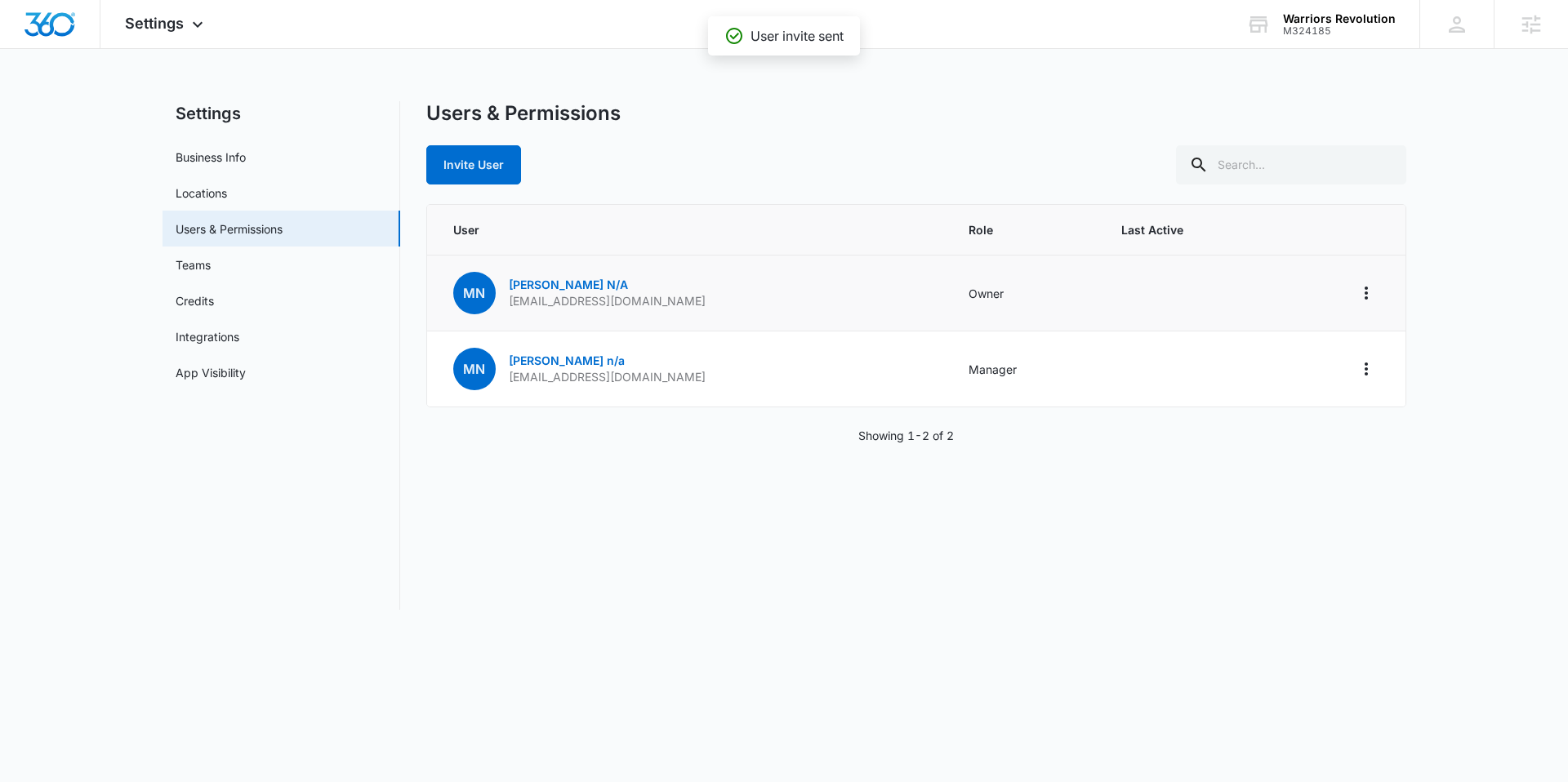
drag, startPoint x: 690, startPoint y: 299, endPoint x: 502, endPoint y: 298, distance: 188.0
click at [502, 298] on td "MN Mike N/A contact@warriorsrevolution.com" at bounding box center [688, 293] width 522 height 76
copy p "contact@warriorsrevolution.com"
click at [1353, 2] on div "Warriors Revolution M324185 Your Accounts View All" at bounding box center [1320, 24] width 198 height 48
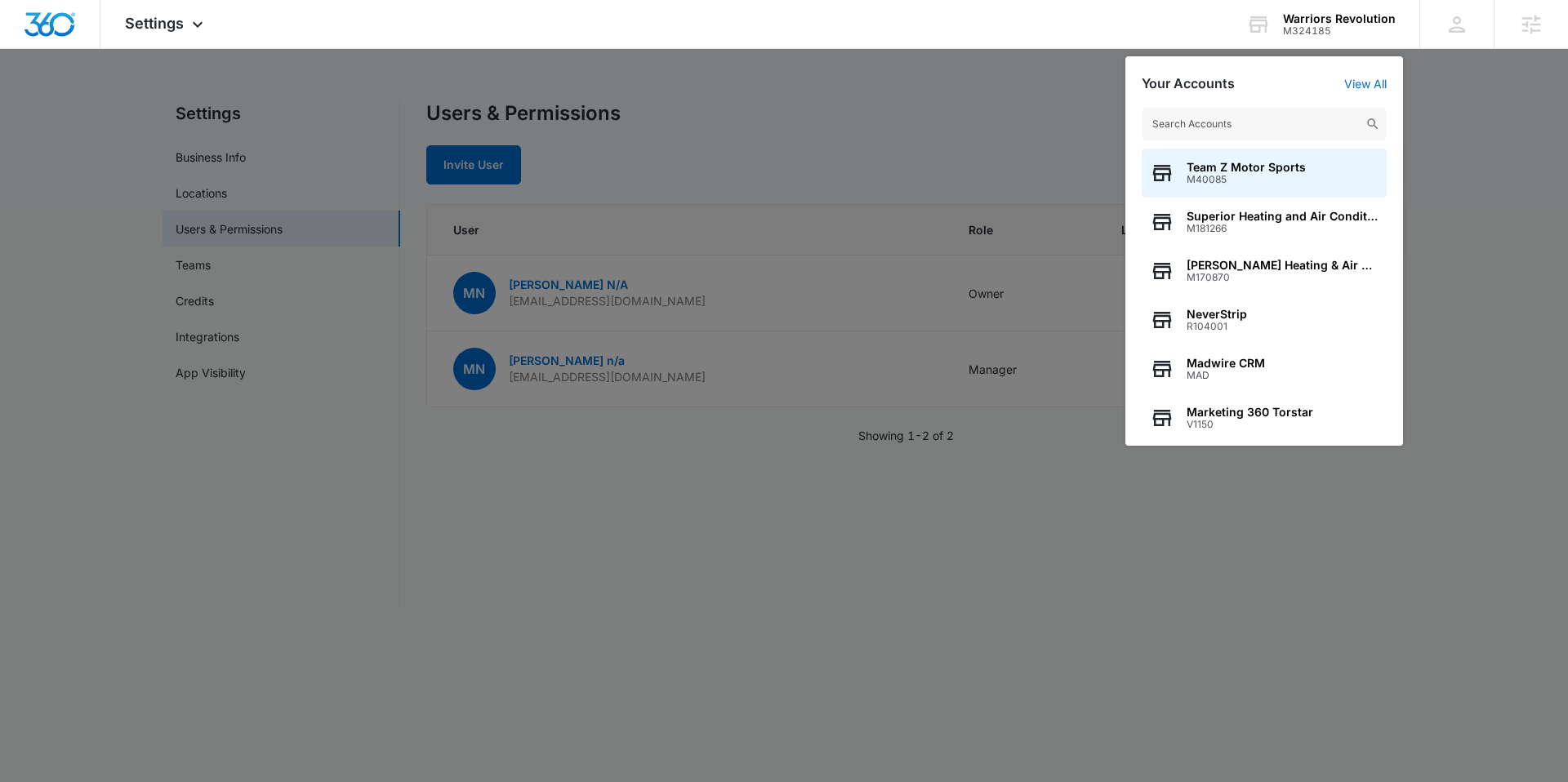
click at [1226, 141] on div "Team Z Motor Sports M40085 Superior Heating and Air Conditioning M181266 Stuart…" at bounding box center [1264, 269] width 277 height 355
click at [1196, 125] on input "text" at bounding box center [1264, 124] width 245 height 33
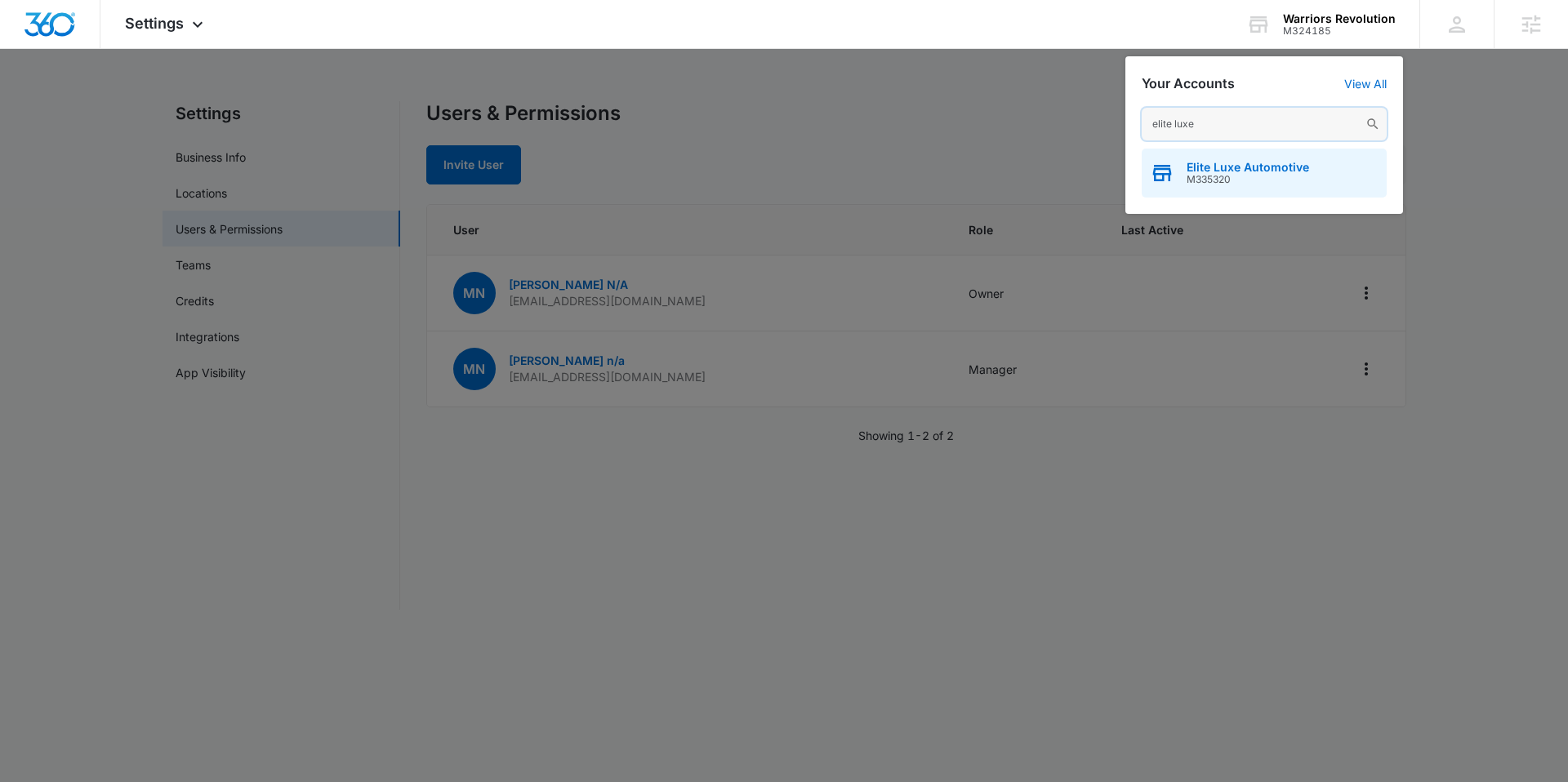
type input "elite luxe"
click at [1215, 165] on span "Elite Luxe Automotive" at bounding box center [1247, 167] width 122 height 13
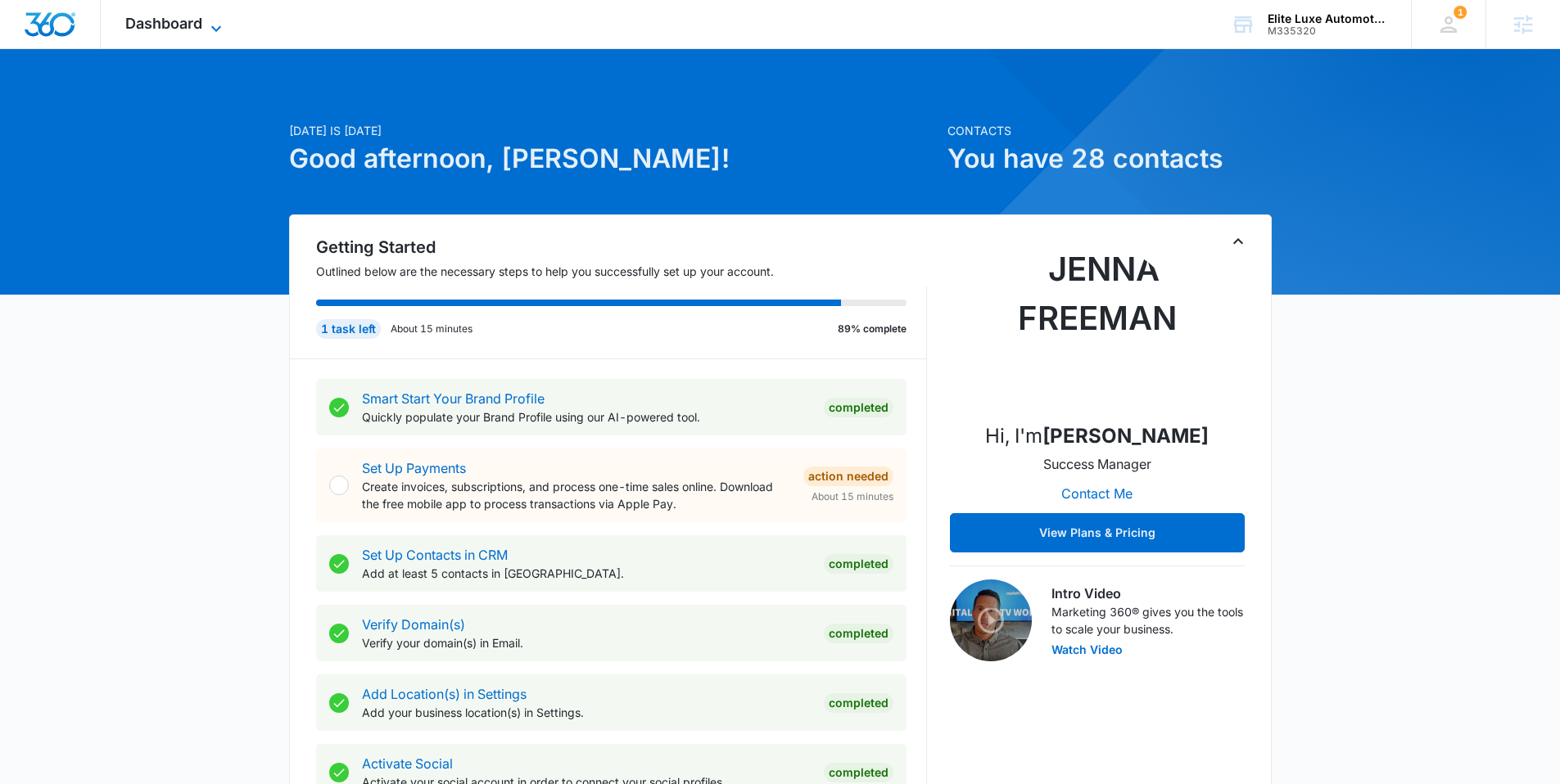
click at [191, 18] on span "Dashboard" at bounding box center [163, 23] width 77 height 17
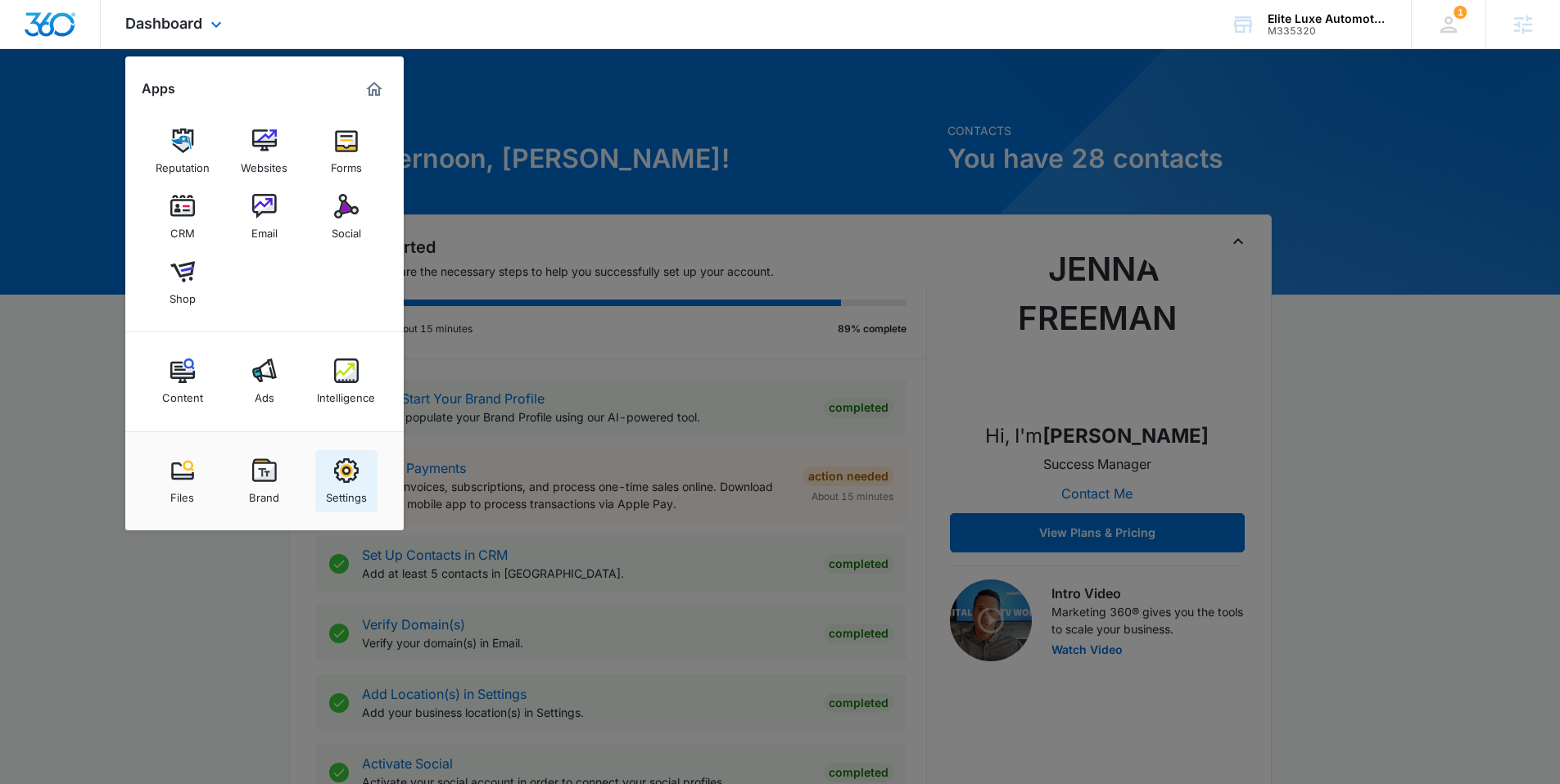
click at [352, 471] on img at bounding box center [346, 470] width 25 height 25
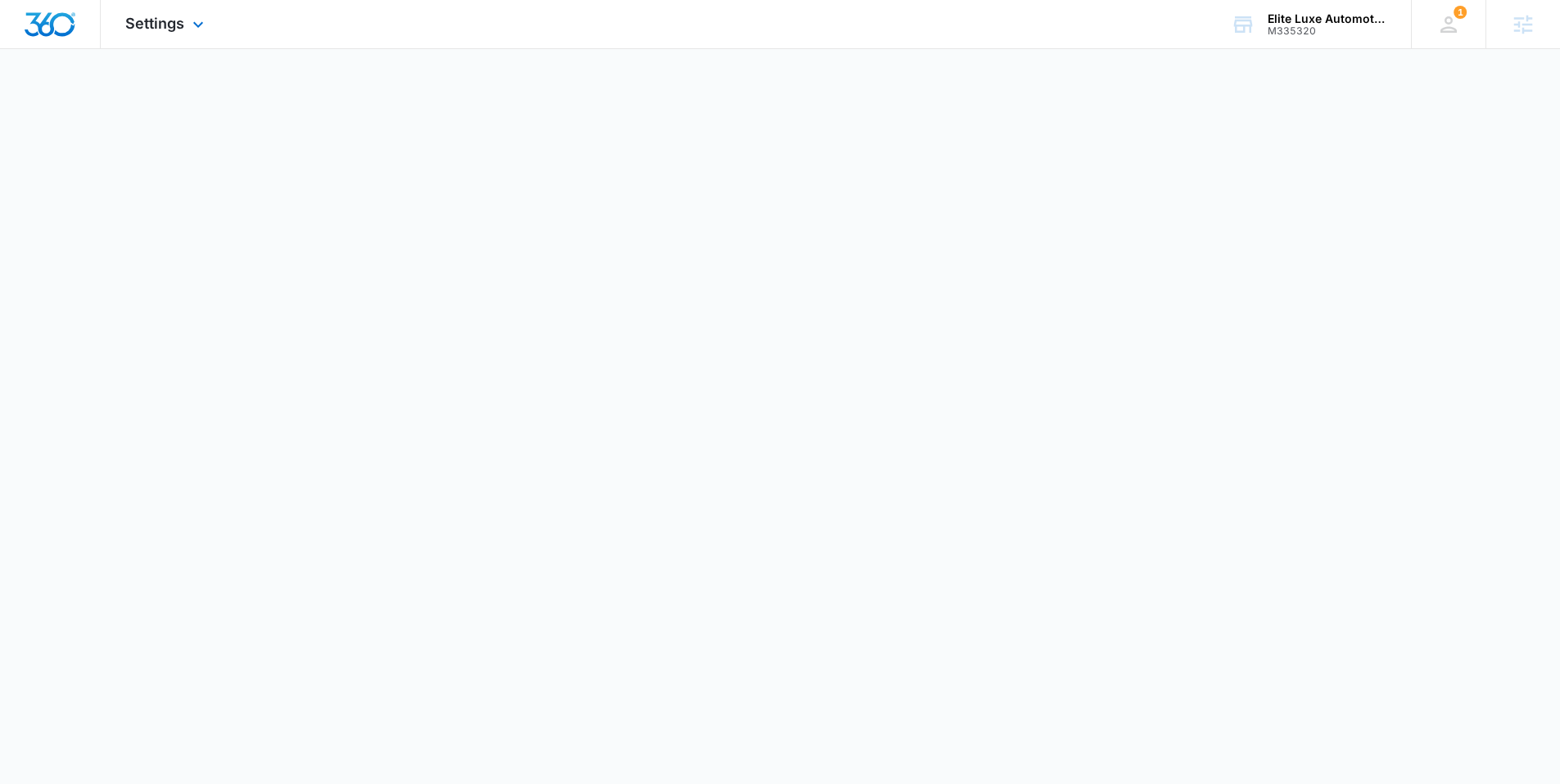
select select "33"
select select "US"
select select "America/Denver"
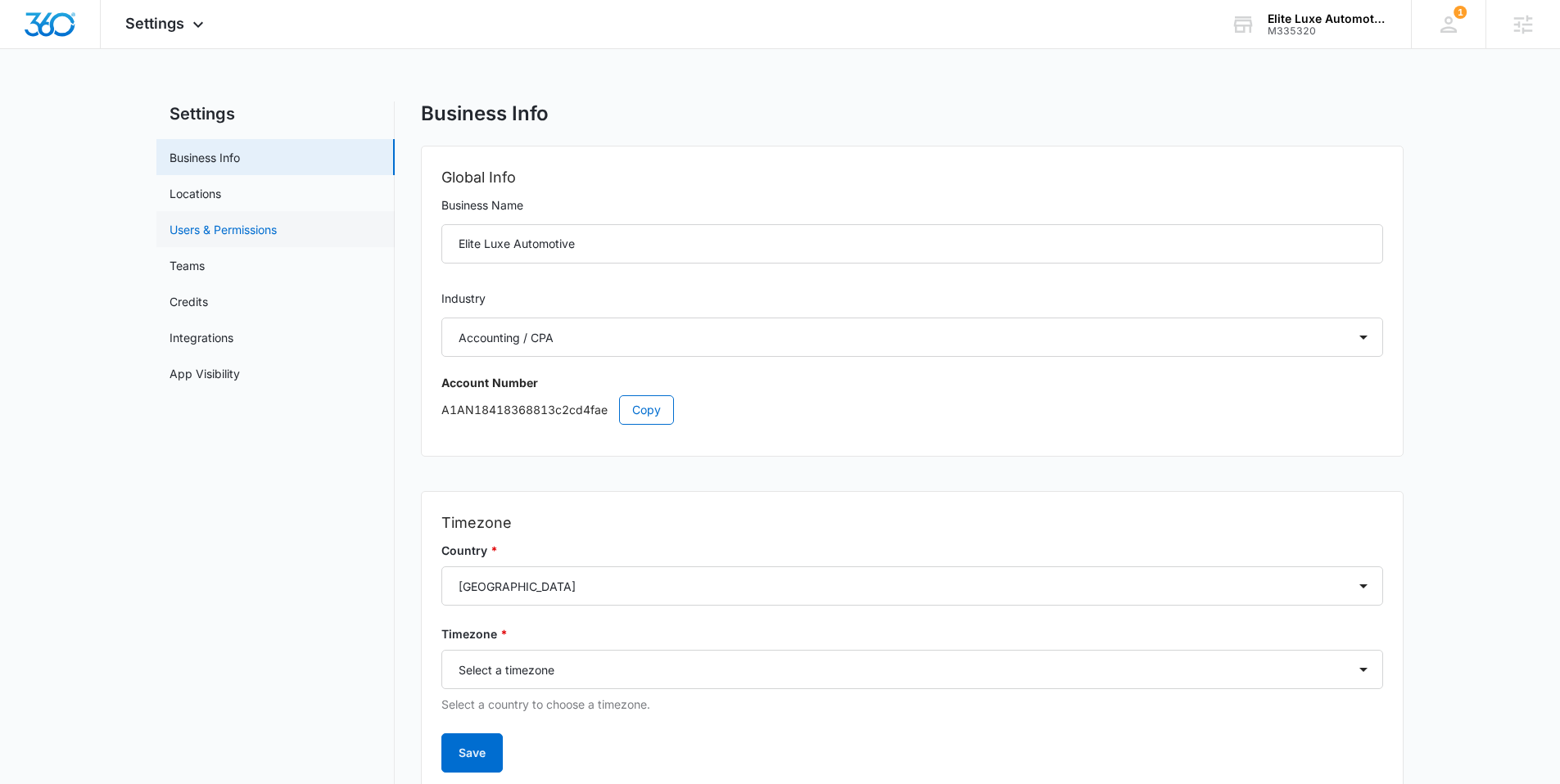
click at [238, 225] on link "Users & Permissions" at bounding box center [223, 230] width 107 height 17
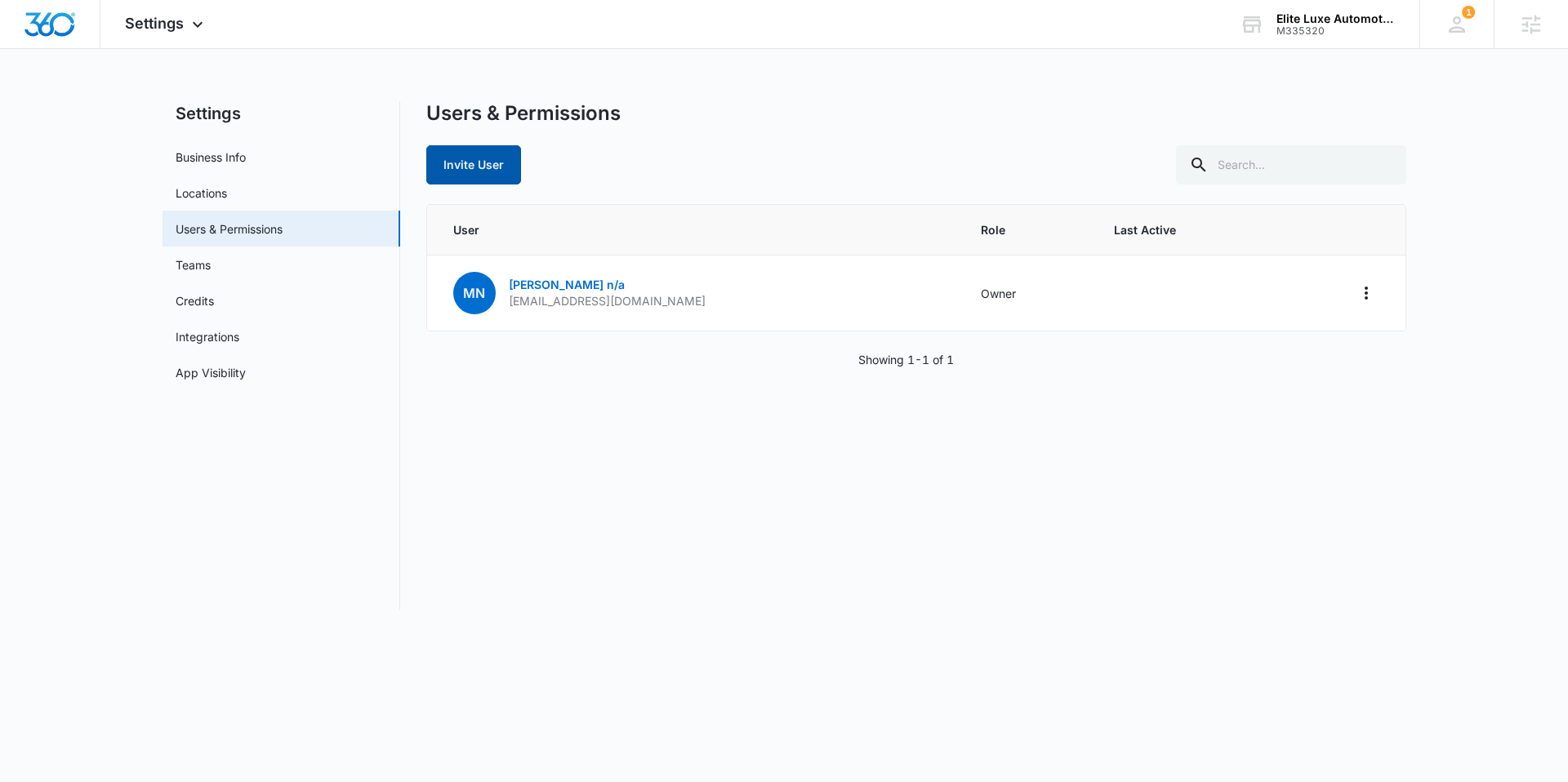
click at [494, 165] on button "Invite User" at bounding box center [474, 165] width 95 height 39
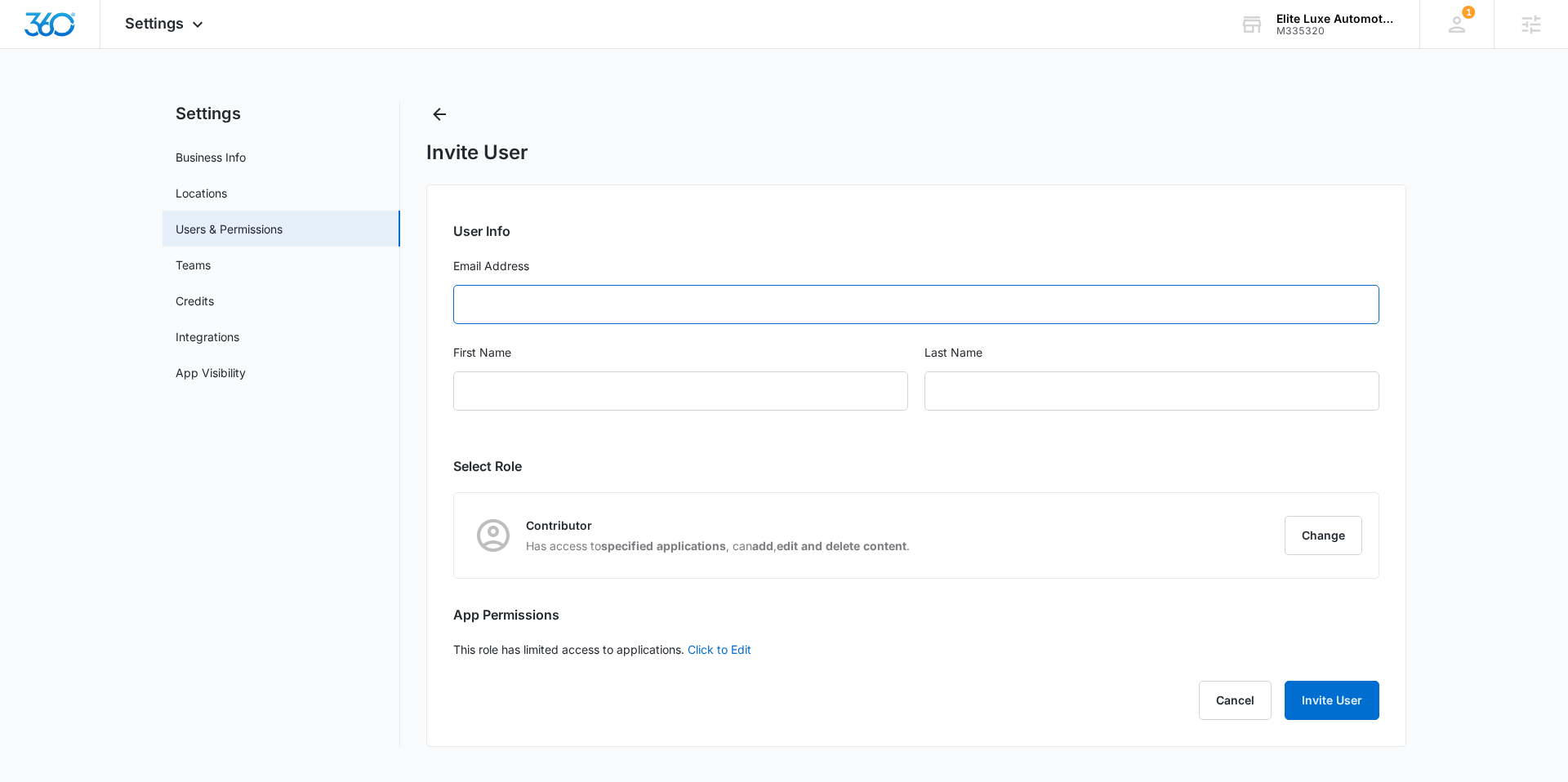
click at [533, 307] on input "Email Address" at bounding box center [916, 304] width 926 height 39
paste input "contact@warriorsrevolution.com"
type input "contact@warriorsrevolution.com"
type input "Mike"
type input "N/A"
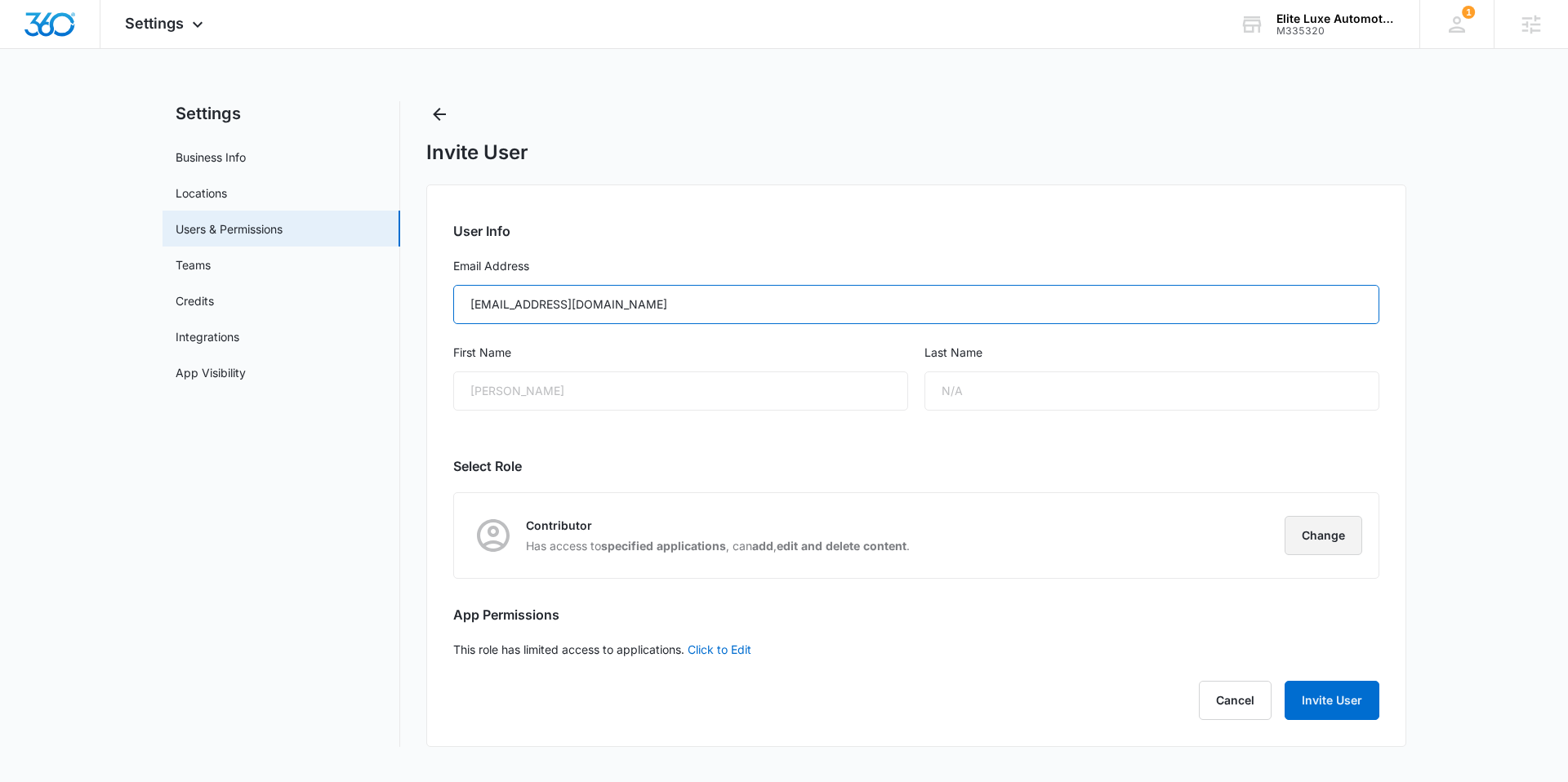
type input "contact@warriorsrevolution.com"
click at [1349, 522] on button "Change" at bounding box center [1323, 536] width 77 height 39
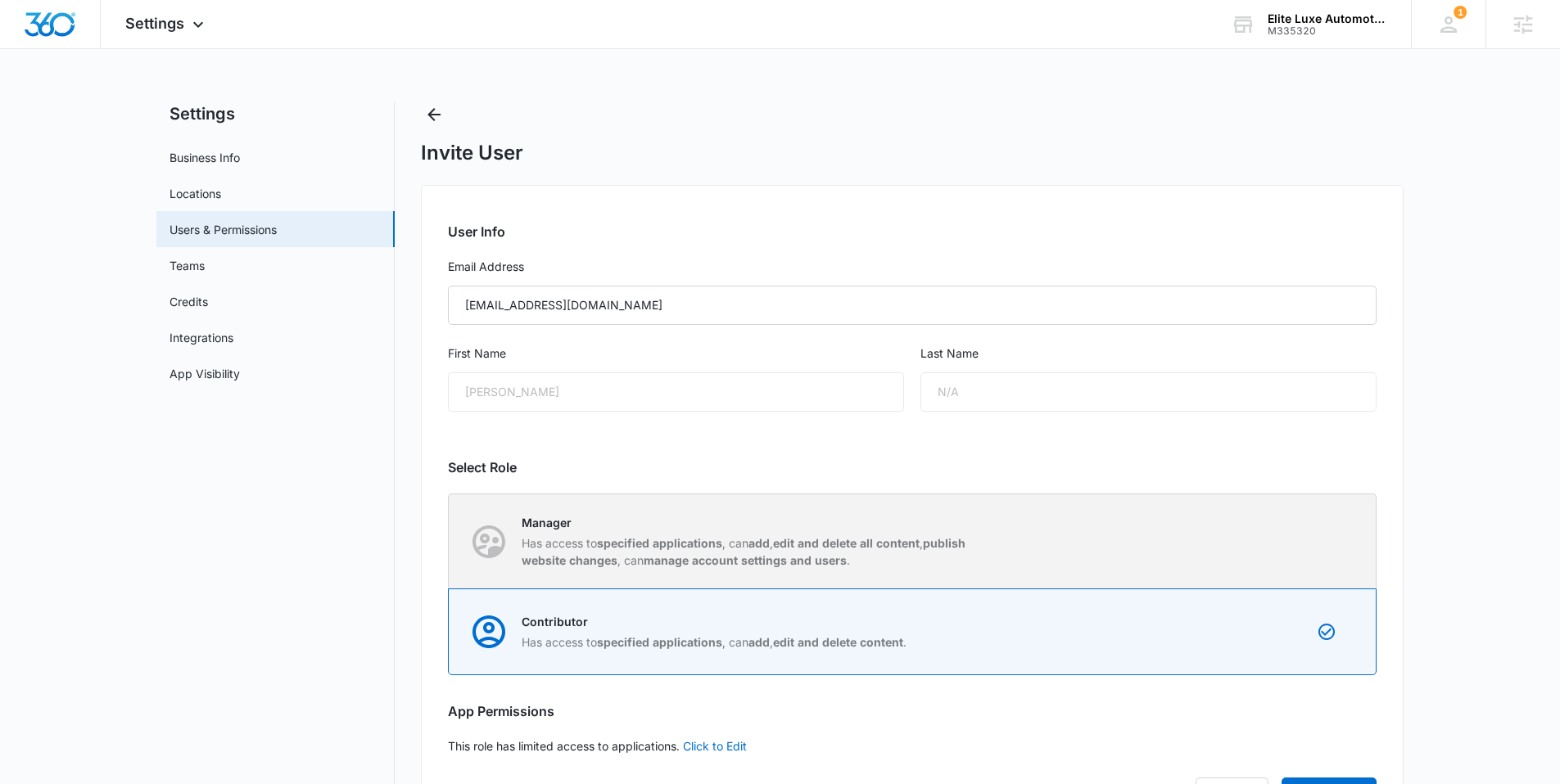
click at [1041, 560] on div "Manager Has access to specified applications , can add , edit and delete all co…" at bounding box center [913, 542] width 926 height 94
click at [450, 542] on input "Manager Has access to specified applications , can add , edit and delete all co…" at bounding box center [449, 541] width 1 height 1
radio input "true"
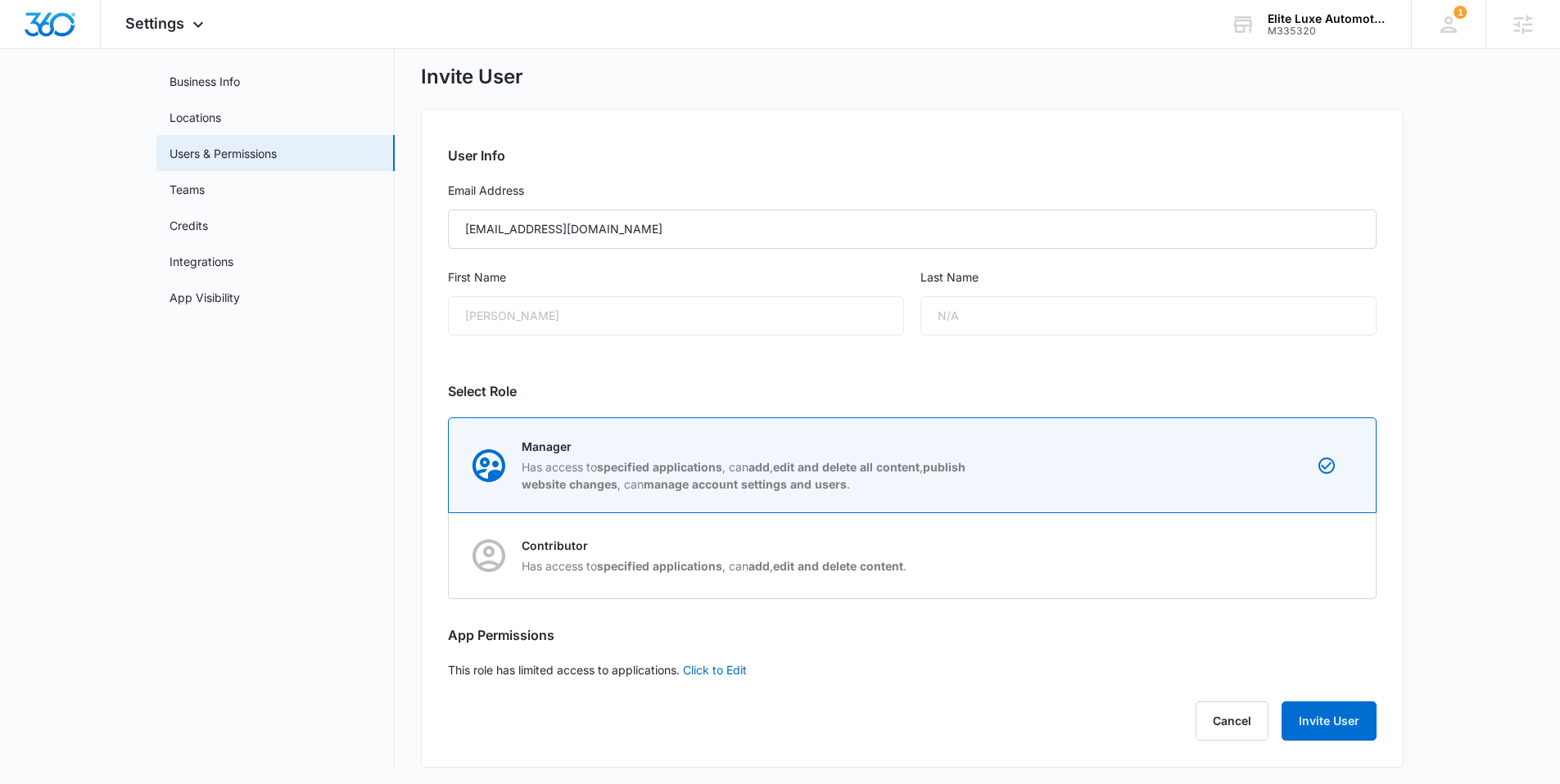
scroll to position [79, 0]
click at [1336, 710] on button "Invite User" at bounding box center [1329, 718] width 95 height 39
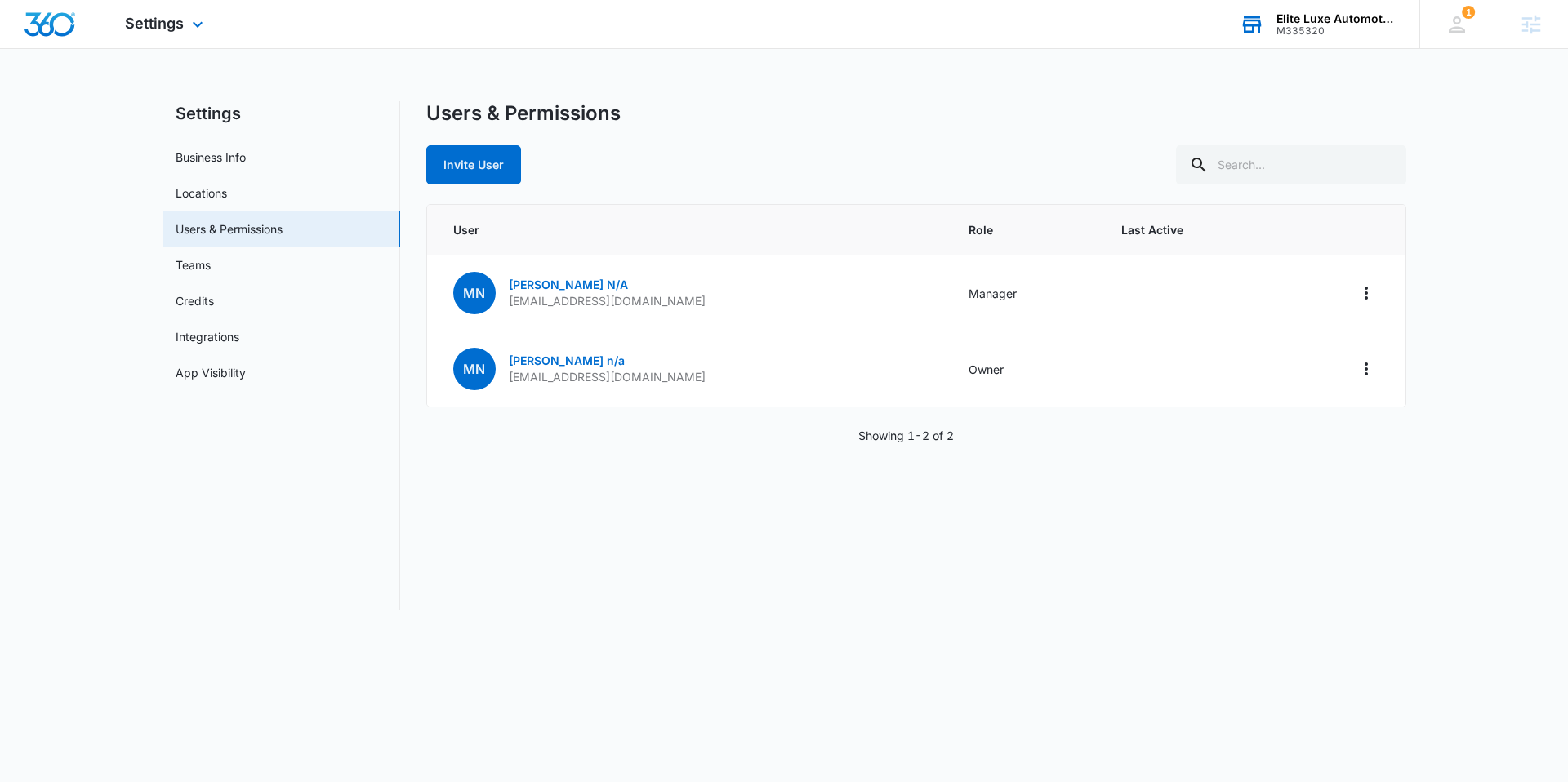
click at [1342, 27] on div "M335320" at bounding box center [1336, 31] width 120 height 11
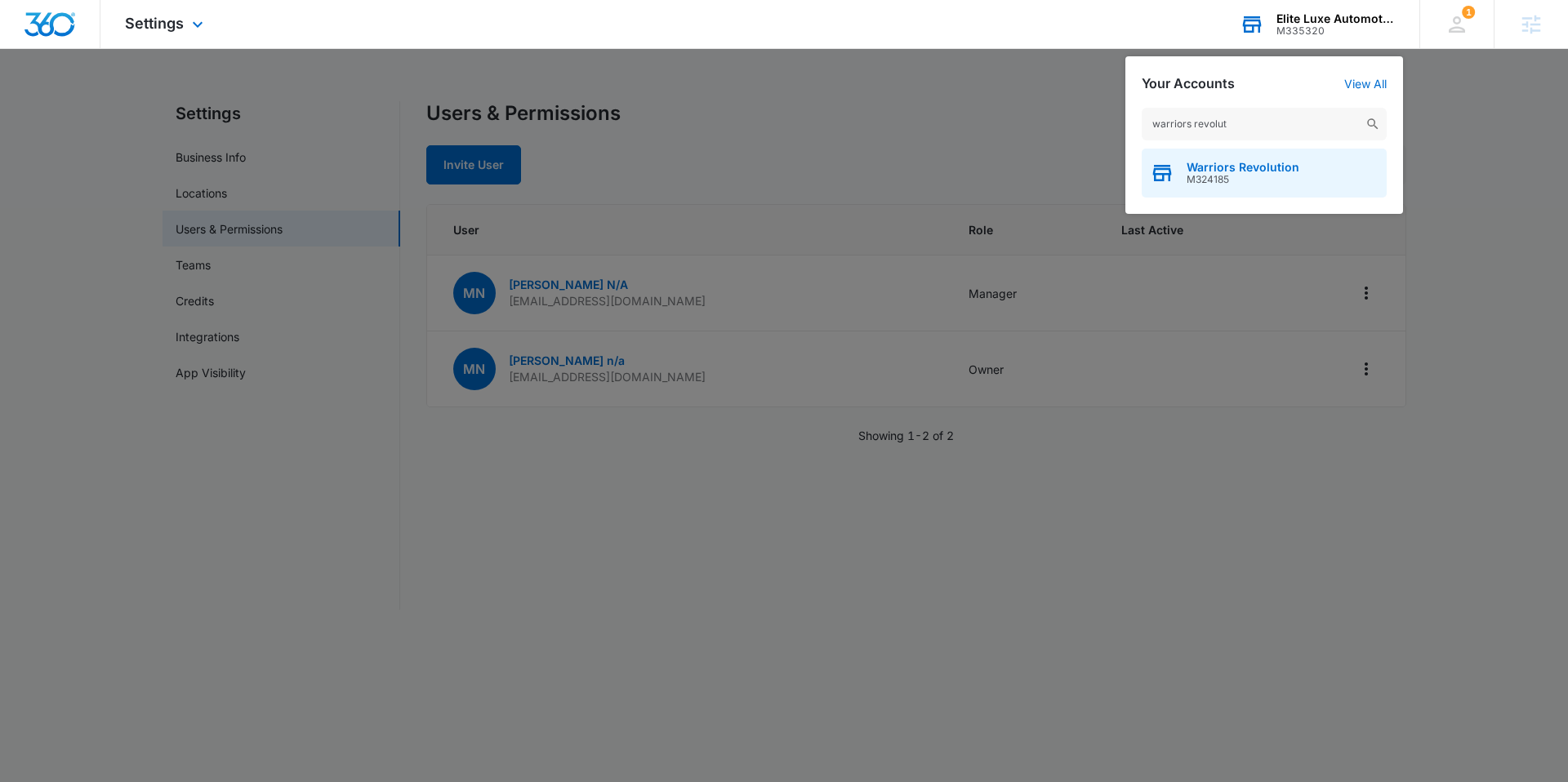
type input "warriors revolut"
click at [1226, 167] on span "Warriors Revolution" at bounding box center [1242, 167] width 113 height 13
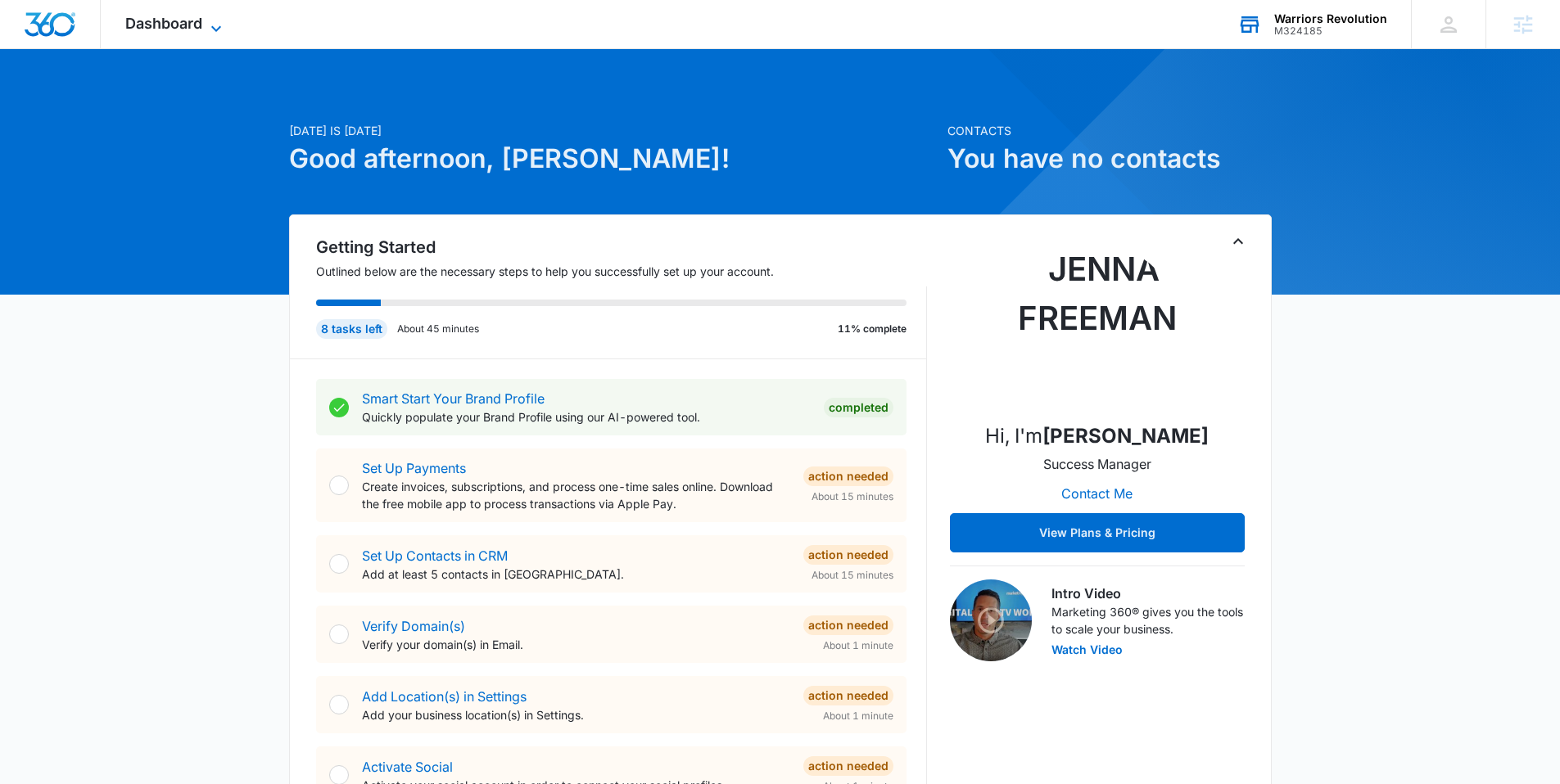
click at [194, 22] on span "Dashboard" at bounding box center [163, 23] width 77 height 17
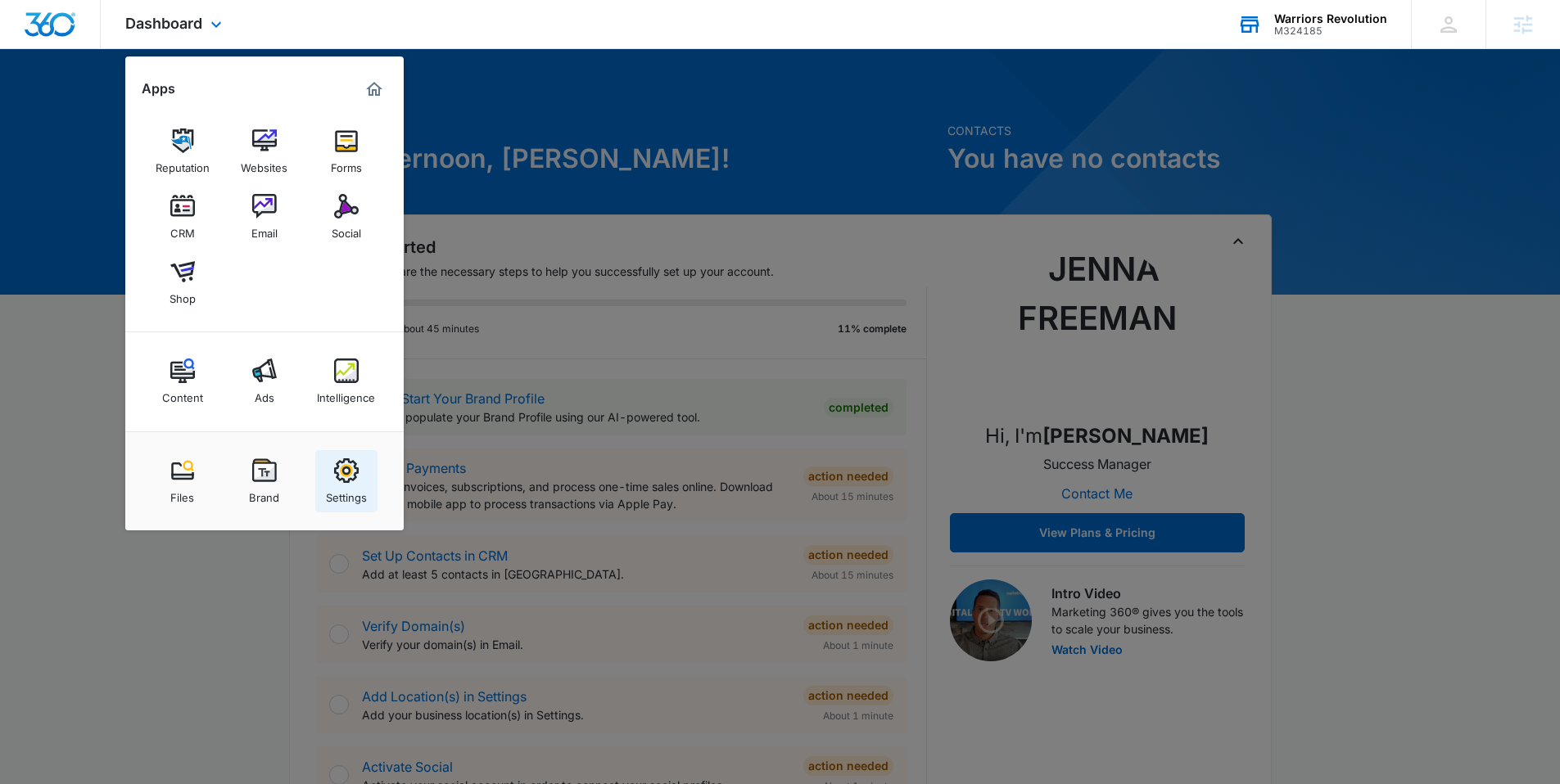
click at [337, 470] on img at bounding box center [346, 470] width 25 height 25
select select "52"
select select "US"
select select "America/Denver"
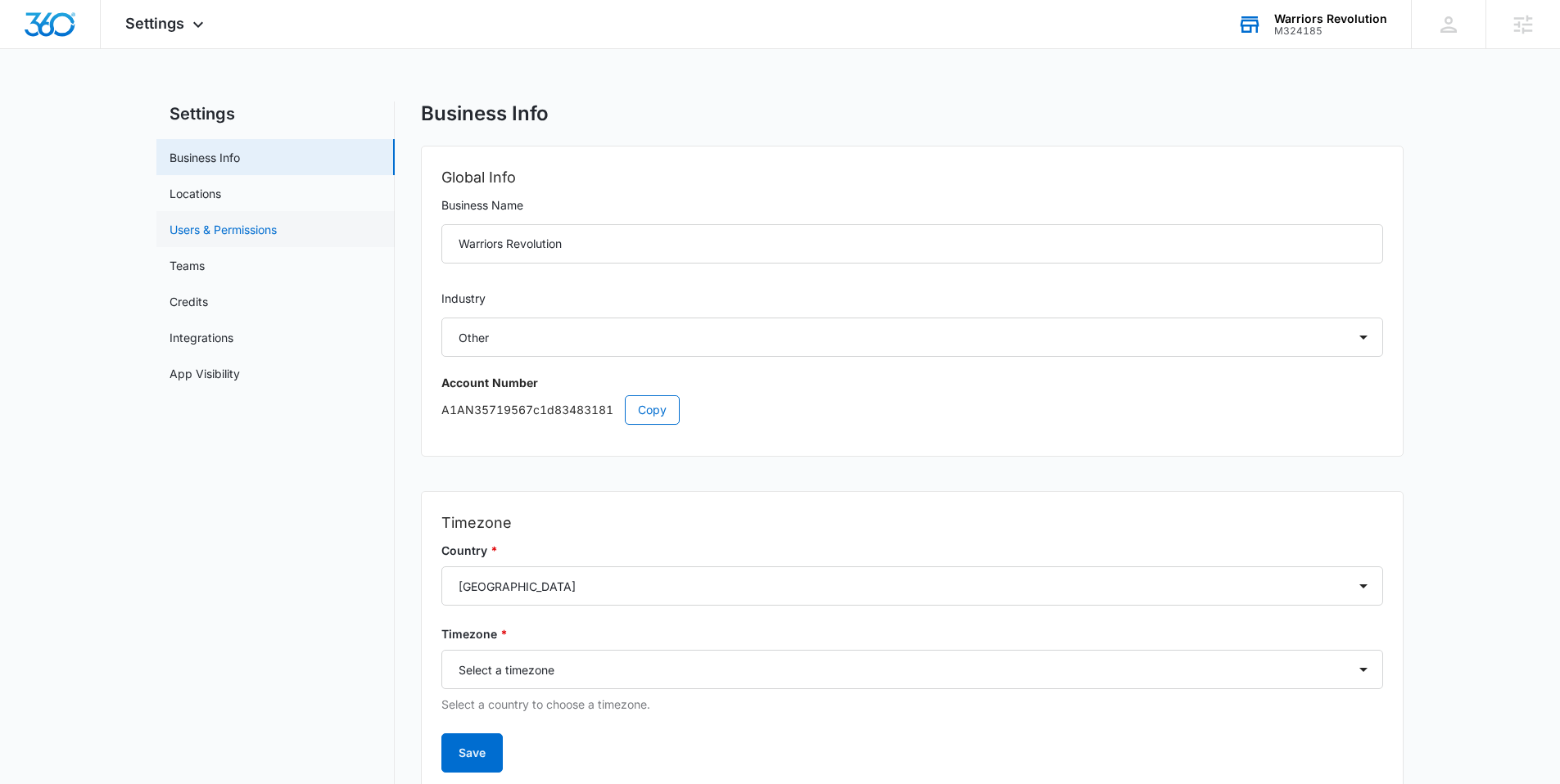
click at [270, 222] on link "Users & Permissions" at bounding box center [223, 230] width 107 height 17
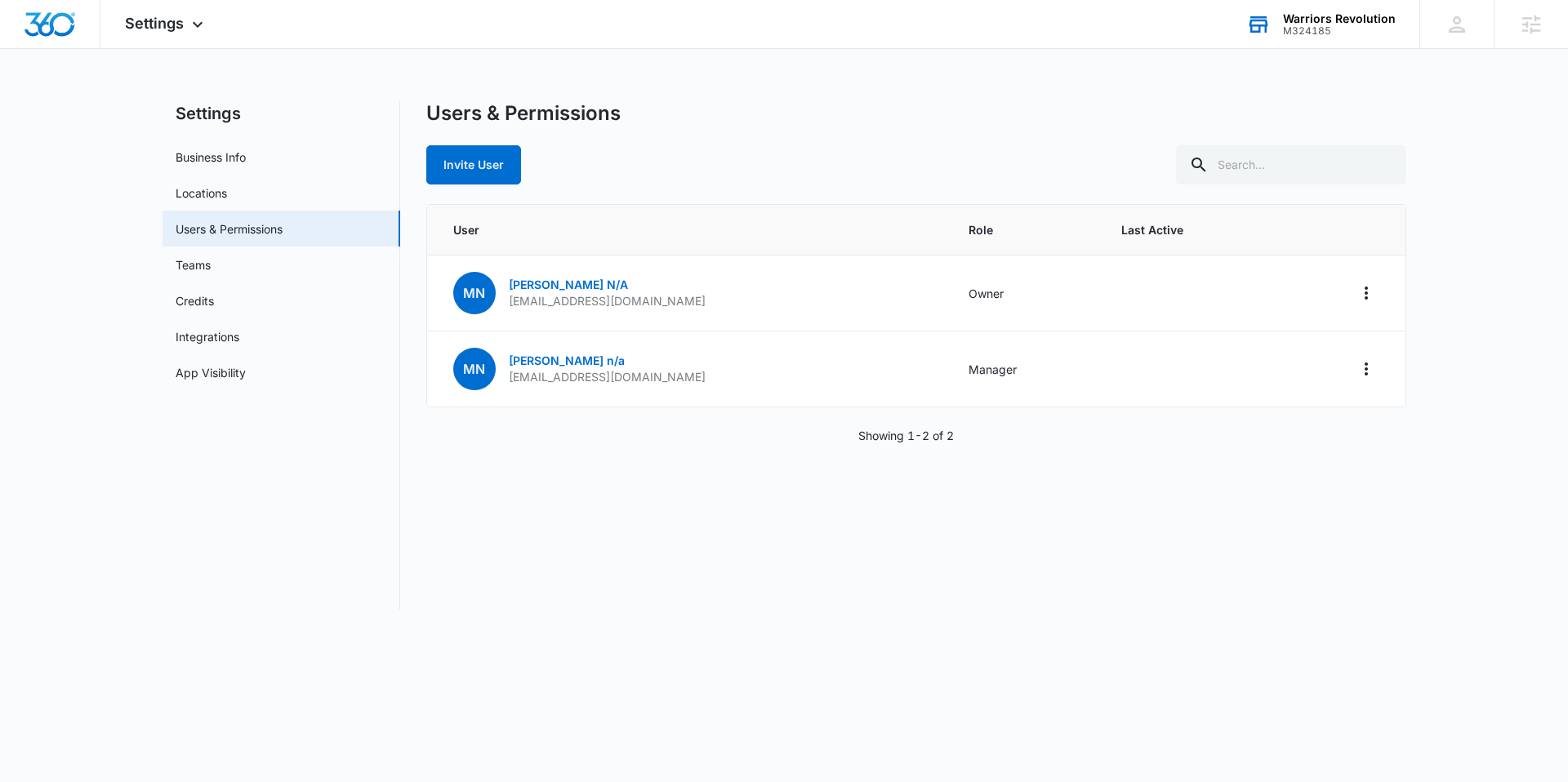
click at [1317, 12] on div "Warriors Revolution" at bounding box center [1339, 18] width 113 height 13
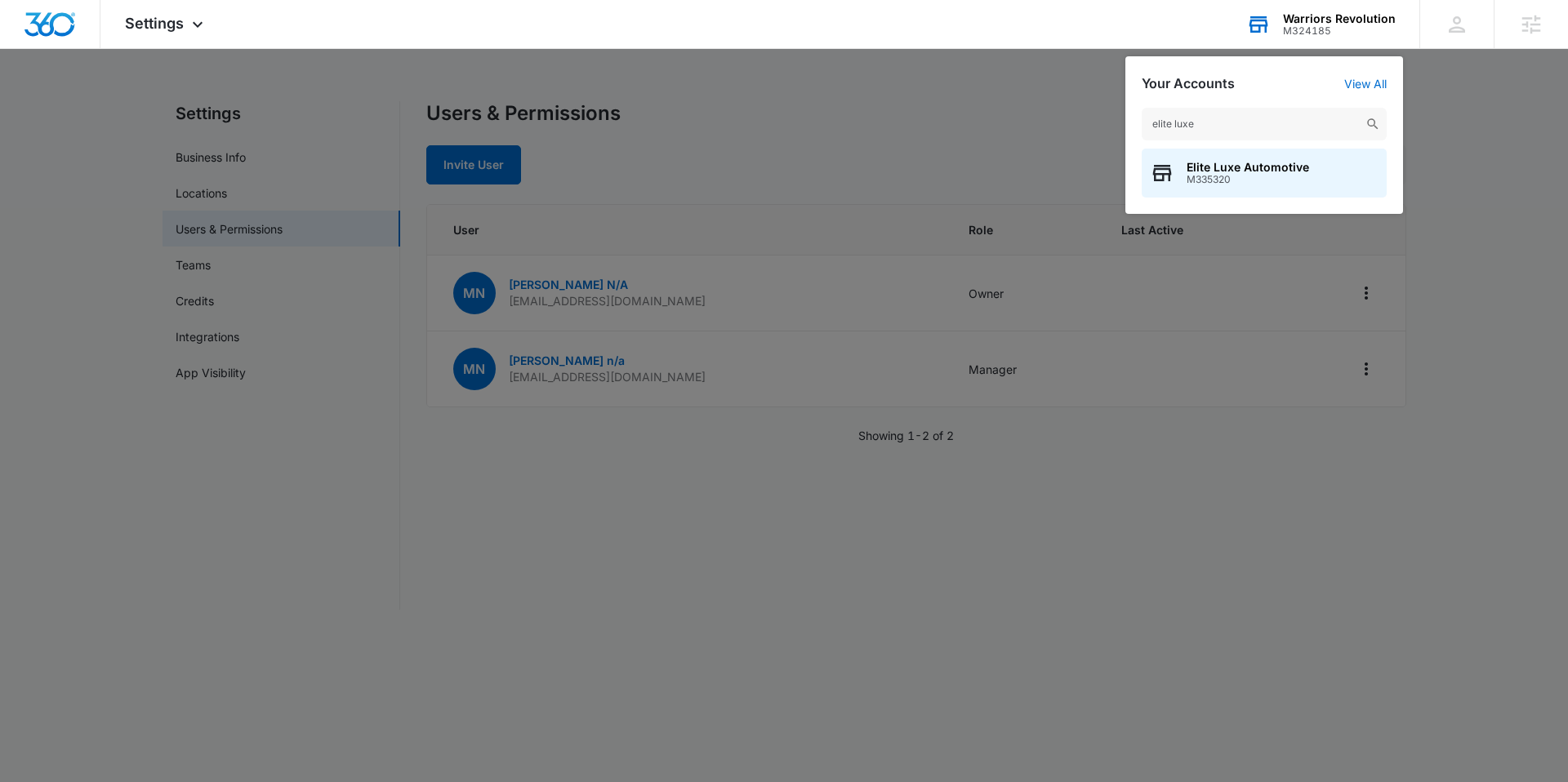
type input "elite luxe"
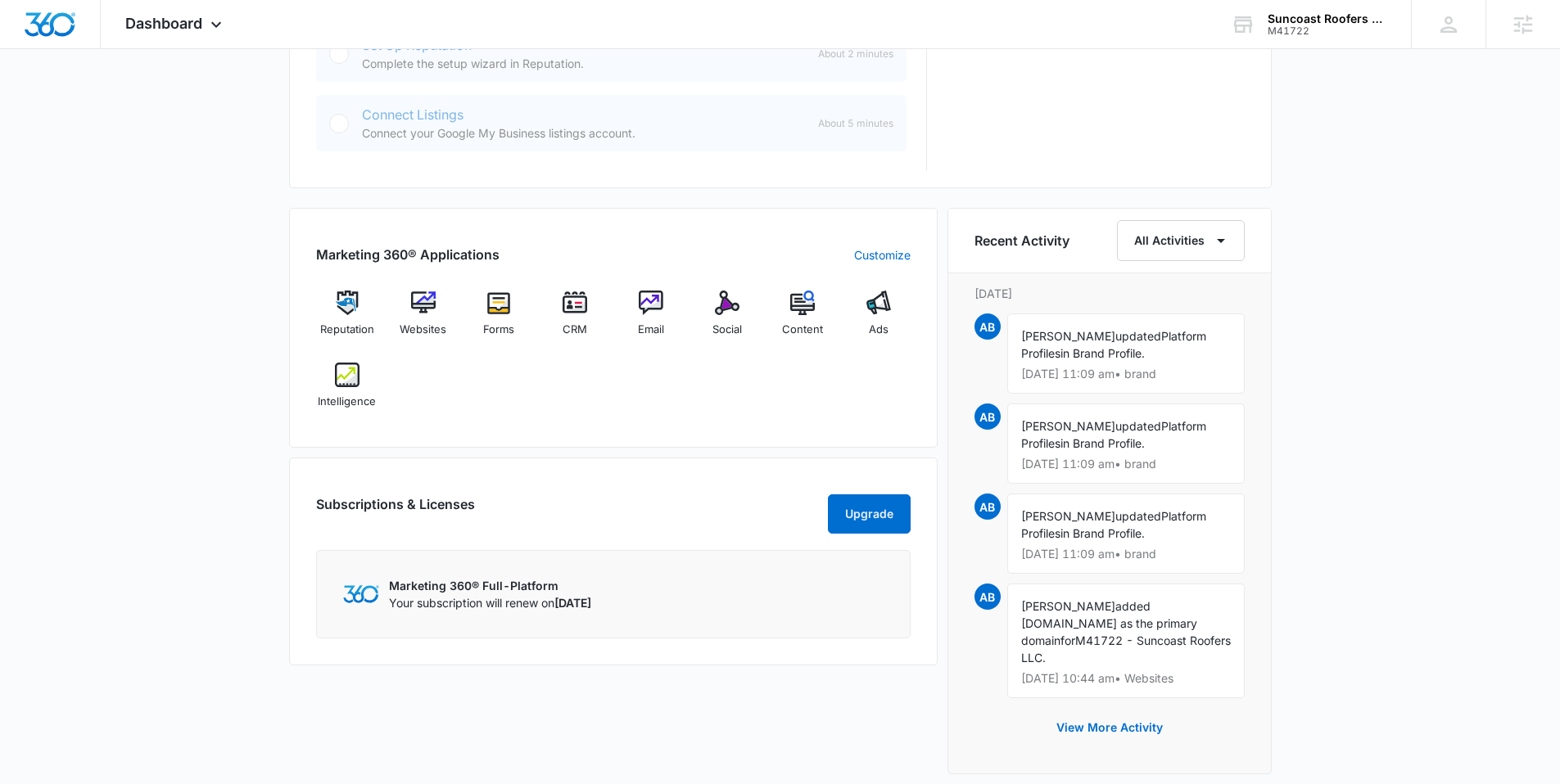
scroll to position [927, 0]
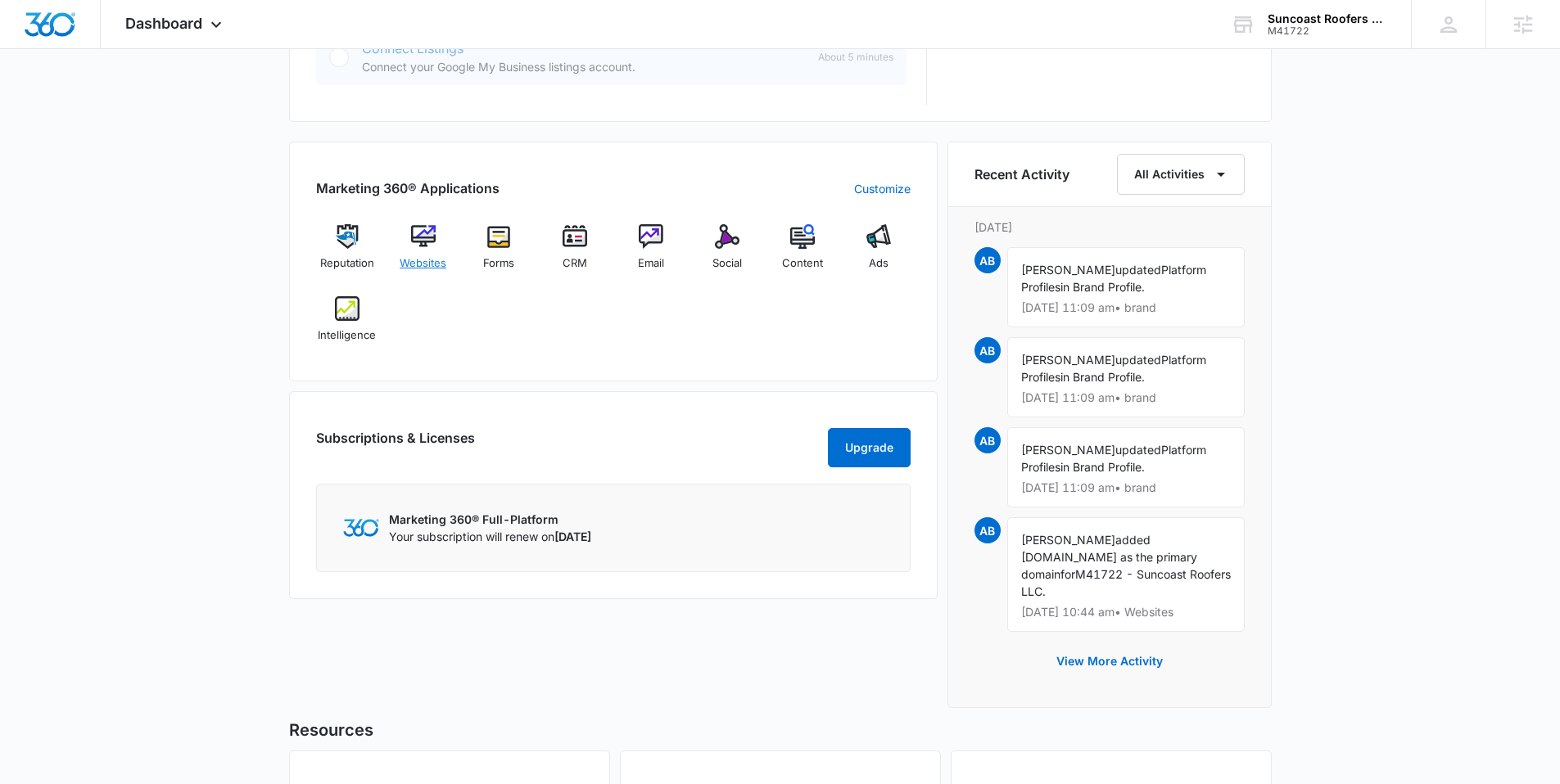
click at [436, 232] on div "Websites" at bounding box center [423, 253] width 63 height 59
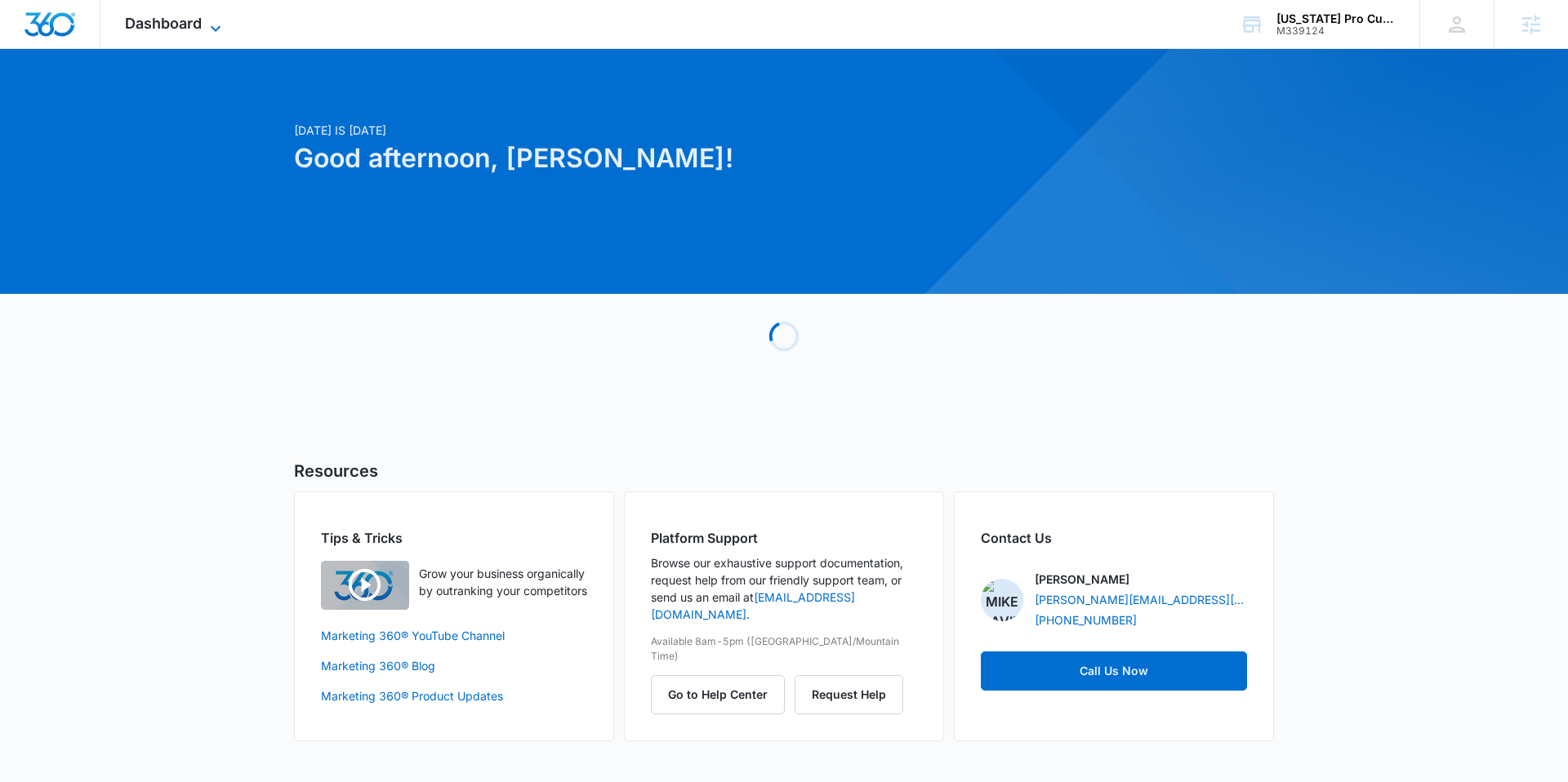
click at [209, 21] on icon at bounding box center [215, 28] width 20 height 20
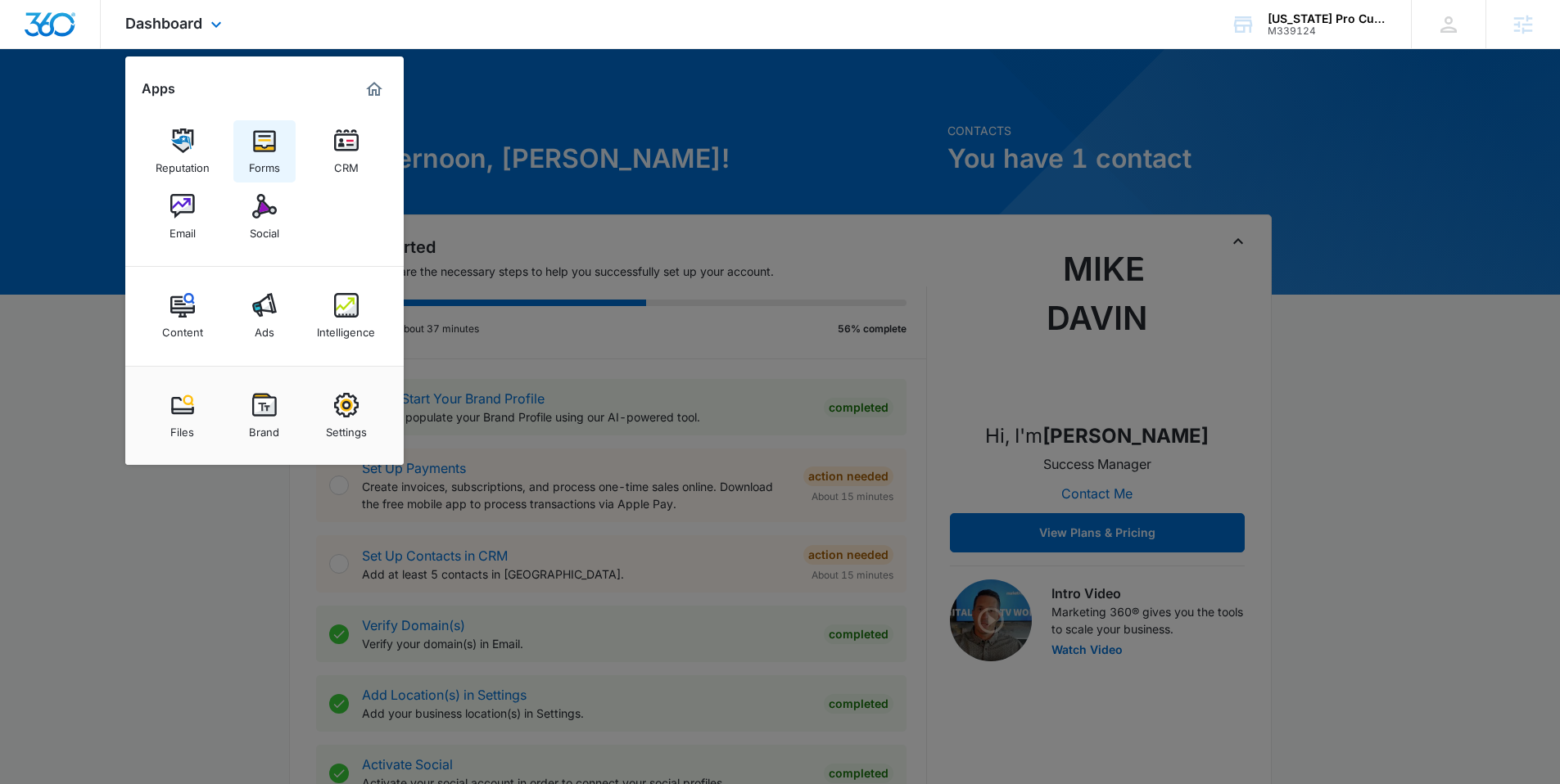
click at [245, 152] on link "Forms" at bounding box center [264, 151] width 62 height 62
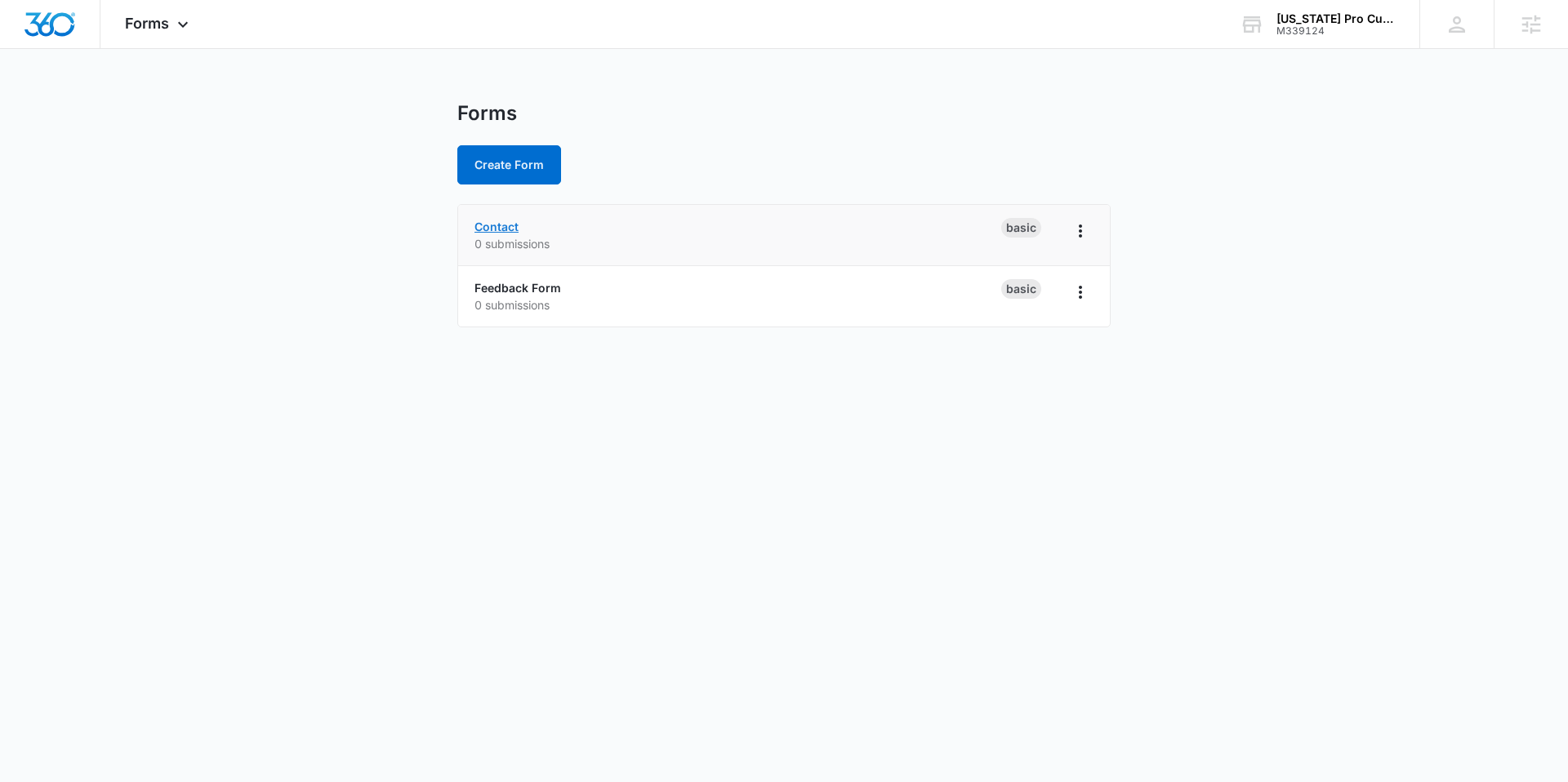
click at [499, 226] on link "Contact" at bounding box center [496, 226] width 44 height 14
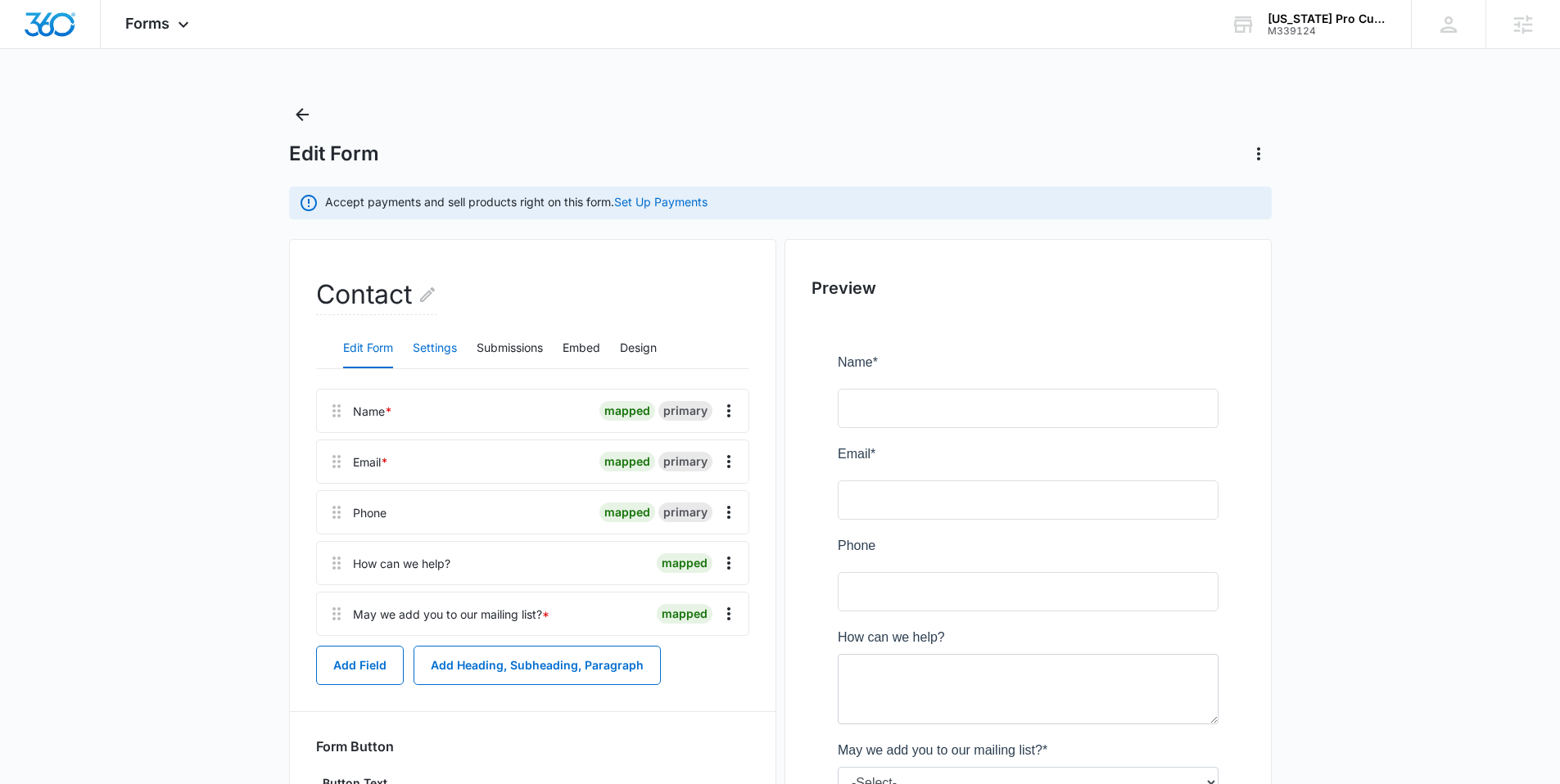
click at [419, 347] on button "Settings" at bounding box center [435, 349] width 44 height 39
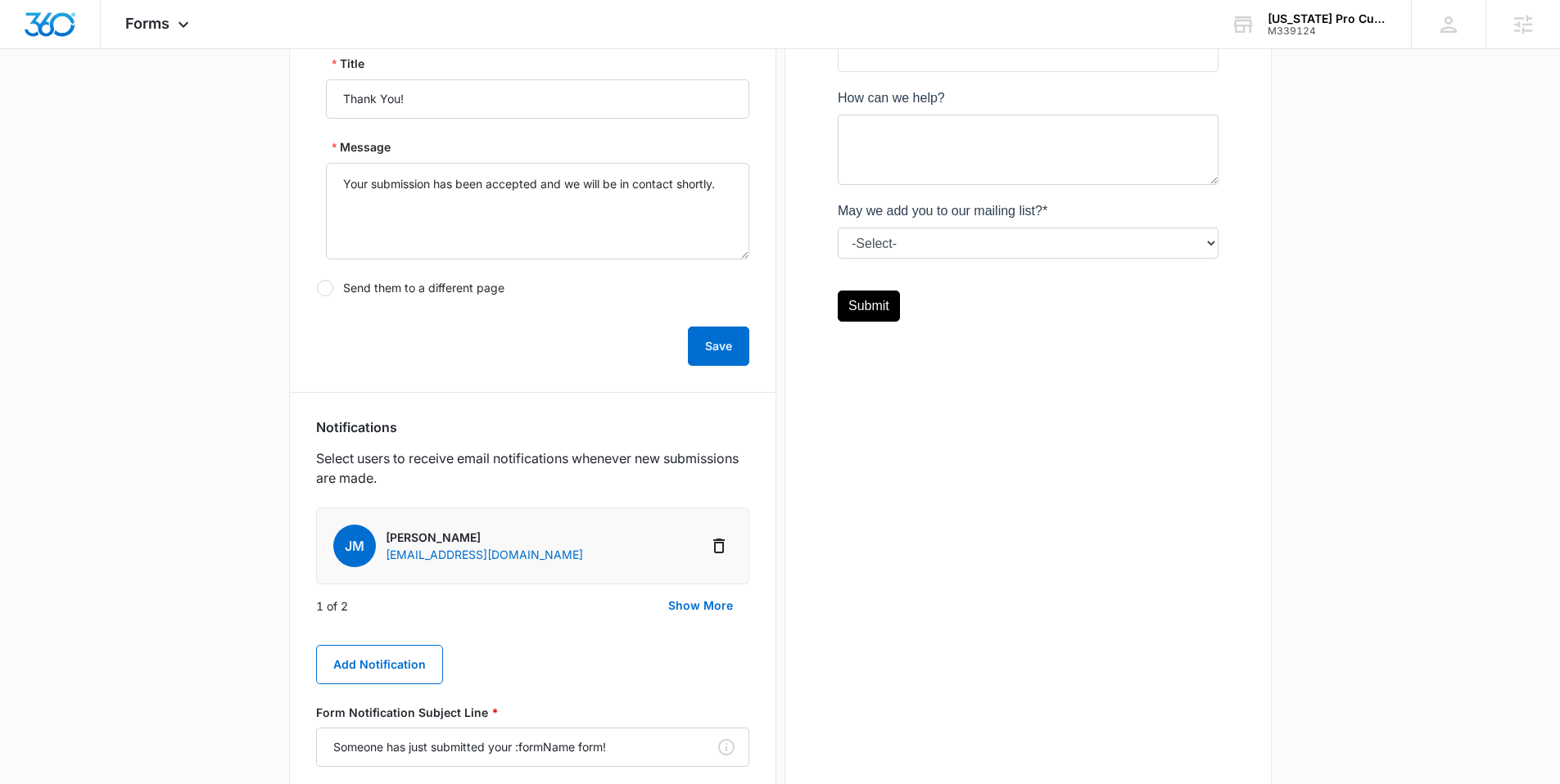
scroll to position [560, 0]
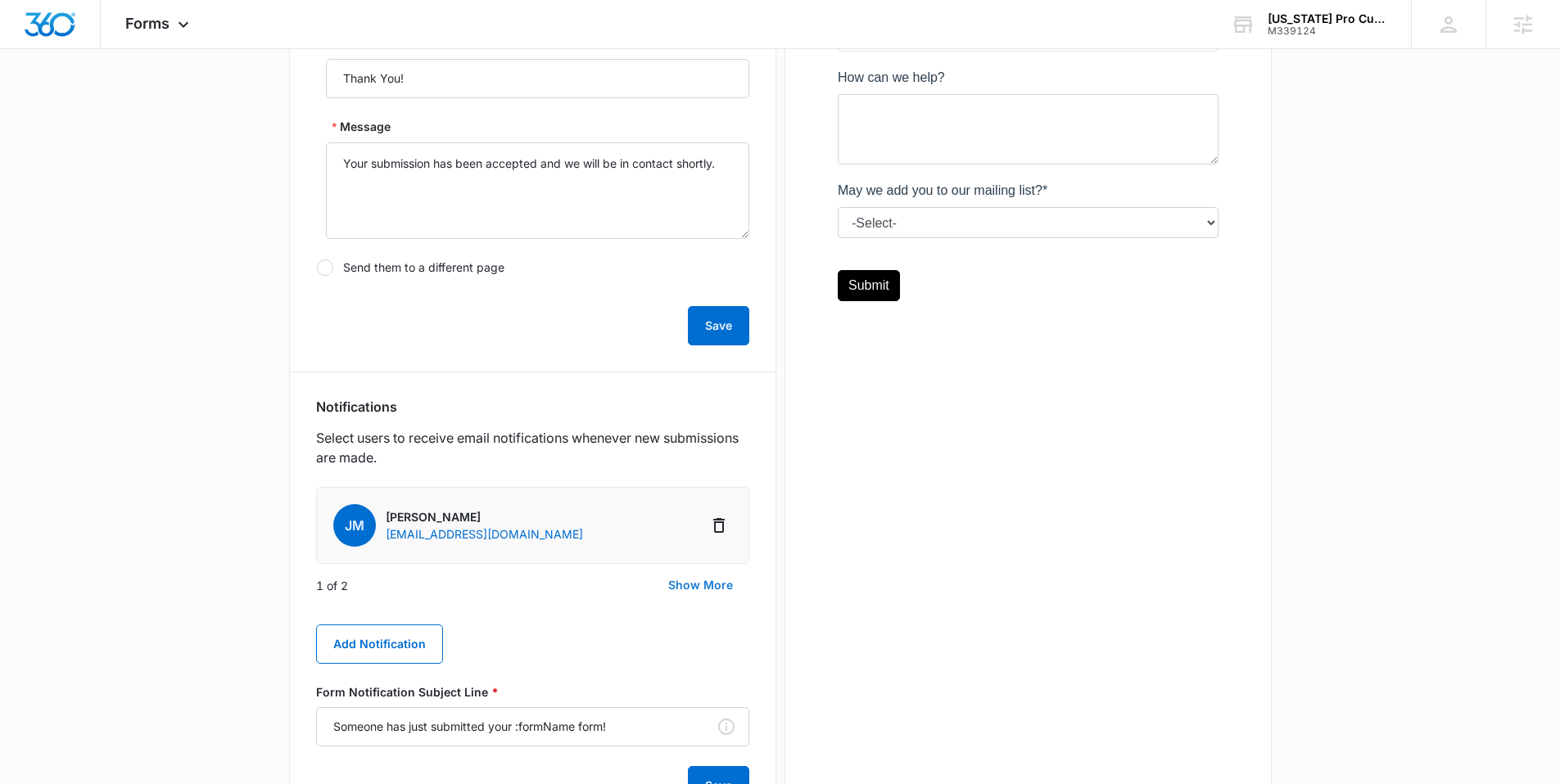
click at [709, 581] on button "Show More" at bounding box center [700, 585] width 98 height 39
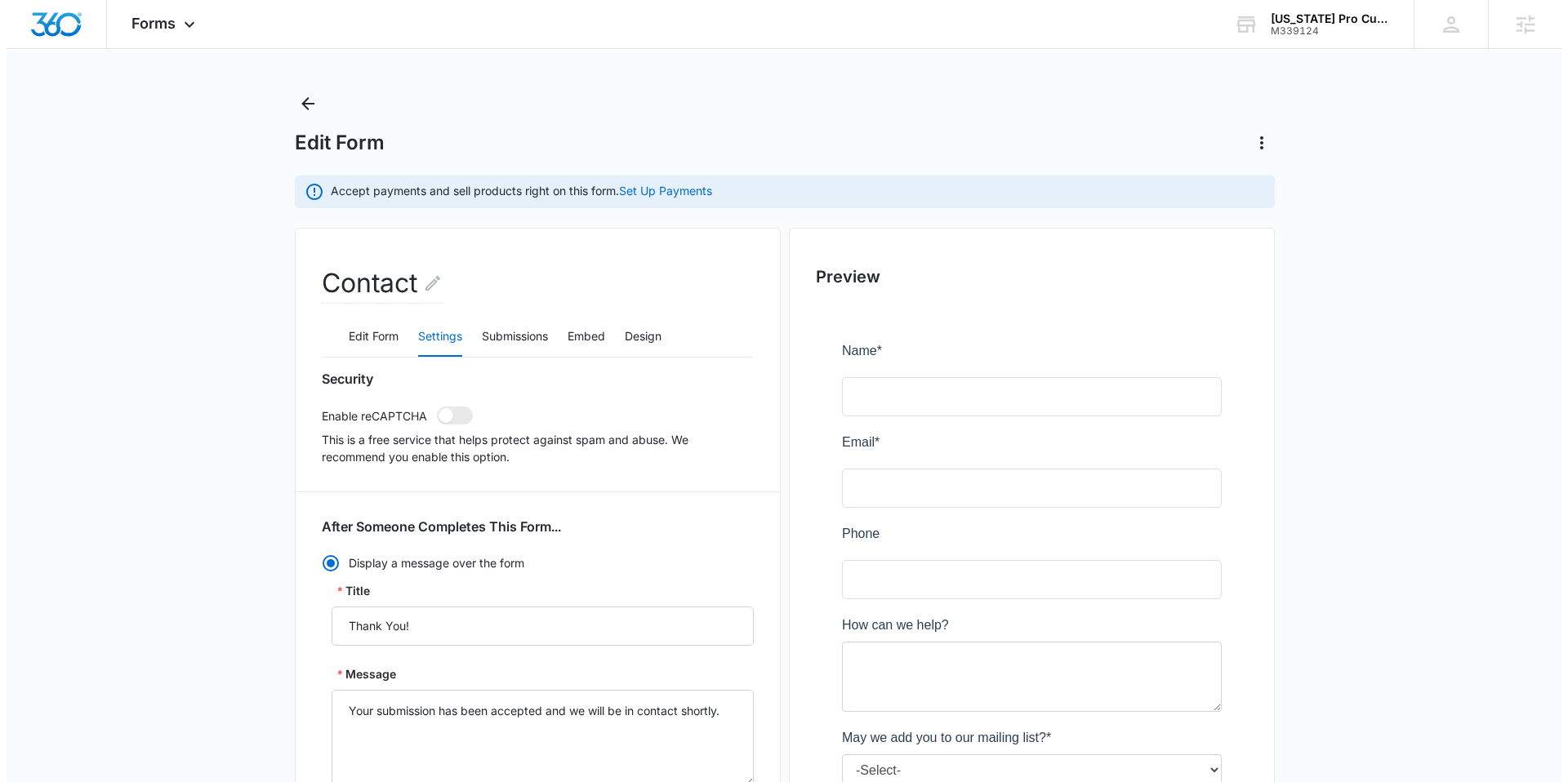
scroll to position [0, 0]
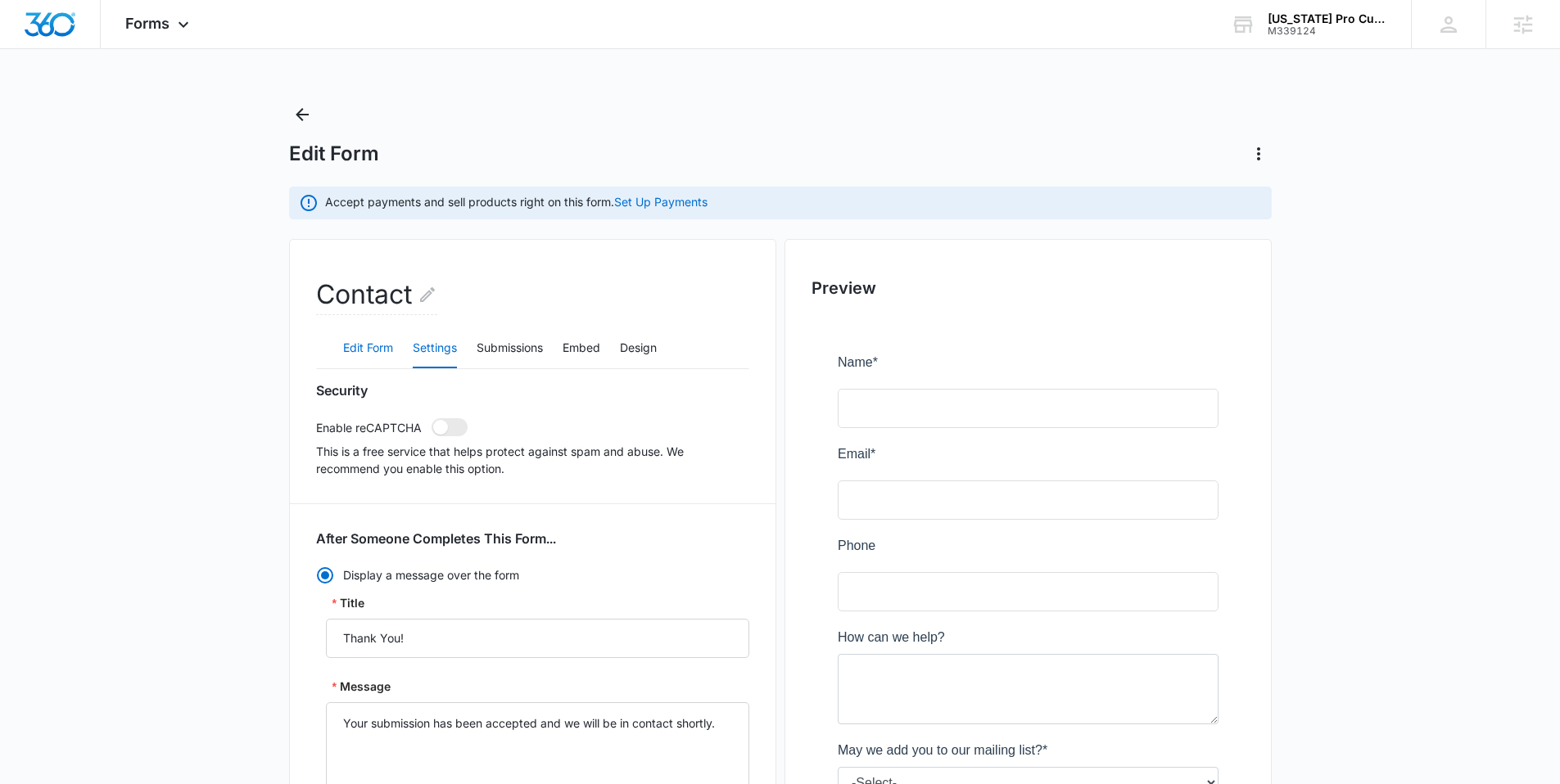
click at [372, 349] on button "Edit Form" at bounding box center [367, 349] width 50 height 39
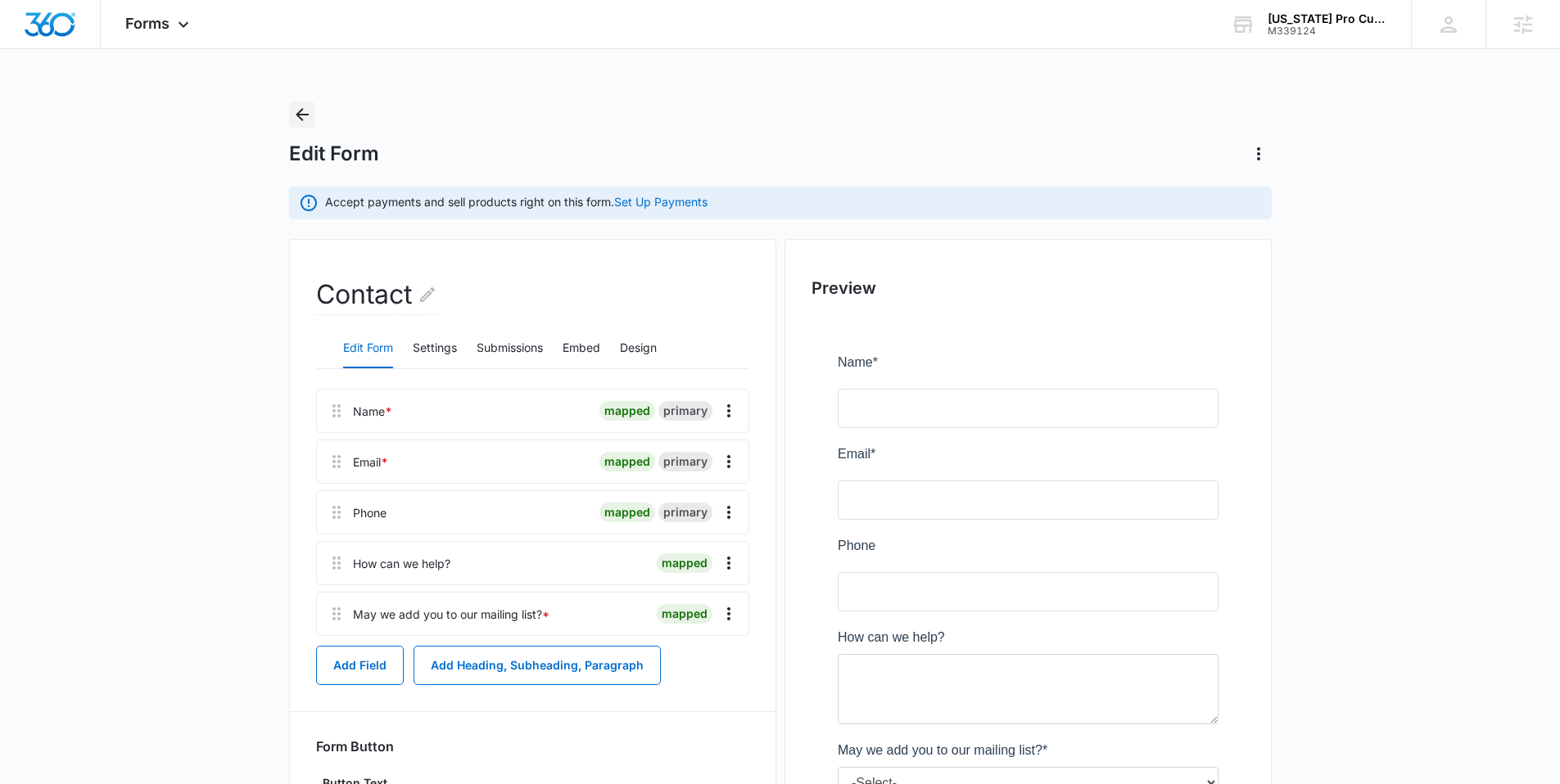
click at [293, 113] on icon "Back" at bounding box center [302, 114] width 20 height 20
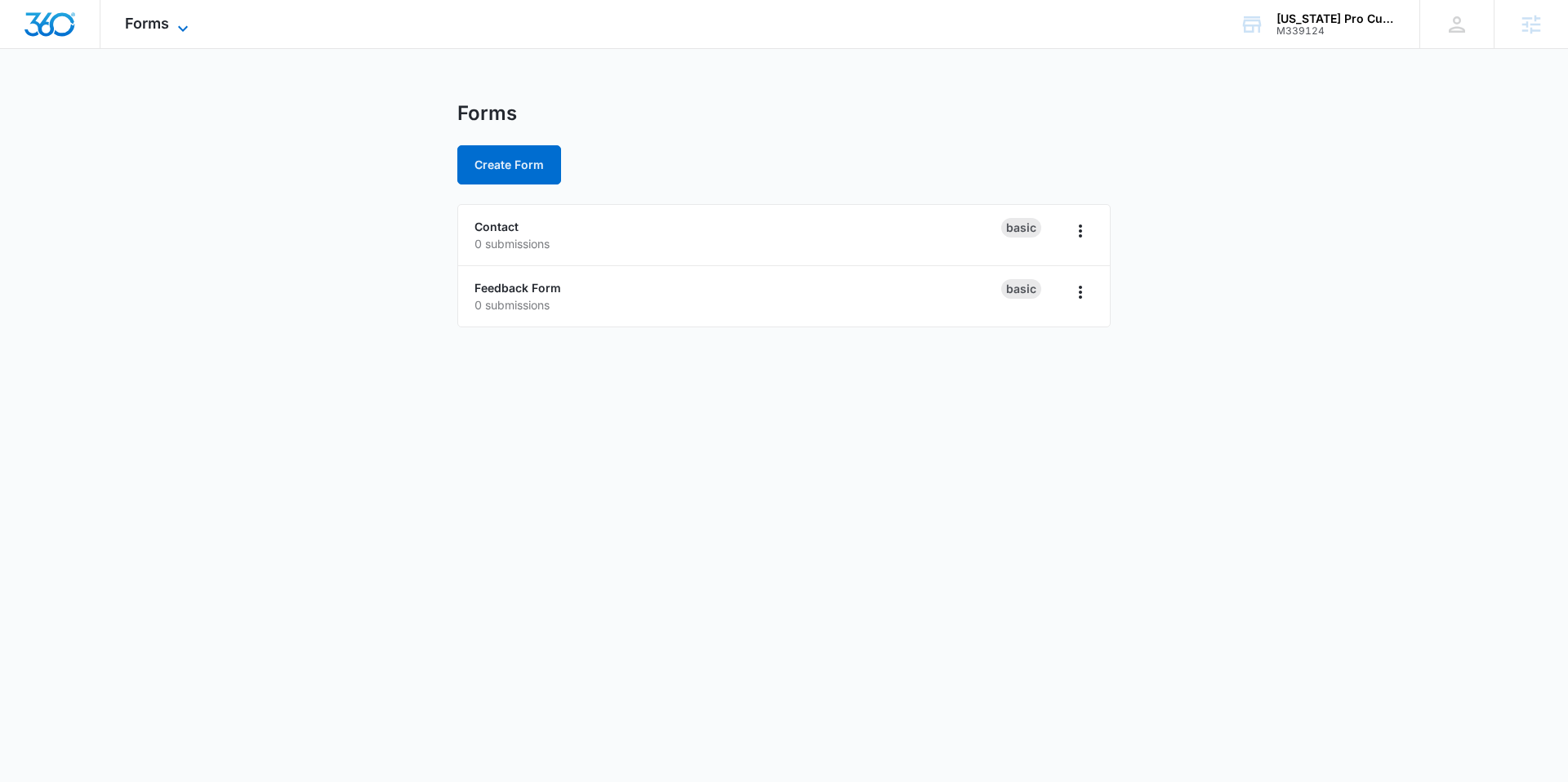
click at [181, 32] on icon at bounding box center [182, 28] width 20 height 20
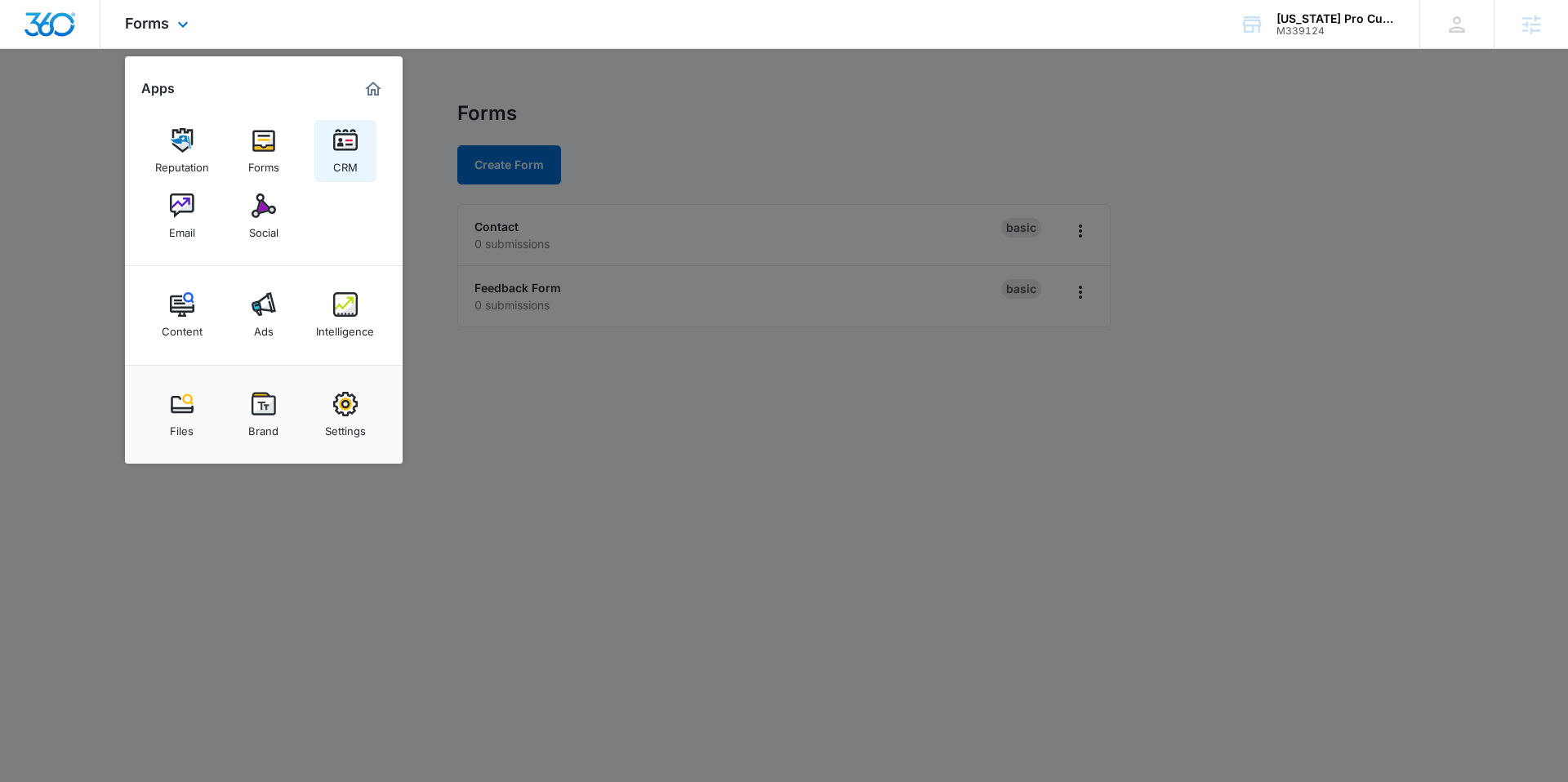
click at [361, 166] on link "CRM" at bounding box center [345, 151] width 62 height 62
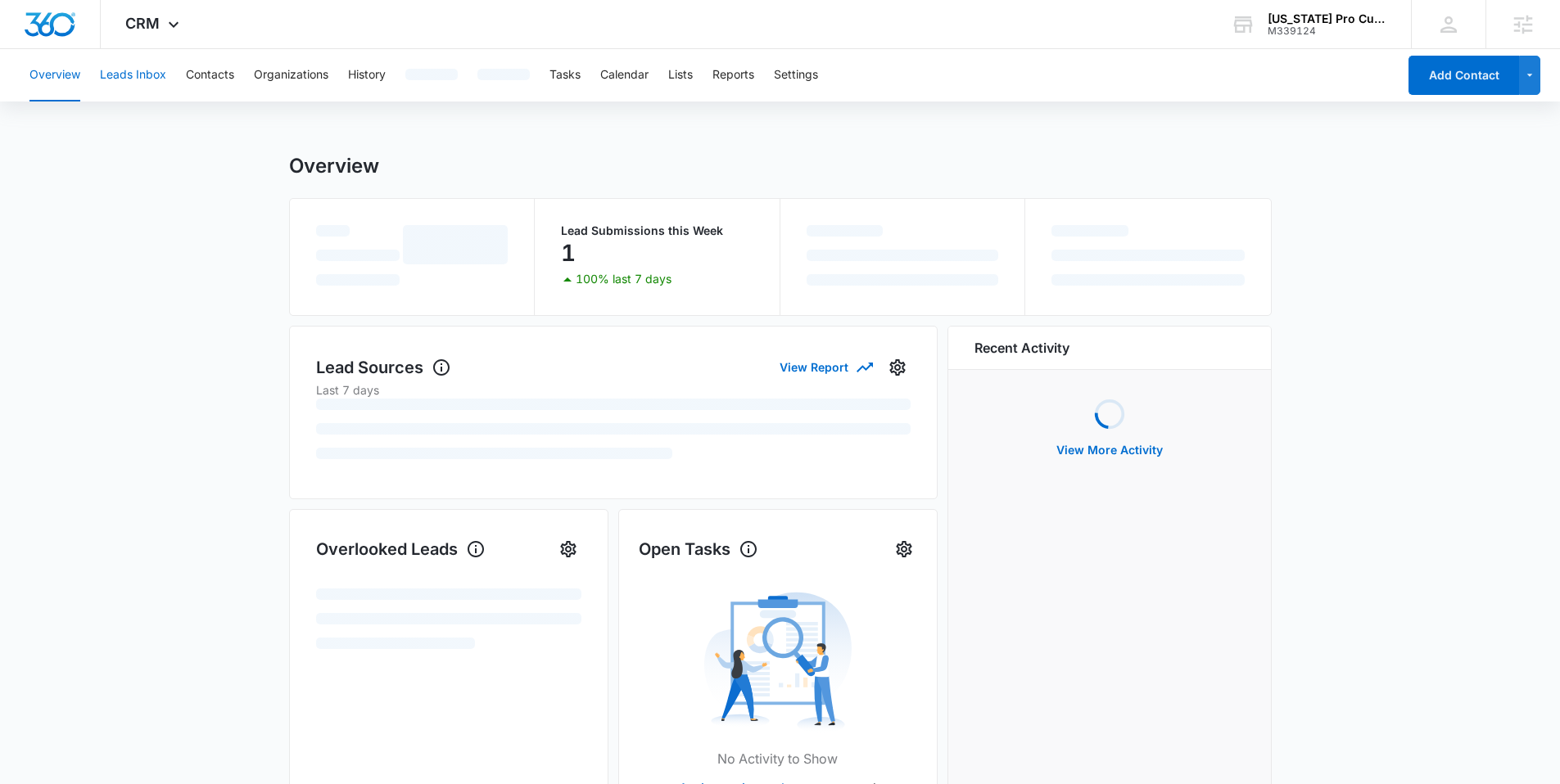
click at [164, 93] on button "Leads Inbox" at bounding box center [133, 76] width 66 height 53
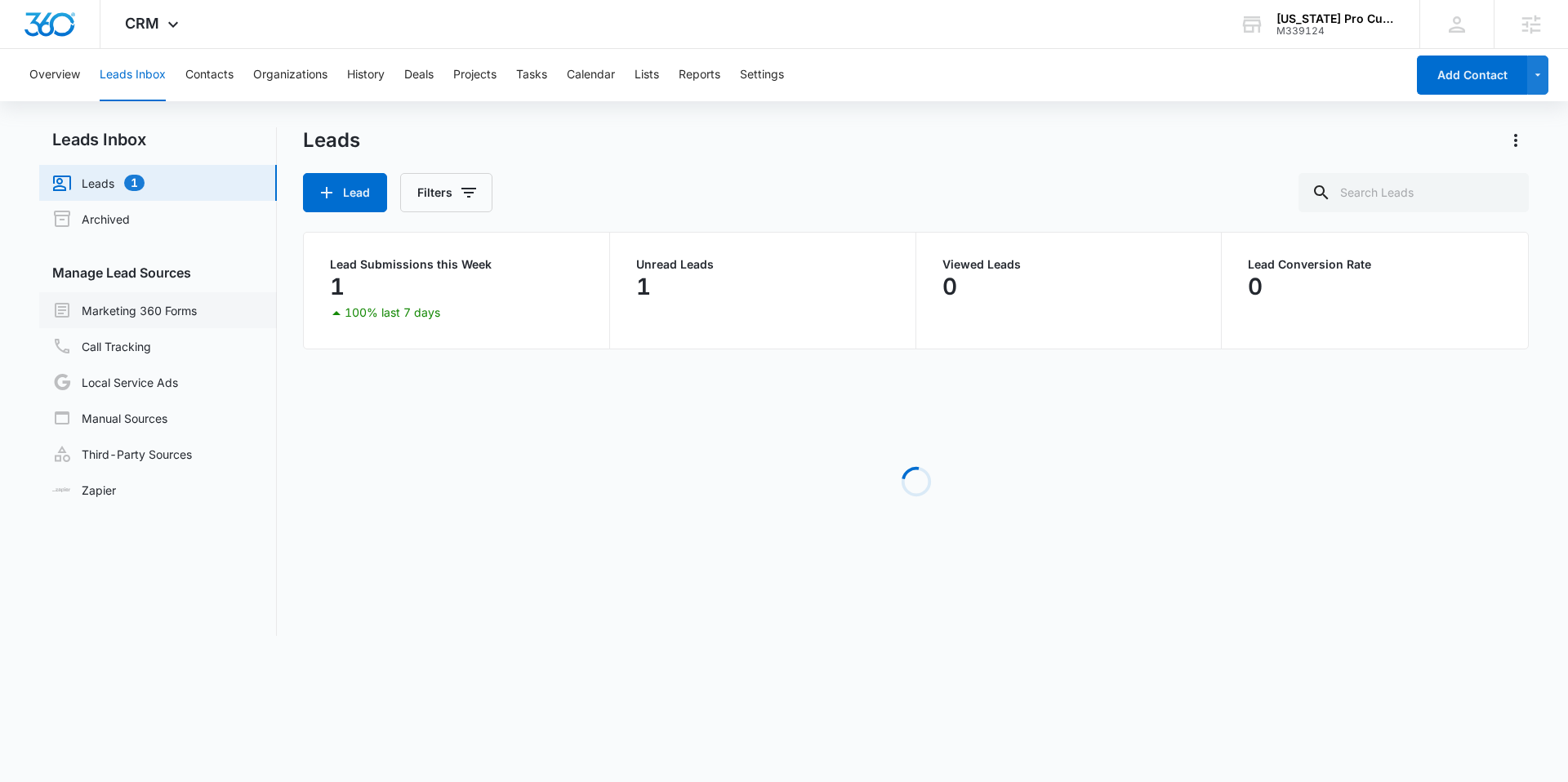
click at [148, 314] on link "Marketing 360 Forms" at bounding box center [125, 310] width 144 height 20
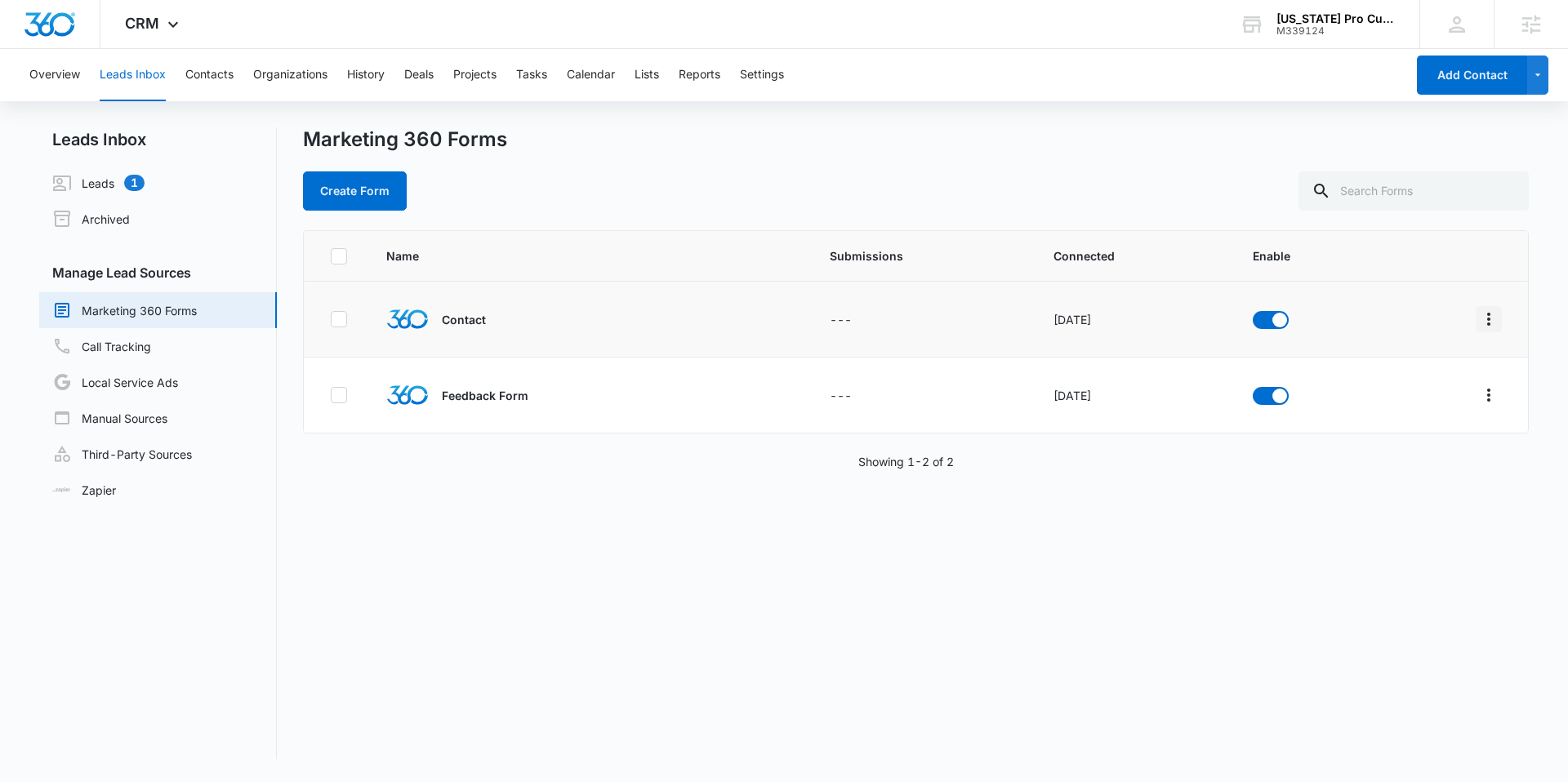
click at [1482, 318] on icon "Overflow Menu" at bounding box center [1488, 319] width 20 height 20
click at [1401, 411] on div "Field Mapping" at bounding box center [1403, 413] width 92 height 11
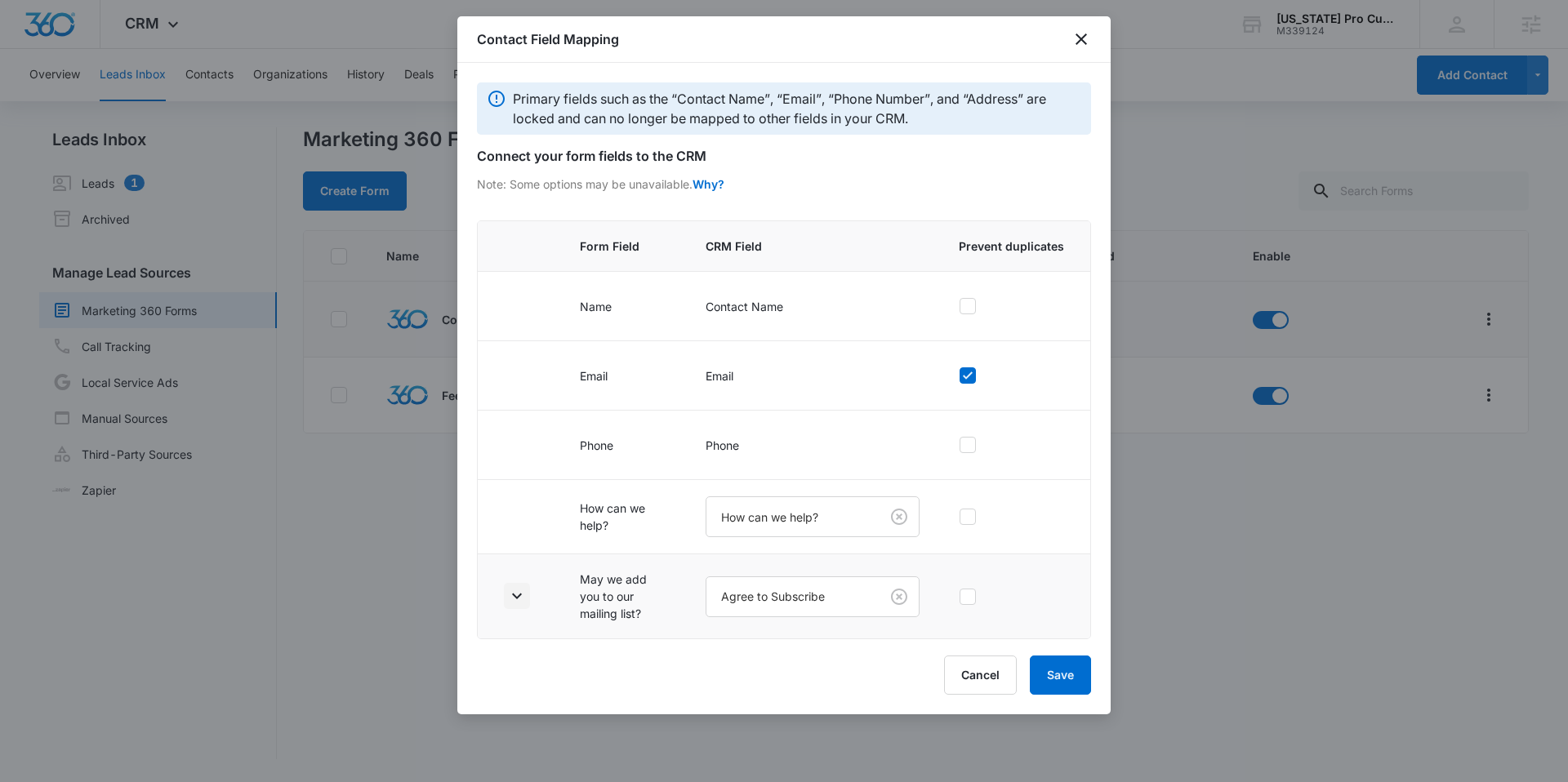
click at [514, 606] on button "button" at bounding box center [516, 596] width 26 height 26
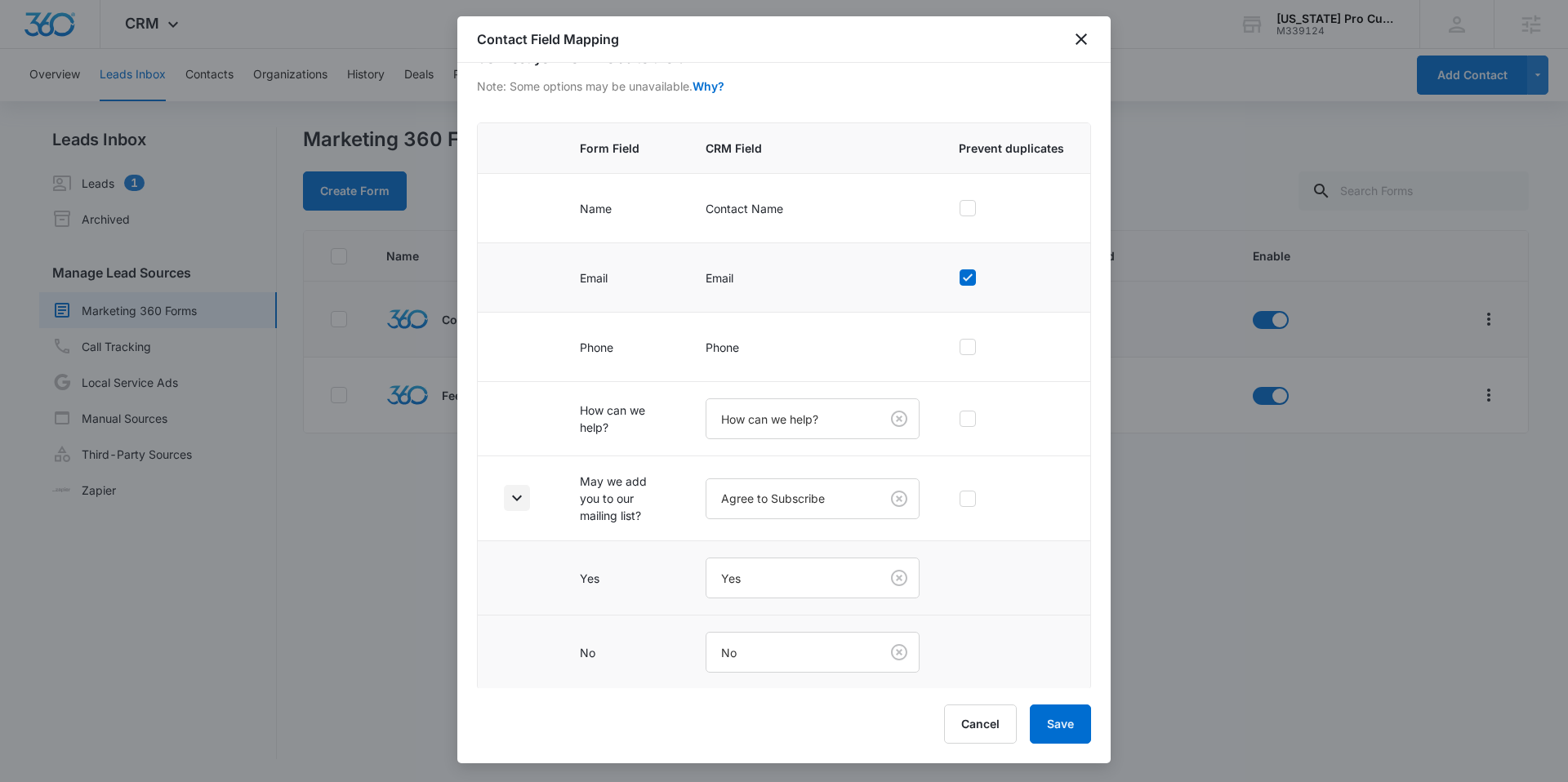
scroll to position [99, 0]
click at [1090, 37] on icon "close" at bounding box center [1080, 39] width 20 height 20
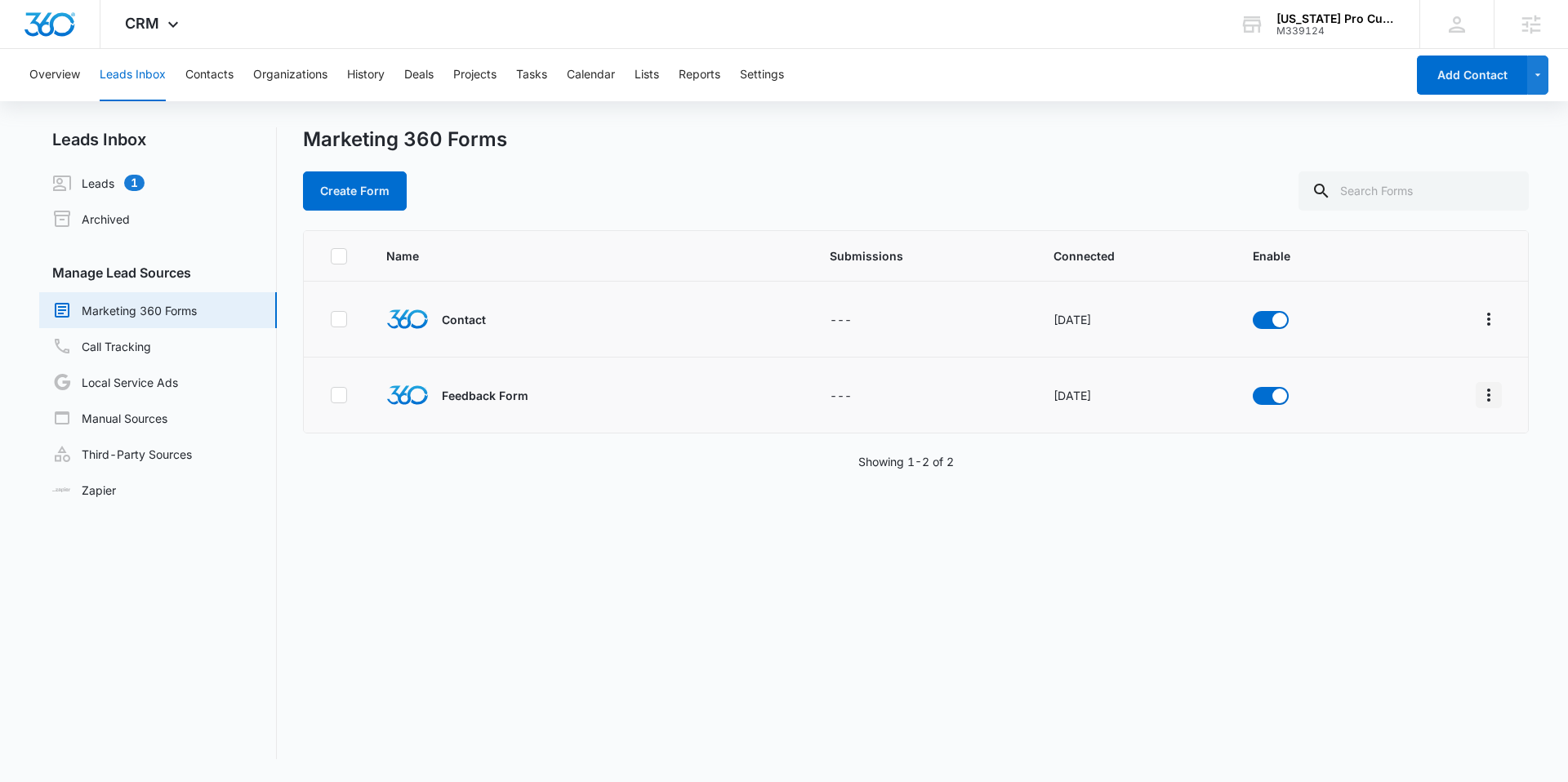
click at [1483, 394] on icon "Overflow Menu" at bounding box center [1488, 394] width 20 height 20
click at [1433, 495] on button "Field Mapping" at bounding box center [1413, 489] width 151 height 25
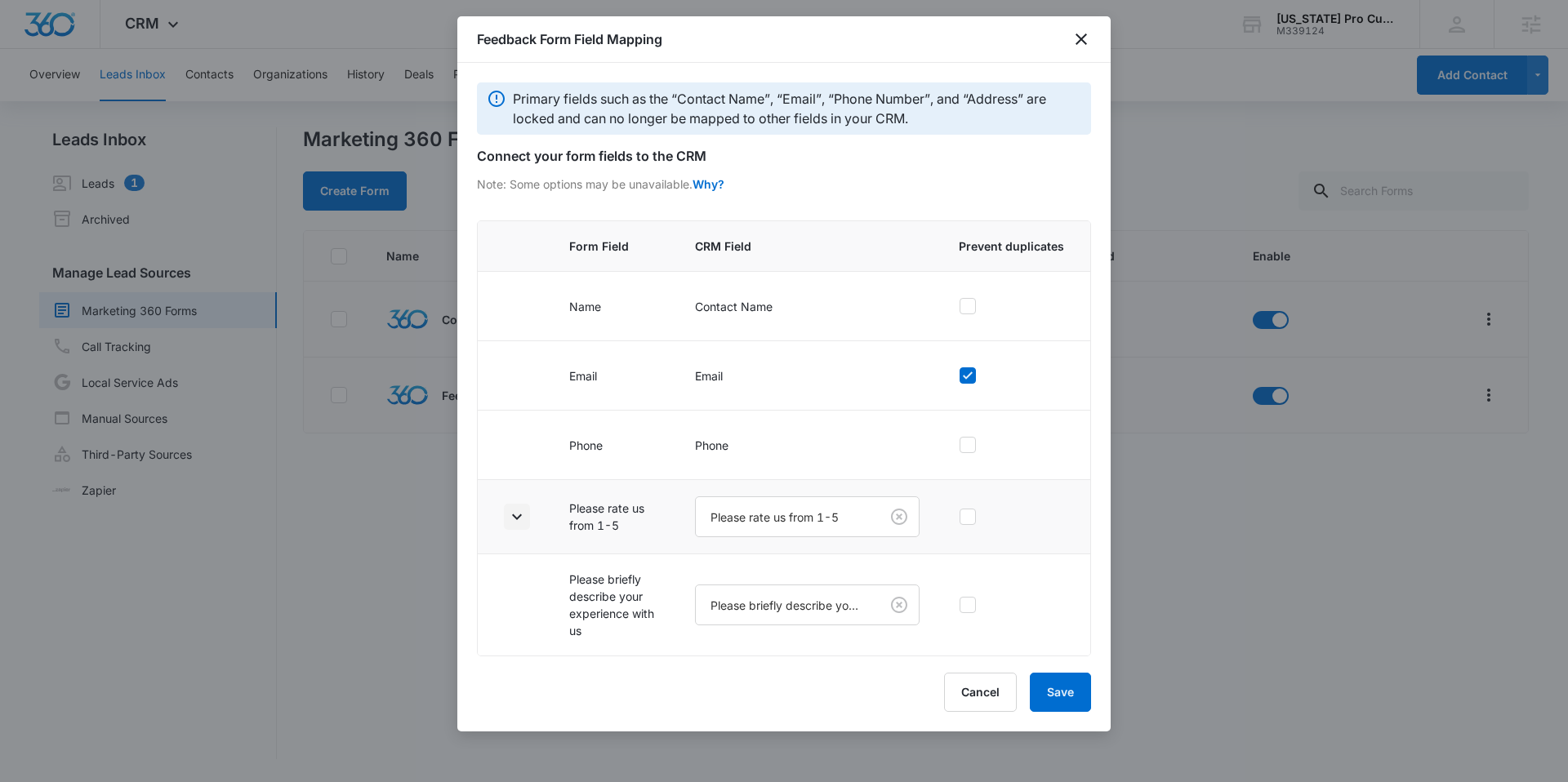
click at [522, 517] on icon "button" at bounding box center [516, 517] width 20 height 20
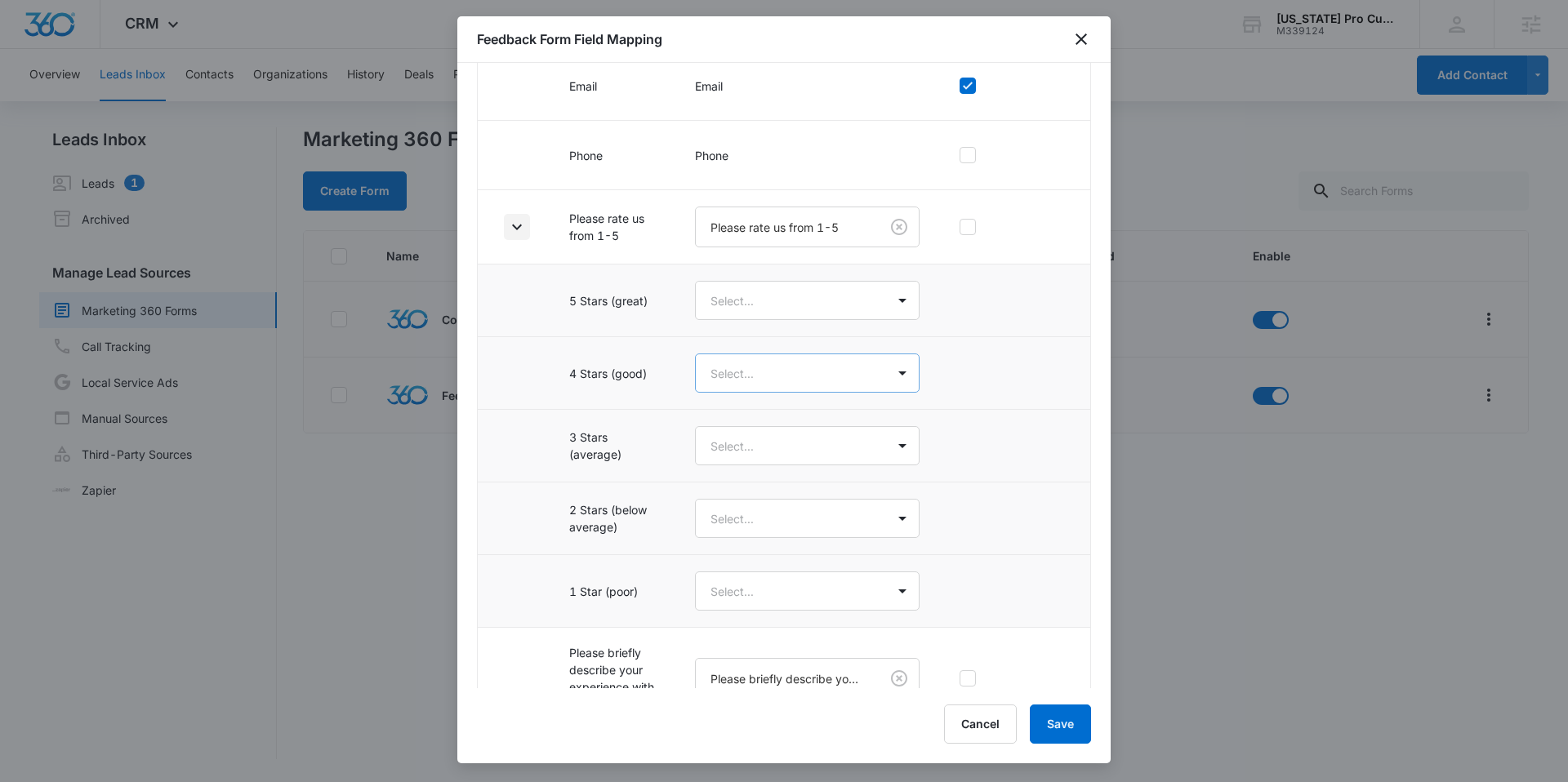
scroll to position [332, 0]
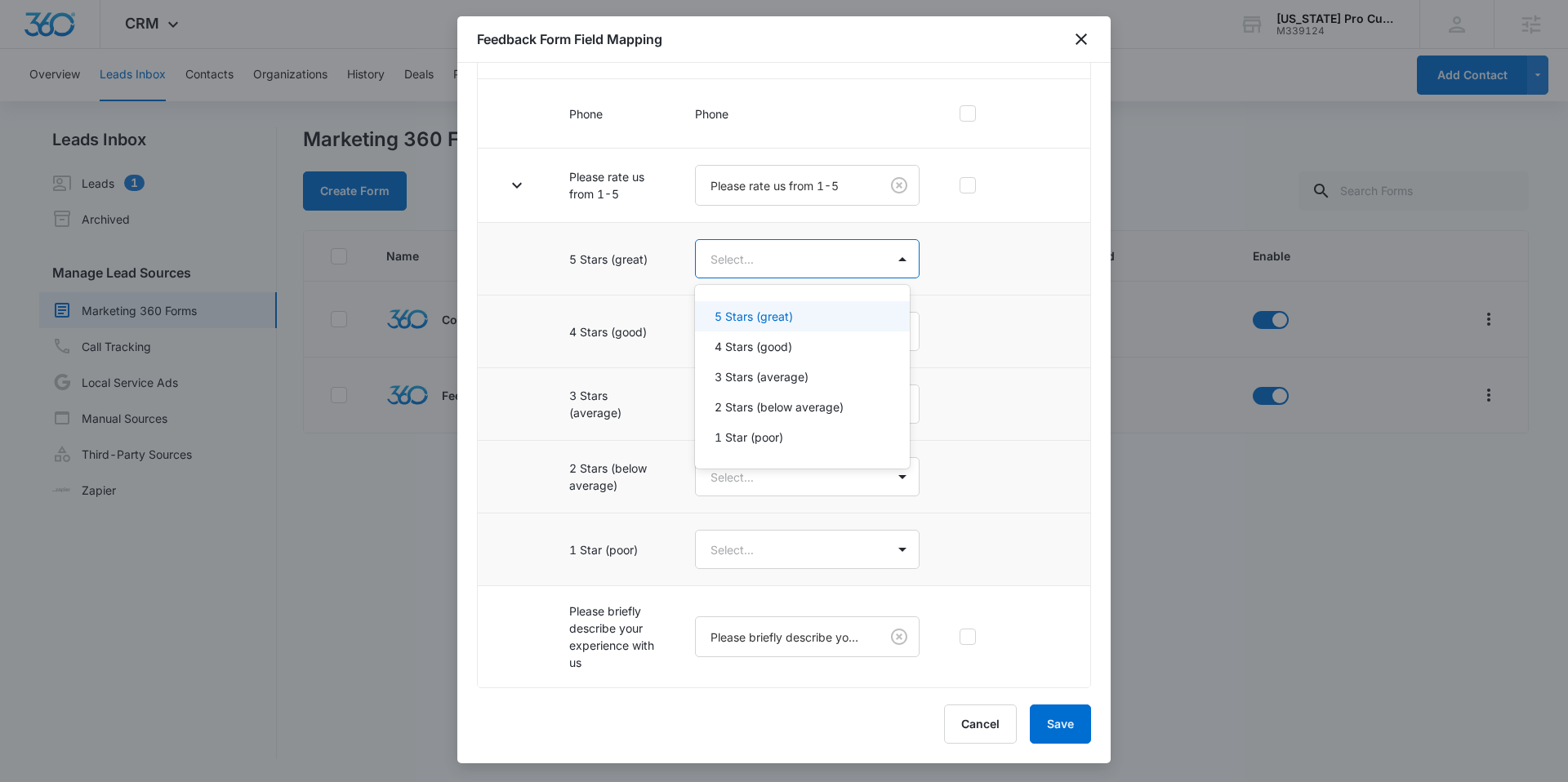
click at [745, 259] on body "CRM Apps Reputation Forms CRM Email Social Content Ads Intelligence Files Brand…" at bounding box center [784, 391] width 1568 height 782
click at [751, 309] on p "5 Stars (great)" at bounding box center [754, 316] width 78 height 17
click at [742, 345] on body "CRM Apps Reputation Forms CRM Email Social Content Ads Intelligence Files Brand…" at bounding box center [784, 391] width 1568 height 782
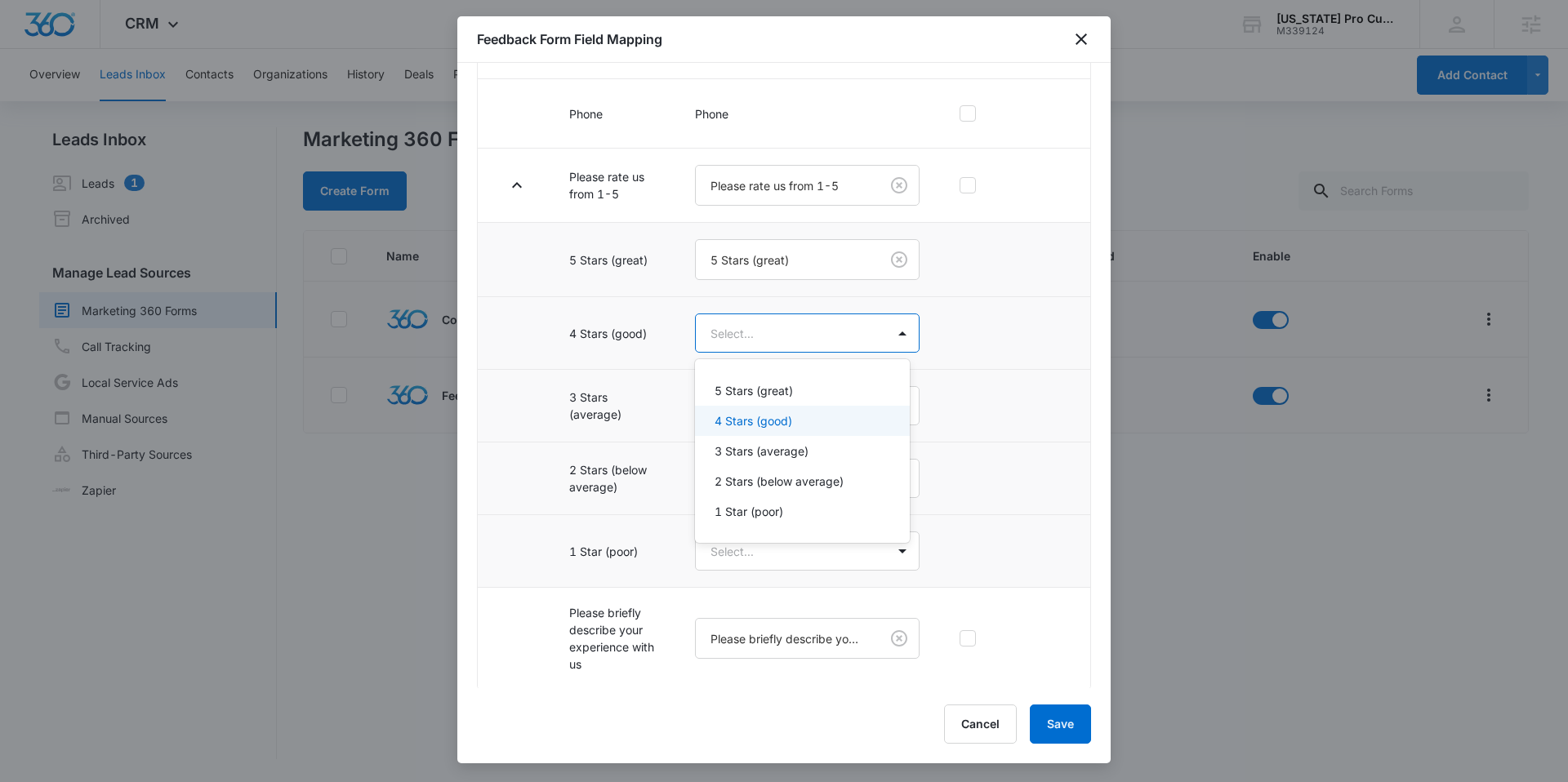
click at [746, 415] on p "4 Stars (good)" at bounding box center [753, 421] width 77 height 17
click at [736, 378] on td "Select..." at bounding box center [806, 408] width 264 height 73
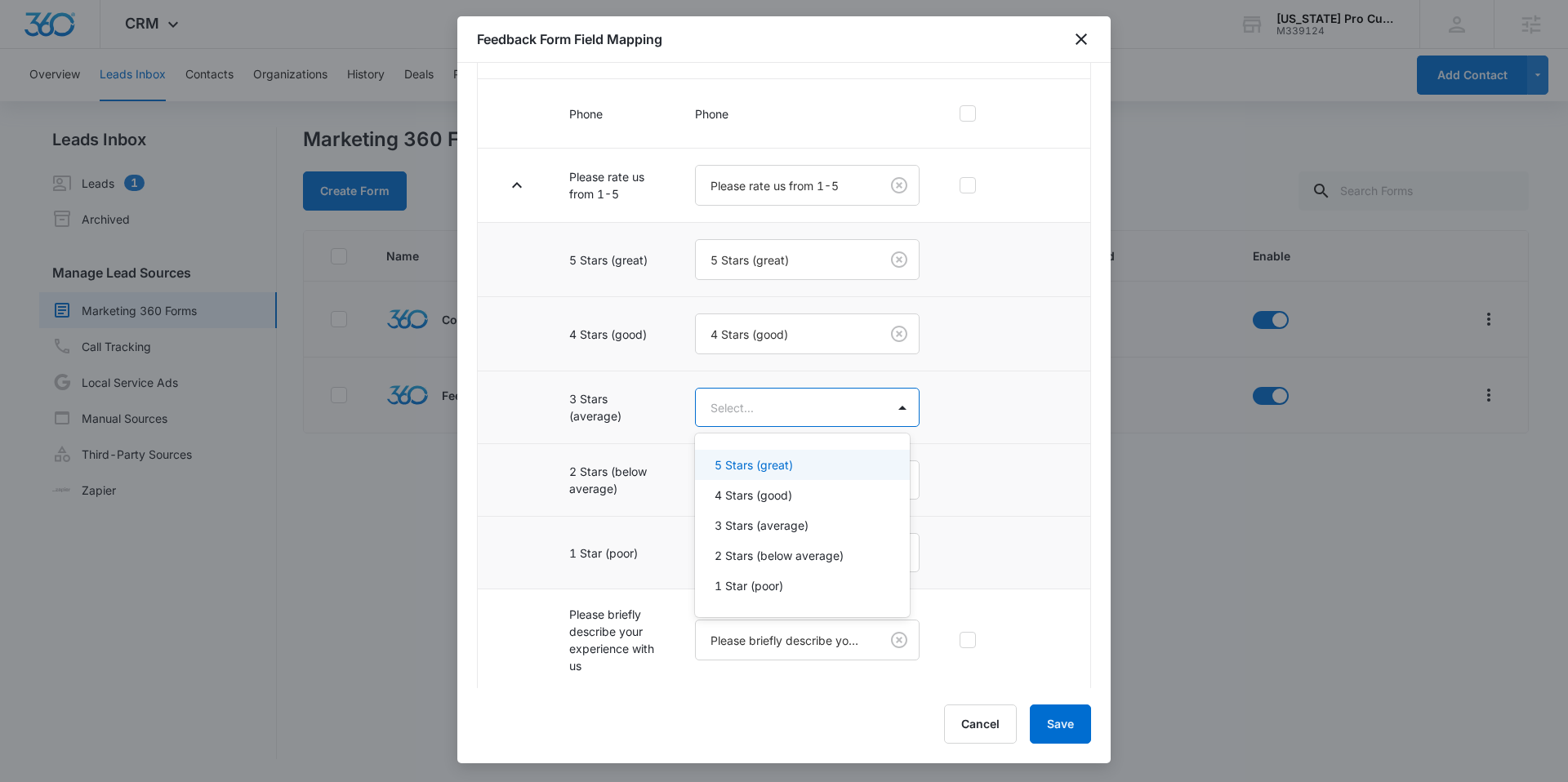
click at [744, 409] on body "CRM Apps Reputation Forms CRM Email Social Content Ads Intelligence Files Brand…" at bounding box center [784, 391] width 1568 height 782
click at [765, 525] on p "3 Stars (average)" at bounding box center [762, 526] width 94 height 17
click at [749, 493] on body "CRM Apps Reputation Forms CRM Email Social Content Ads Intelligence Files Brand…" at bounding box center [784, 391] width 1568 height 782
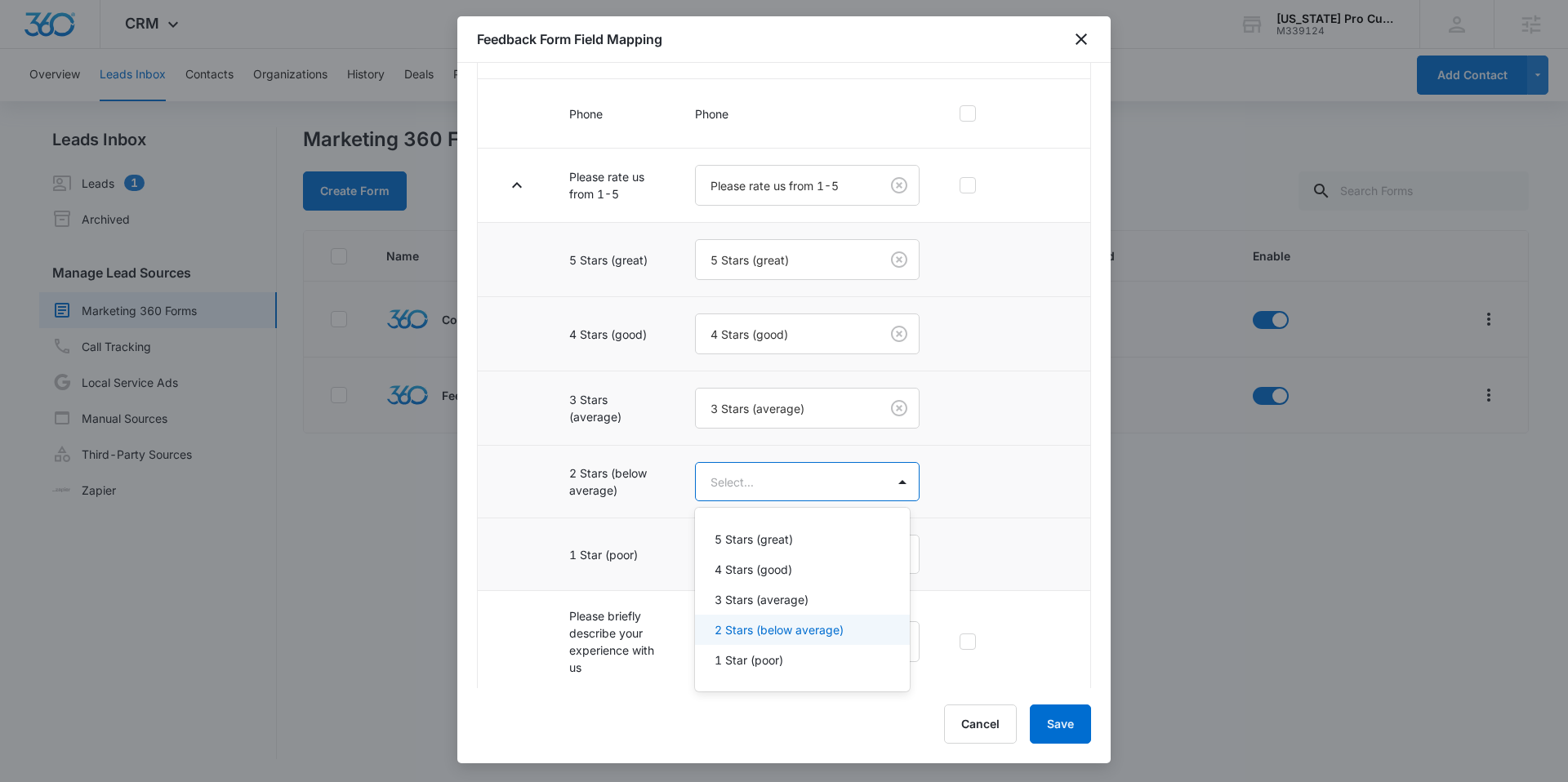
click at [759, 624] on p "2 Stars (below average)" at bounding box center [779, 630] width 129 height 17
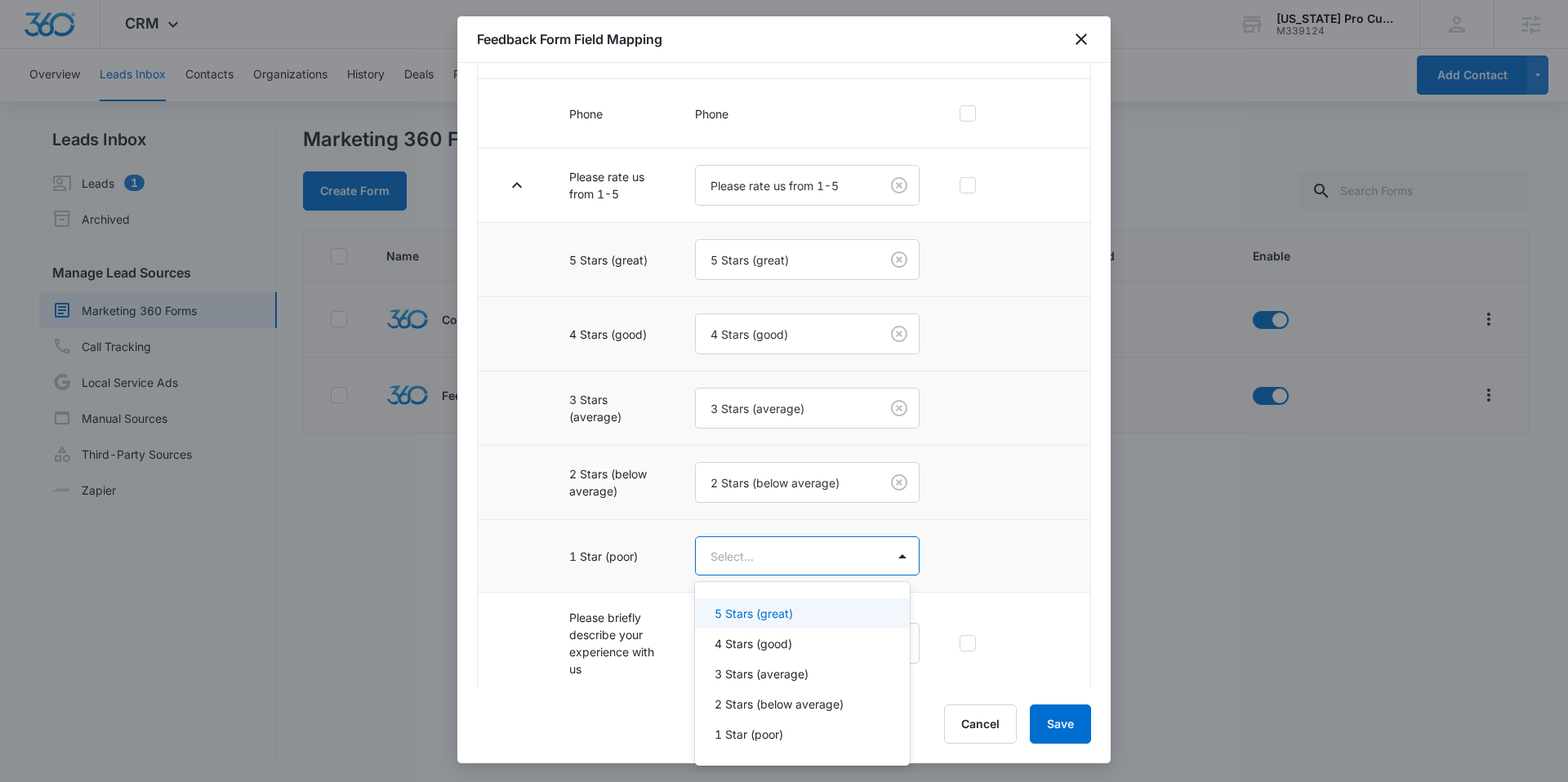
click at [741, 573] on body "CRM Apps Reputation Forms CRM Email Social Content Ads Intelligence Files Brand…" at bounding box center [784, 391] width 1568 height 782
click at [769, 737] on p "1 Star (poor)" at bounding box center [749, 735] width 69 height 17
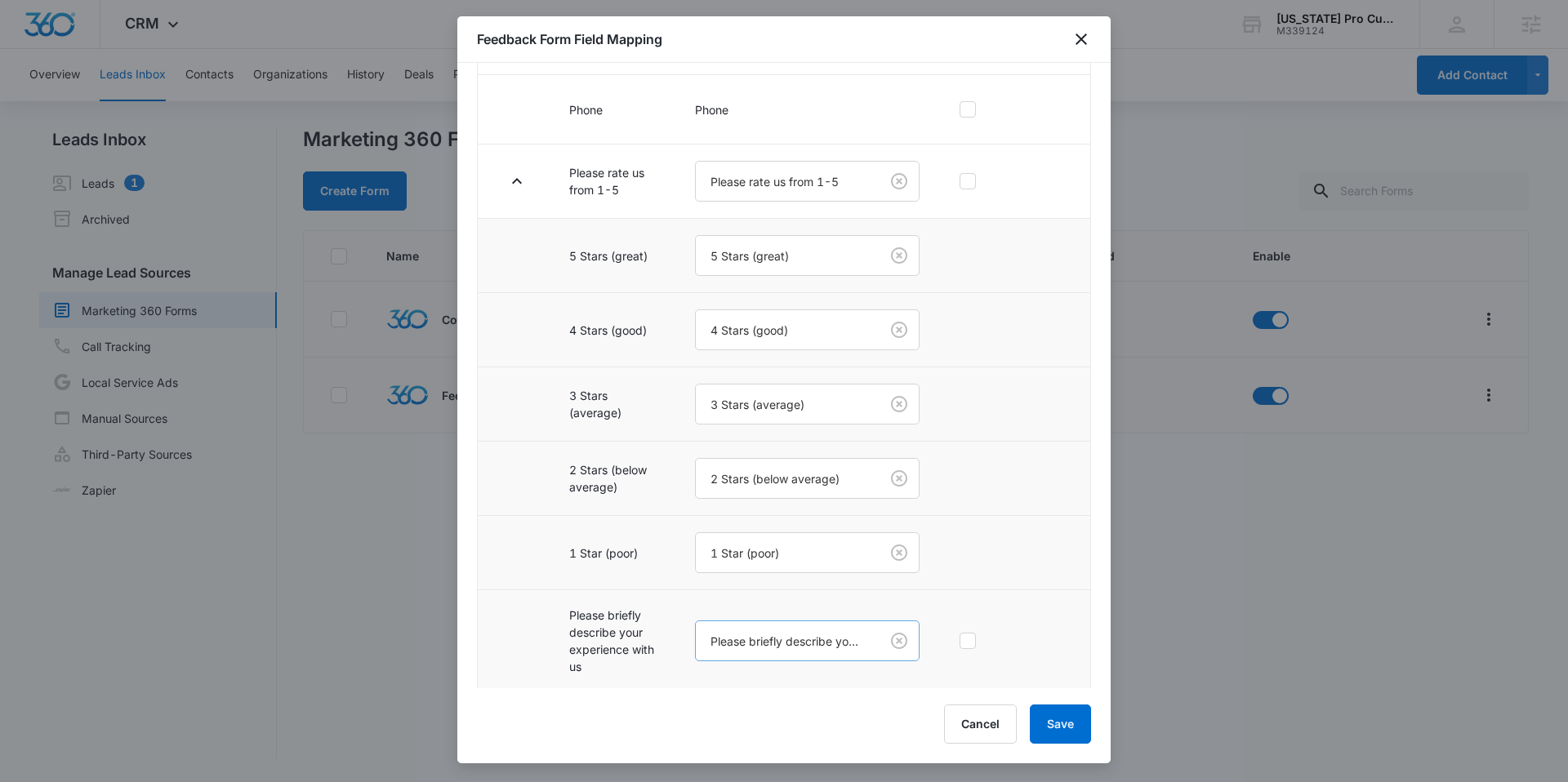
scroll to position [340, 0]
click at [1072, 729] on button "Save" at bounding box center [1060, 724] width 61 height 39
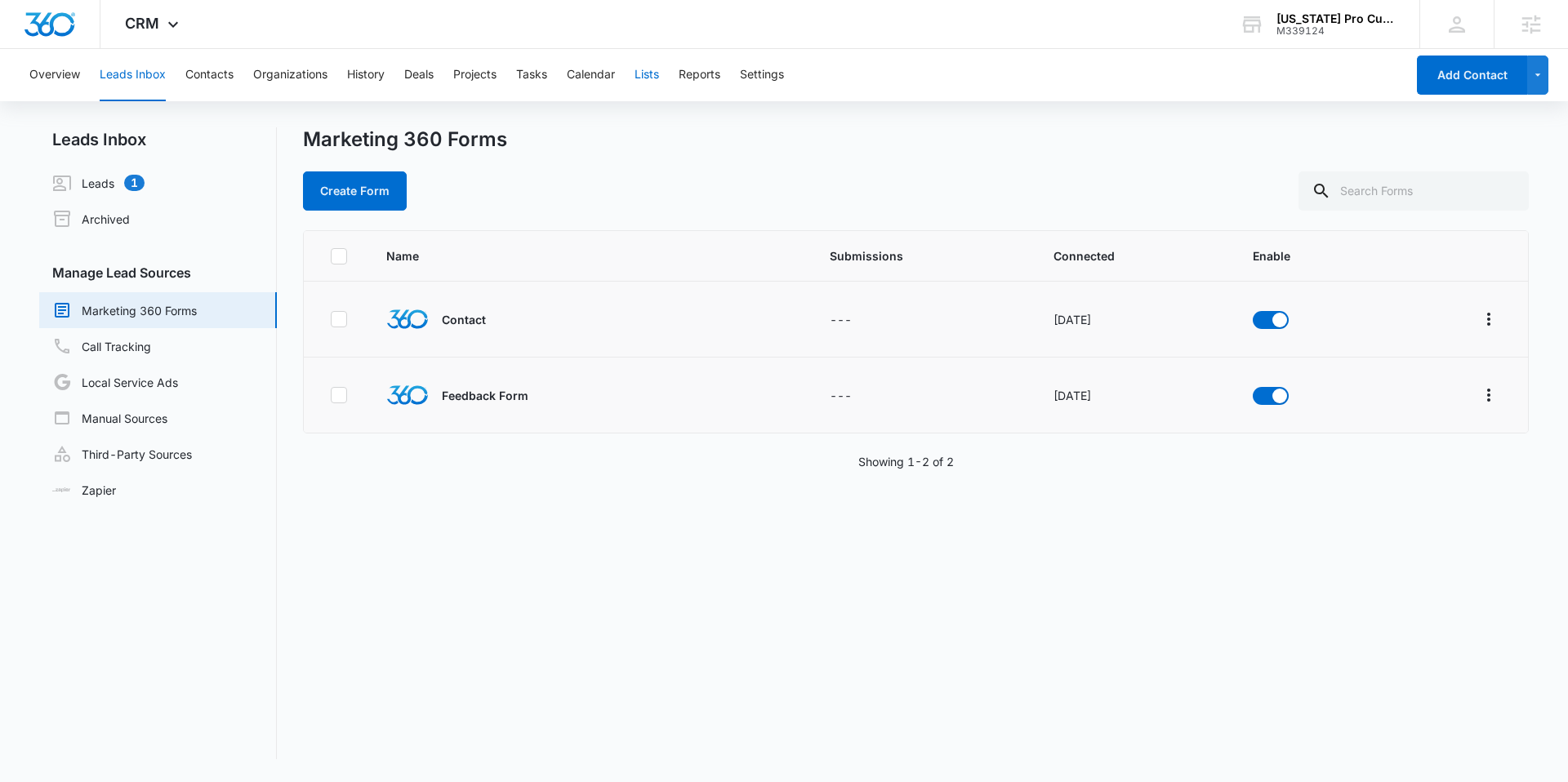
click at [650, 70] on button "Lists" at bounding box center [646, 75] width 25 height 53
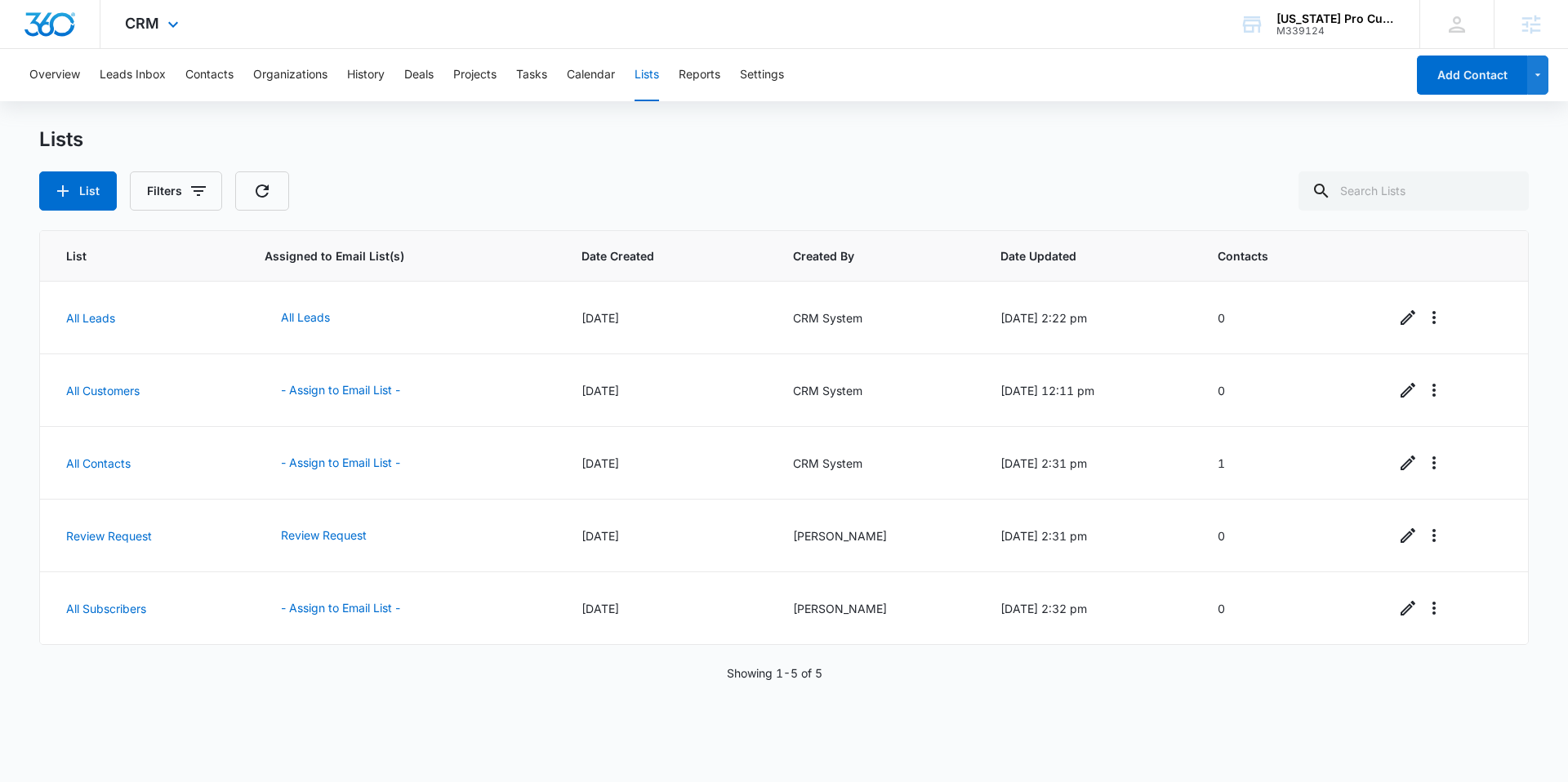
click at [126, 36] on div "CRM Apps Reputation Forms CRM Email Social Content Ads Intelligence Files Brand…" at bounding box center [153, 24] width 107 height 48
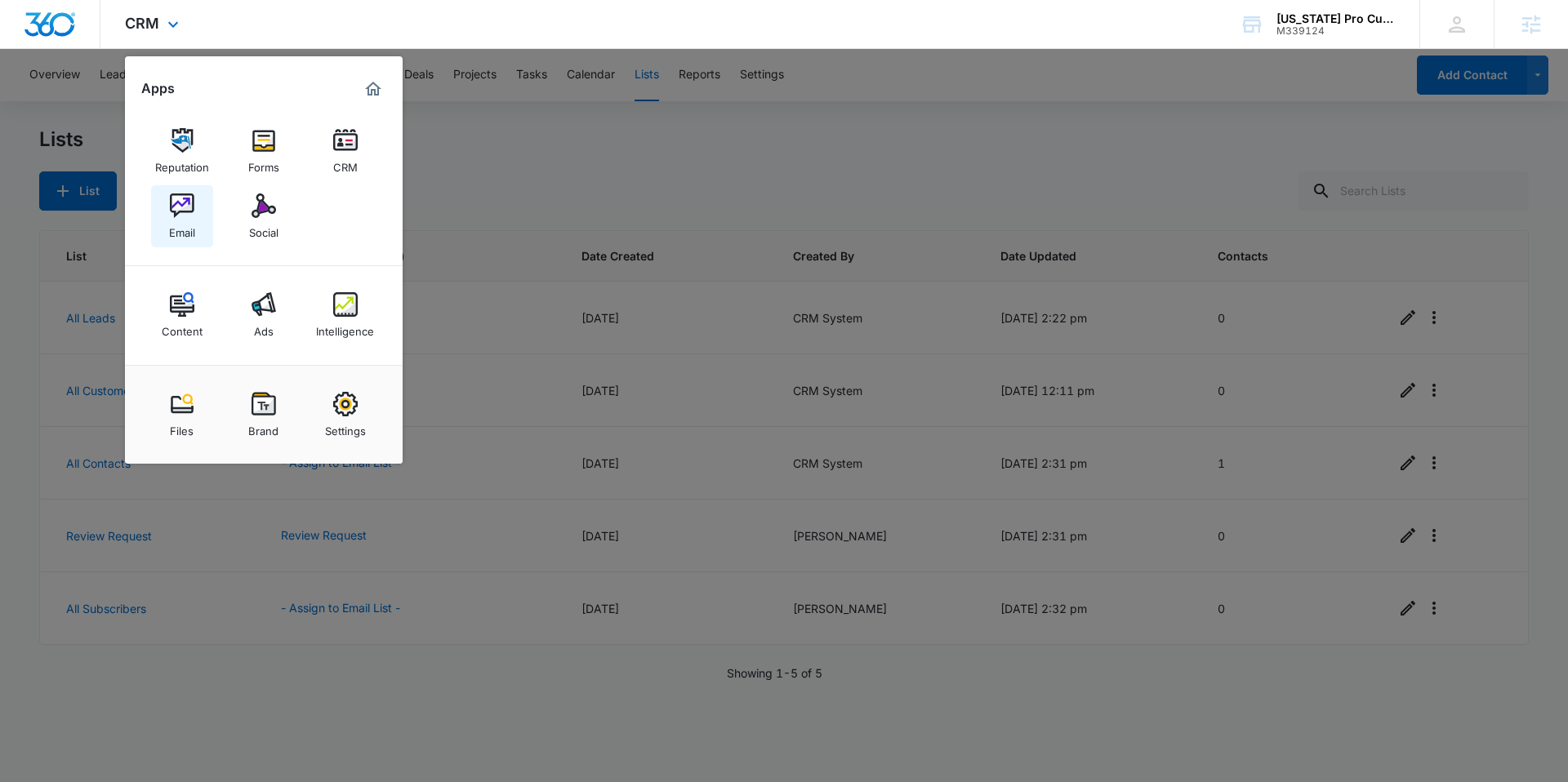
click at [169, 220] on div "Email" at bounding box center [181, 228] width 26 height 21
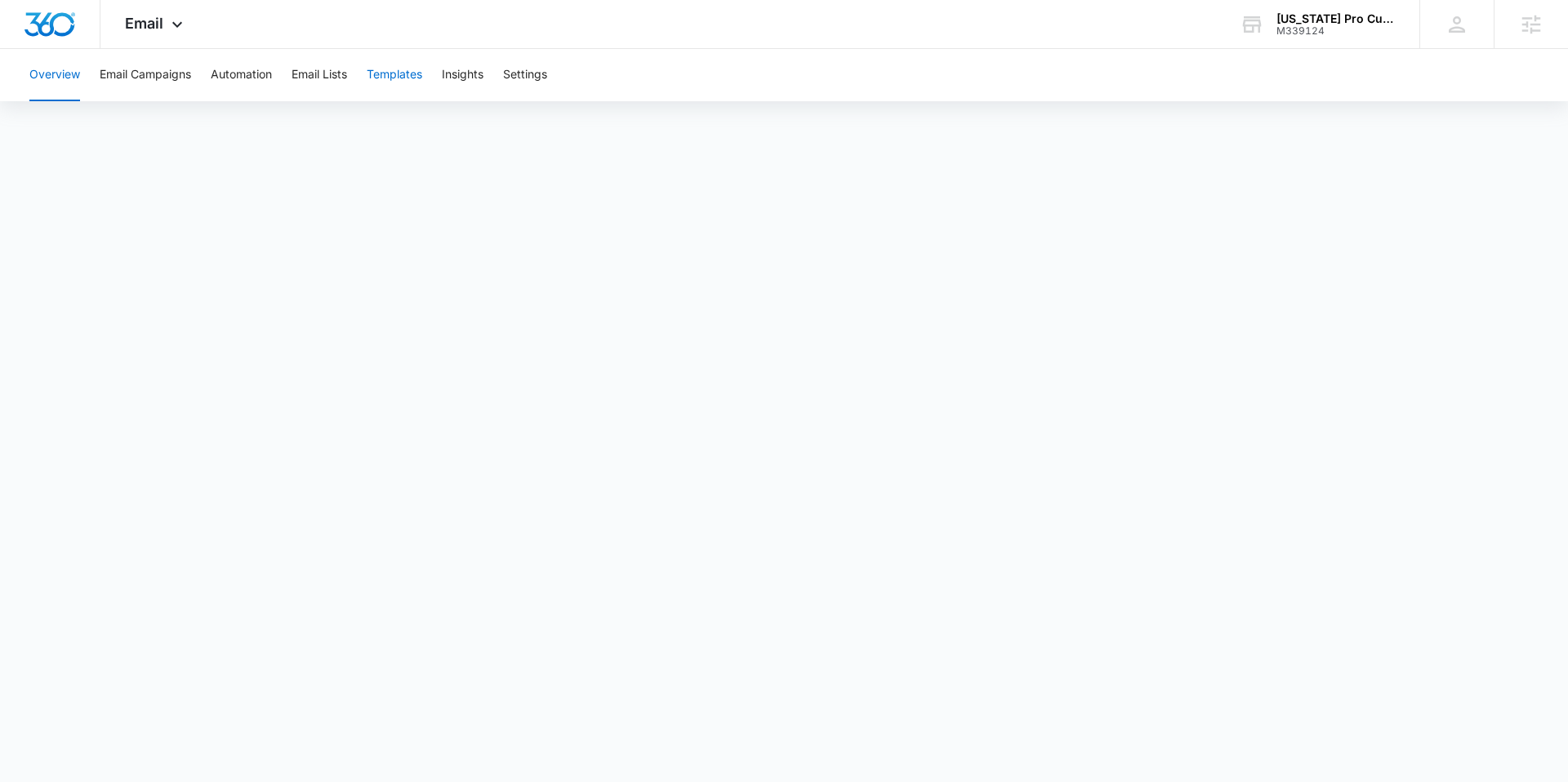
click at [399, 71] on button "Templates" at bounding box center [393, 75] width 55 height 53
click at [224, 77] on button "Automation" at bounding box center [241, 75] width 61 height 53
click at [539, 98] on button "Settings" at bounding box center [525, 75] width 44 height 53
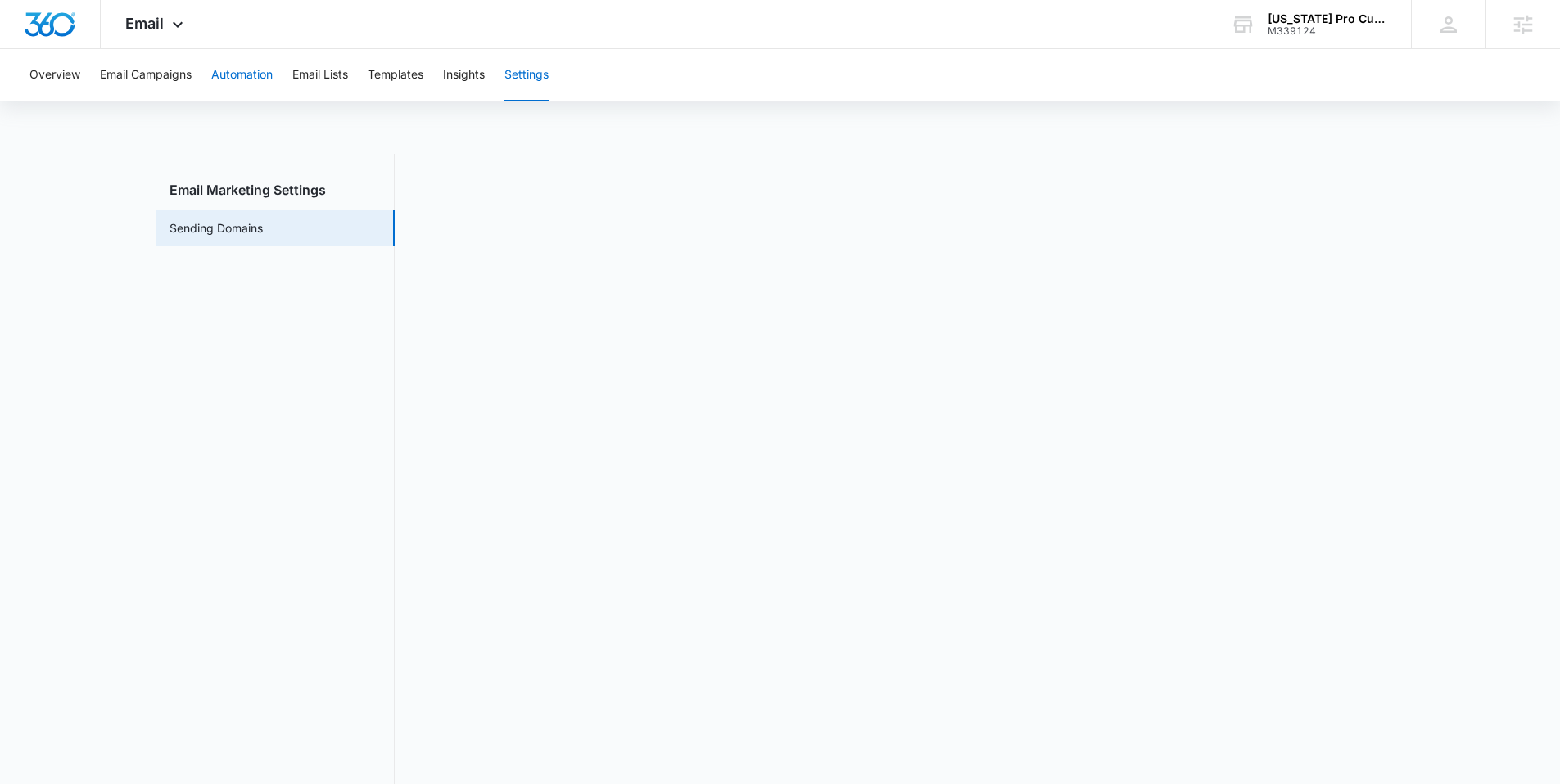
click at [236, 77] on button "Automation" at bounding box center [242, 76] width 61 height 53
